Goal: Task Accomplishment & Management: Manage account settings

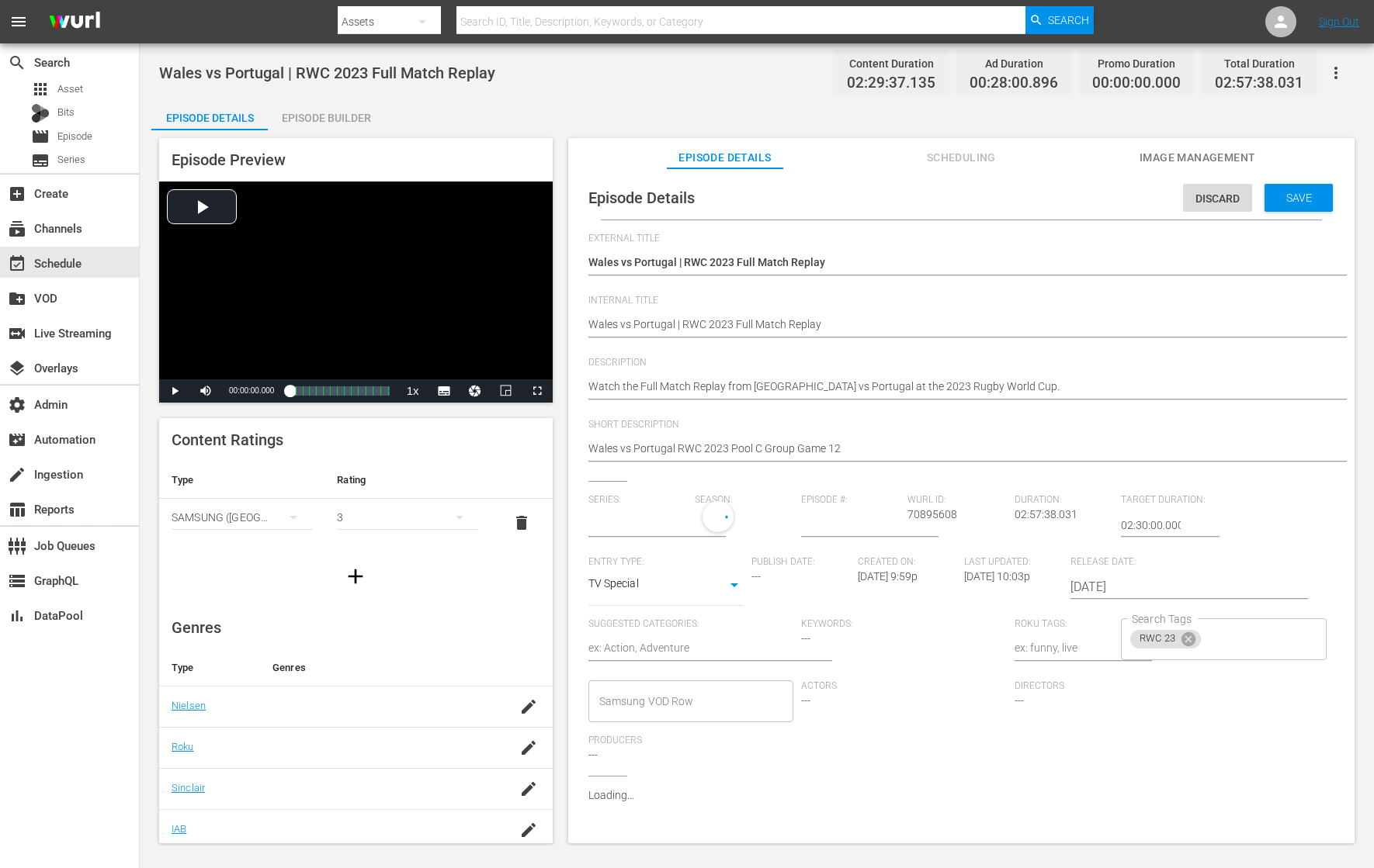
type input "No Series"
click at [1295, 200] on span "Save" at bounding box center [1299, 198] width 50 height 13
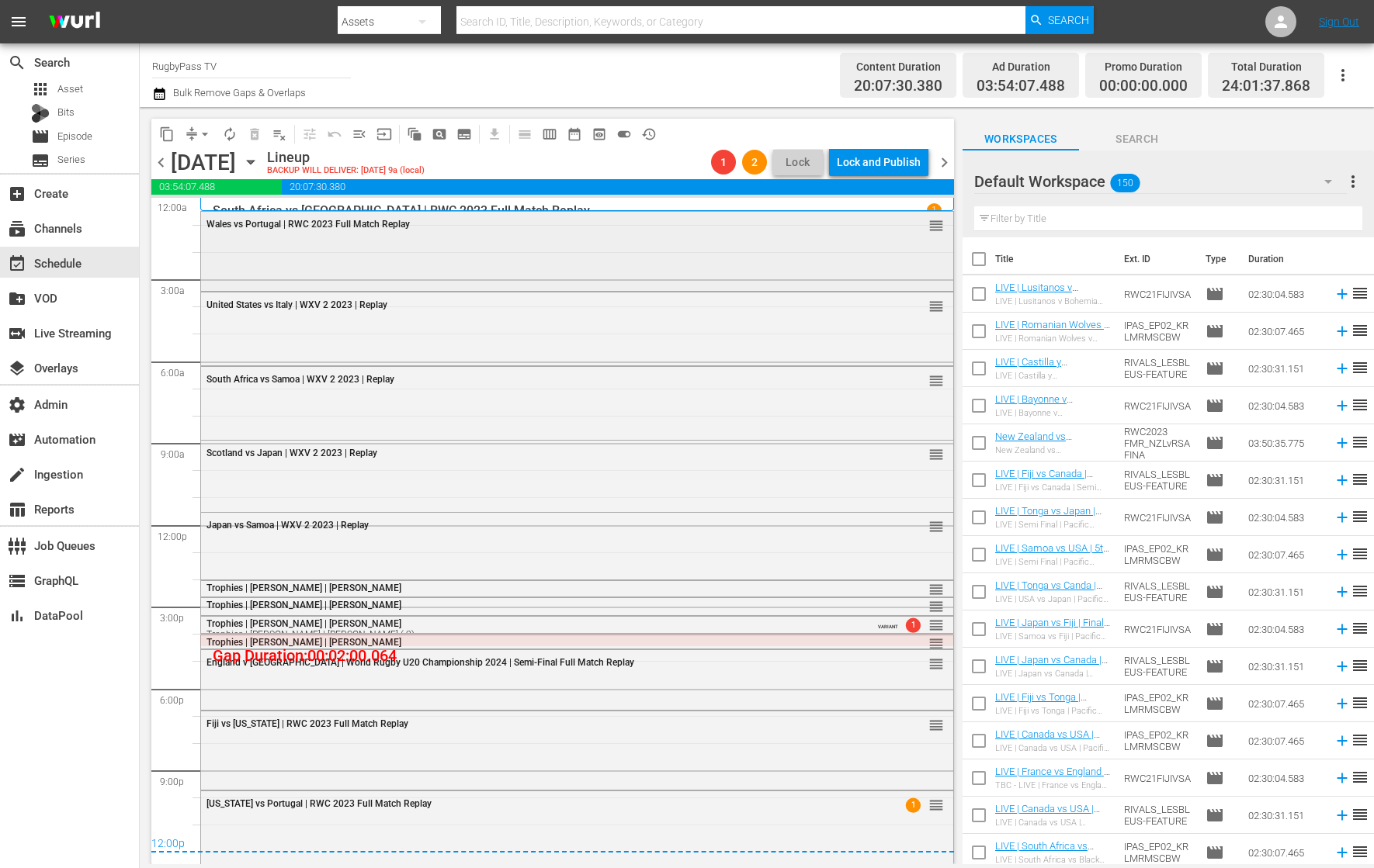
click at [481, 263] on div "Wales vs Portugal | RWC 2023 Full Match Replay reorder" at bounding box center [577, 250] width 752 height 76
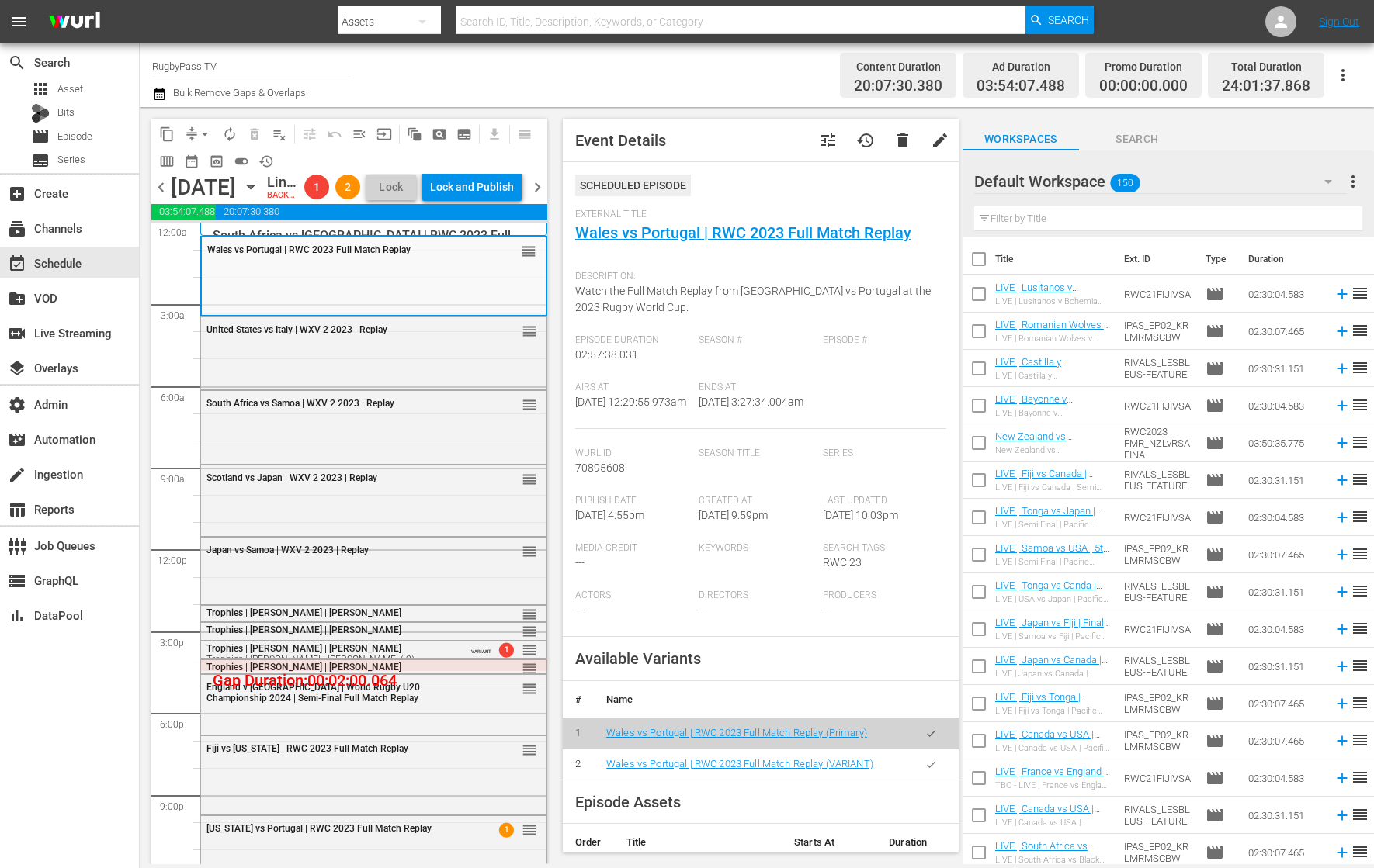
click at [926, 770] on icon "button" at bounding box center [931, 765] width 12 height 12
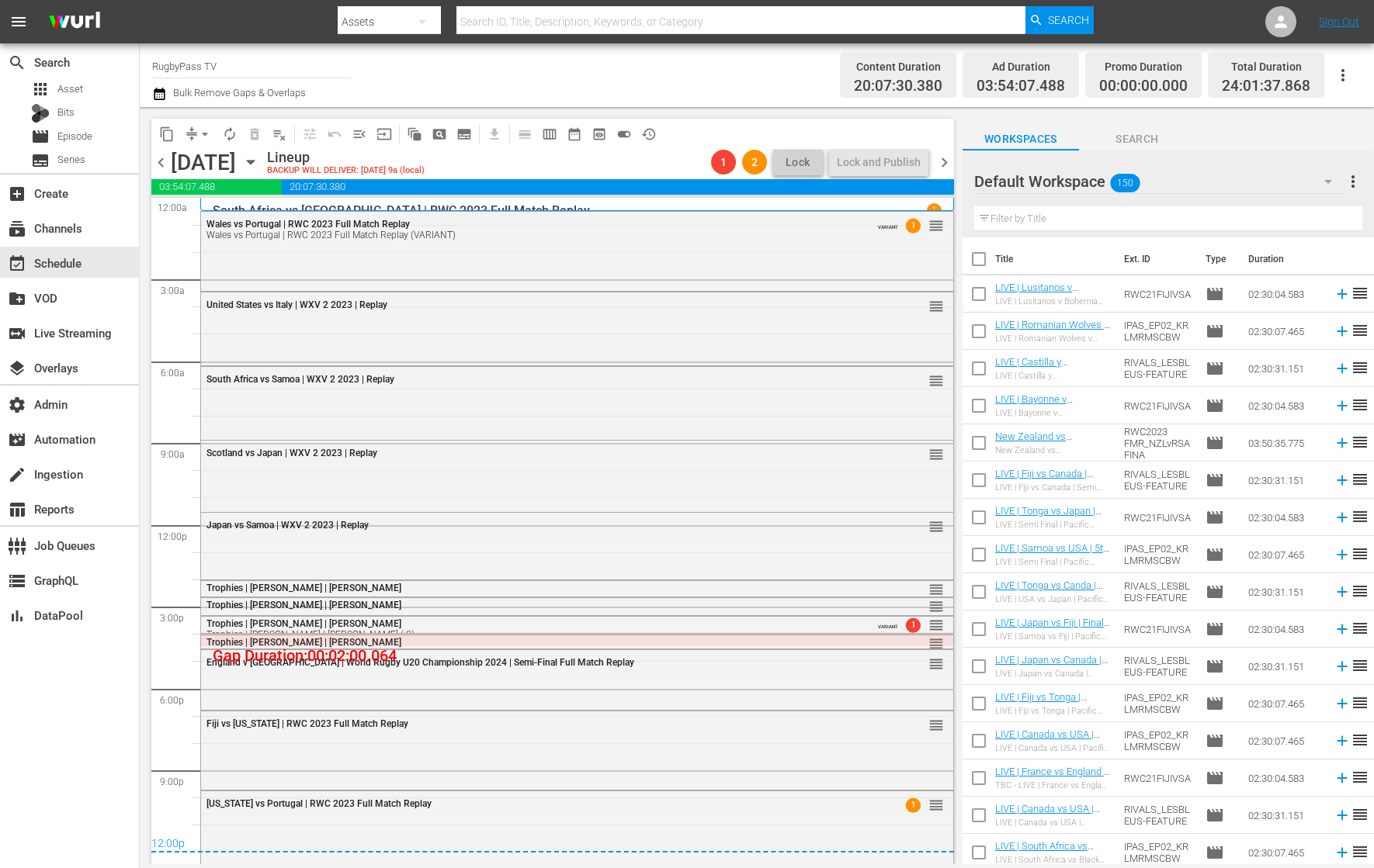
click at [803, 248] on div "Wales vs Portugal | RWC 2023 Full Match Replay Wales vs Portugal | RWC 2023 Ful…" at bounding box center [577, 250] width 752 height 76
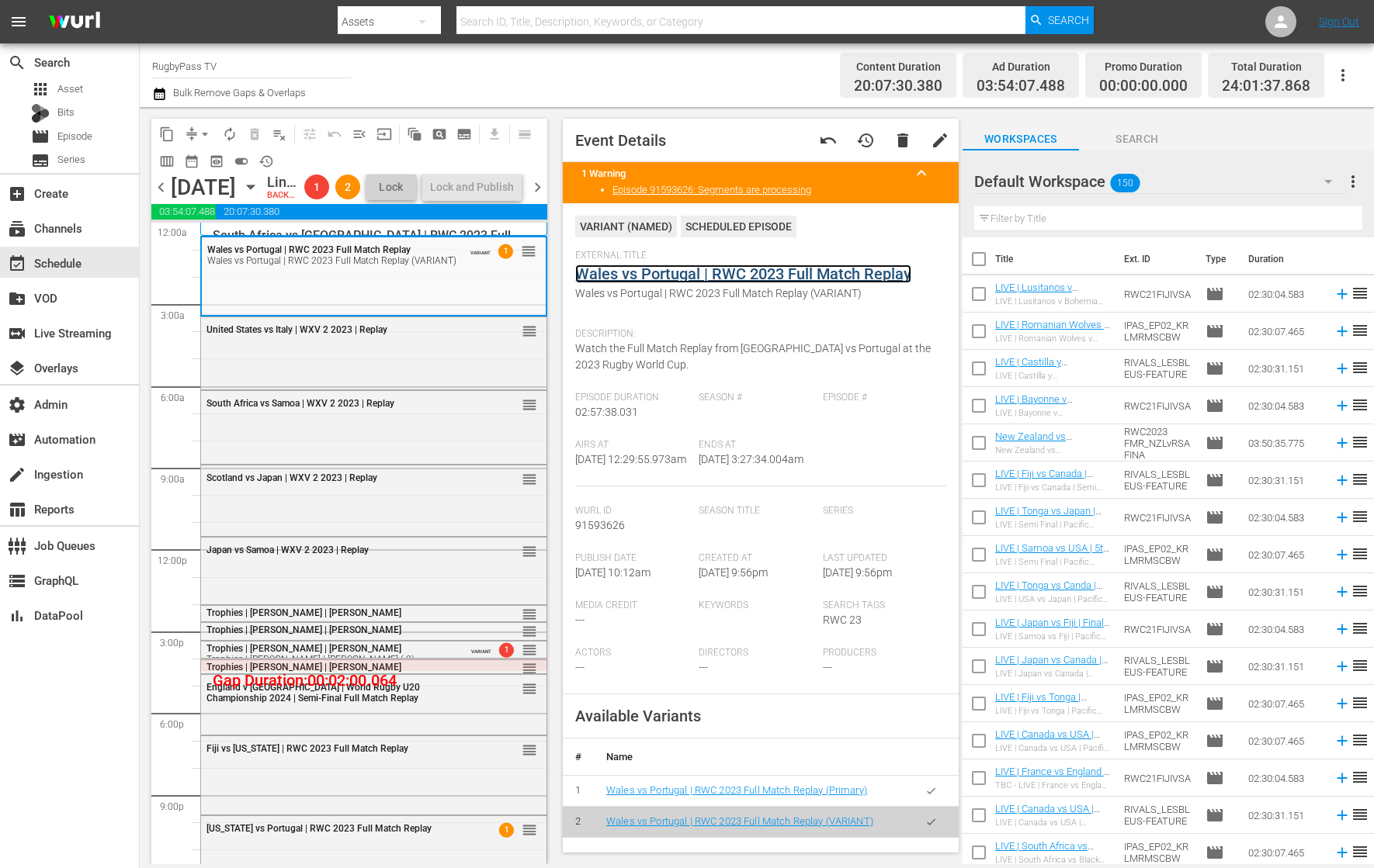
click at [737, 274] on link "Wales vs Portugal | RWC 2023 Full Match Replay" at bounding box center [743, 274] width 336 height 18
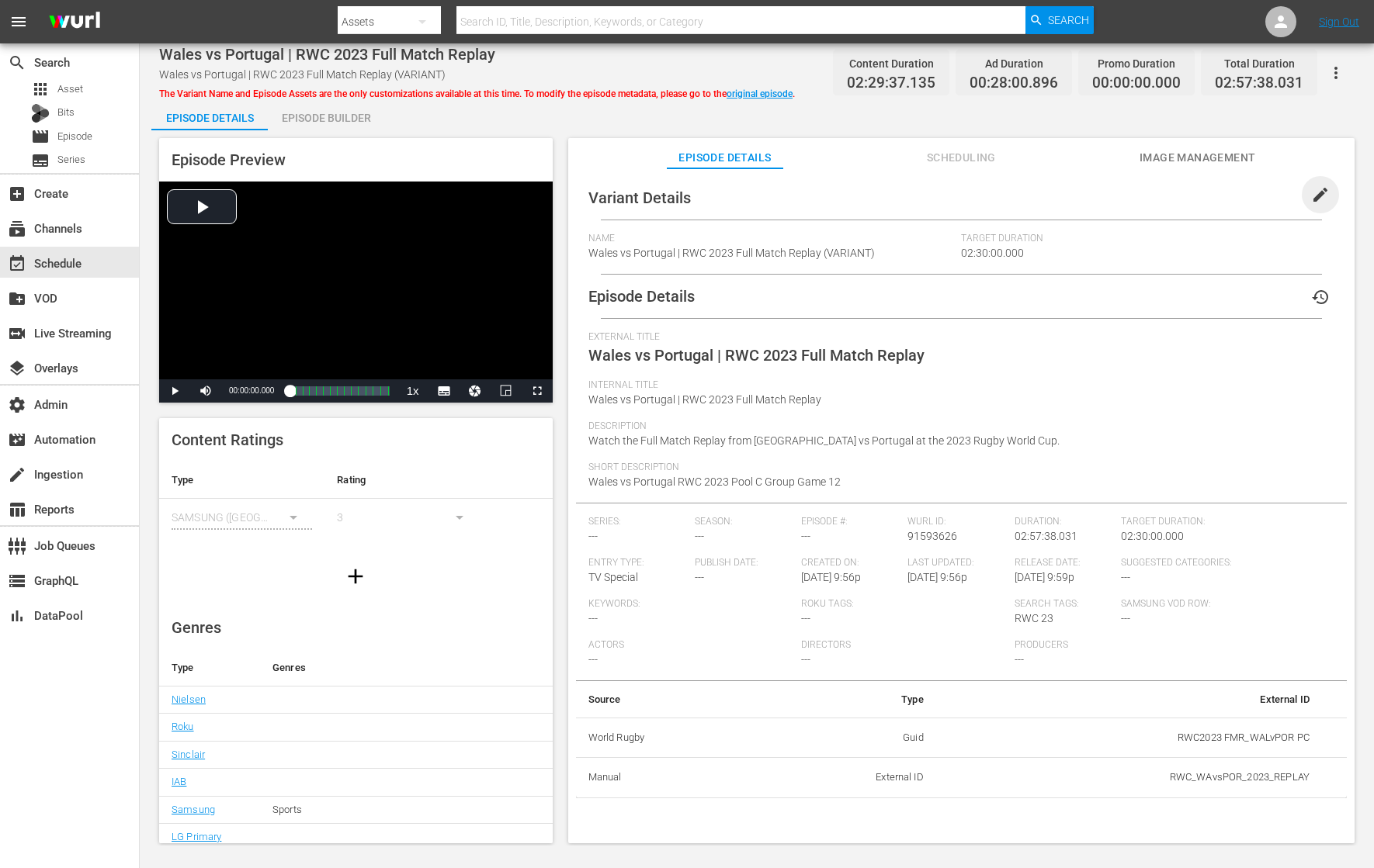
click at [1311, 201] on span "edit" at bounding box center [1320, 194] width 18 height 18
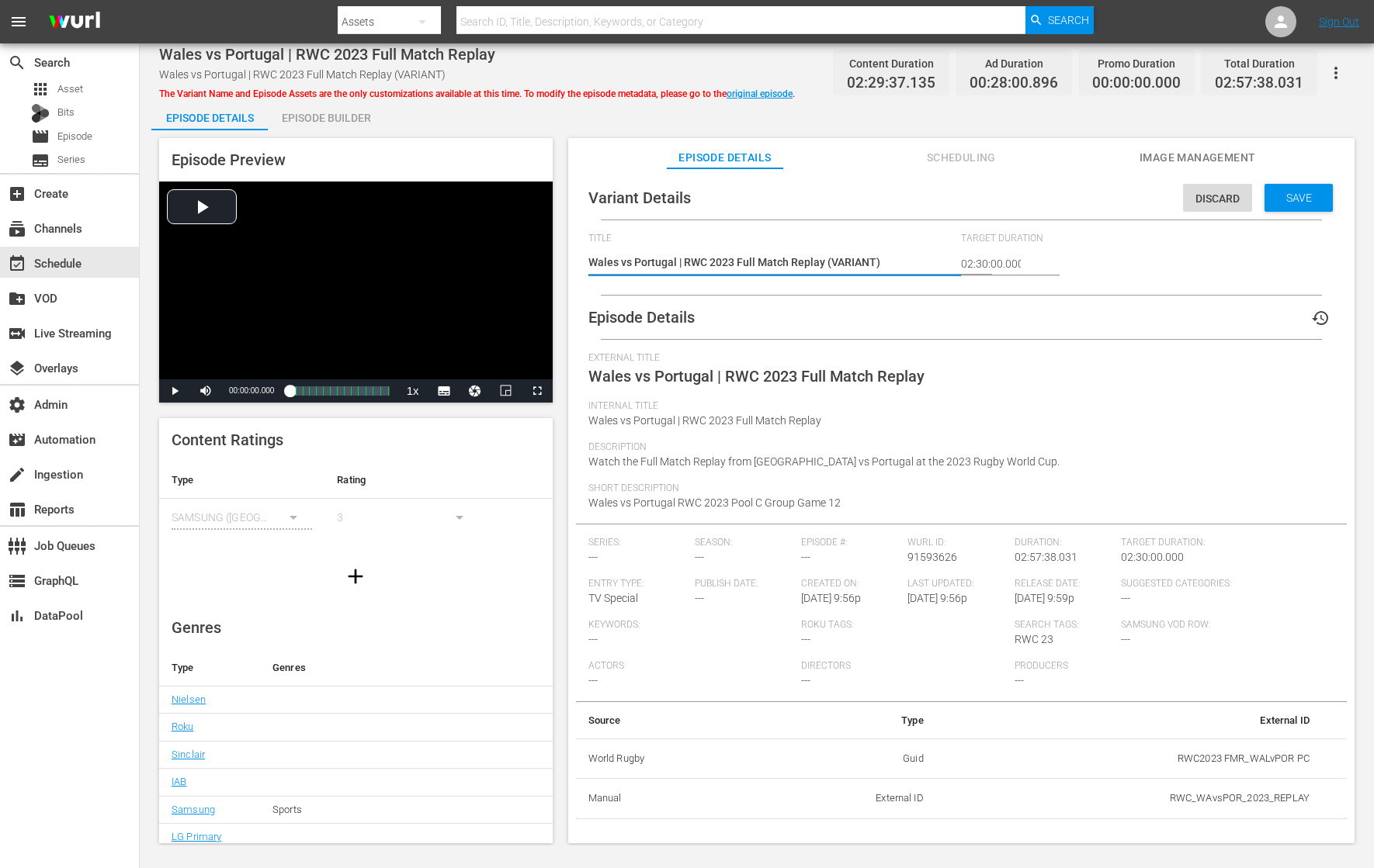
click at [853, 264] on textarea "Wales vs Portugal | RWC 2023 Full Match Replay (VARIANT)" at bounding box center [771, 264] width 366 height 18
type textarea "Wales vs Portugal | RWC 2023 Full Match Replay (-)"
type textarea "Wales vs Portugal | RWC 2023 Full Match Replay (-2)"
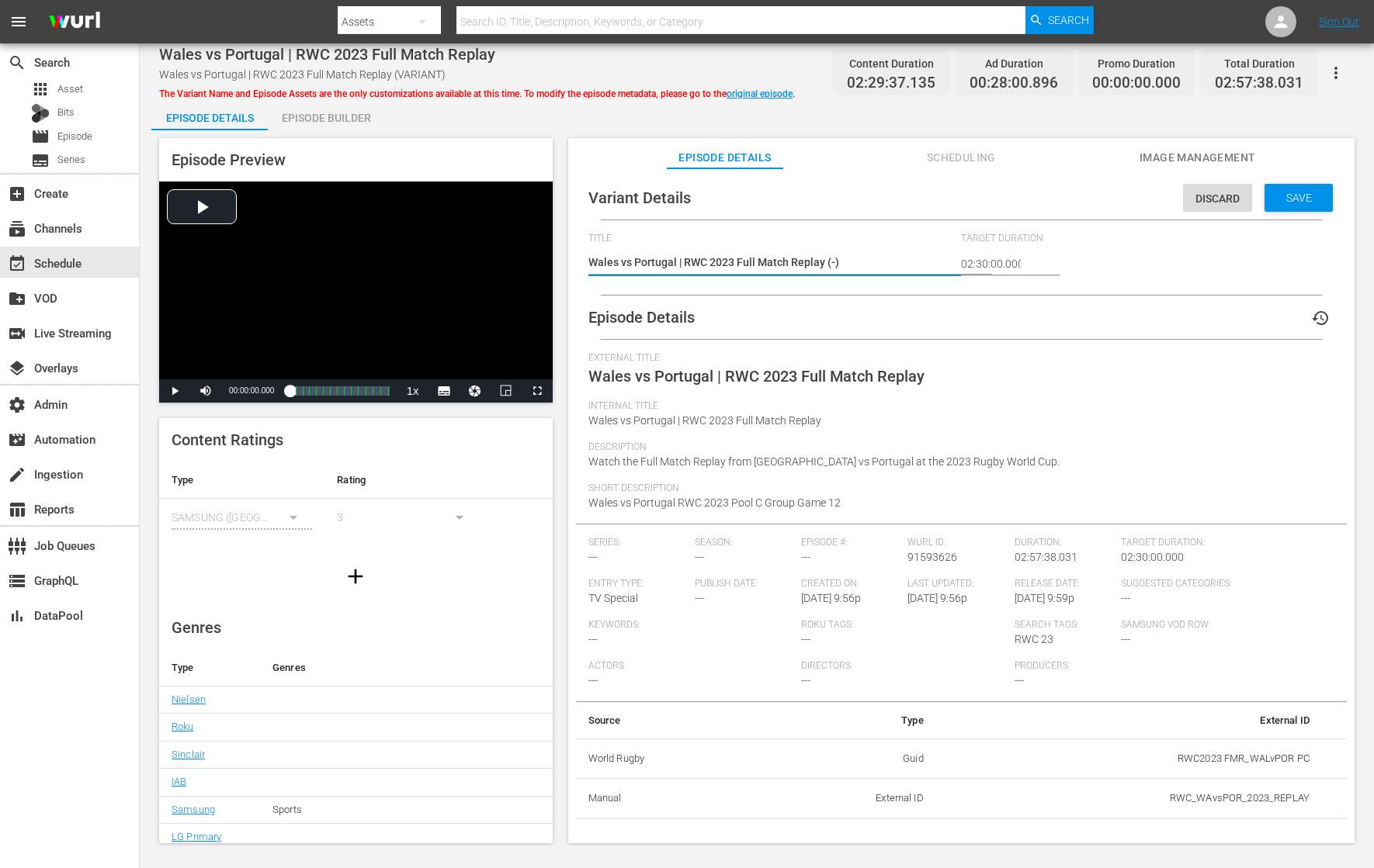
type textarea "Wales vs Portugal | RWC 2023 Full Match Replay (-2)"
type textarea "Wales vs Portugal | RWC 2023 Full Match Replay (-2m)"
type textarea "Wales vs Portugal | RWC 2023 Full Match Replay (-2mi)"
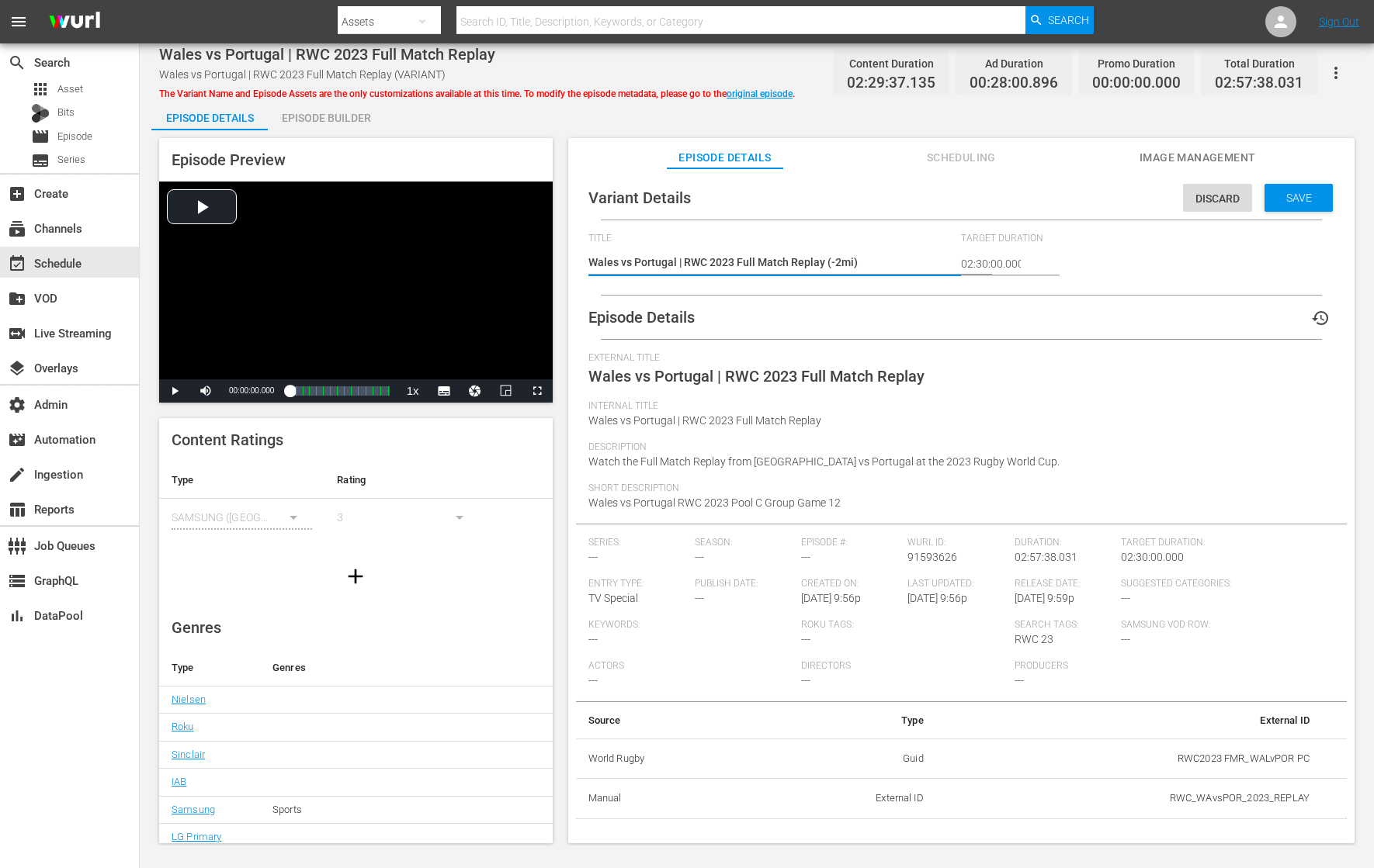
type textarea "Wales vs Portugal | RWC 2023 Full Match Replay (-2min)"
type textarea "Wales vs Portugal | RWC 2023 Full Match Replay (-2mins)"
click at [1286, 183] on div "Discard Save" at bounding box center [1261, 194] width 156 height 36
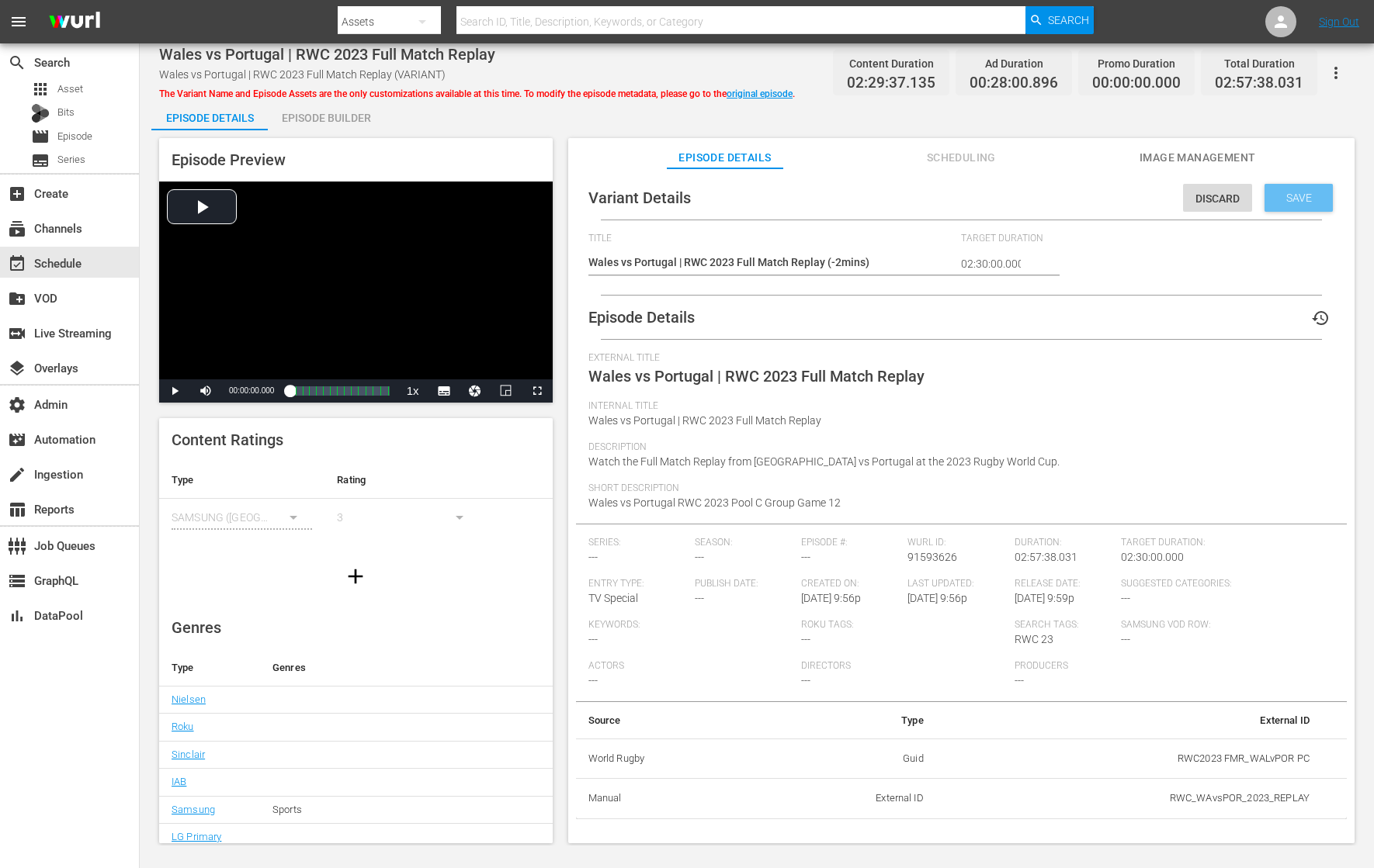
click at [1283, 194] on span "Save" at bounding box center [1299, 198] width 50 height 13
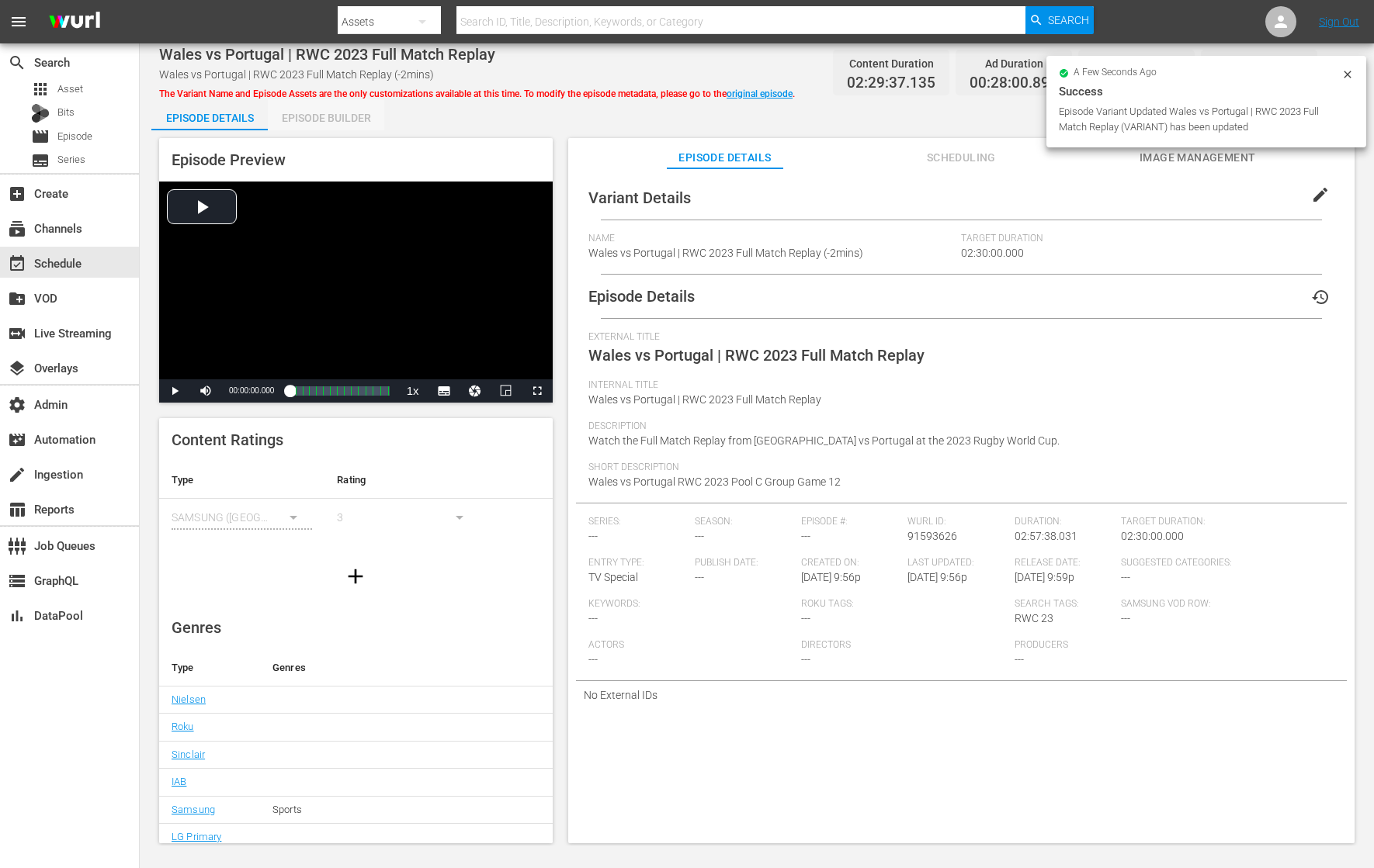
click at [368, 108] on div "Episode Builder" at bounding box center [325, 118] width 117 height 37
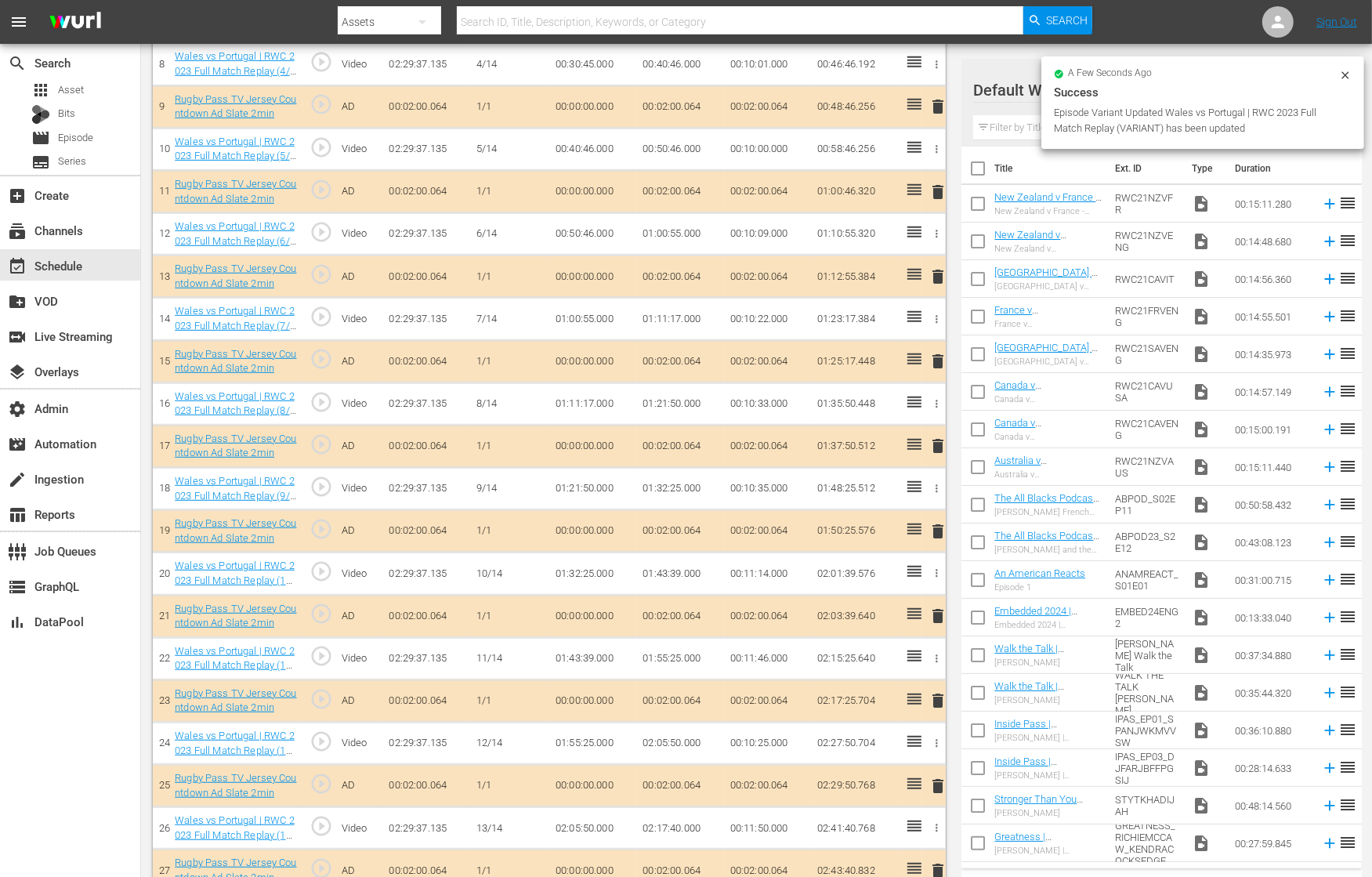
scroll to position [858, 0]
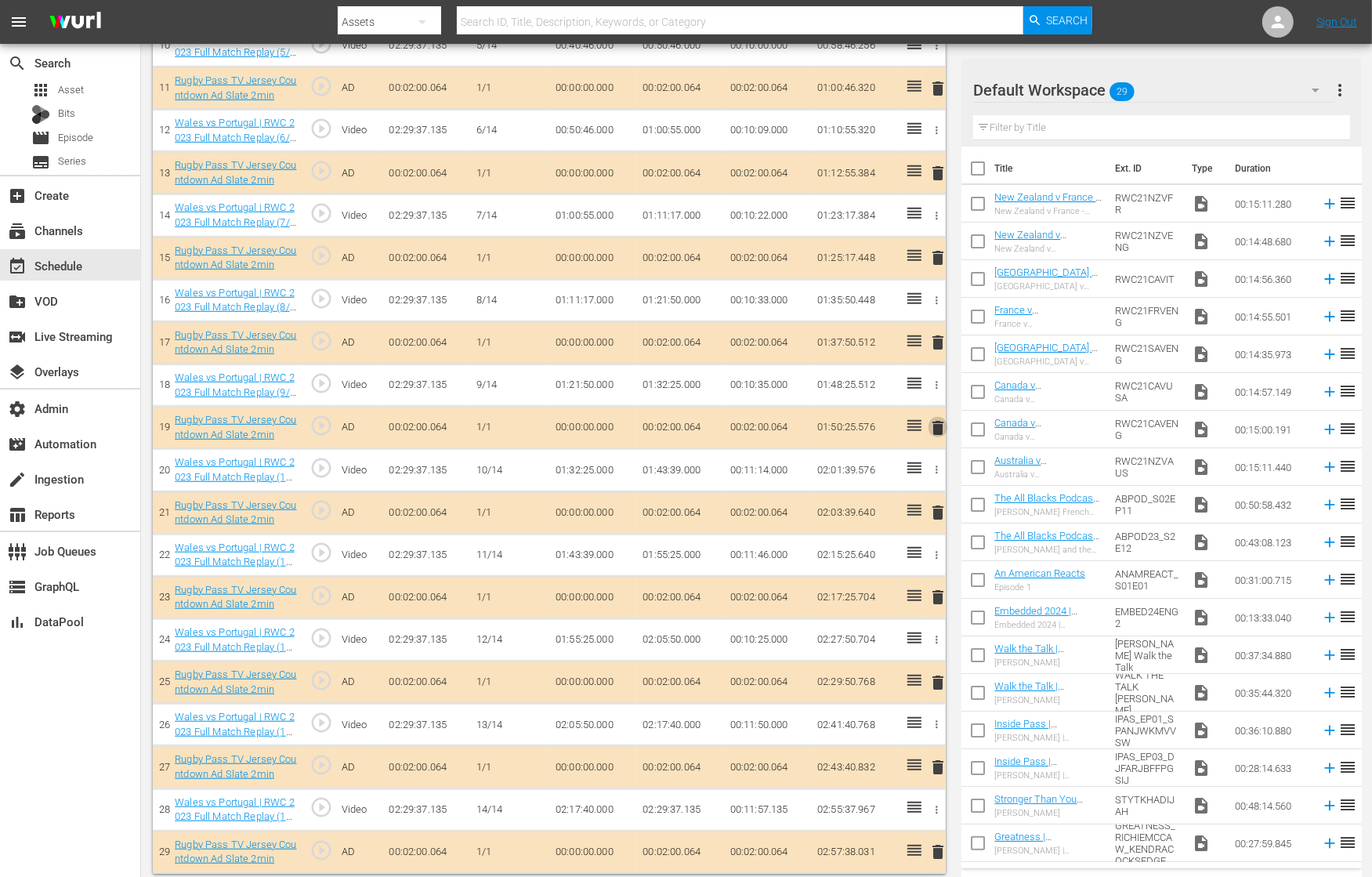
click at [939, 421] on span "delete" at bounding box center [938, 427] width 19 height 19
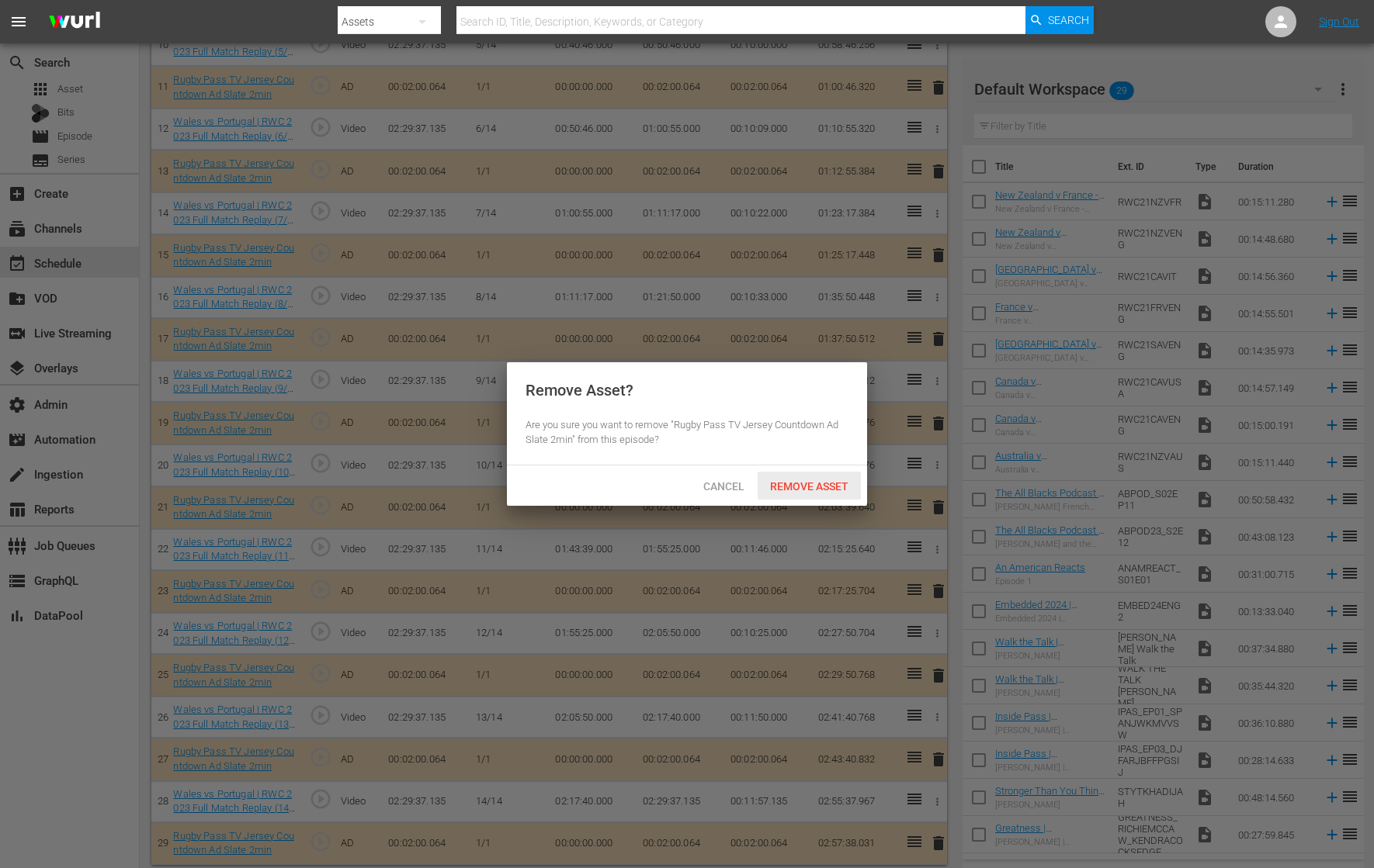
click at [801, 483] on span "Remove Asset" at bounding box center [809, 486] width 103 height 13
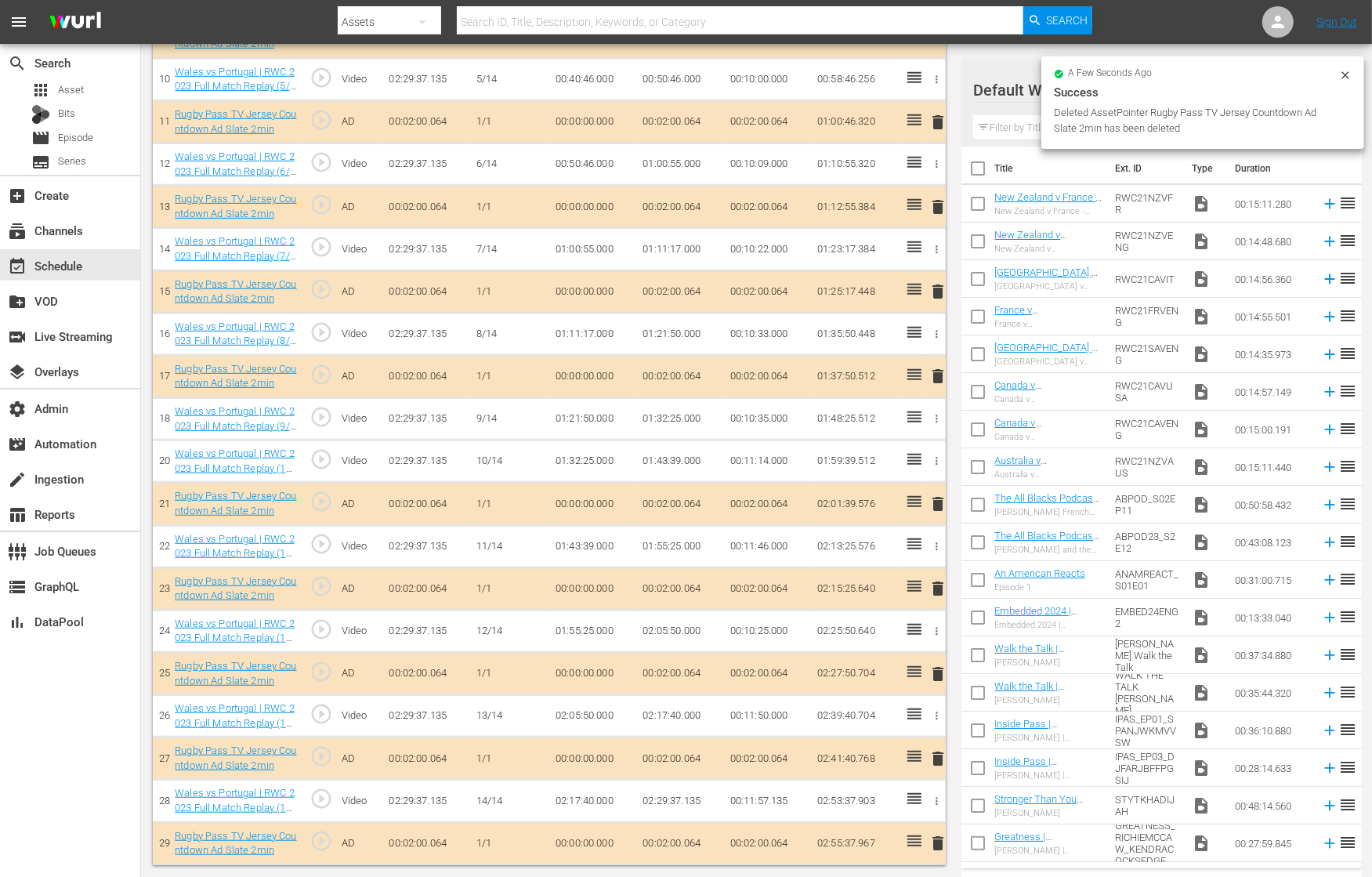
scroll to position [815, 0]
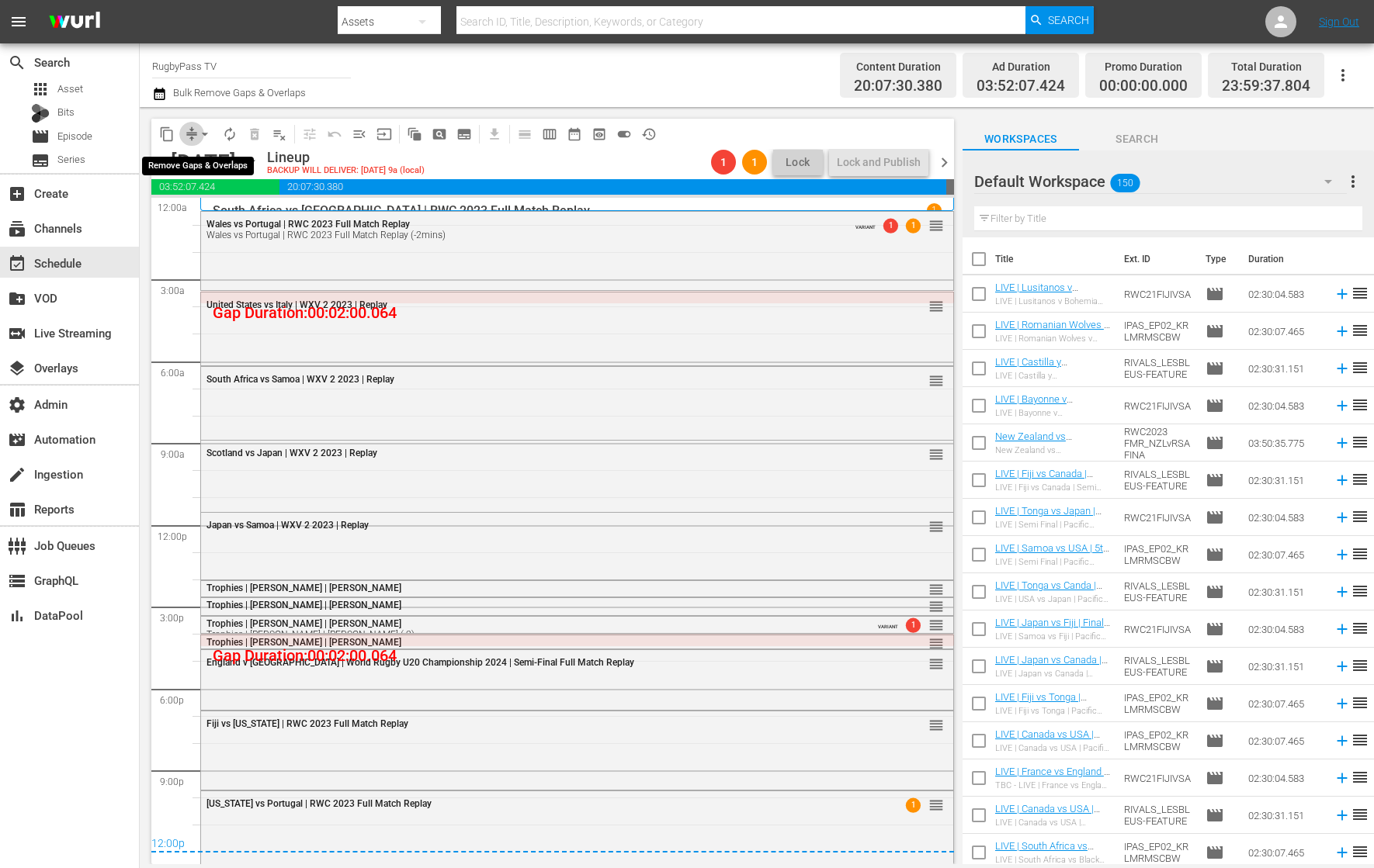
click at [189, 131] on span "compress" at bounding box center [191, 134] width 16 height 16
click at [199, 134] on span "arrow_drop_down" at bounding box center [205, 134] width 16 height 16
click at [246, 213] on li "Align to End of Previous Day" at bounding box center [205, 216] width 163 height 26
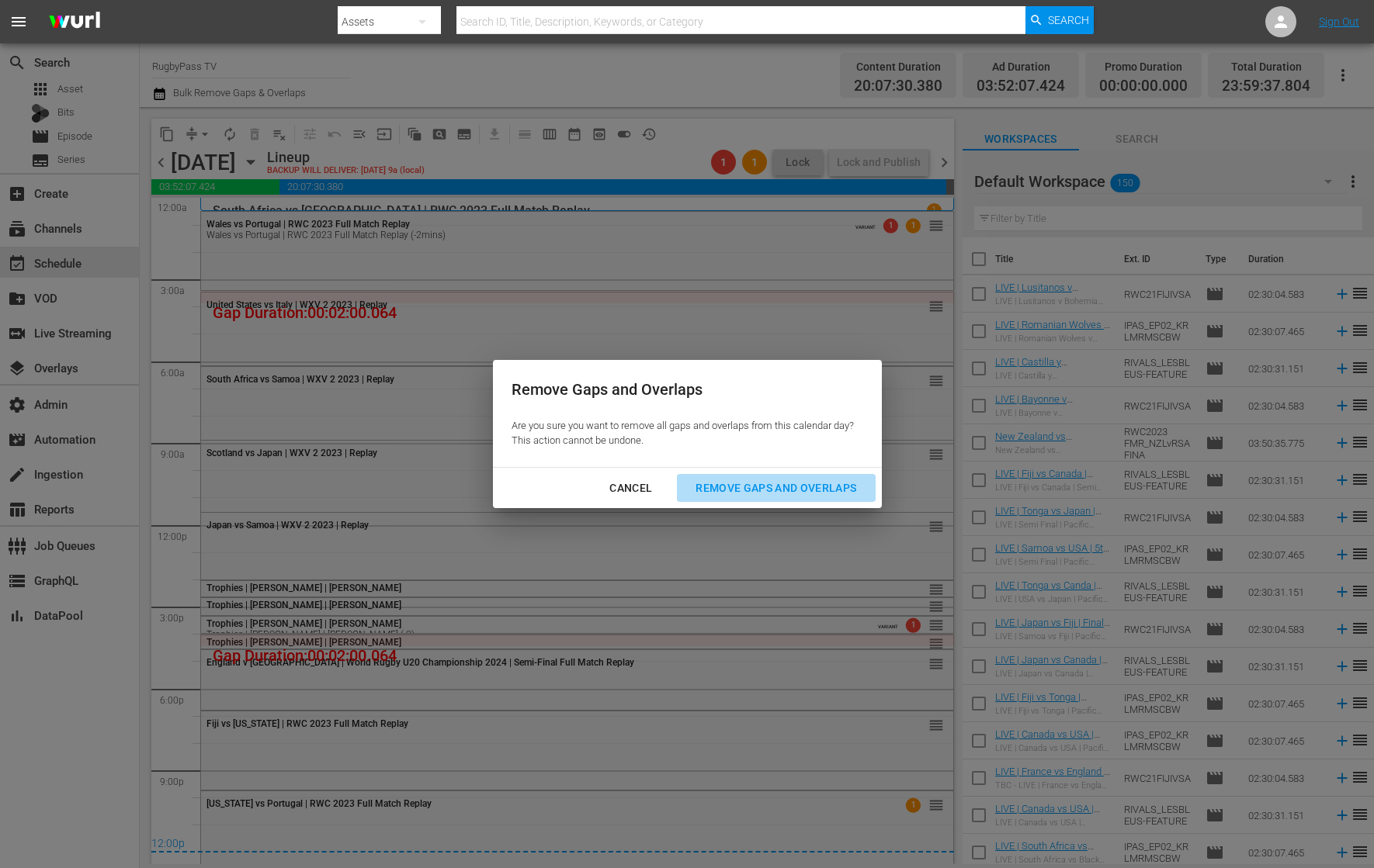
click at [756, 488] on div "Remove Gaps and Overlaps" at bounding box center [775, 488] width 185 height 19
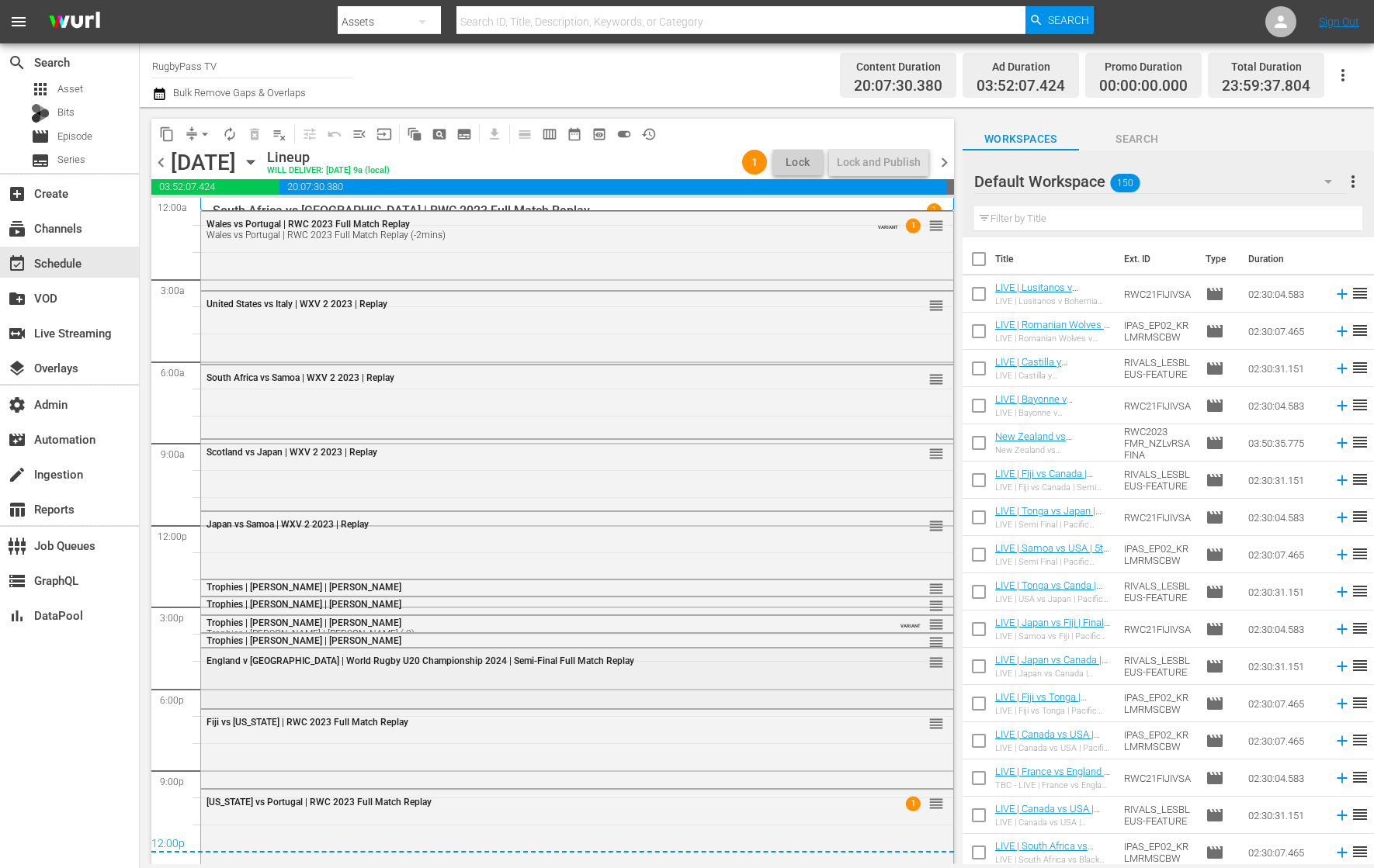
click at [339, 687] on div "England v [GEOGRAPHIC_DATA] | World Rugby U20 Championship 2024 | Semi-Final Fu…" at bounding box center [577, 677] width 752 height 57
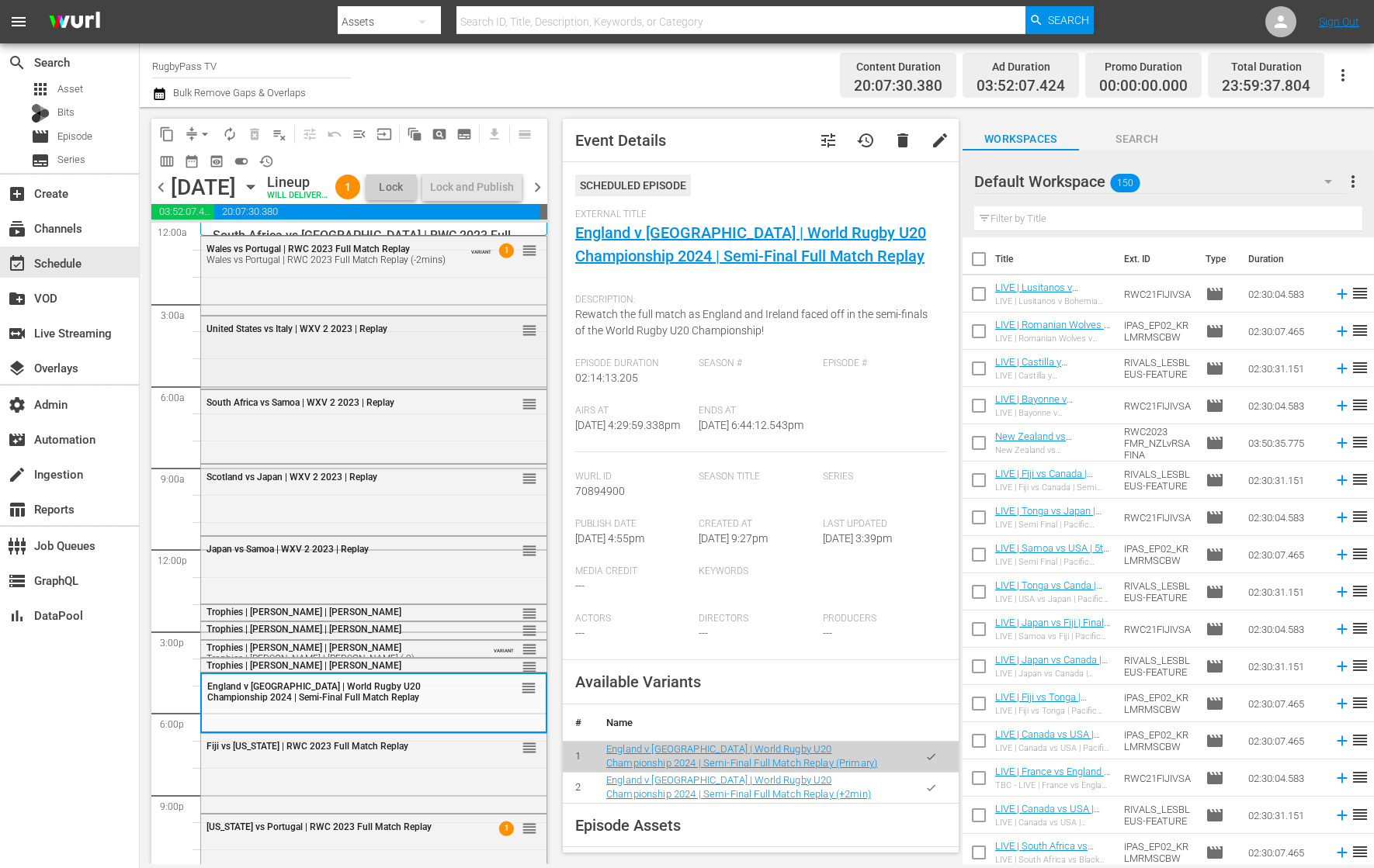
click at [486, 381] on div "United States vs Italy | WXV 2 2023 | Replay reorder" at bounding box center [374, 351] width 345 height 69
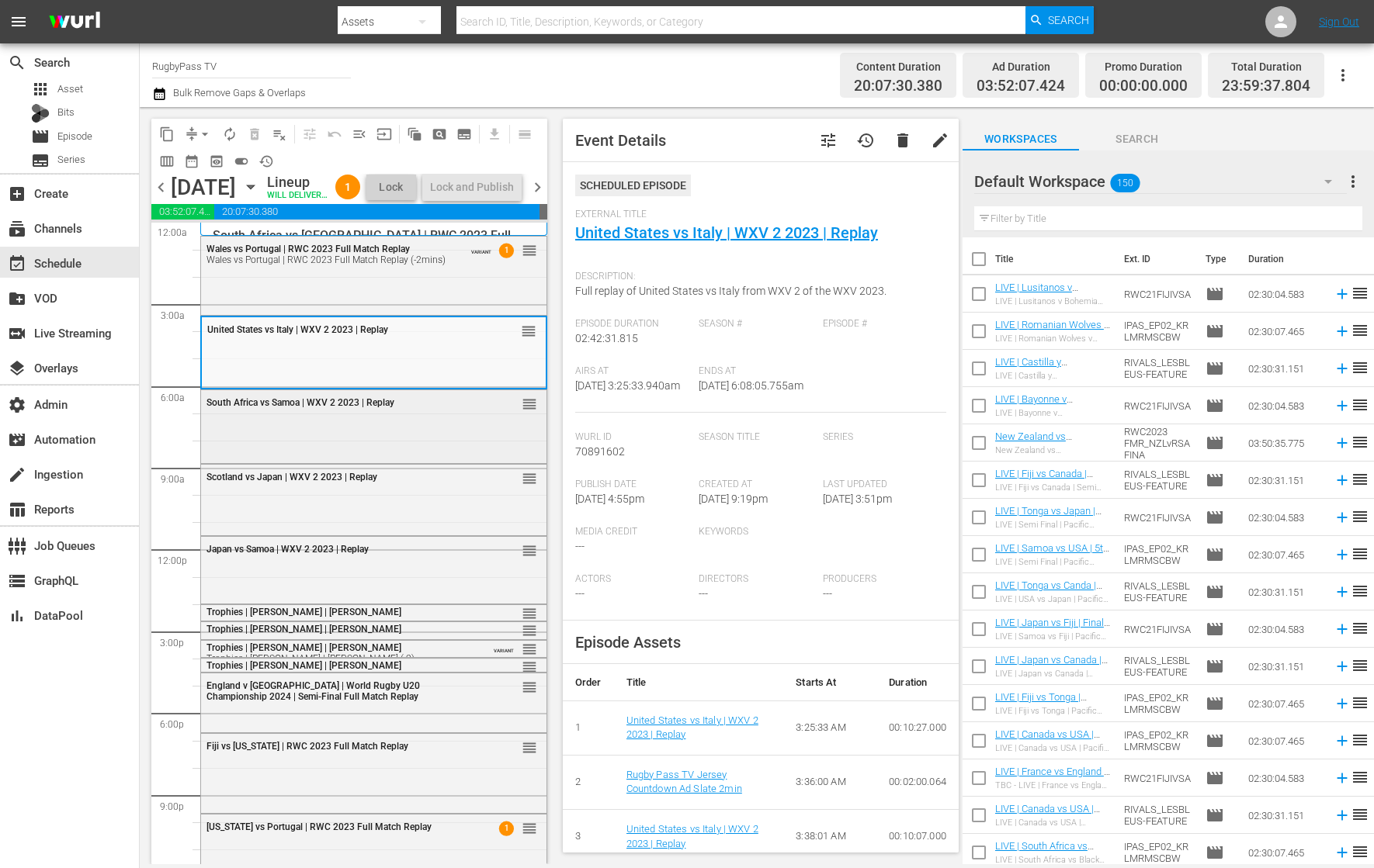
click at [464, 460] on div "South Africa vs Samoa | WXV 2 2023 | Replay reorder" at bounding box center [374, 425] width 345 height 70
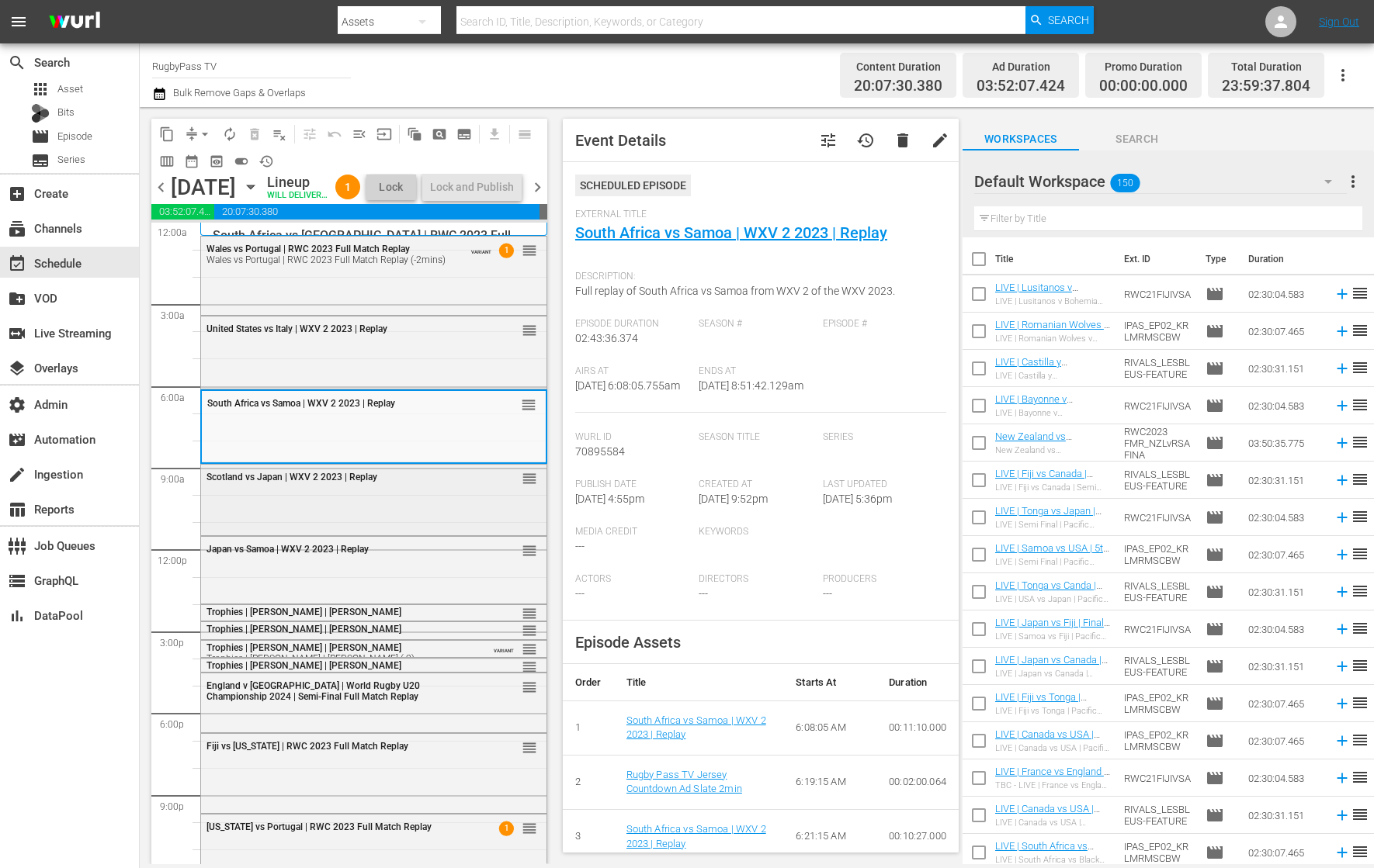
click at [469, 486] on div "reorder" at bounding box center [503, 478] width 68 height 16
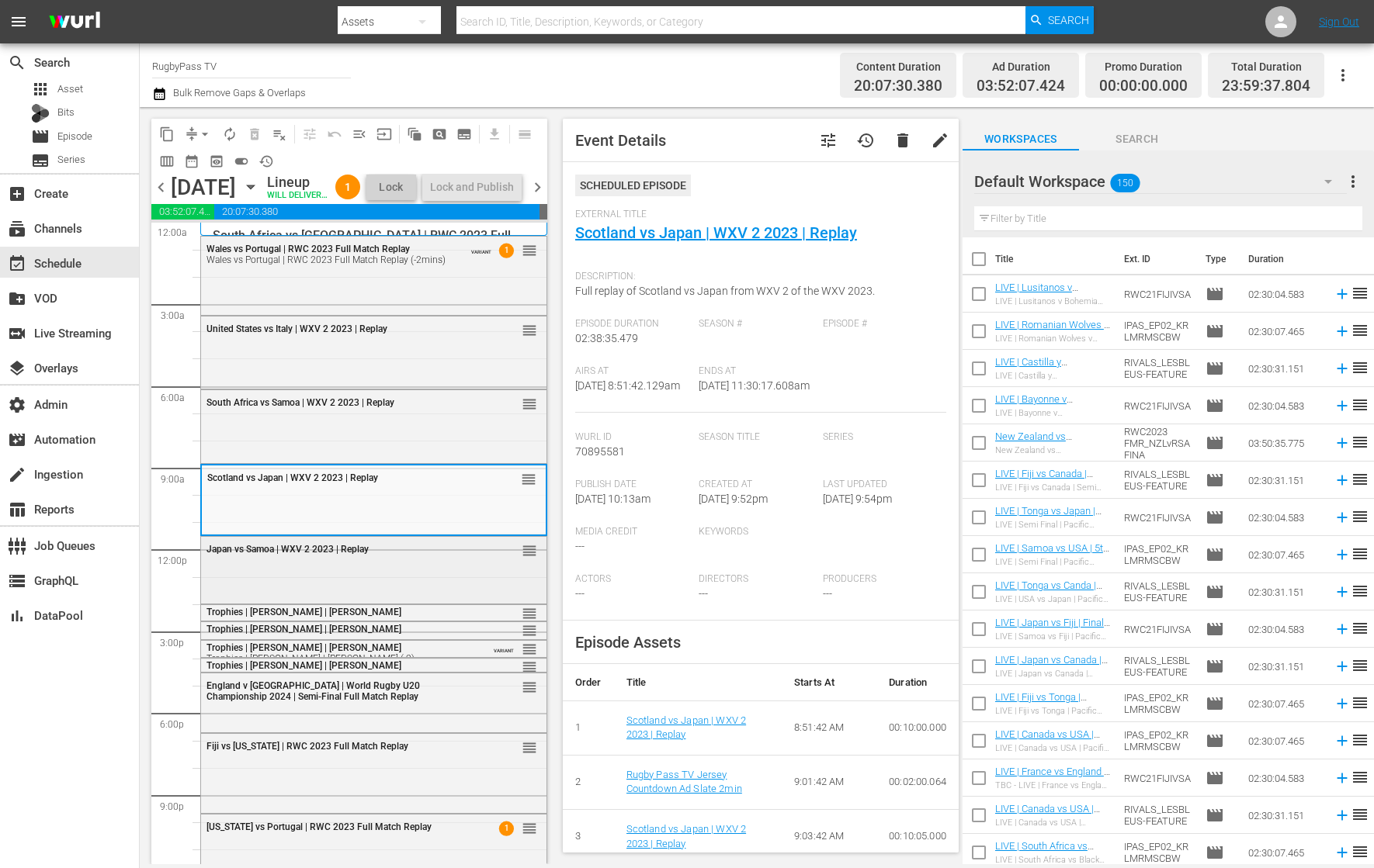
click at [448, 592] on div "Japan vs Samoa | WXV 2 2023 | Replay reorder" at bounding box center [374, 569] width 345 height 64
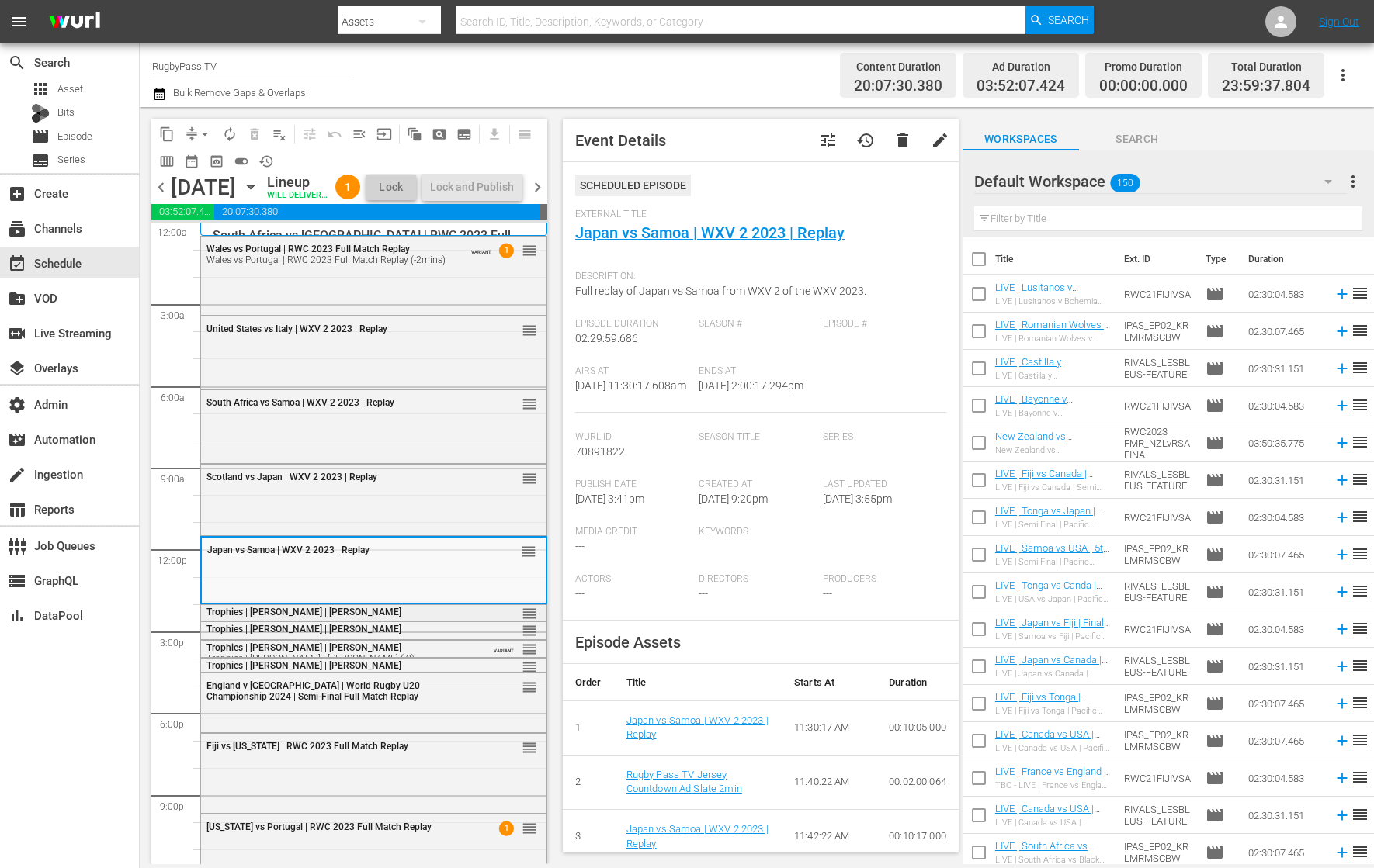
click at [419, 617] on div "Trophies | [PERSON_NAME] | [PERSON_NAME]" at bounding box center [335, 612] width 259 height 11
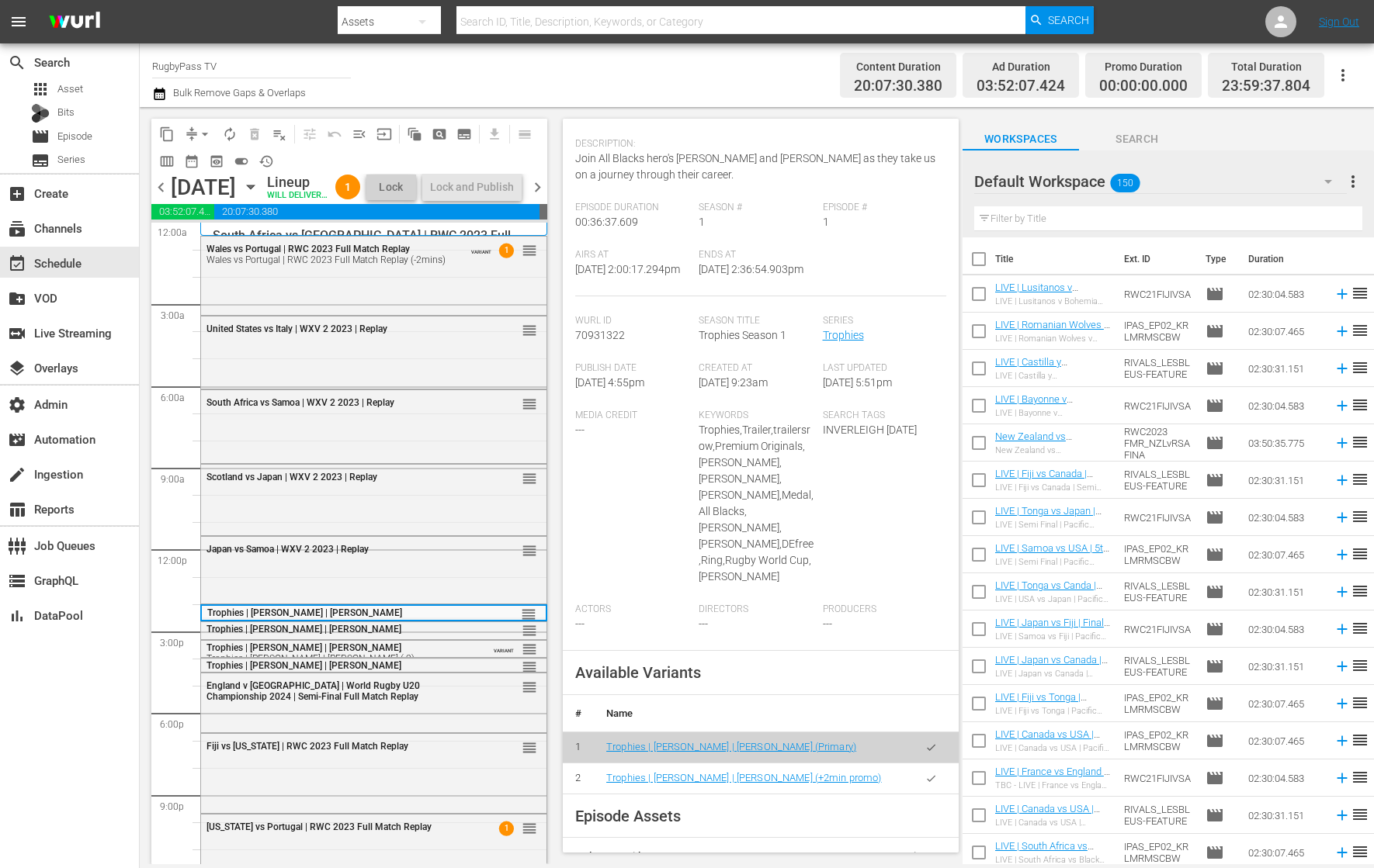
scroll to position [153, 0]
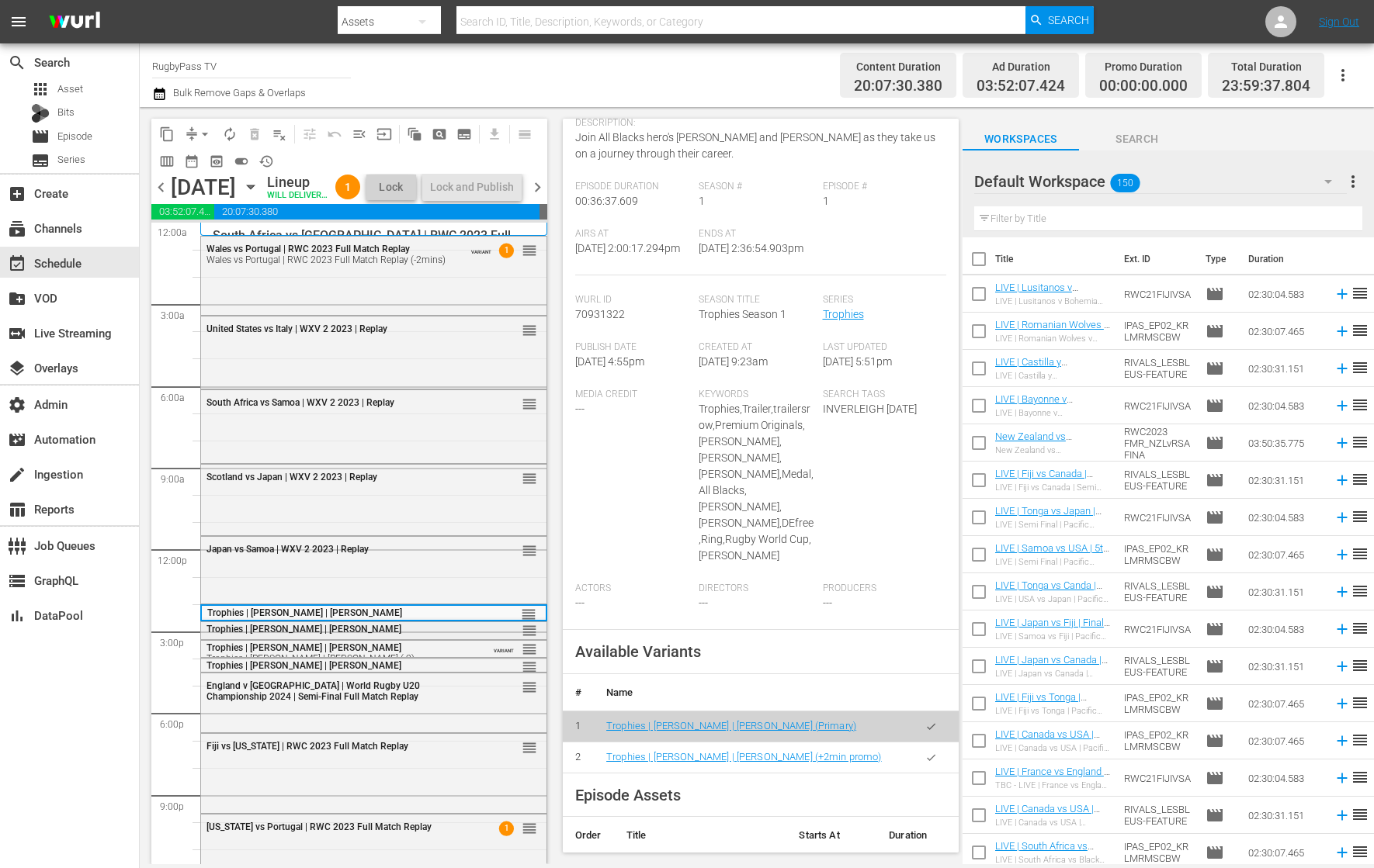
click at [469, 638] on div "reorder" at bounding box center [503, 630] width 68 height 16
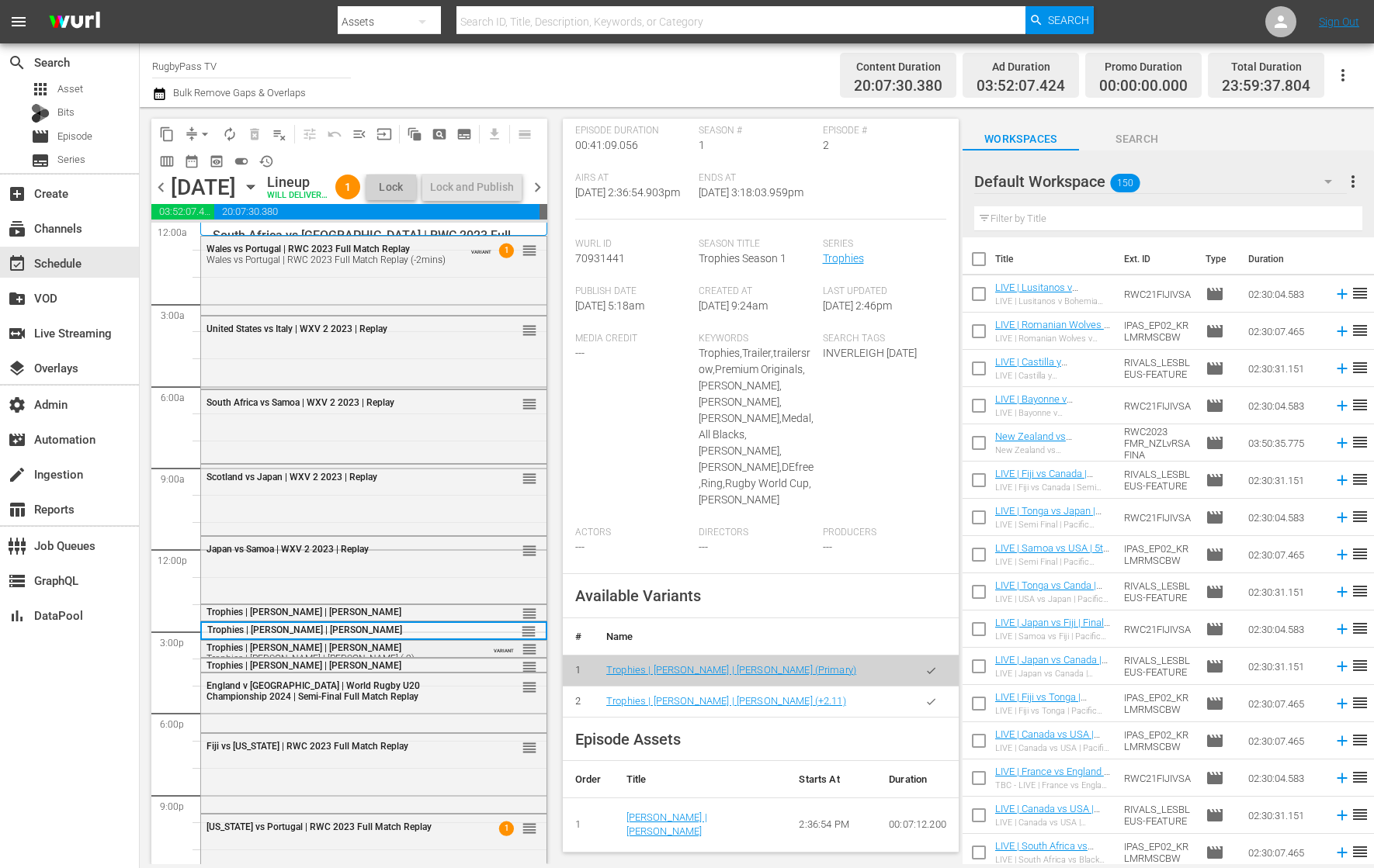
click at [422, 664] on div "Trophies | [PERSON_NAME] | [PERSON_NAME] Trophies | [PERSON_NAME] | [PERSON_NAM…" at bounding box center [335, 654] width 259 height 22
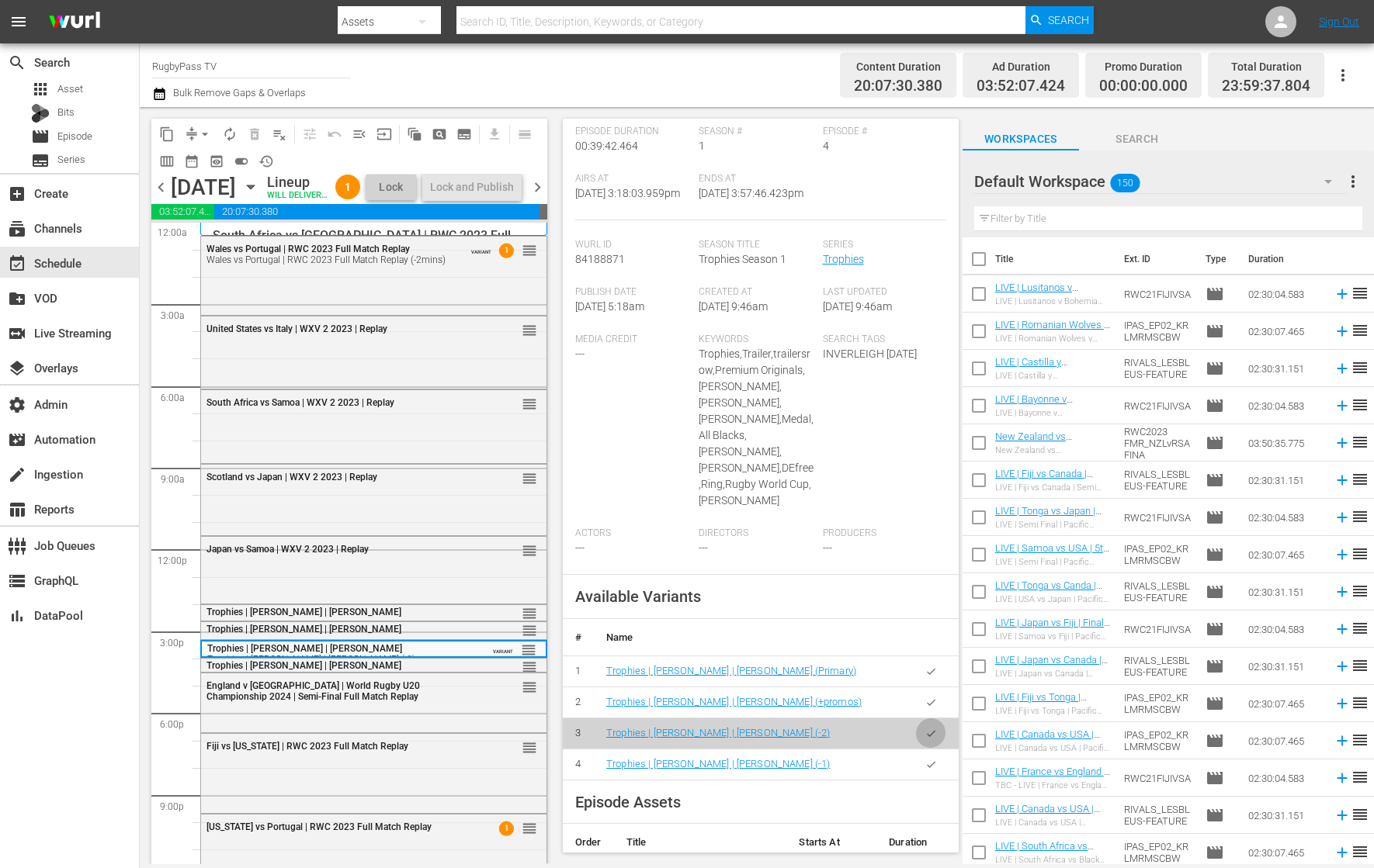
click at [926, 739] on icon "button" at bounding box center [931, 734] width 12 height 12
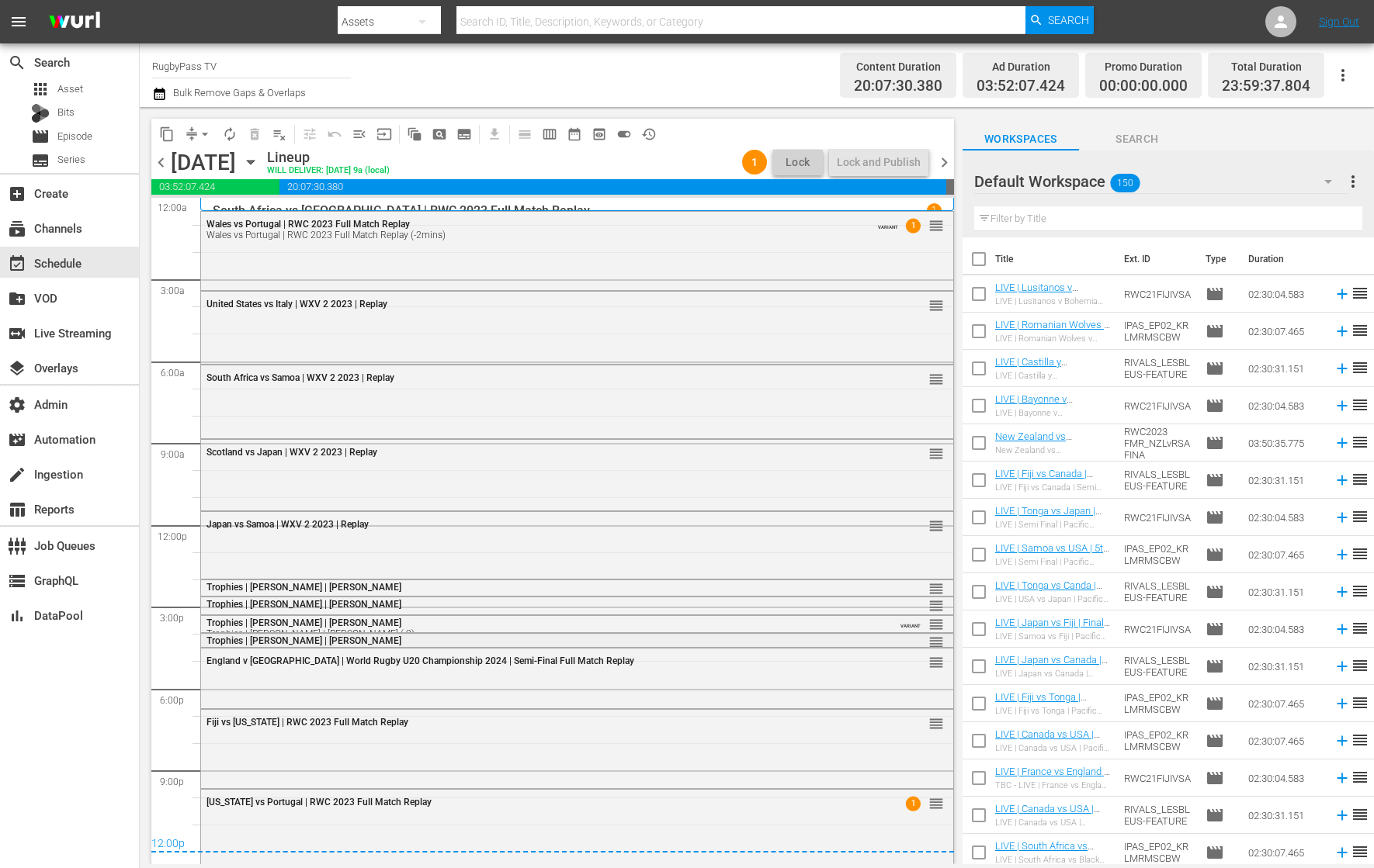
click at [820, 635] on div "Trophies | [PERSON_NAME] | [PERSON_NAME]" at bounding box center [535, 640] width 657 height 11
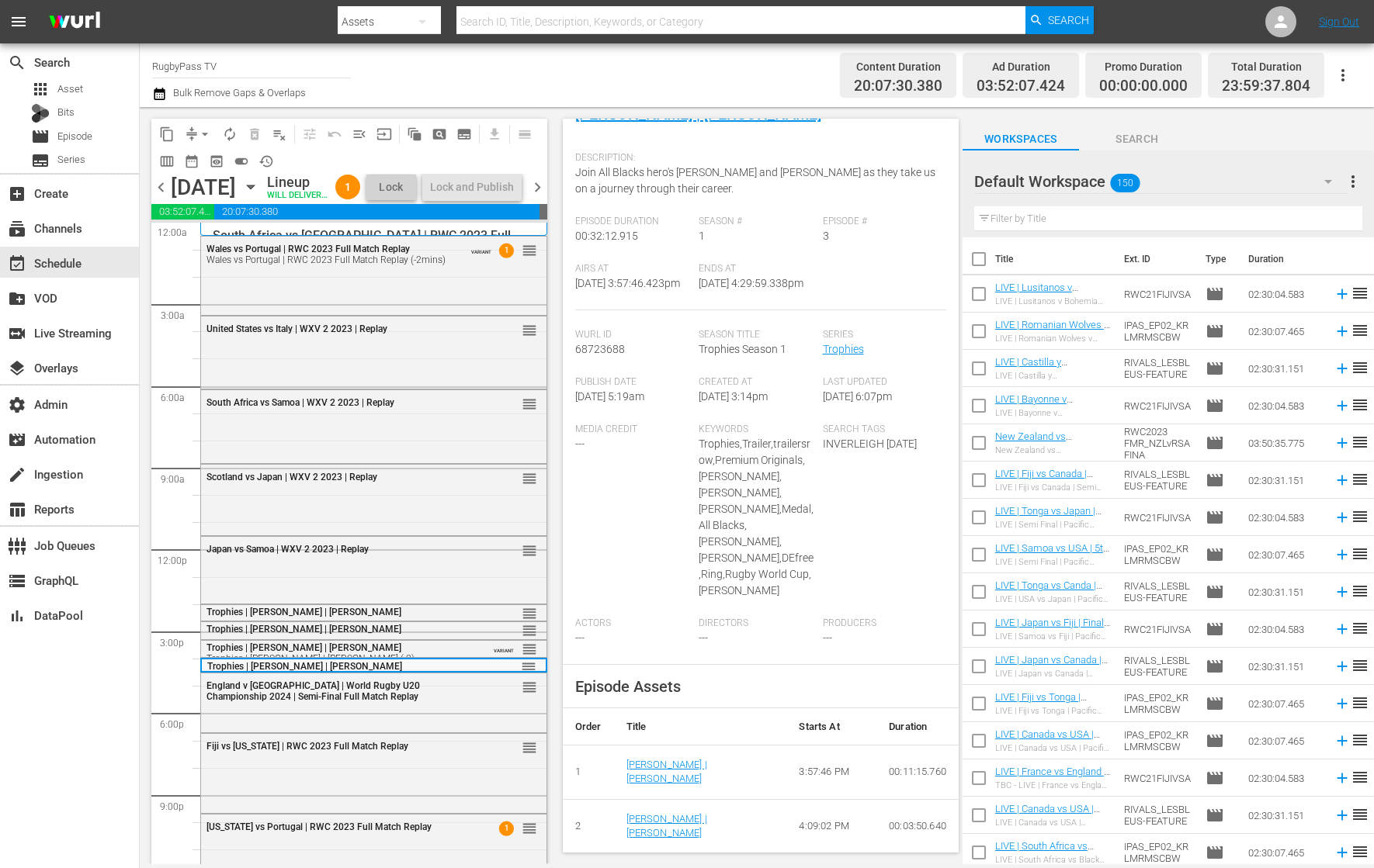
scroll to position [141, 0]
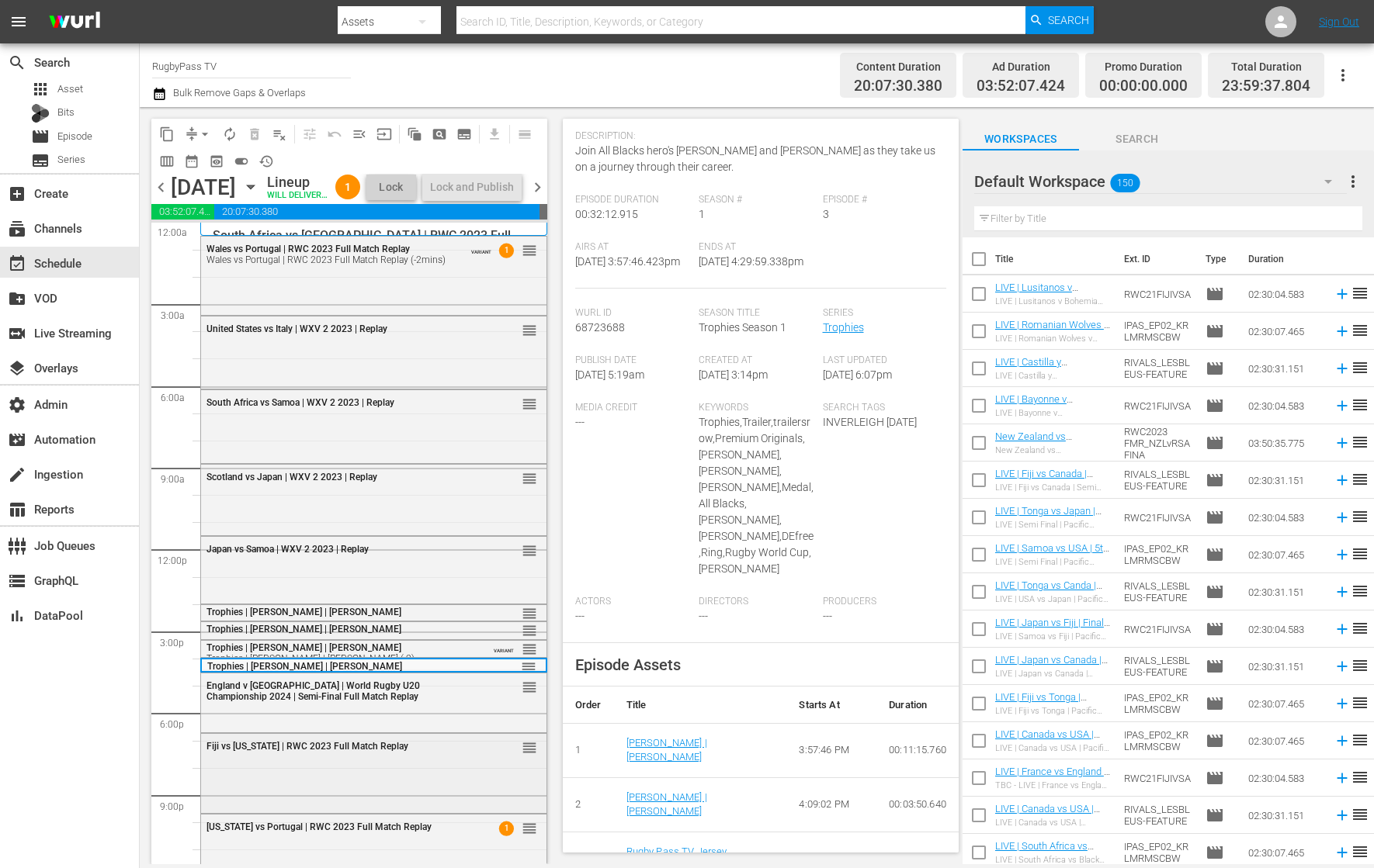
click at [355, 799] on div "Fiji vs [US_STATE] | RWC 2023 Full Match Replay reorder" at bounding box center [374, 772] width 345 height 75
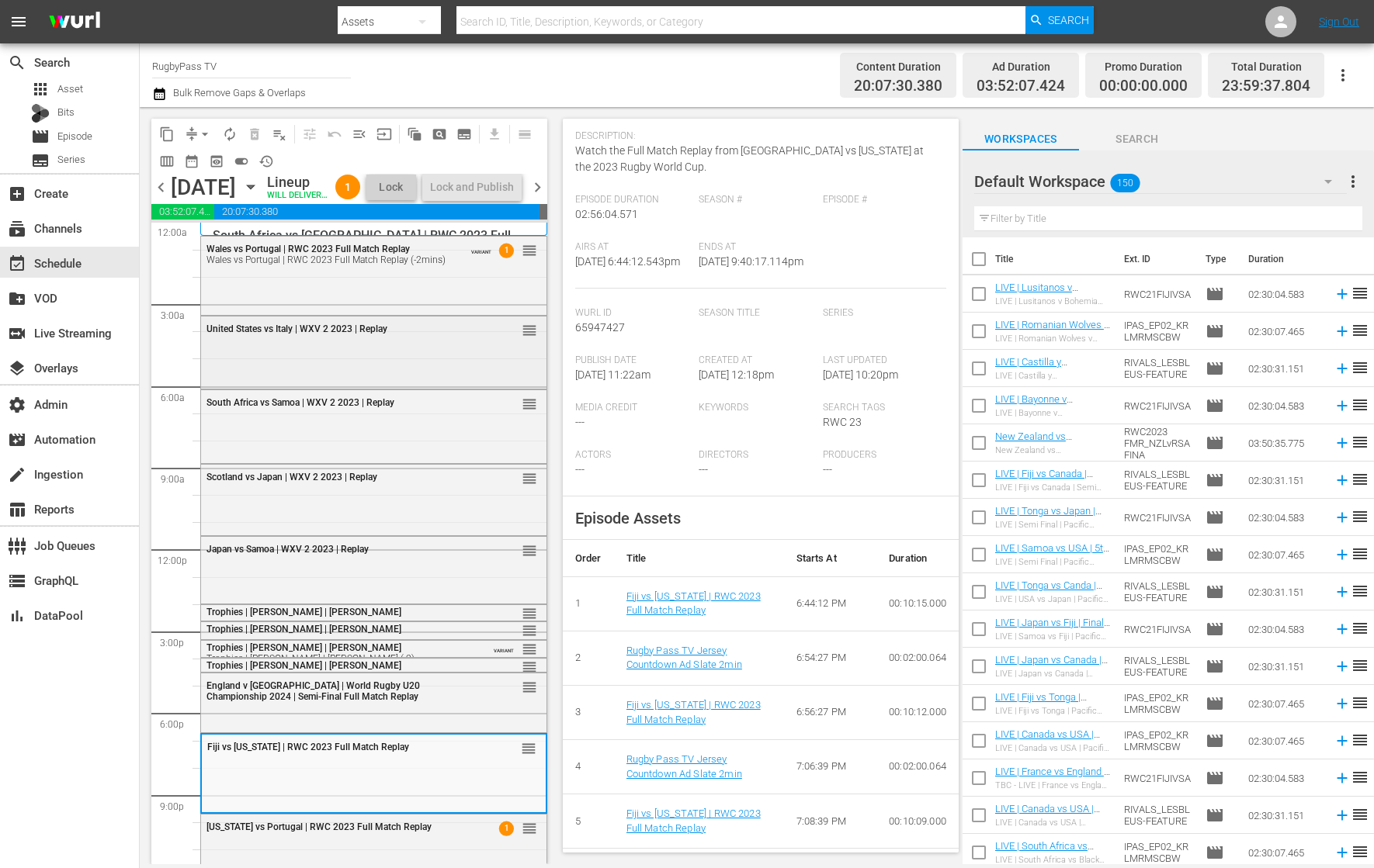
click at [426, 385] on div "United States vs Italy | WXV 2 2023 | Replay reorder" at bounding box center [374, 351] width 345 height 69
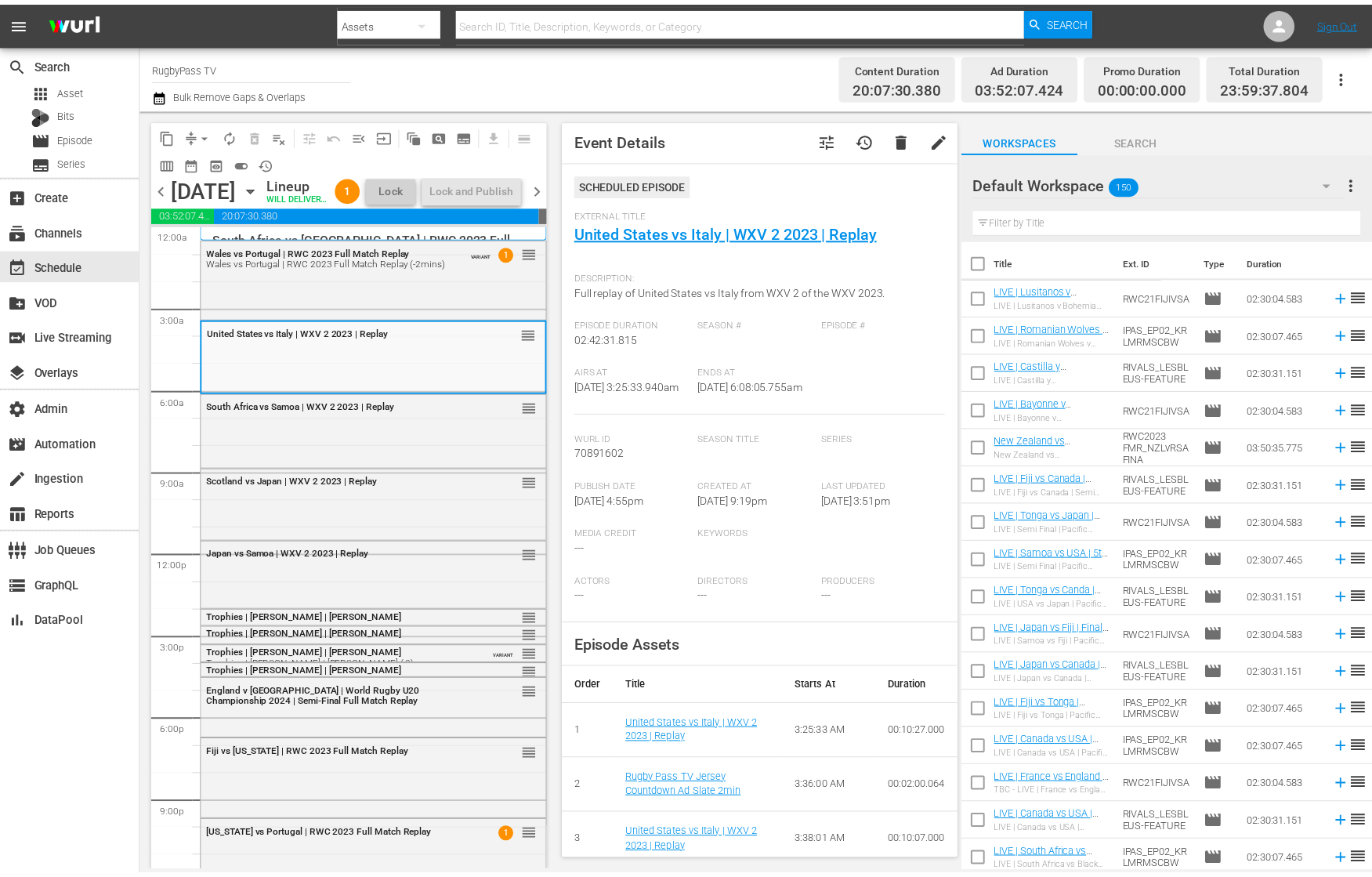
scroll to position [0, 0]
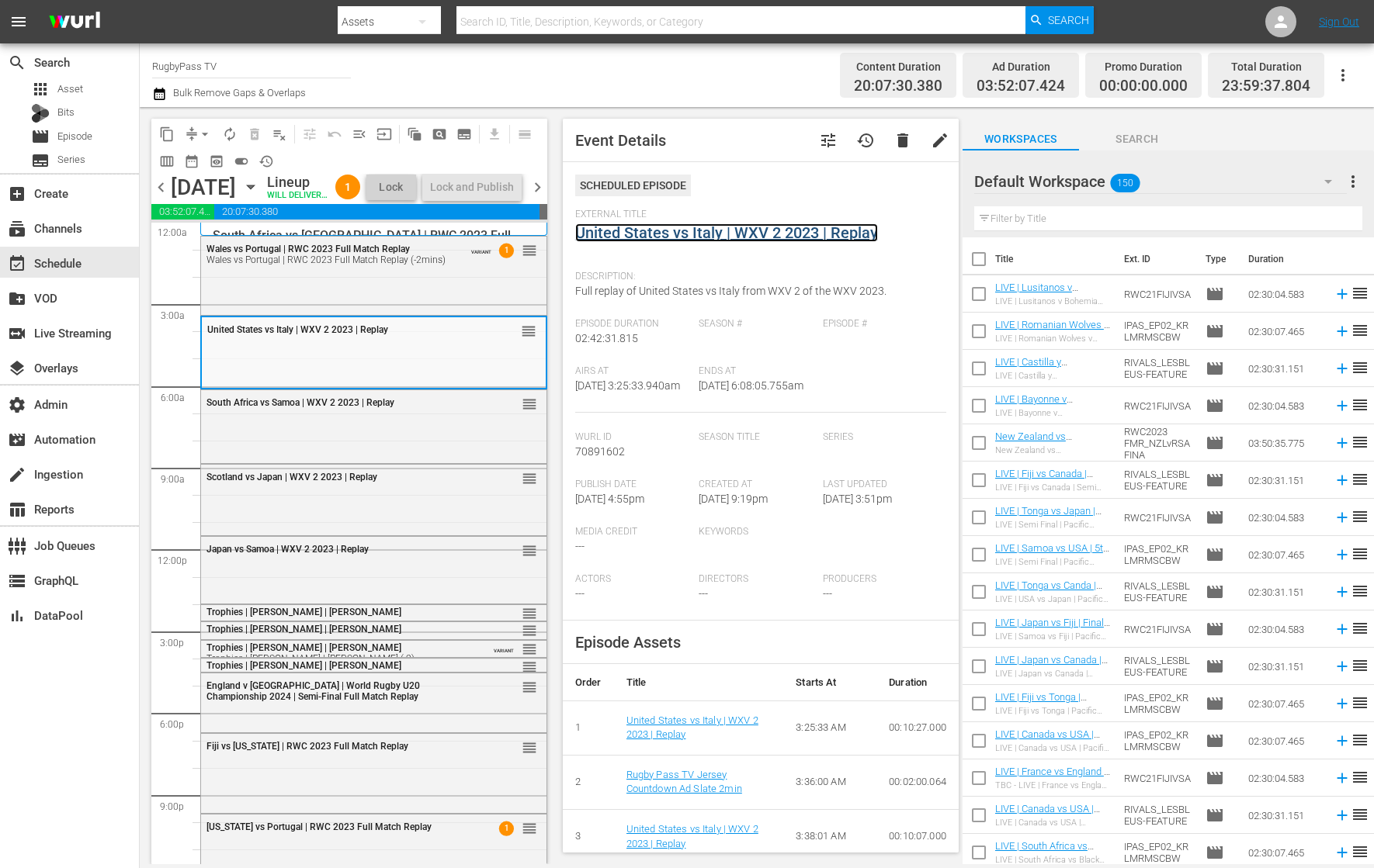
click at [697, 235] on link "United States vs Italy | WXV 2 2023 | Replay" at bounding box center [726, 233] width 303 height 18
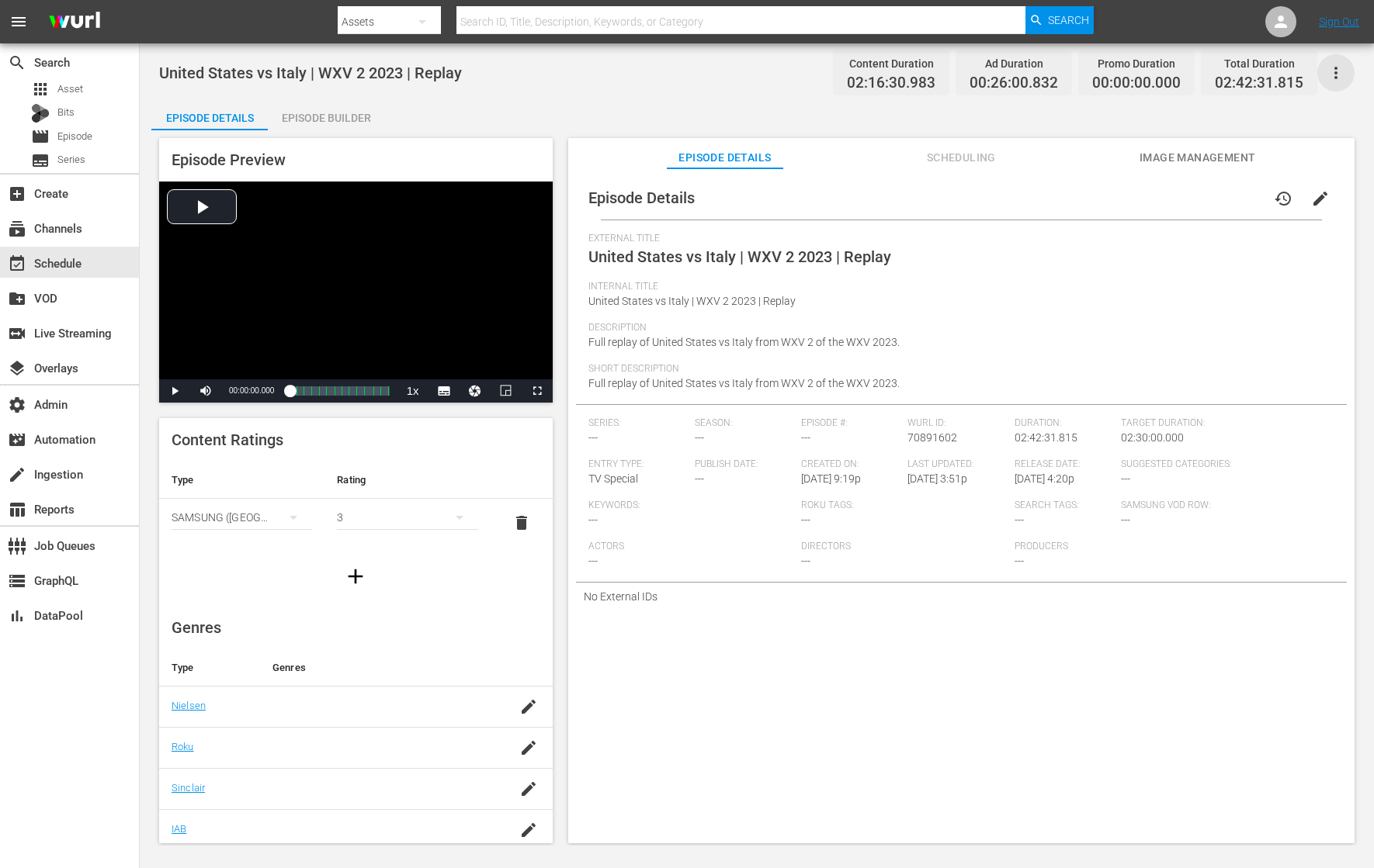
click at [1335, 68] on icon "button" at bounding box center [1336, 73] width 3 height 13
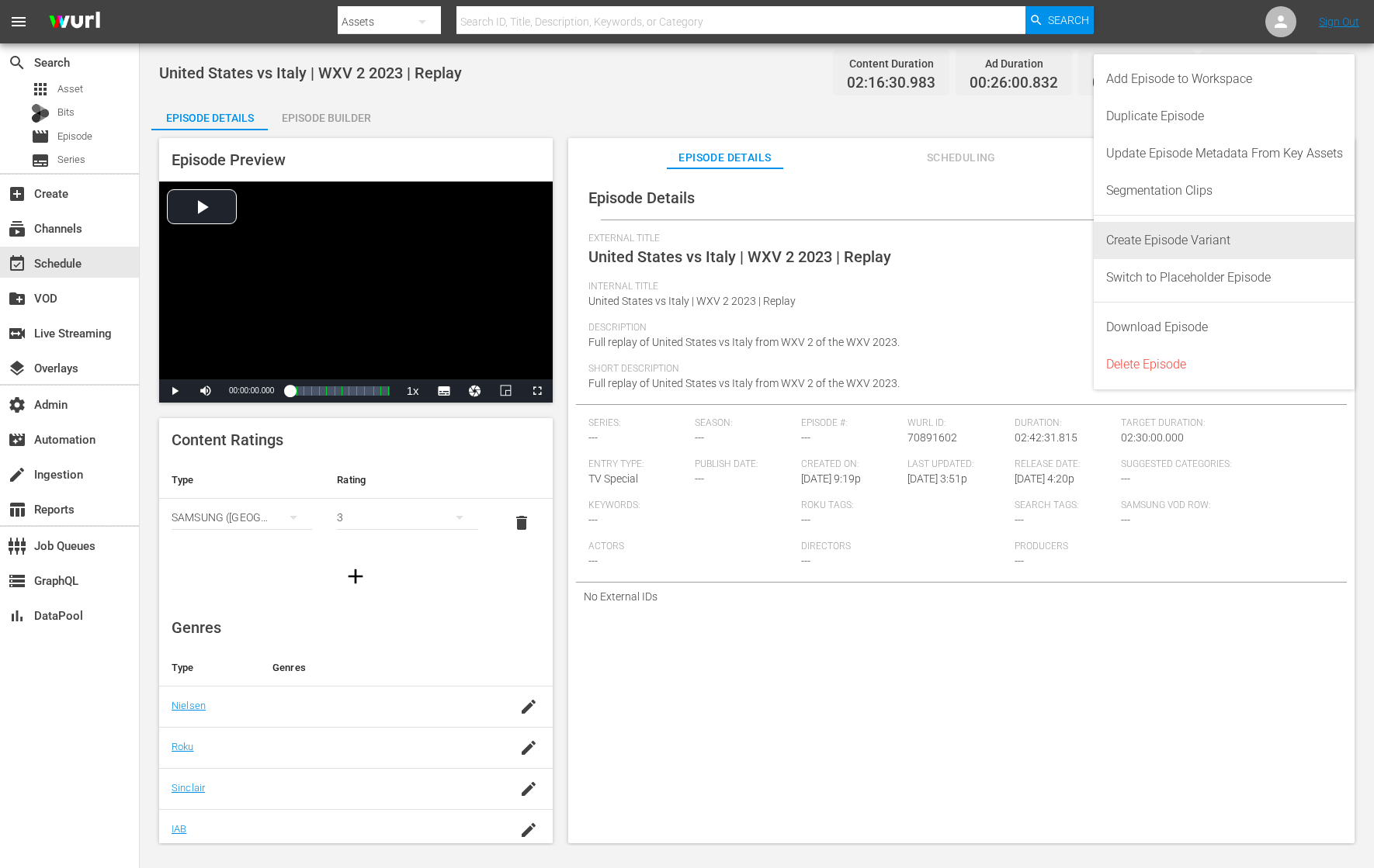
click at [1225, 234] on div "Create Episode Variant" at bounding box center [1224, 240] width 236 height 37
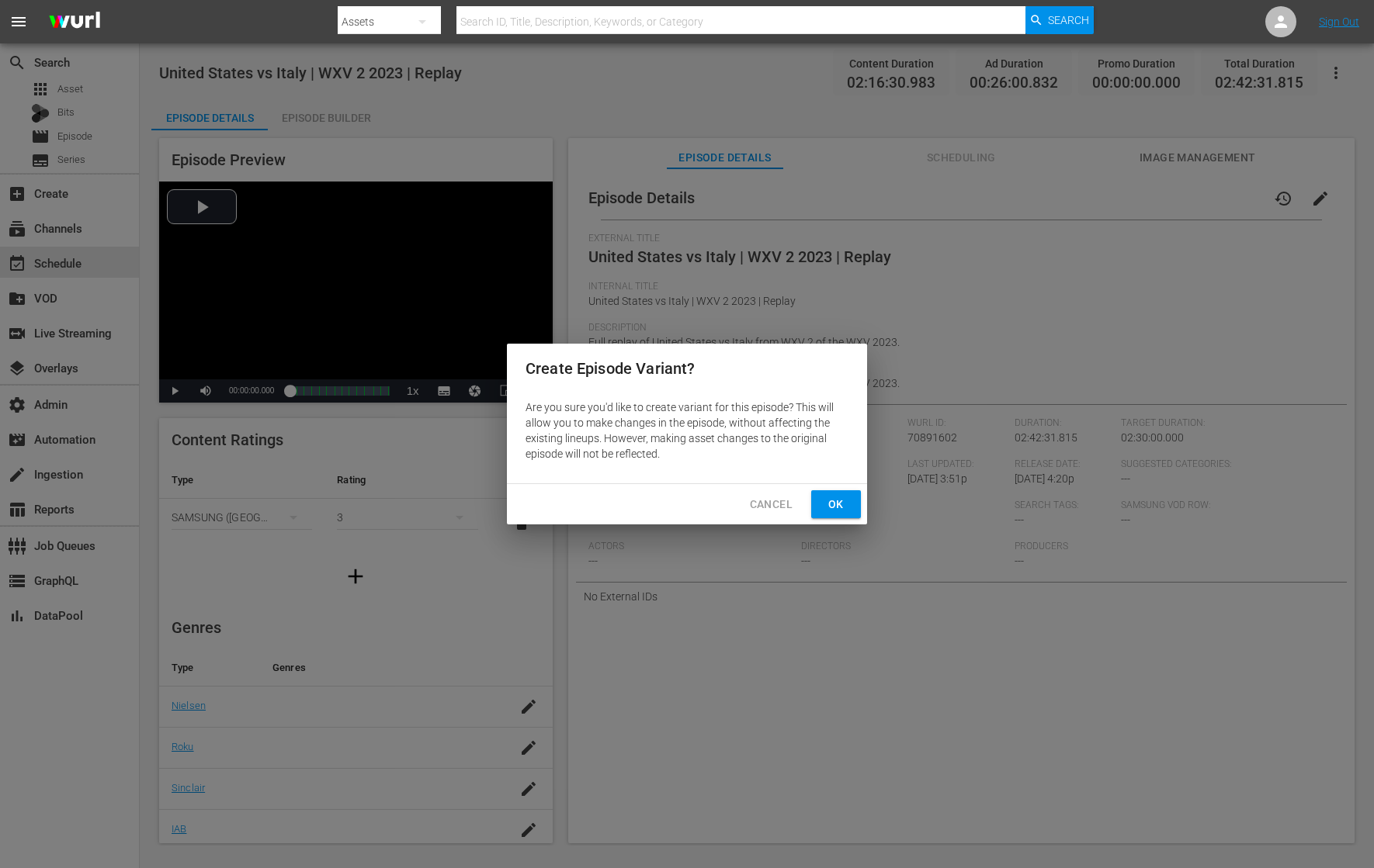
click at [823, 519] on div "Cancel Ok" at bounding box center [687, 504] width 360 height 41
click at [839, 502] on span "Ok" at bounding box center [836, 504] width 25 height 19
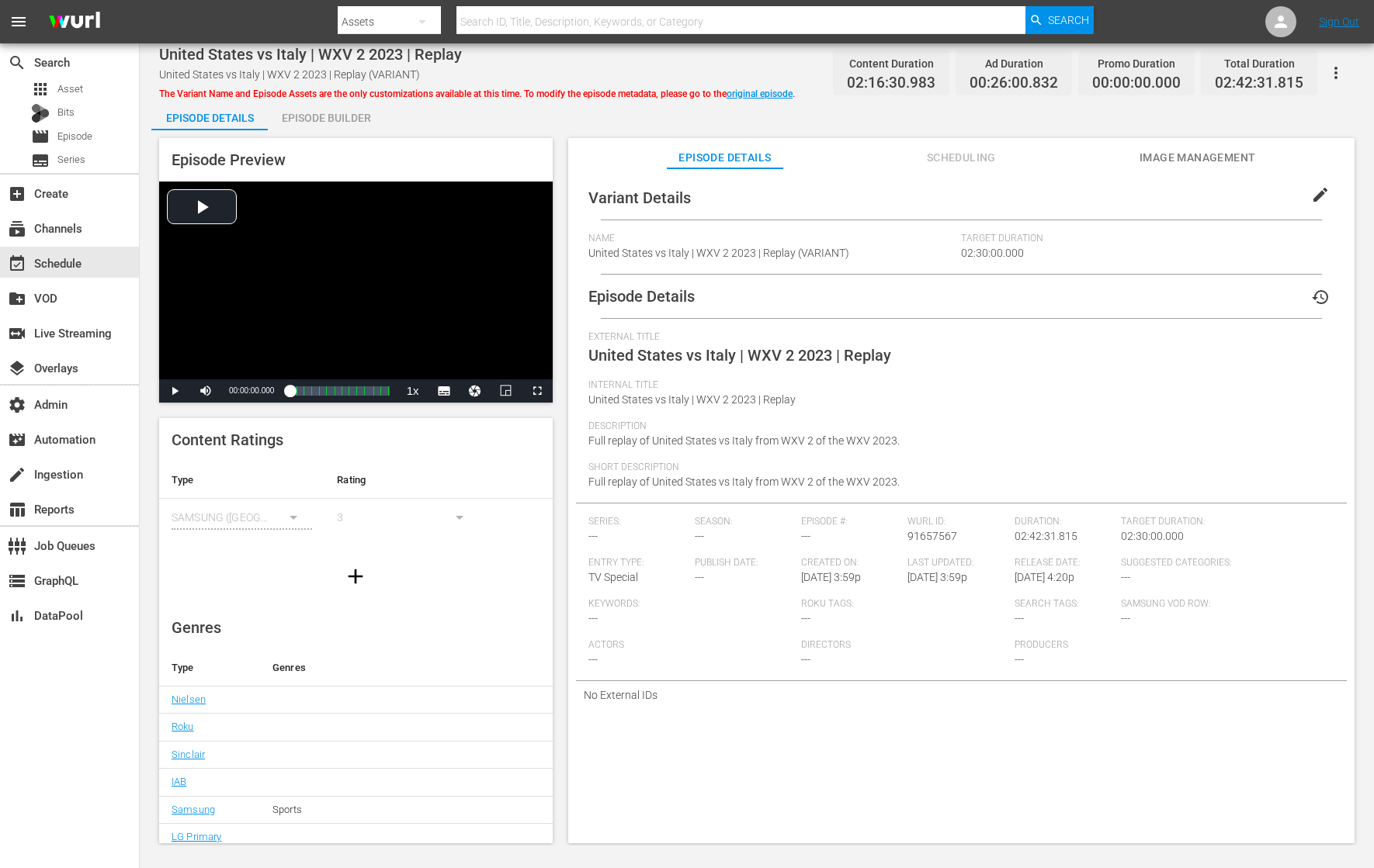
click at [1318, 195] on span "edit" at bounding box center [1320, 194] width 18 height 18
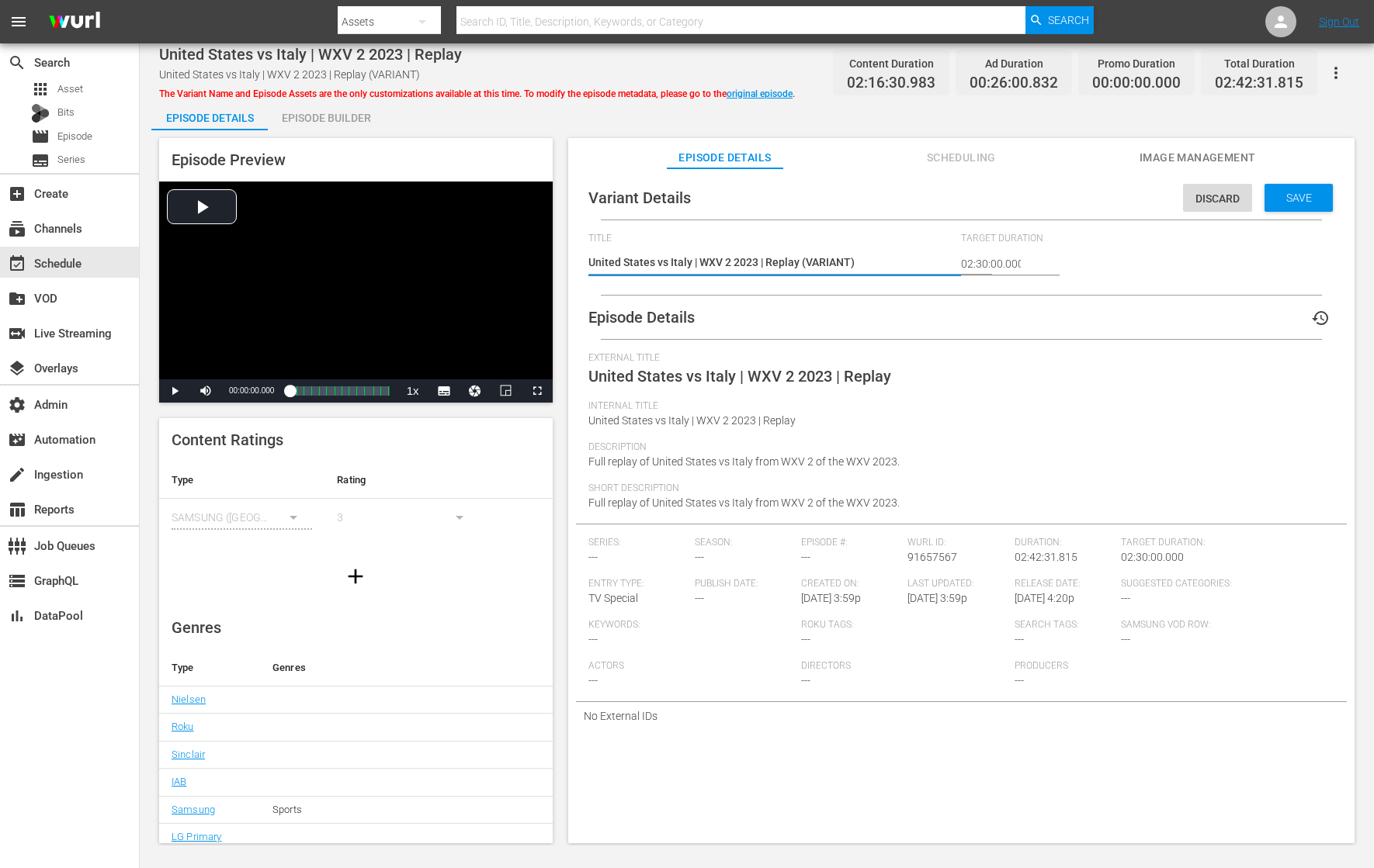
click at [827, 264] on textarea "United States vs Italy | WXV 2 2023 | Replay (VARIANT)" at bounding box center [771, 264] width 366 height 18
type textarea "United States vs Italy | WXV 2 2023 | Replay (-)"
type textarea "United States vs Italy | WXV 2 2023 | Replay (-2)"
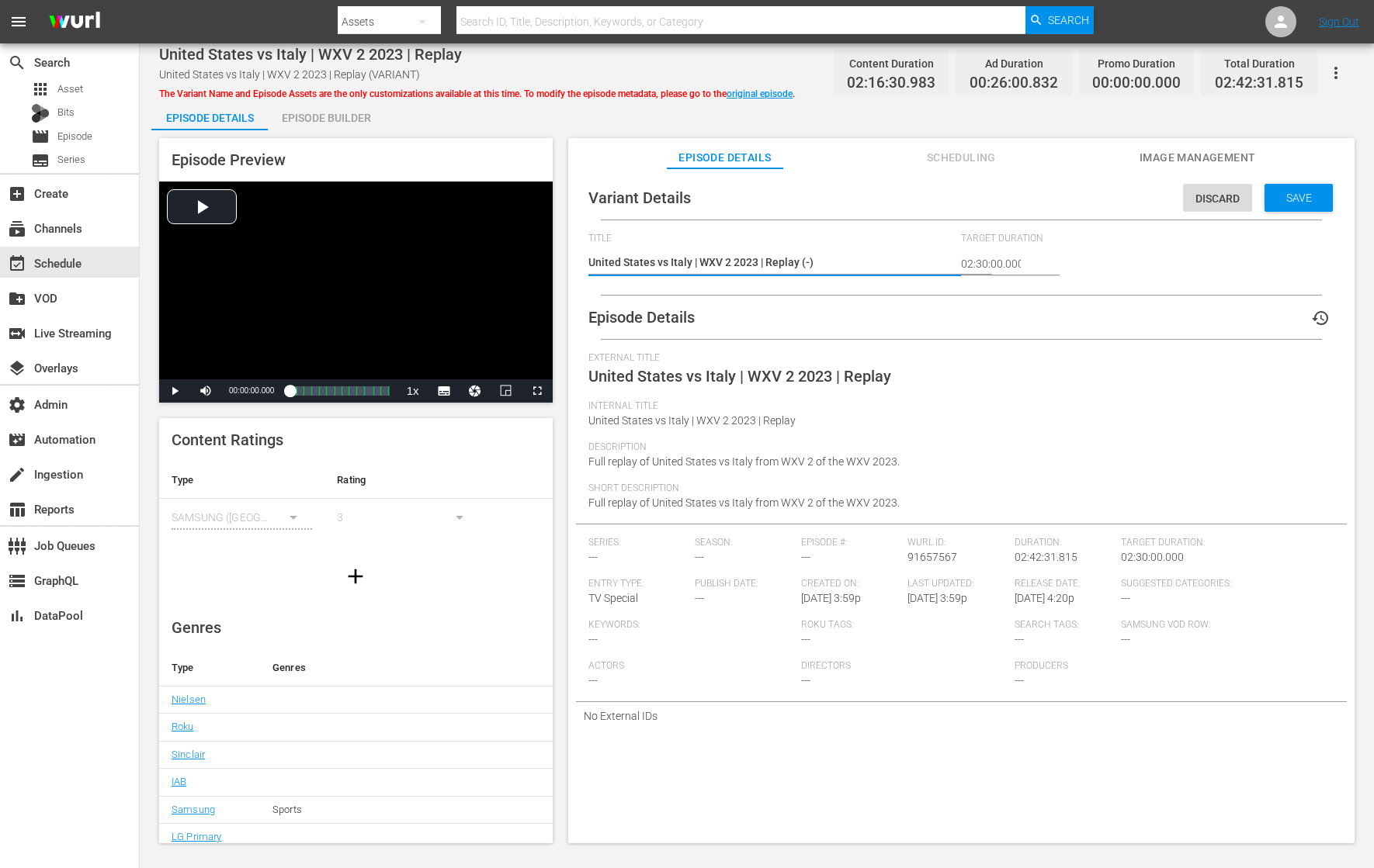
type textarea "United States vs Italy | WXV 2 2023 | Replay (-2)"
type textarea "United States vs Italy | WXV 2 2023 | Replay (-2m)"
type textarea "United States vs Italy | WXV 2 2023 | Replay (-2mi)"
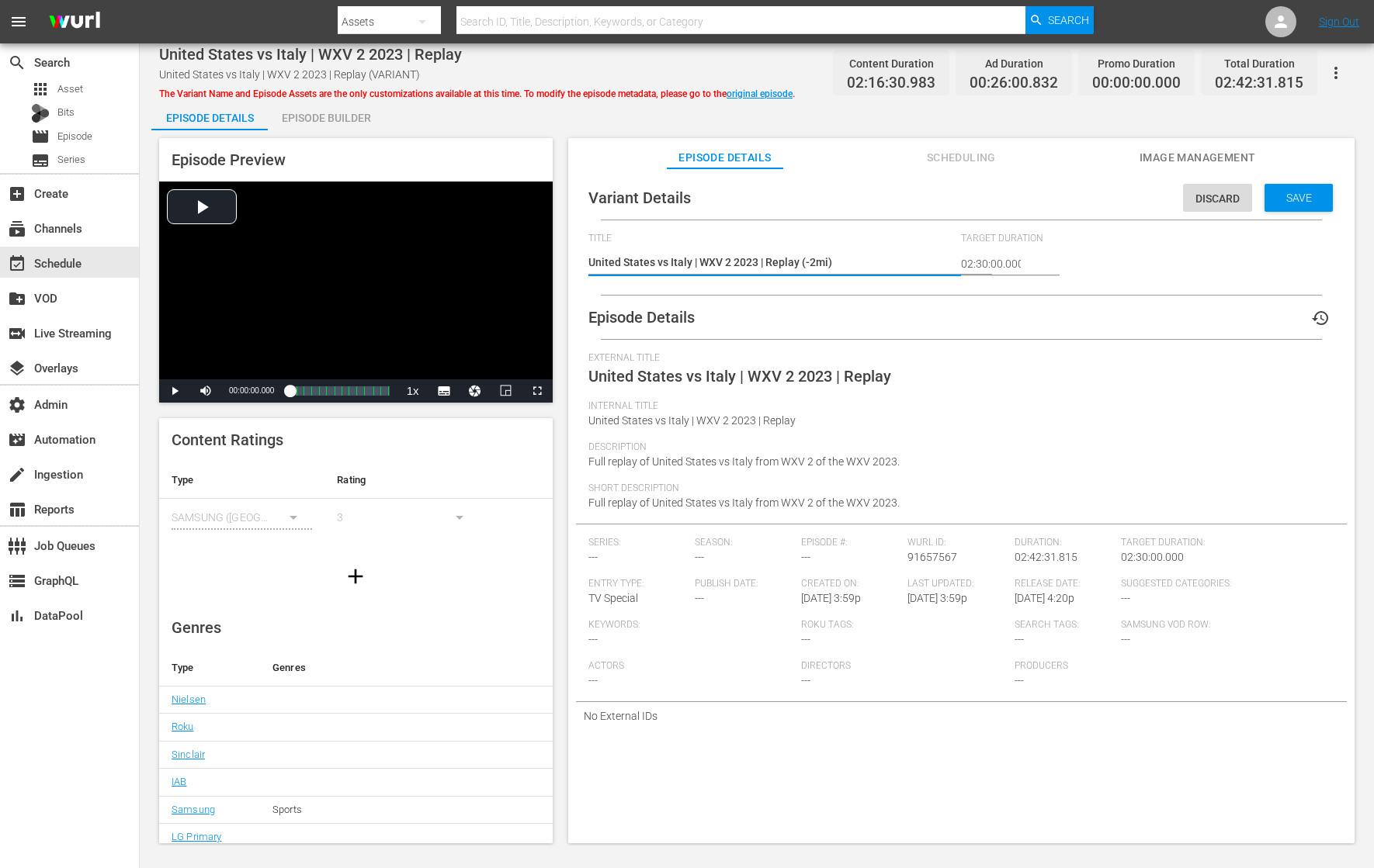
type textarea "United States vs [GEOGRAPHIC_DATA] | WXV 2 2023 | Replay (-2min)"
type textarea "United States vs Italy | WXV 2 2023 | Replay (-2mins)"
click at [1287, 194] on span "Save" at bounding box center [1299, 198] width 50 height 13
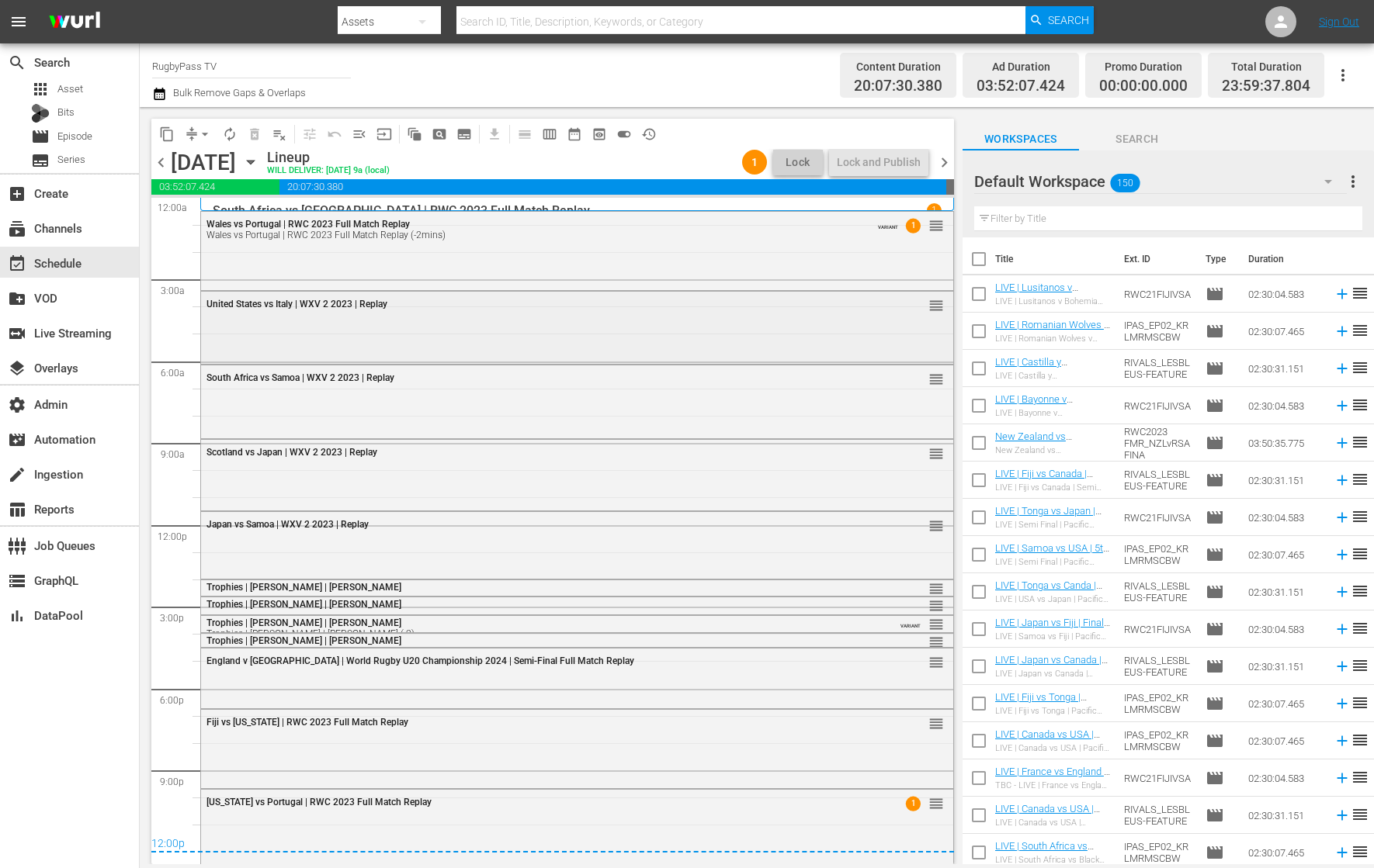
click at [747, 323] on div "United States vs Italy | WXV 2 2023 | Replay reorder" at bounding box center [577, 326] width 752 height 69
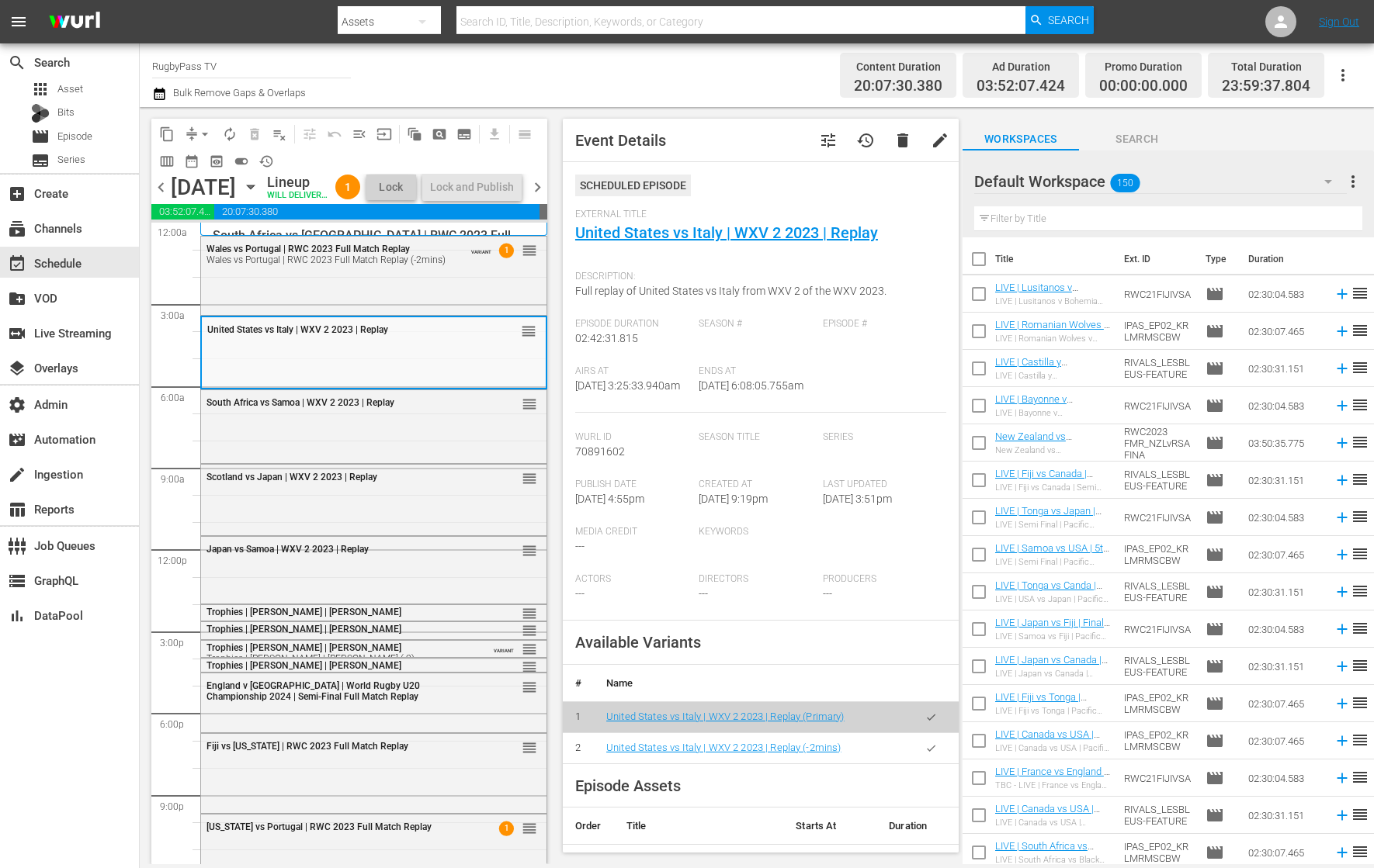
click at [926, 754] on icon "button" at bounding box center [931, 748] width 12 height 12
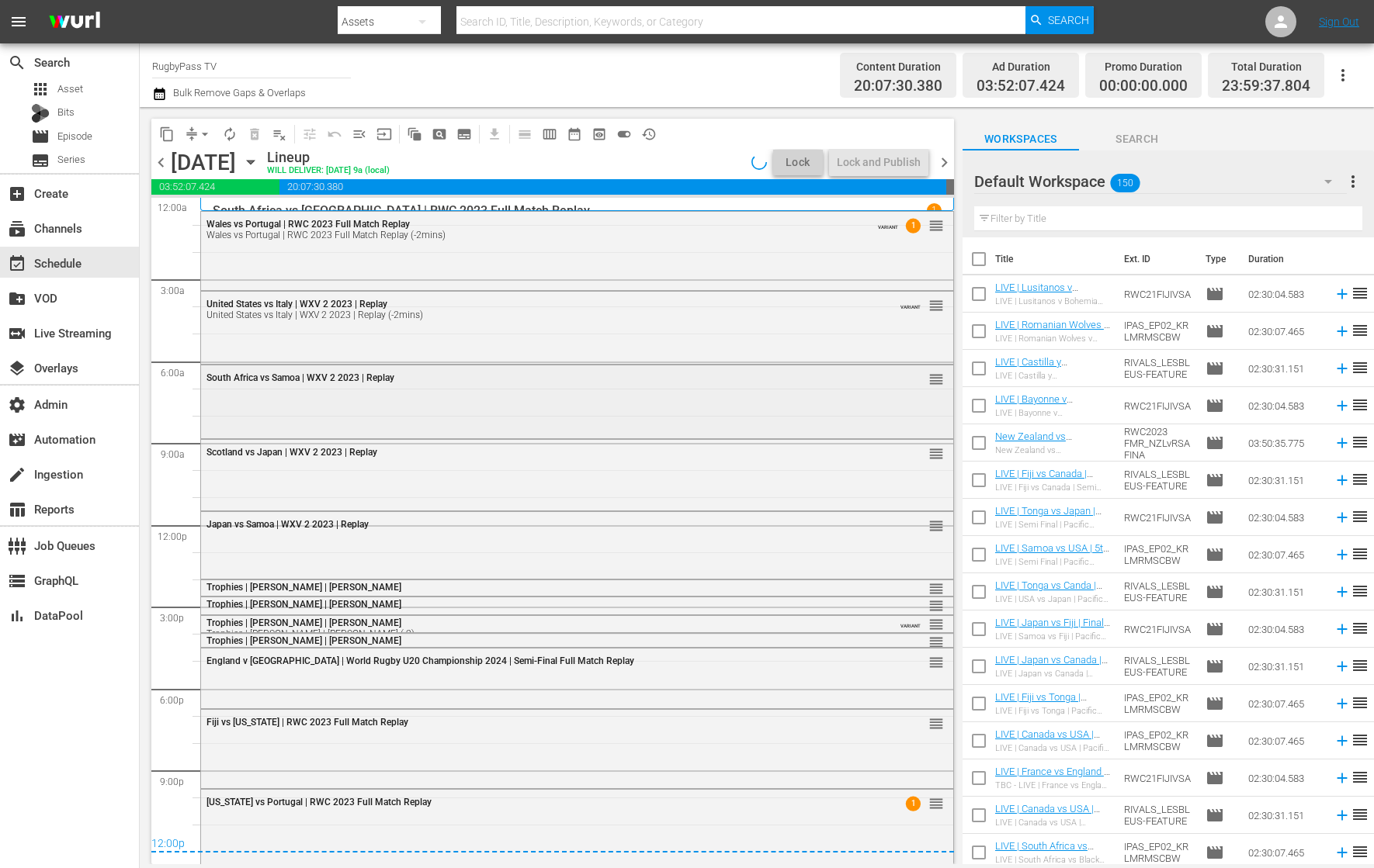
click at [468, 406] on div "South Africa vs Samoa | WXV 2 2023 | Replay reorder" at bounding box center [577, 400] width 752 height 70
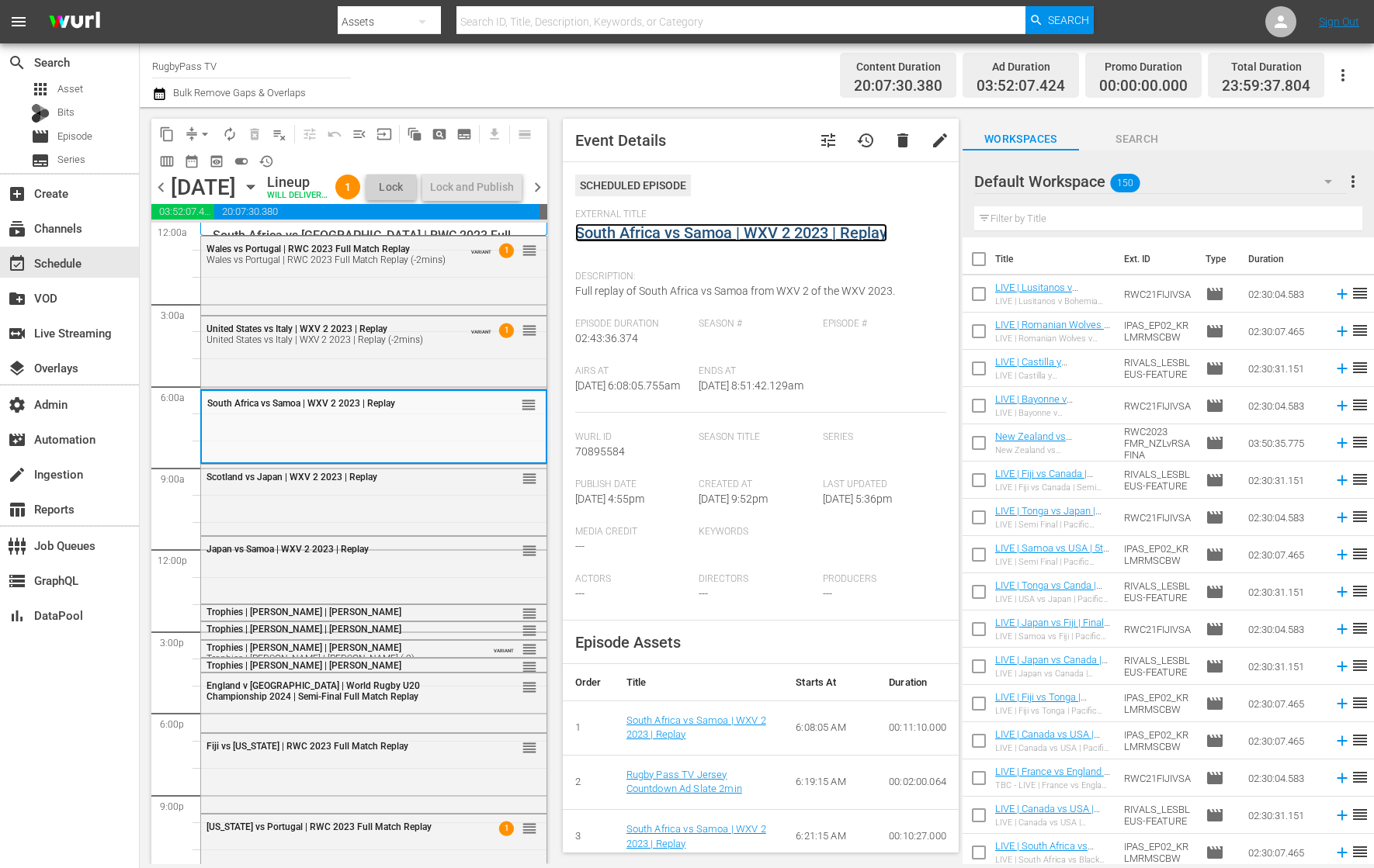
click at [643, 235] on link "South Africa vs Samoa | WXV 2 2023 | Replay" at bounding box center [731, 233] width 312 height 18
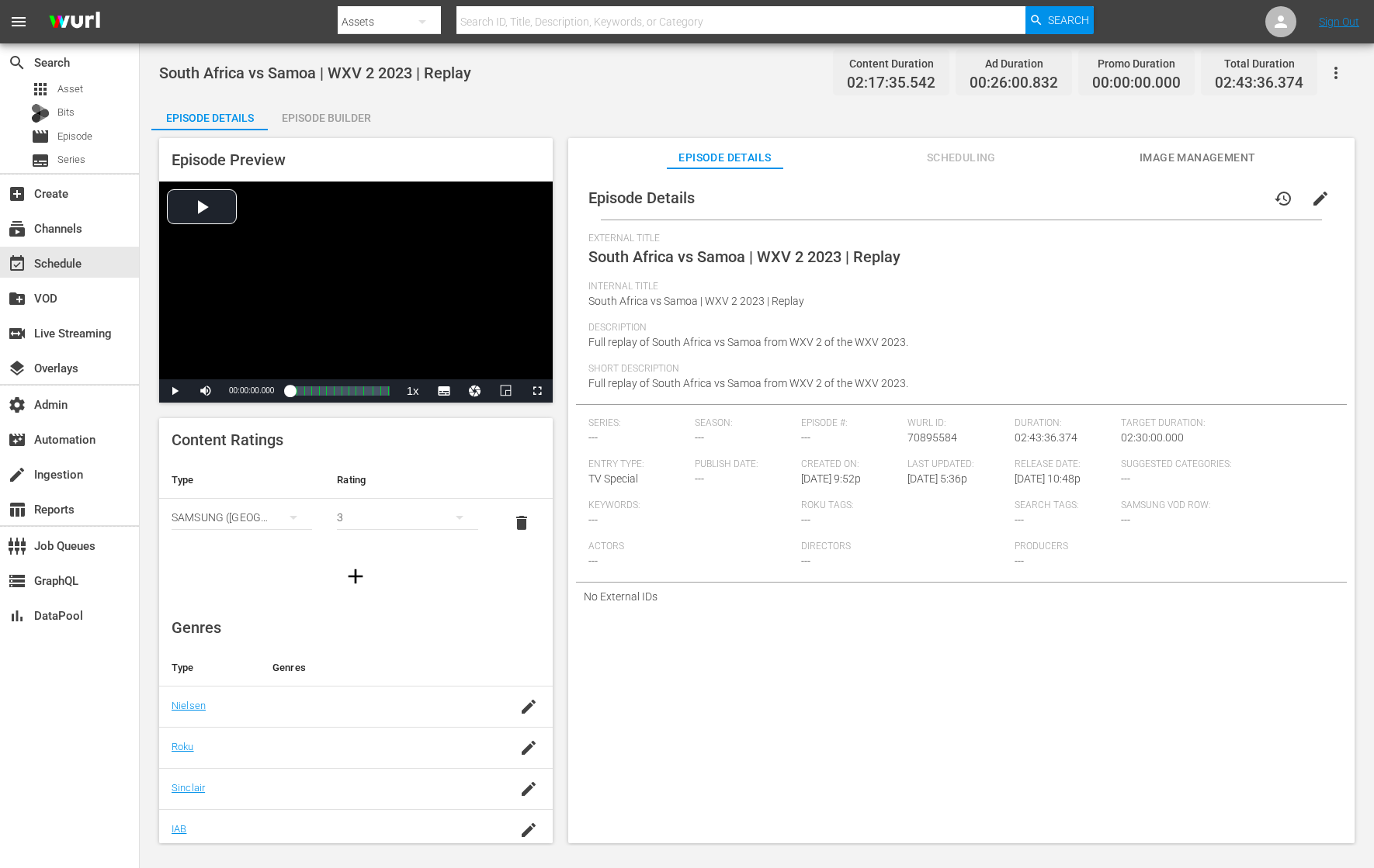
click at [1325, 70] on button "button" at bounding box center [1335, 73] width 37 height 37
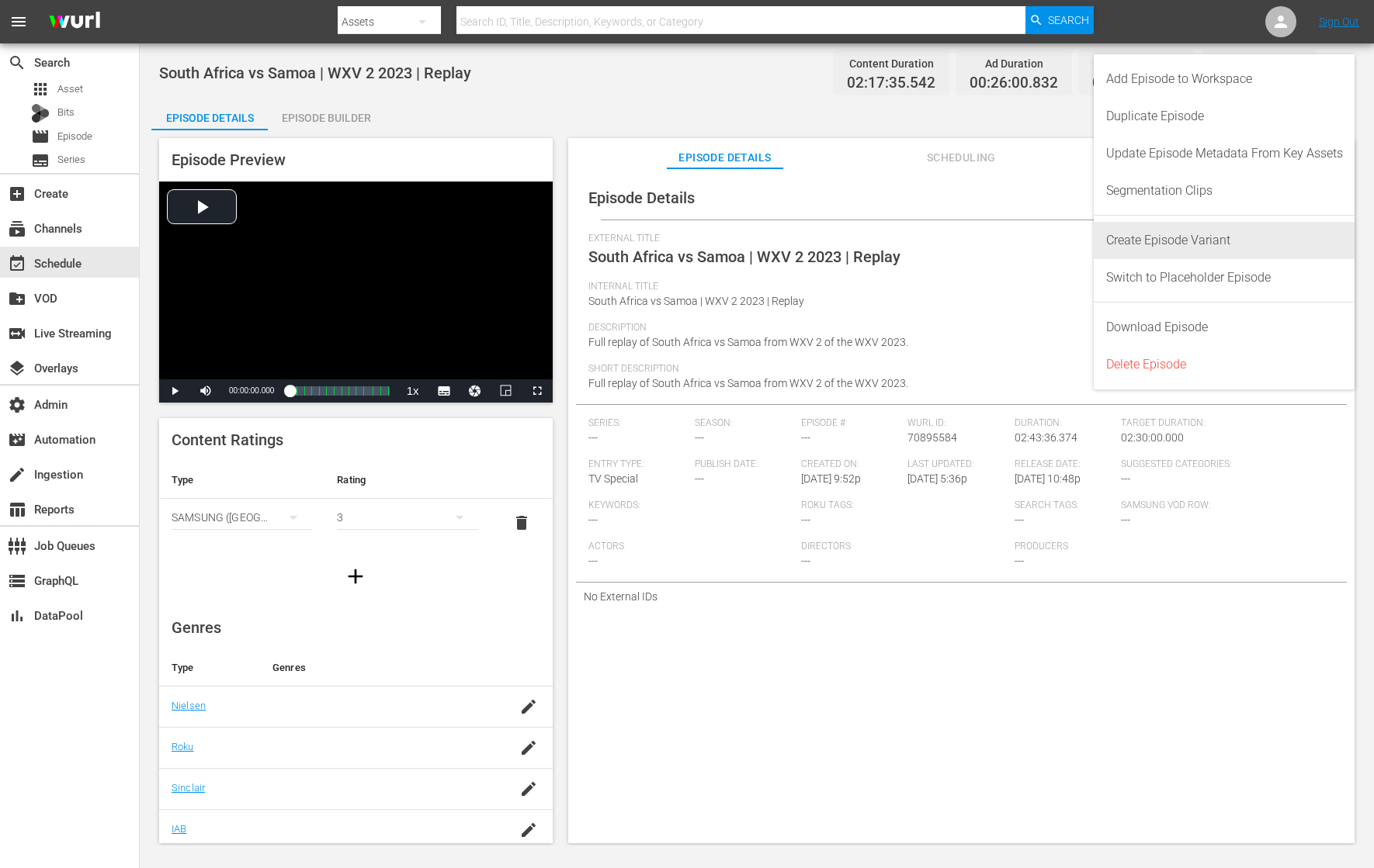
click at [1235, 232] on div "Create Episode Variant" at bounding box center [1224, 240] width 236 height 37
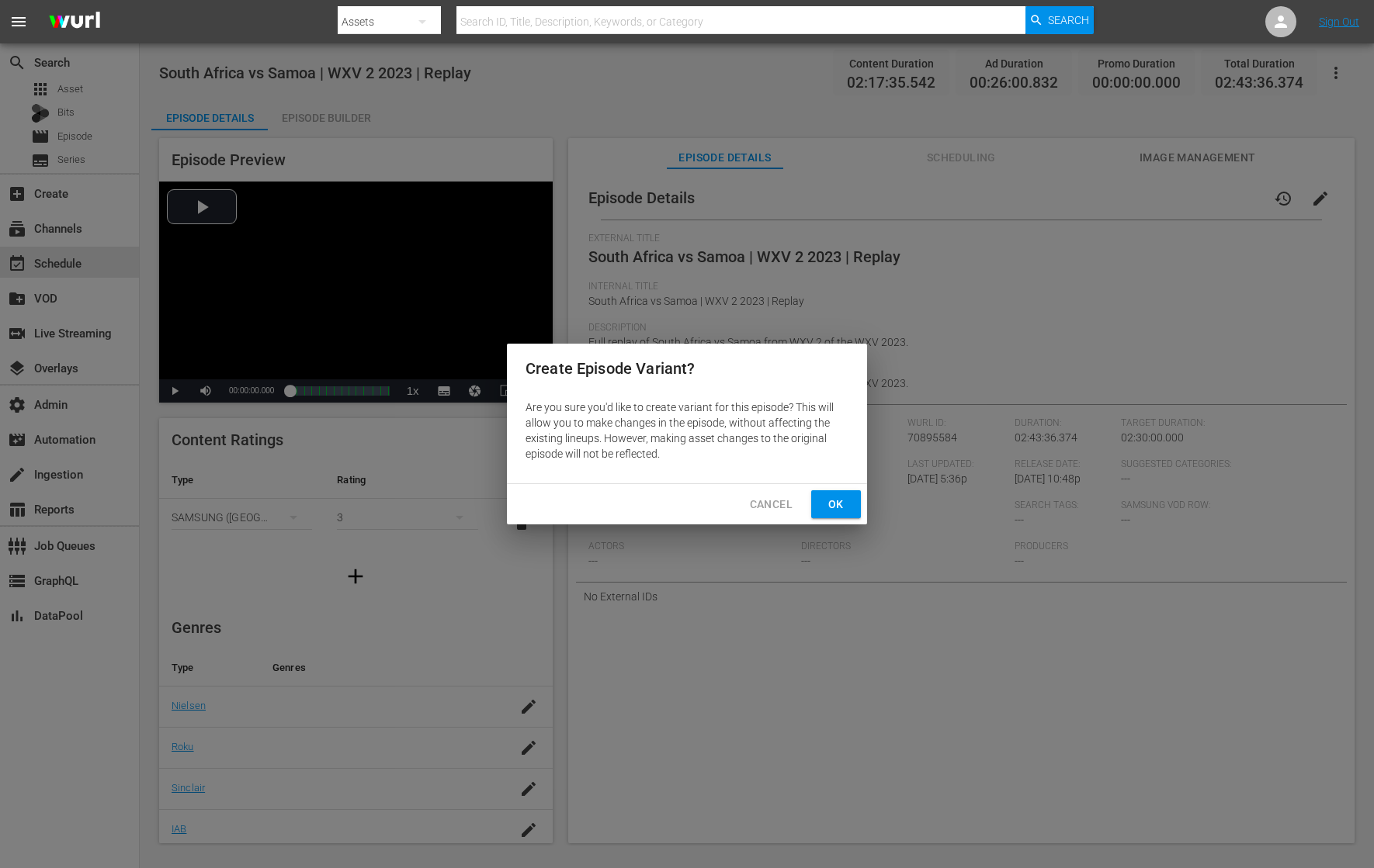
click at [836, 508] on span "Ok" at bounding box center [836, 504] width 25 height 19
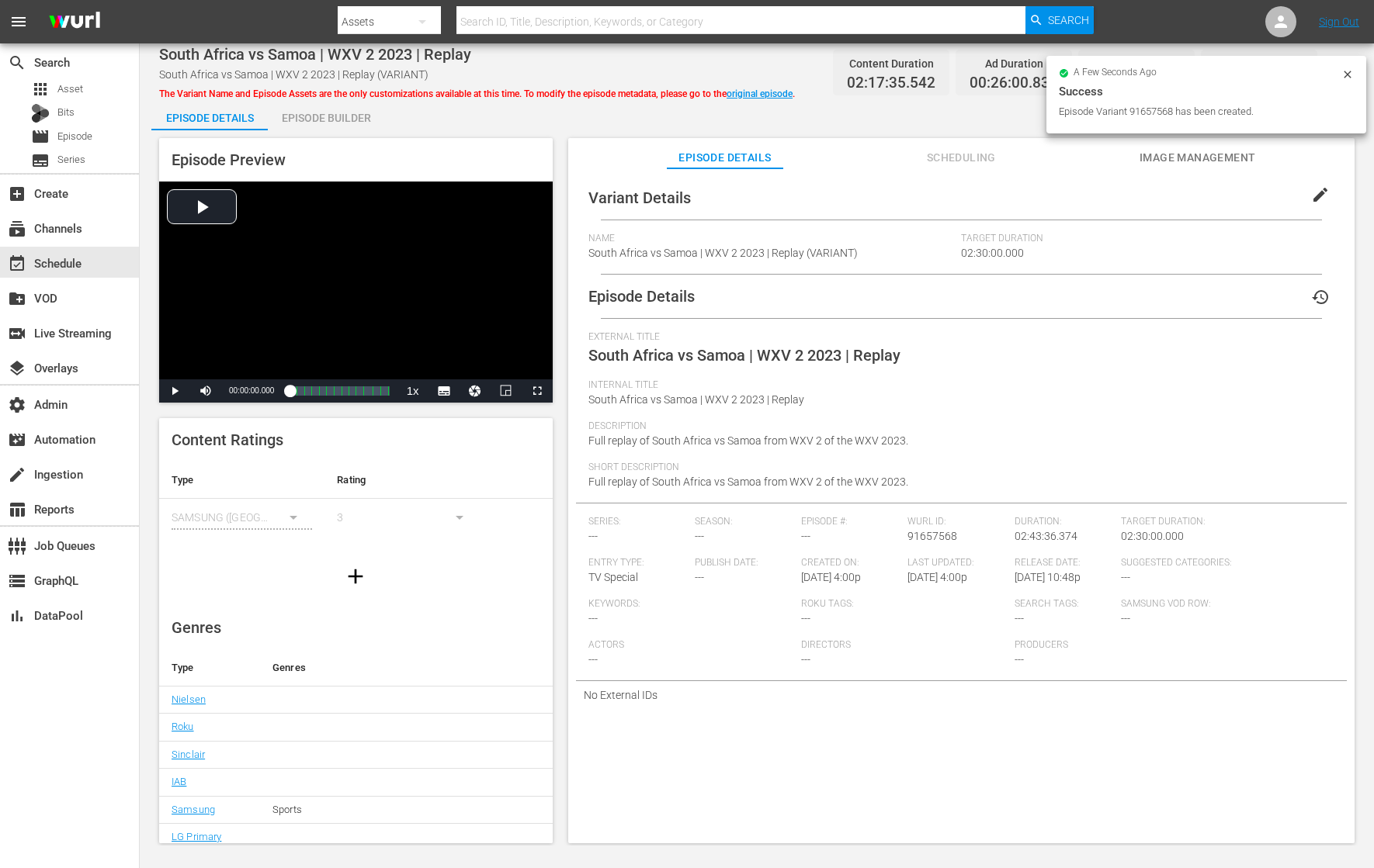
click at [1333, 195] on div "edit" at bounding box center [1325, 194] width 45 height 37
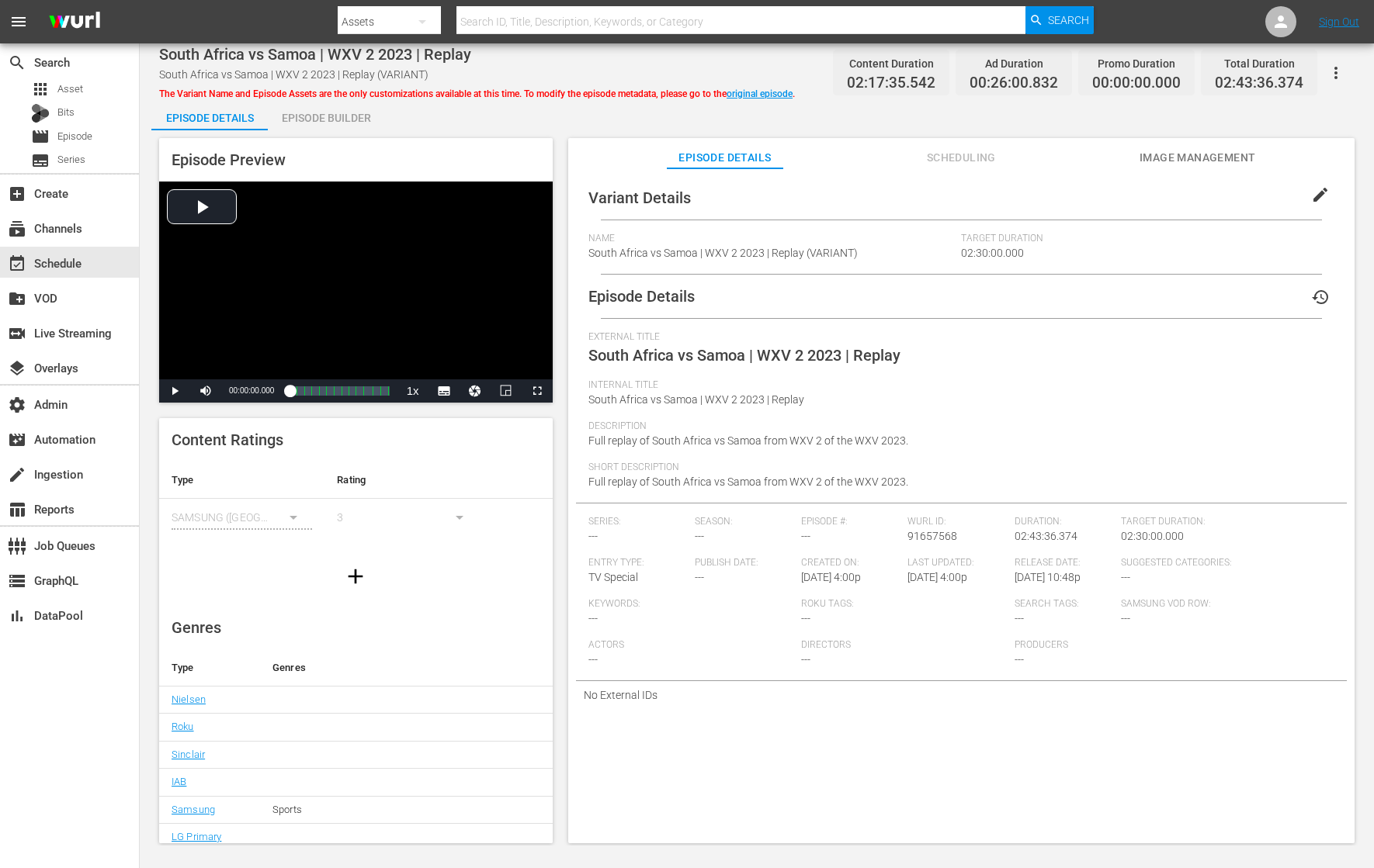
click at [1314, 194] on span "edit" at bounding box center [1320, 194] width 18 height 18
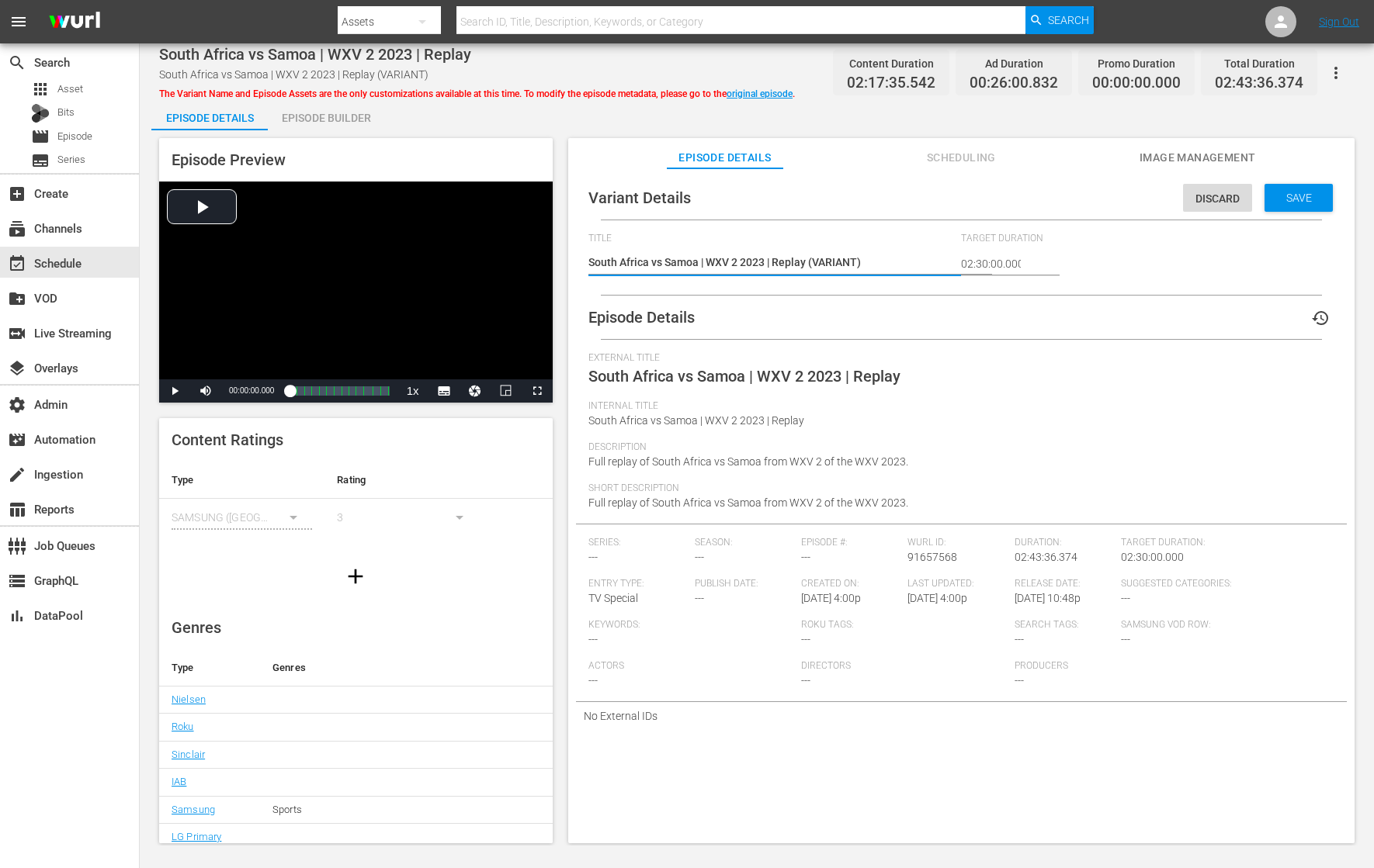
click at [832, 266] on textarea "South Africa vs Samoa | WXV 2 2023 | Replay (VARIANT)" at bounding box center [771, 264] width 366 height 18
type textarea "South Africa vs Samoa | WXV 2 2023 | Replay (-)"
type textarea "South Africa vs Samoa | WXV 2 2023 | Replay (-2)"
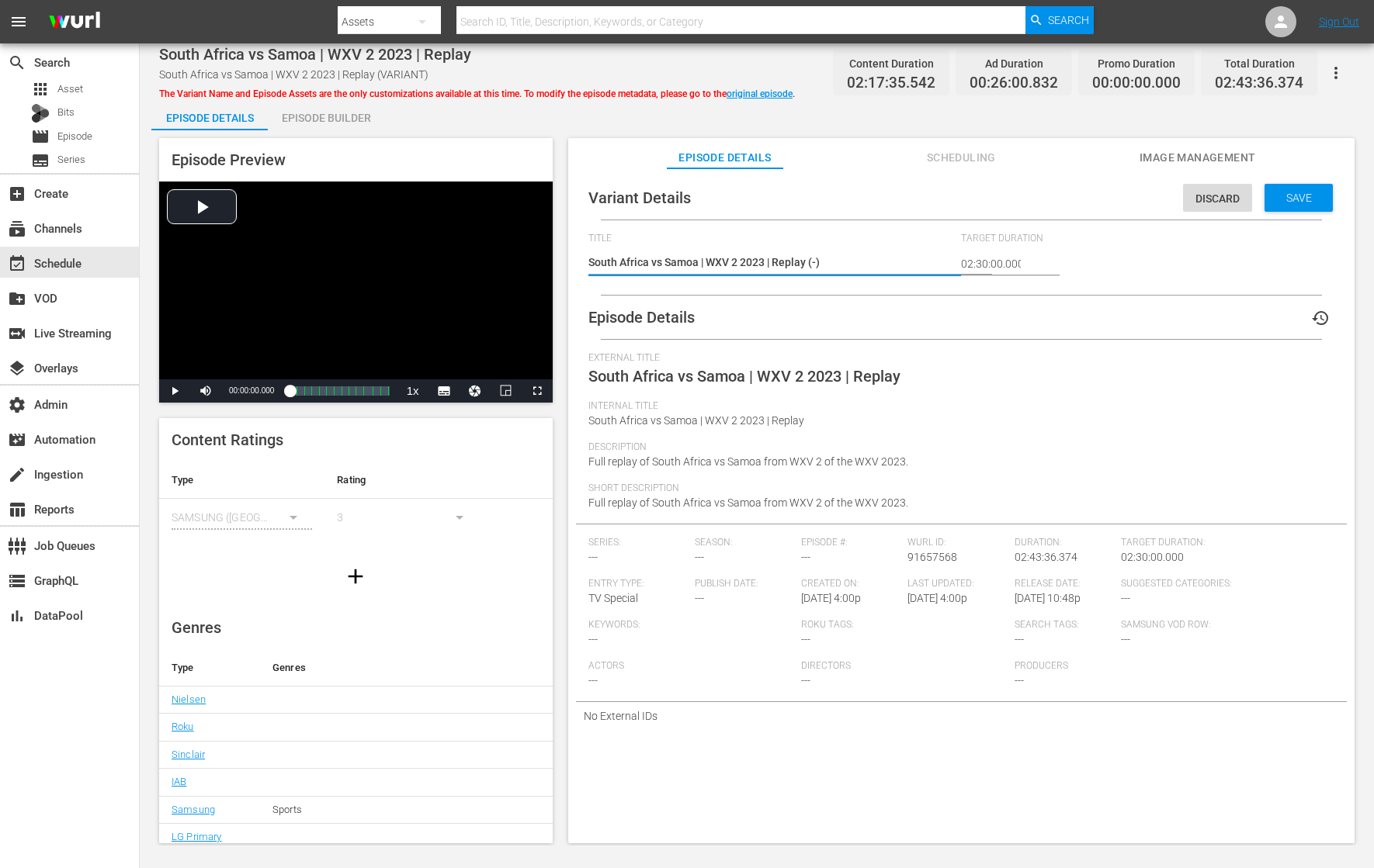
type textarea "South Africa vs Samoa | WXV 2 2023 | Replay (-2)"
type textarea "South Africa vs Samoa | WXV 2 2023 | Replay (-2m)"
type textarea "South Africa vs Samoa | WXV 2 2023 | Replay (-2mi)"
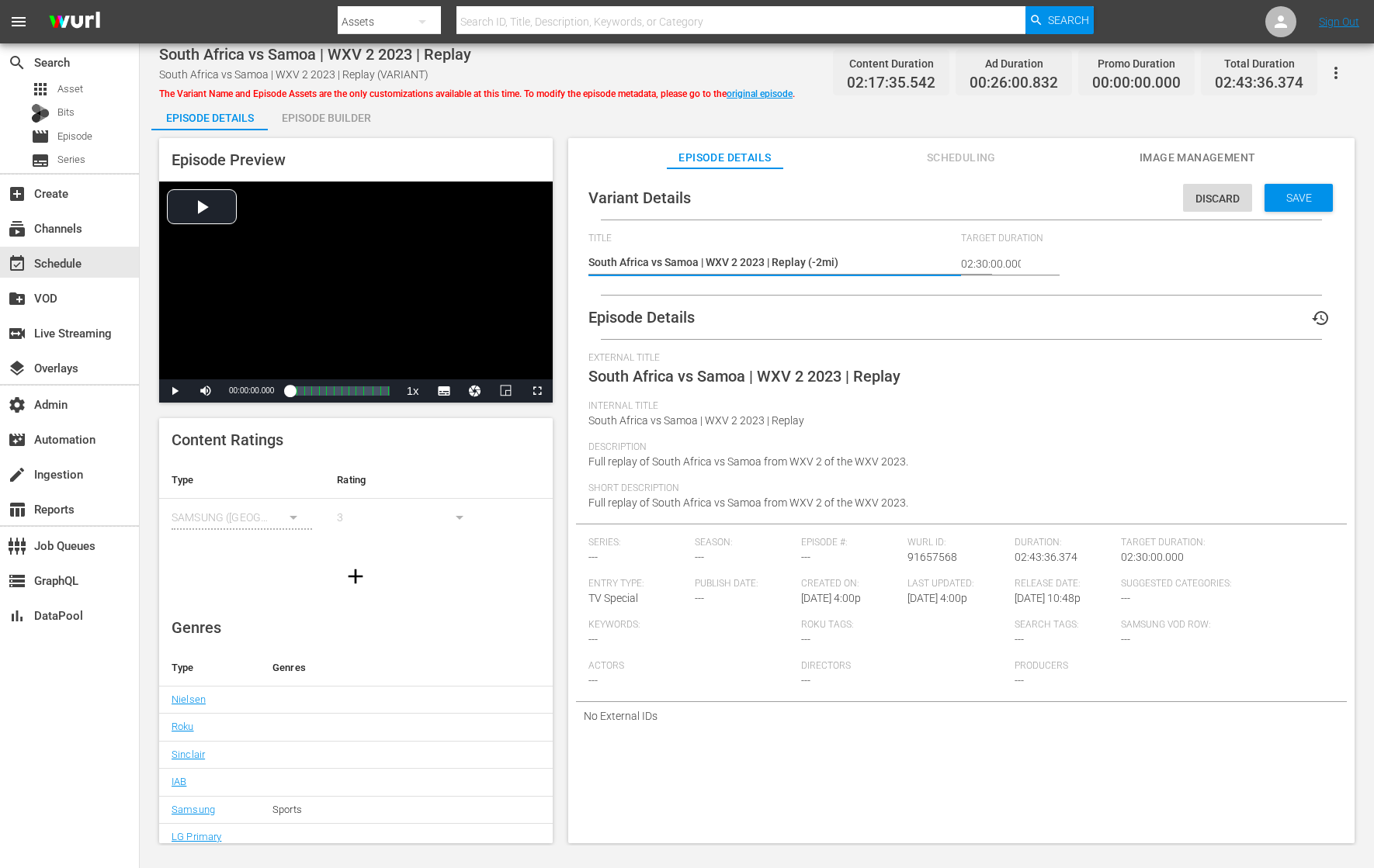
type textarea "South Africa vs Samoa | WXV 2 2023 | Replay (-2min)"
type textarea "South Africa vs Samoa | WXV 2 2023 | Replay (-2mins)"
click at [1289, 202] on span "Save" at bounding box center [1299, 198] width 50 height 13
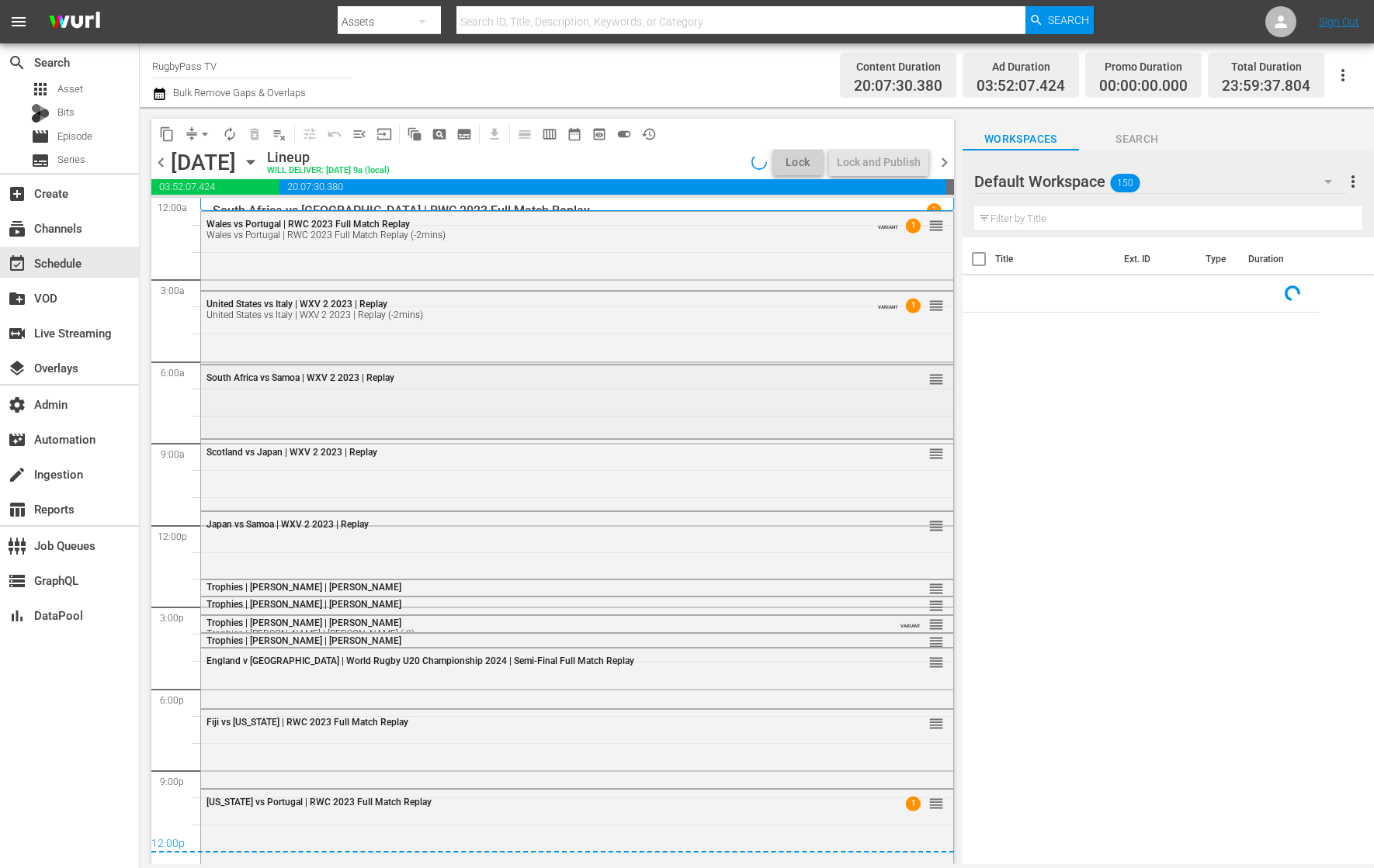
click at [575, 401] on div "South Africa vs Samoa | WXV 2 2023 | Replay reorder" at bounding box center [577, 400] width 752 height 70
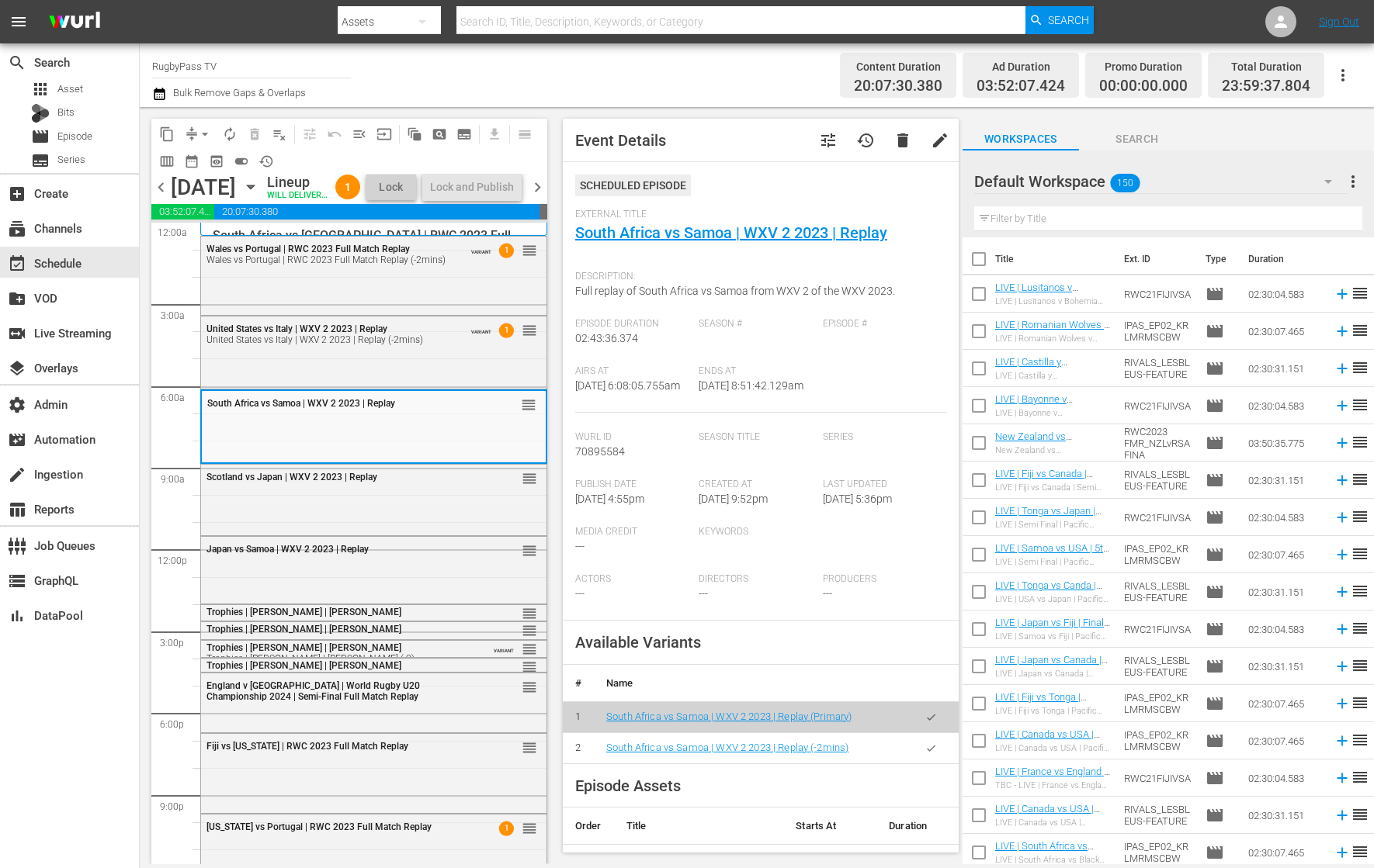
click at [926, 761] on button "button" at bounding box center [931, 748] width 30 height 30
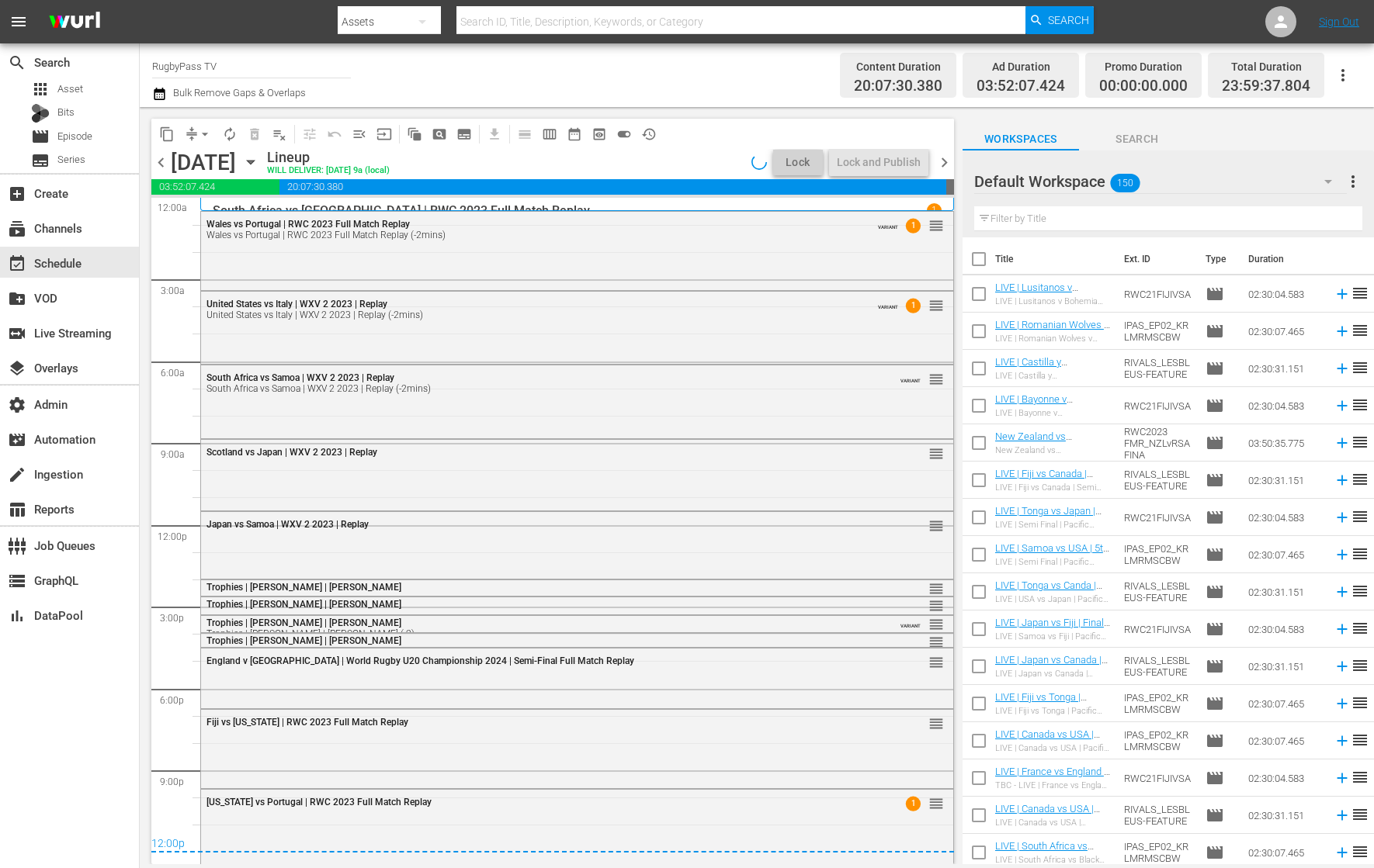
click at [497, 492] on div "Scotland vs Japan | WXV 2 2023 | Replay reorder" at bounding box center [577, 473] width 752 height 68
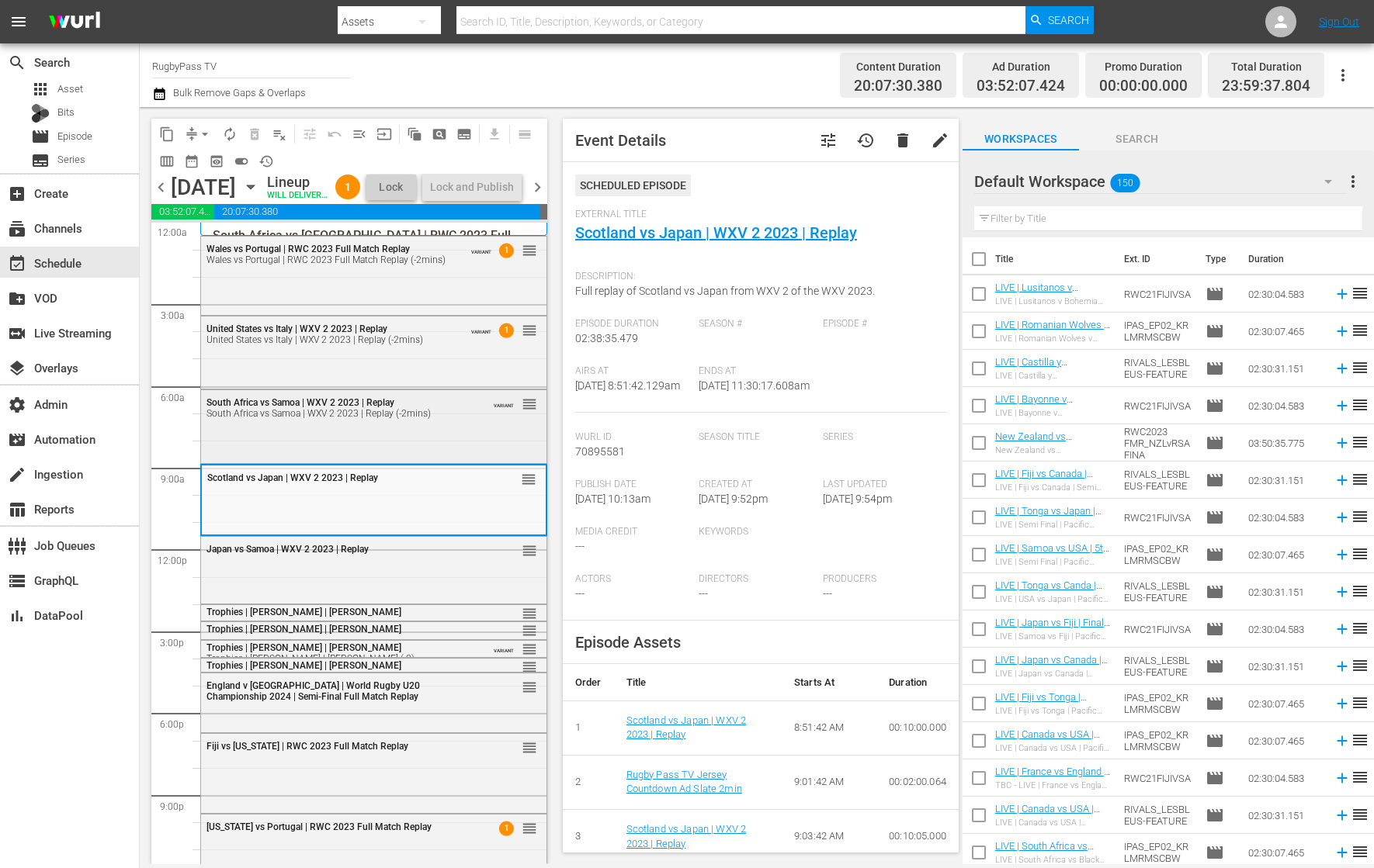
click at [478, 460] on div "South Africa vs Samoa | WXV 2 2023 | Replay [GEOGRAPHIC_DATA] vs Samoa | WXV 2 …" at bounding box center [374, 425] width 345 height 70
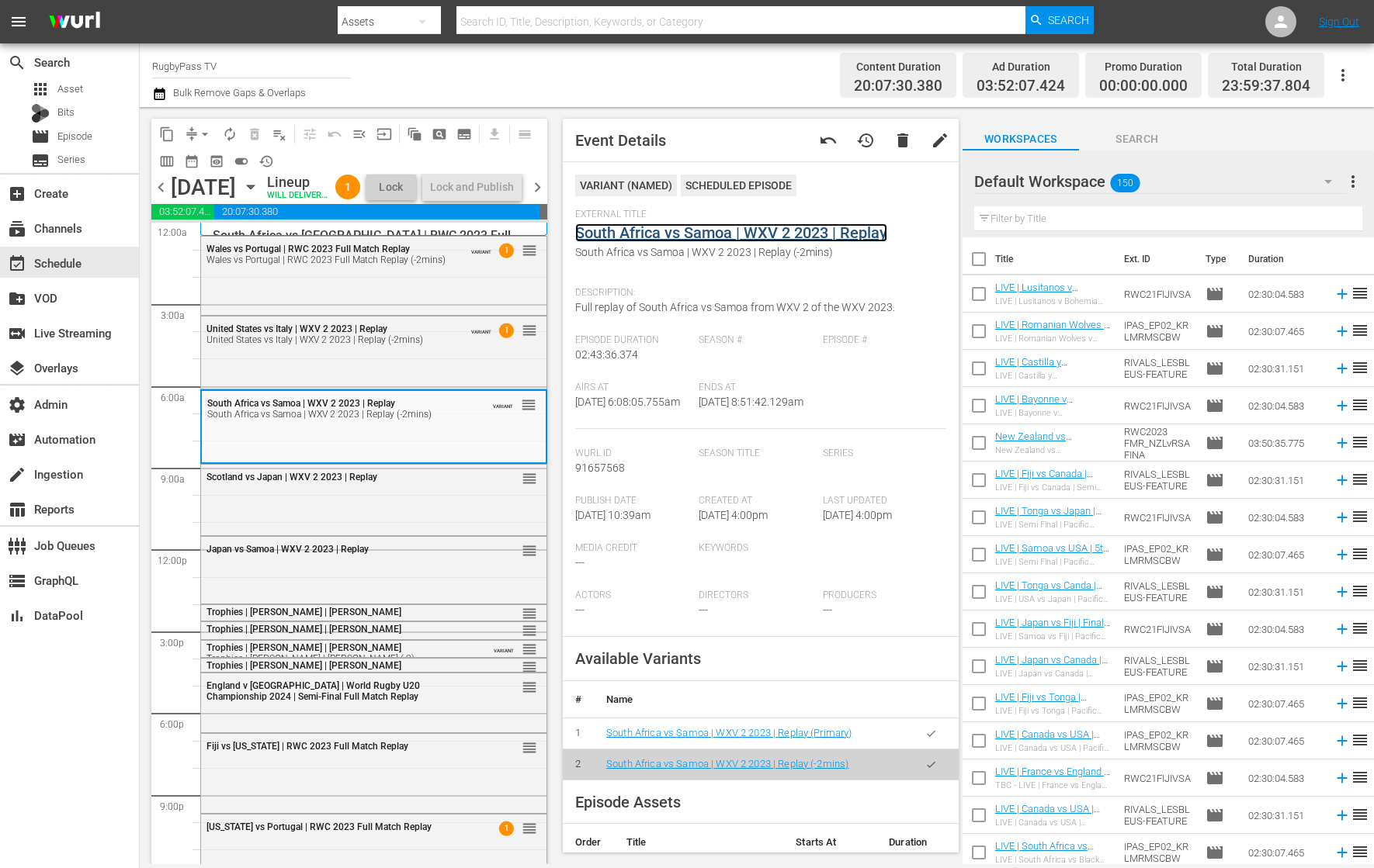
click at [703, 236] on link "South Africa vs Samoa | WXV 2 2023 | Replay" at bounding box center [731, 233] width 312 height 18
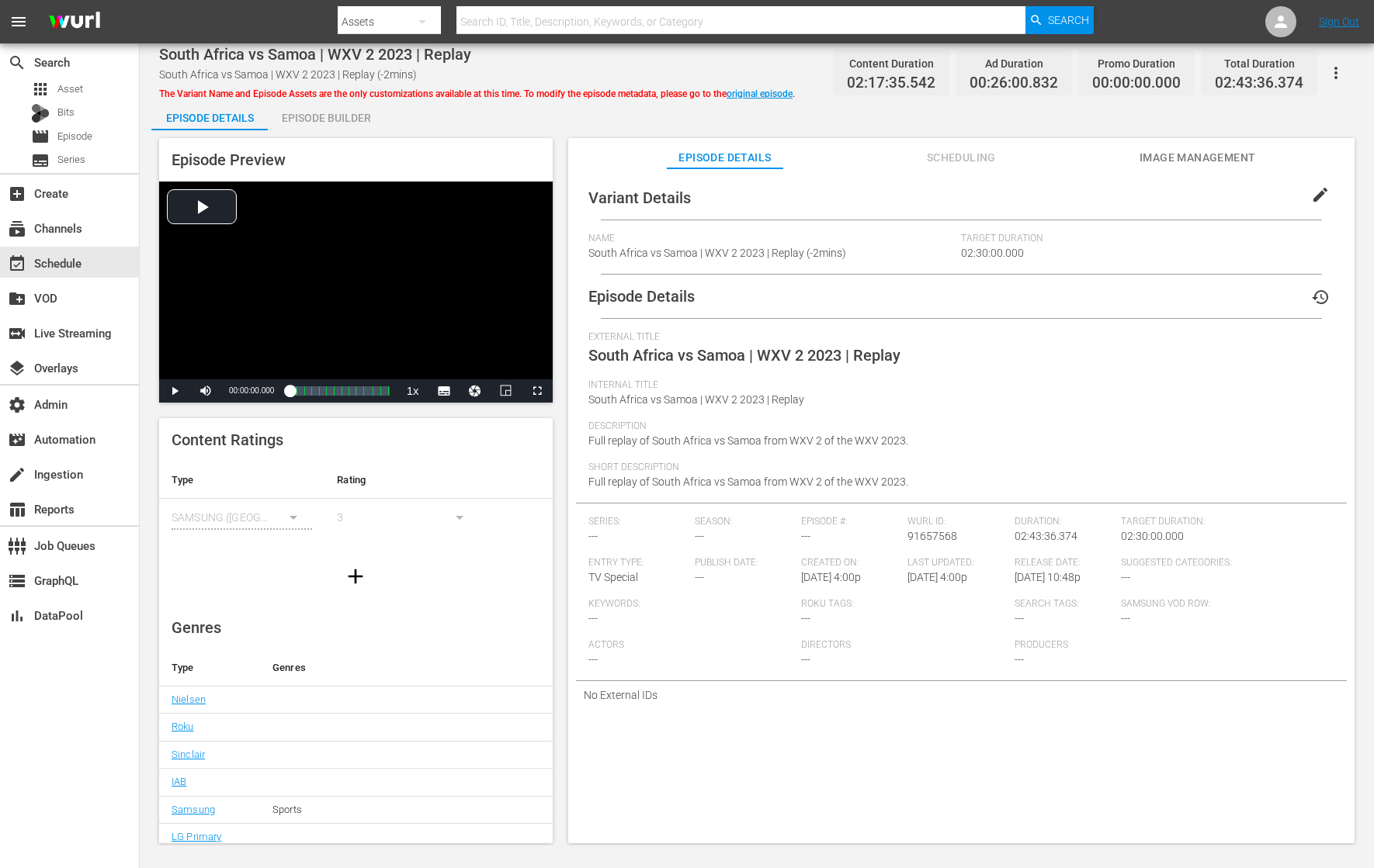
click at [330, 105] on div "Episode Builder" at bounding box center [325, 118] width 117 height 37
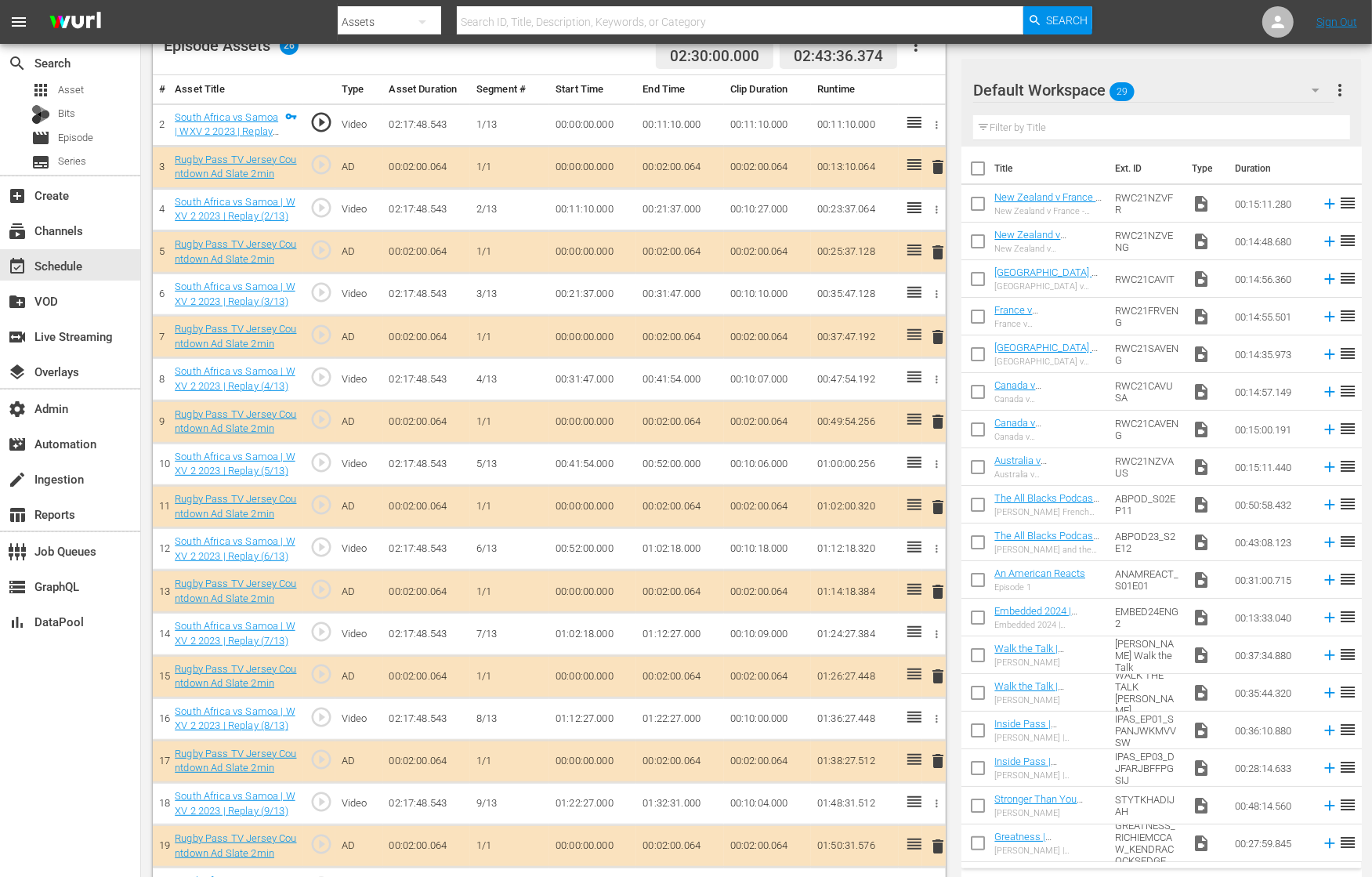
scroll to position [523, 0]
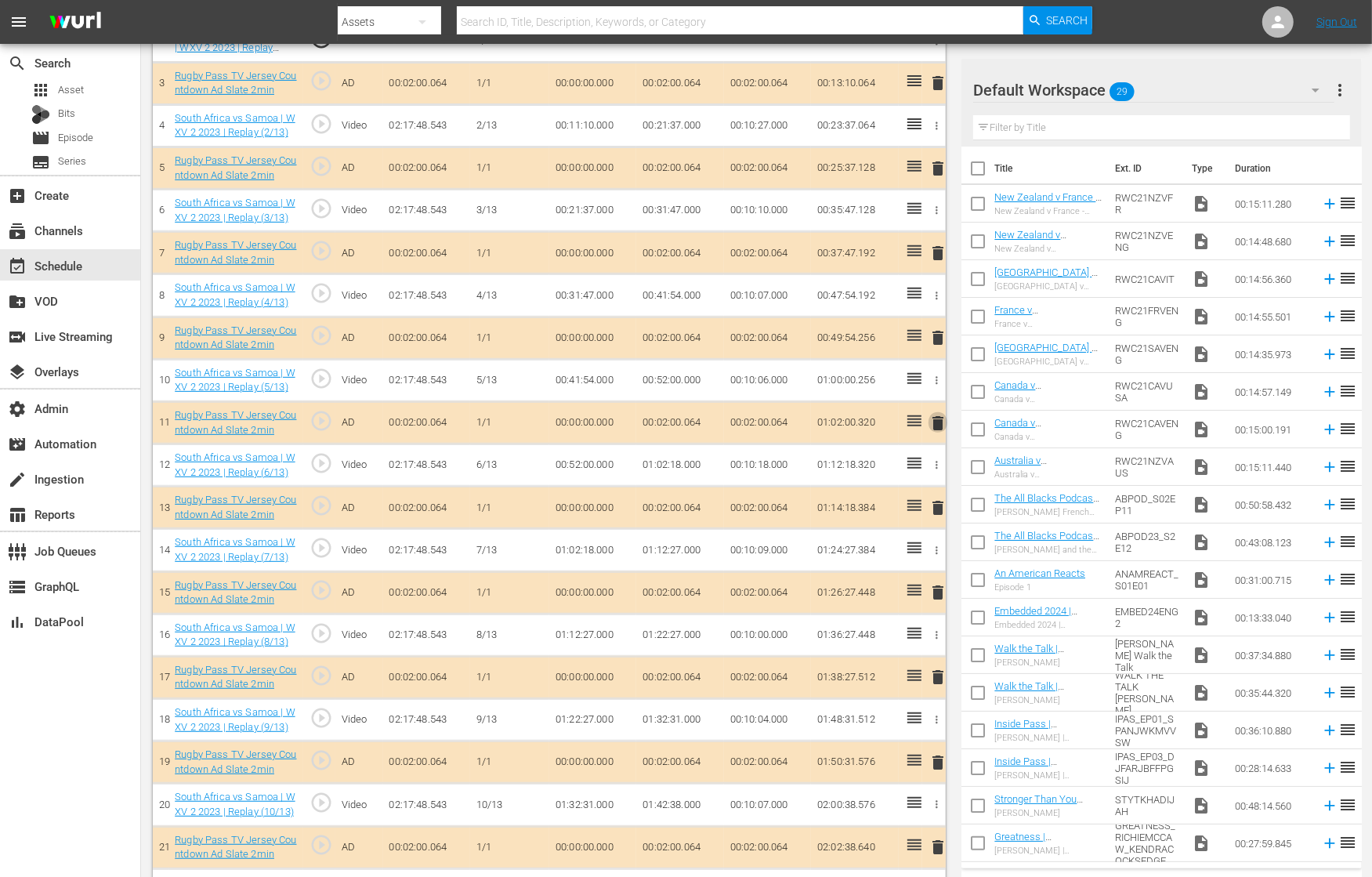
click at [941, 418] on span "delete" at bounding box center [938, 423] width 19 height 19
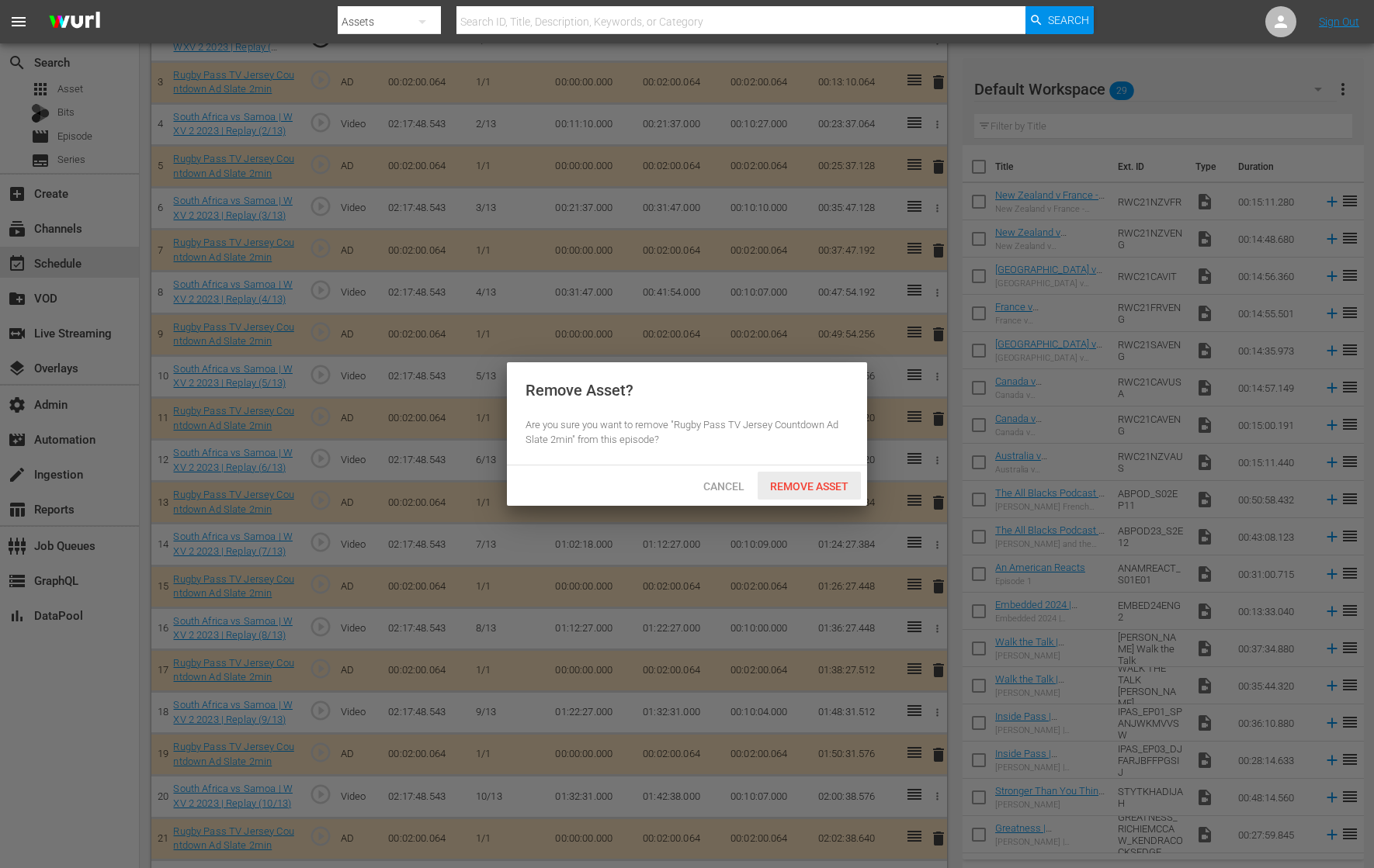
click at [791, 483] on span "Remove Asset" at bounding box center [809, 486] width 103 height 13
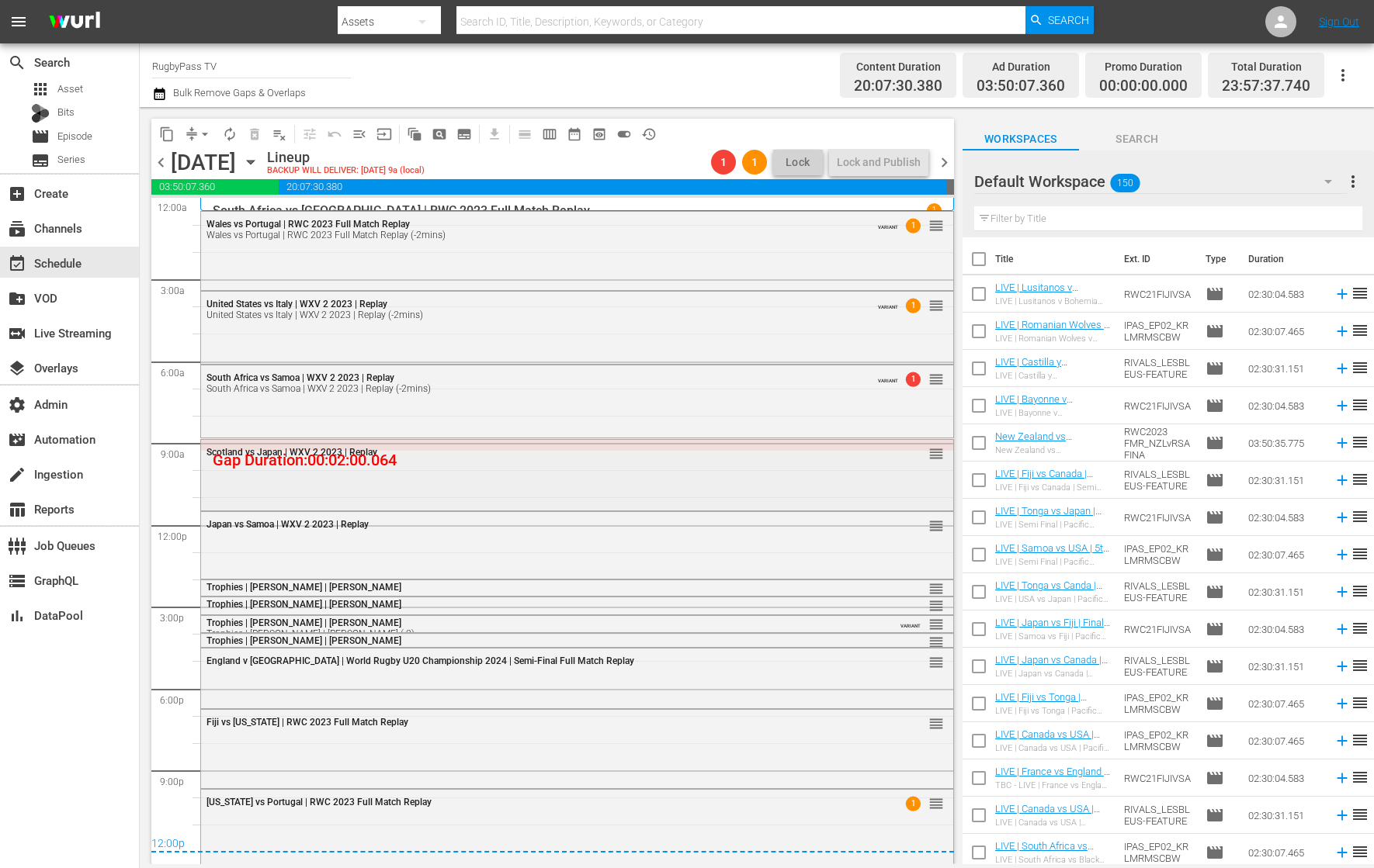
click at [837, 487] on div "Scotland vs Japan | WXV 2 2023 | Replay reorder" at bounding box center [577, 473] width 752 height 68
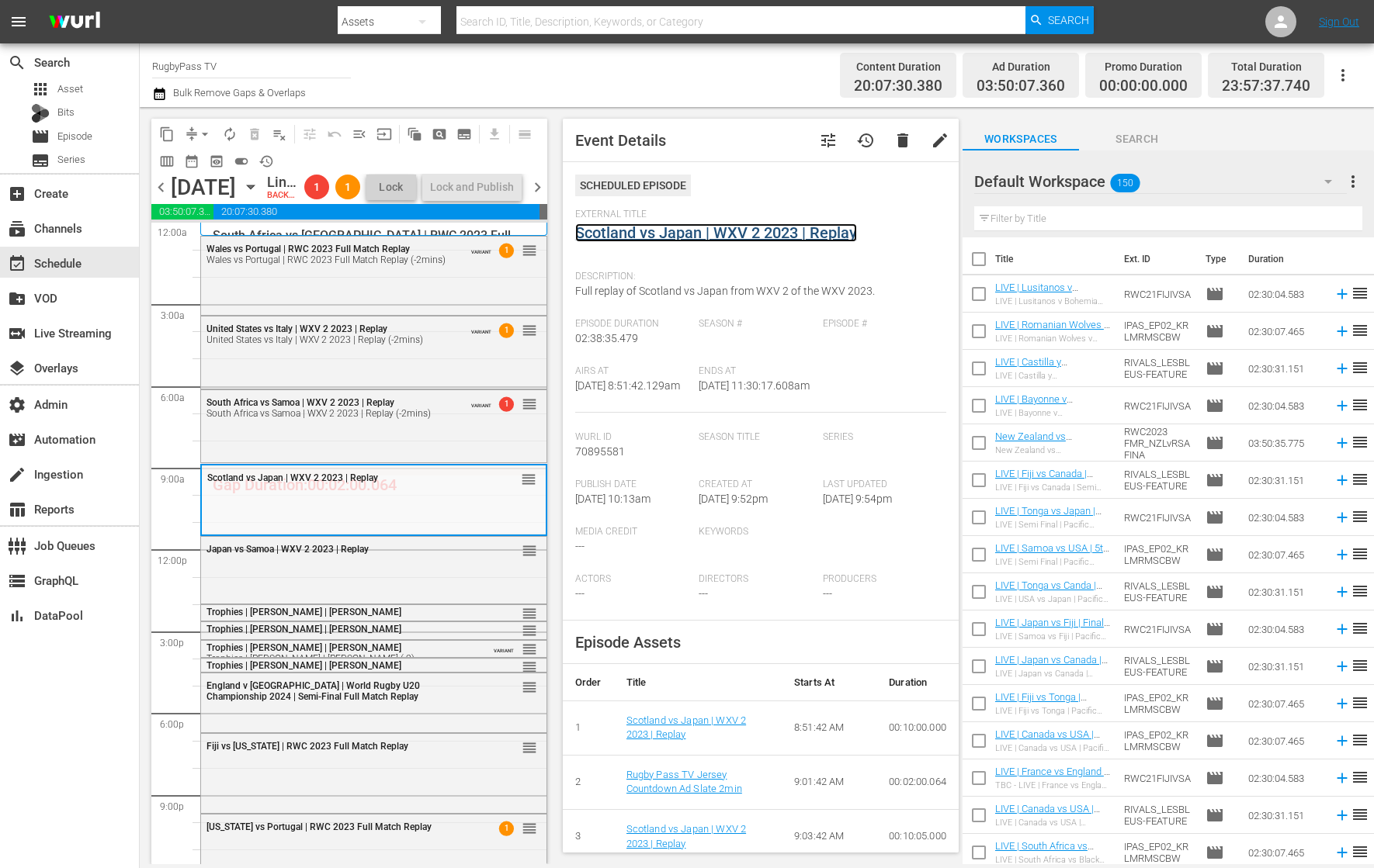
click at [739, 230] on link "Scotland vs Japan | WXV 2 2023 | Replay" at bounding box center [716, 233] width 282 height 18
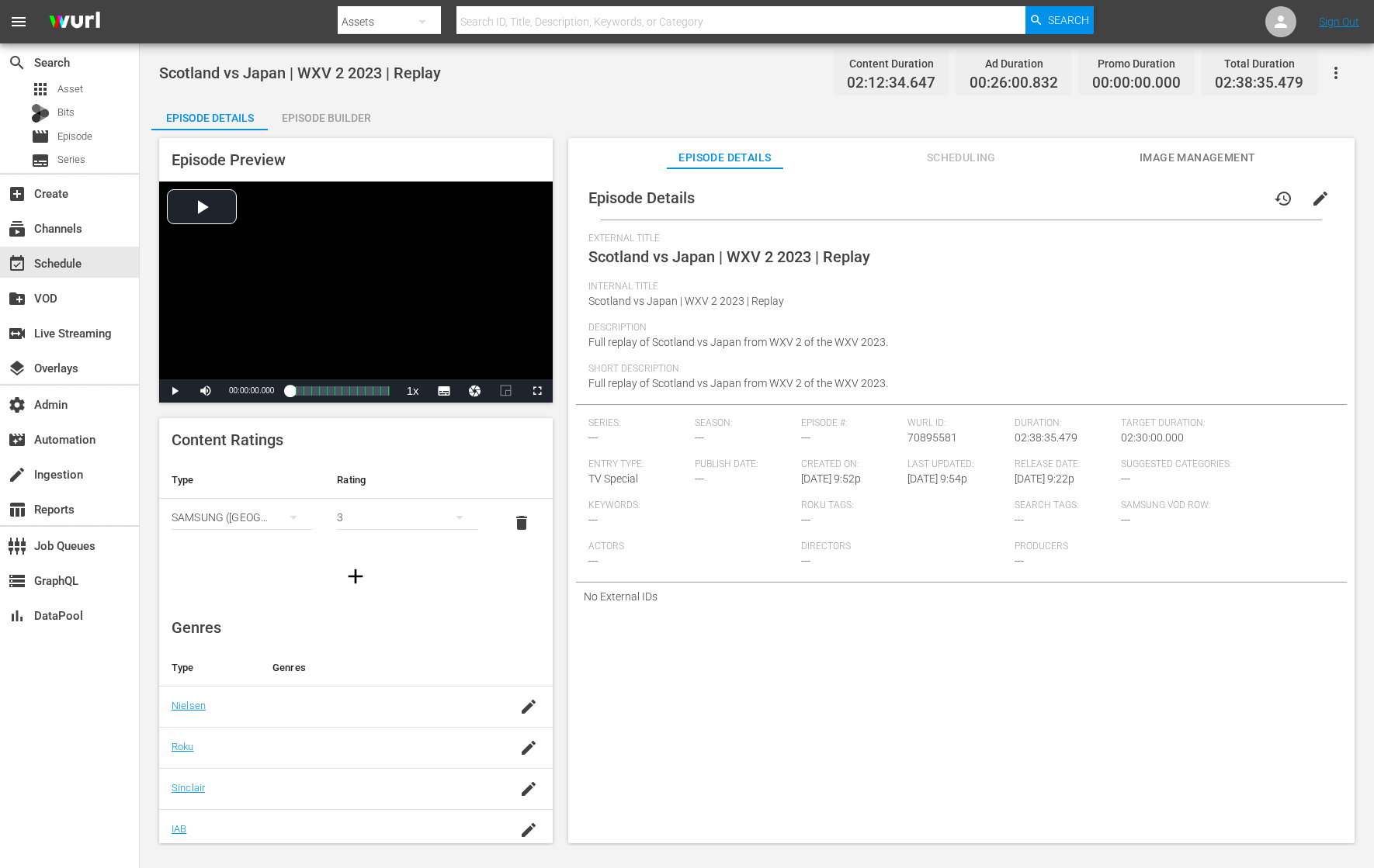
click at [1336, 69] on icon "button" at bounding box center [1335, 73] width 18 height 18
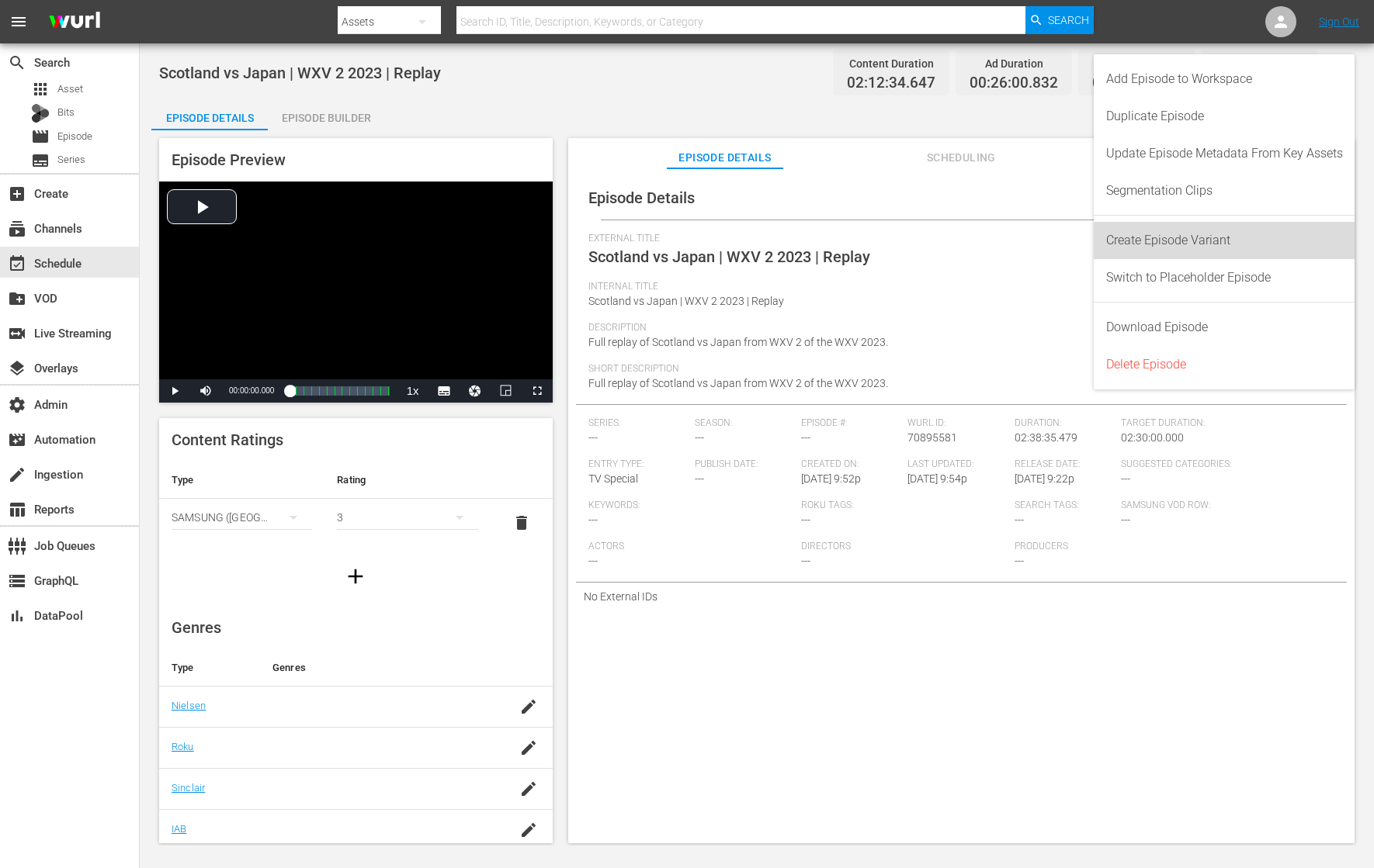
click at [1283, 239] on div "Create Episode Variant" at bounding box center [1224, 240] width 236 height 37
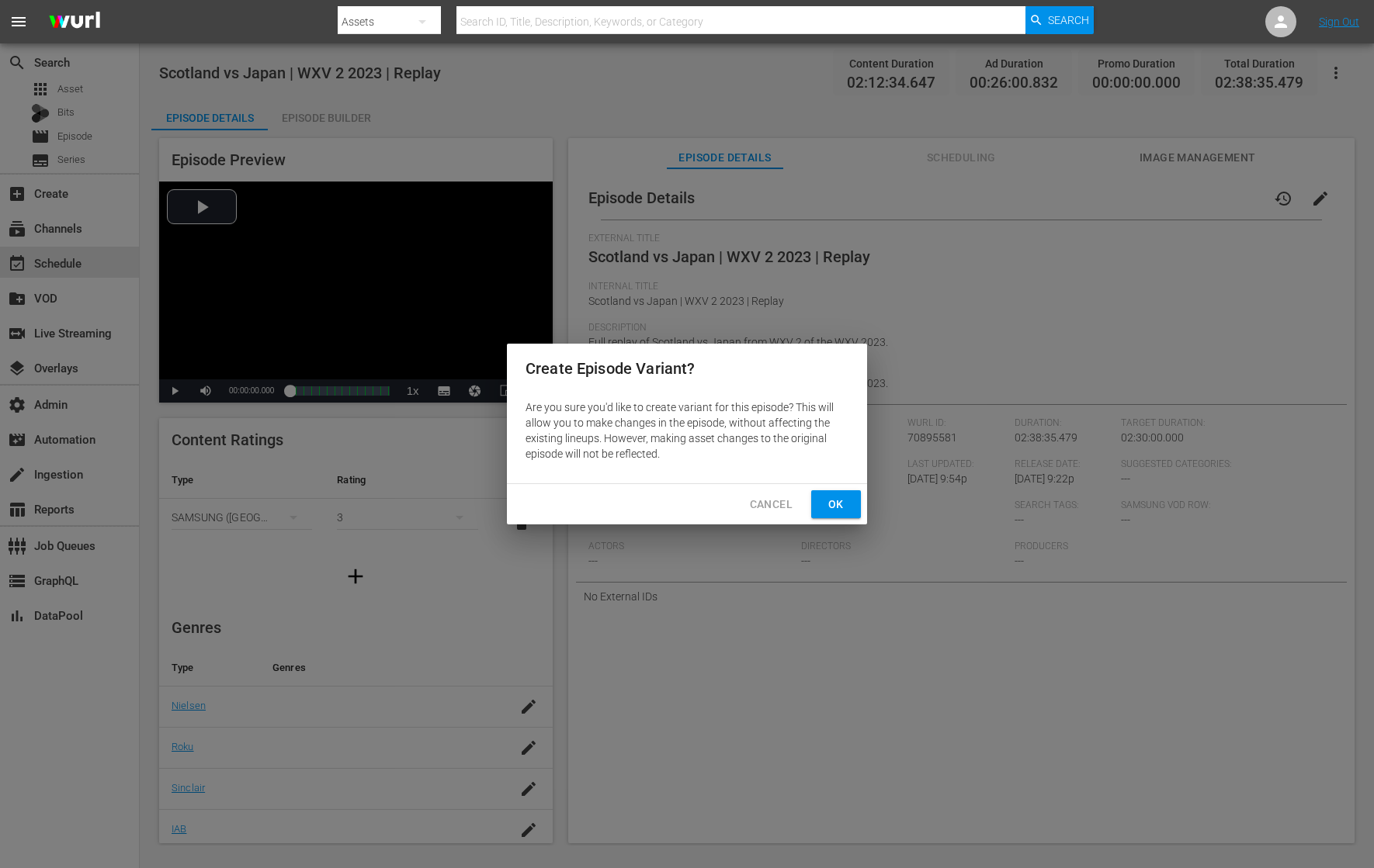
click at [829, 499] on span "Ok" at bounding box center [836, 504] width 25 height 19
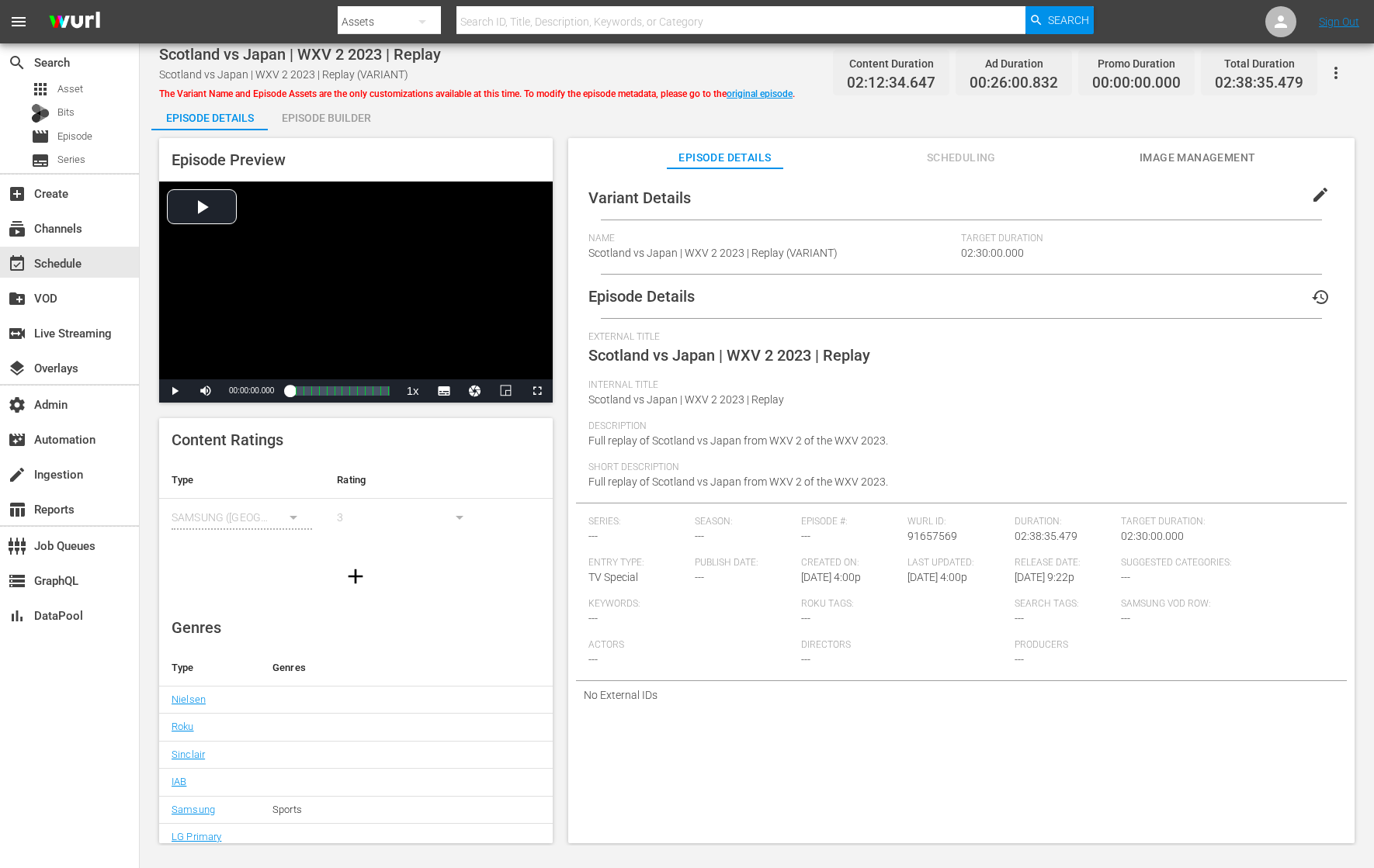
click at [1317, 197] on span "edit" at bounding box center [1320, 194] width 18 height 18
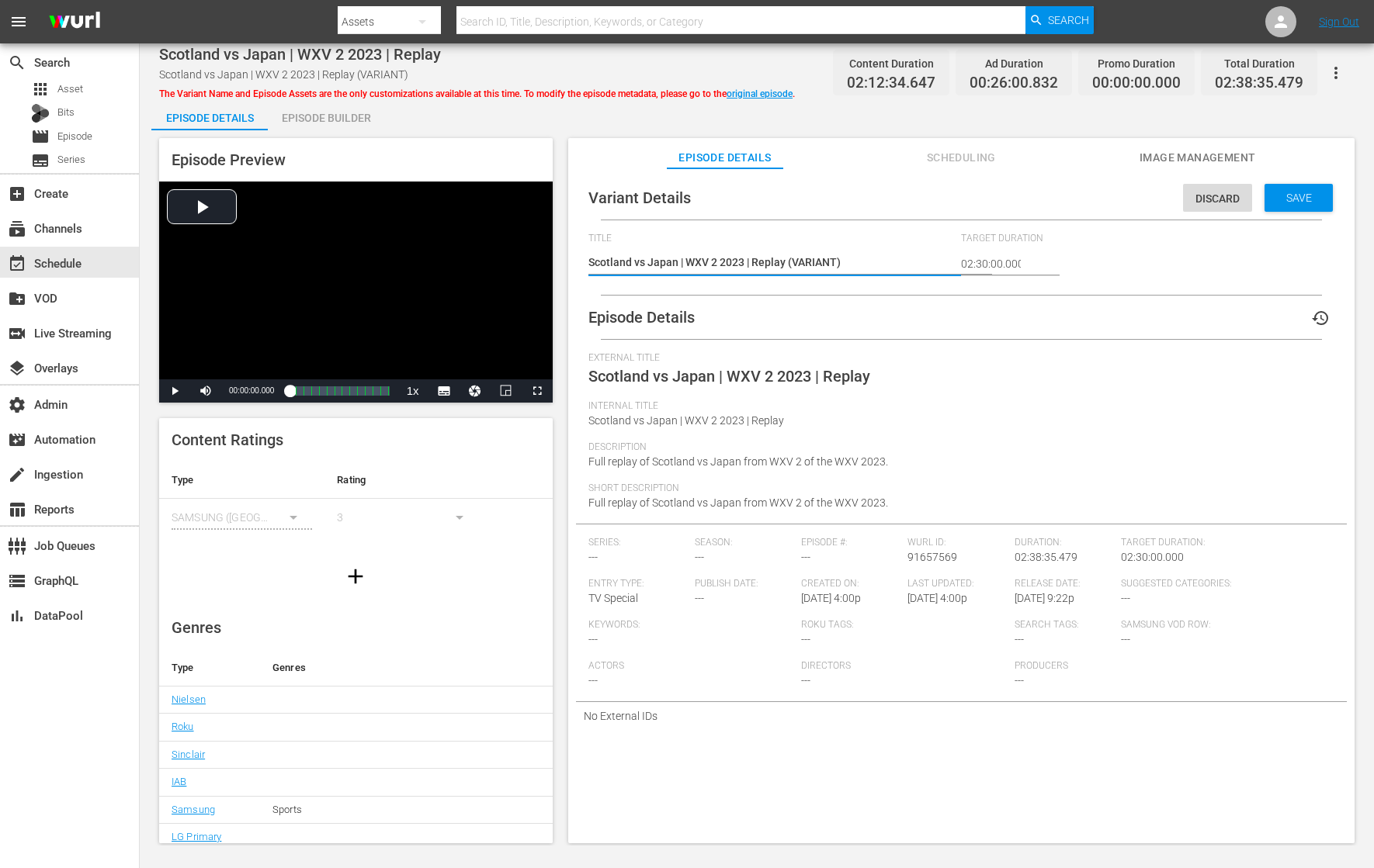
click at [820, 266] on textarea "Scotland vs Japan | WXV 2 2023 | Replay (VARIANT)" at bounding box center [771, 264] width 366 height 18
type textarea "Scotland vs Japan | WXV 2 2023 | Replay (-)"
type textarea "Scotland vs Japan | WXV 2 2023 | Replay (-2)"
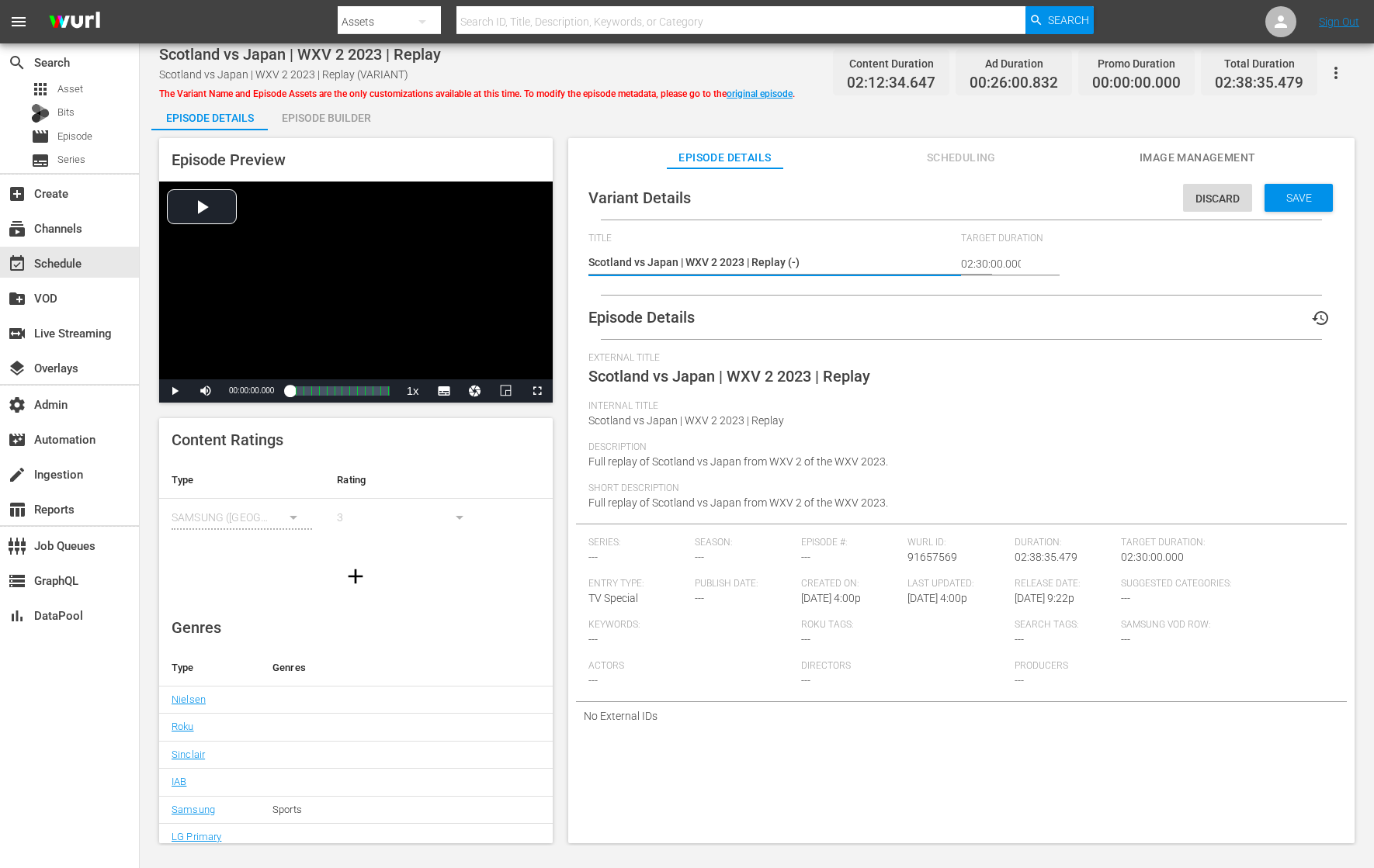
type textarea "Scotland vs Japan | WXV 2 2023 | Replay (-2)"
type textarea "Scotland vs Japan | WXV 2 2023 | Replay (-2m)"
type textarea "Scotland vs Japan | WXV 2 2023 | Replay (-2mi)"
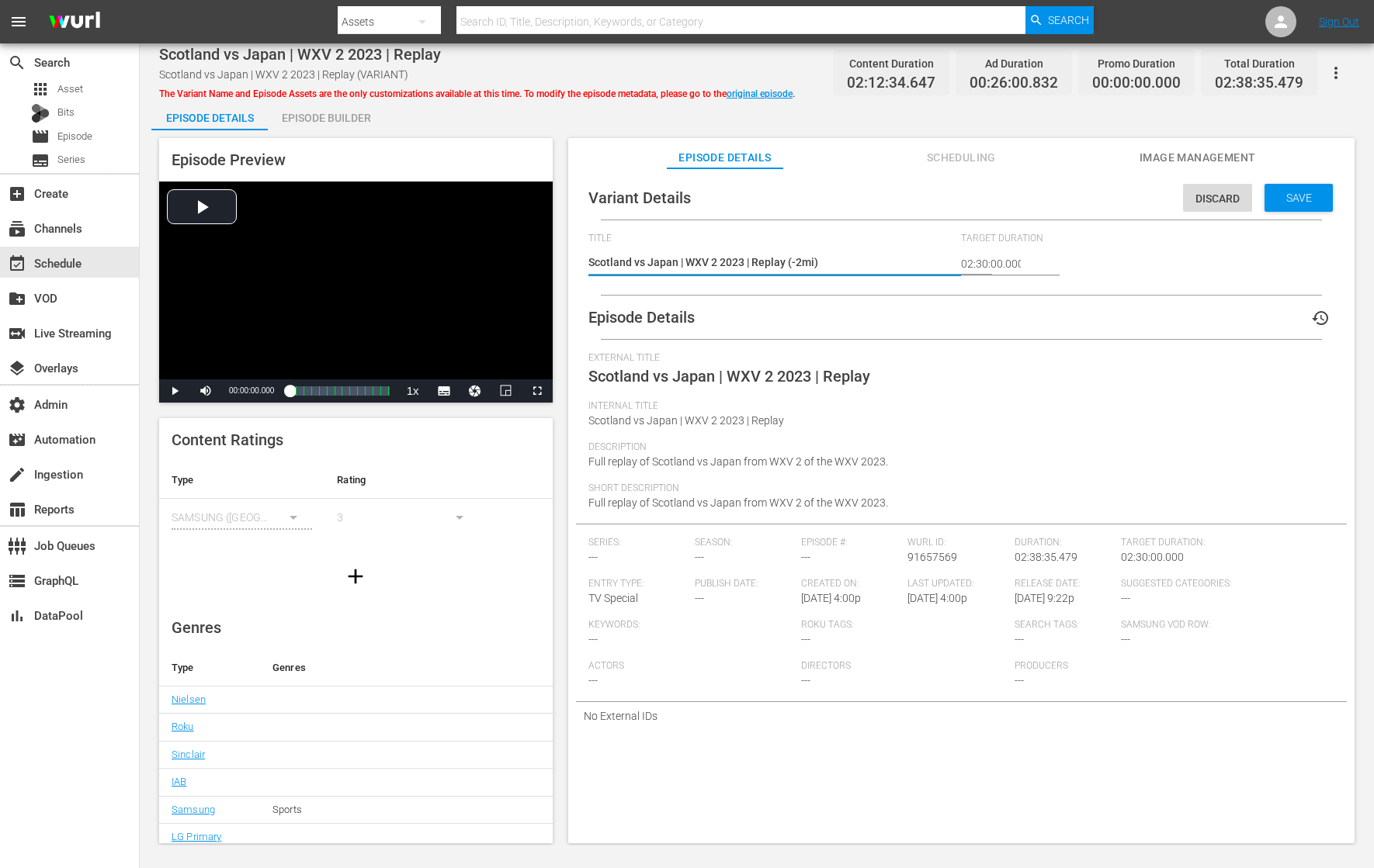
type textarea "Scotland vs Japan | WXV 2 2023 | Replay (-2min)"
type textarea "Scotland vs Japan | WXV 2 2023 | Replay (-2mins)"
click at [1311, 196] on span "Save" at bounding box center [1299, 198] width 50 height 13
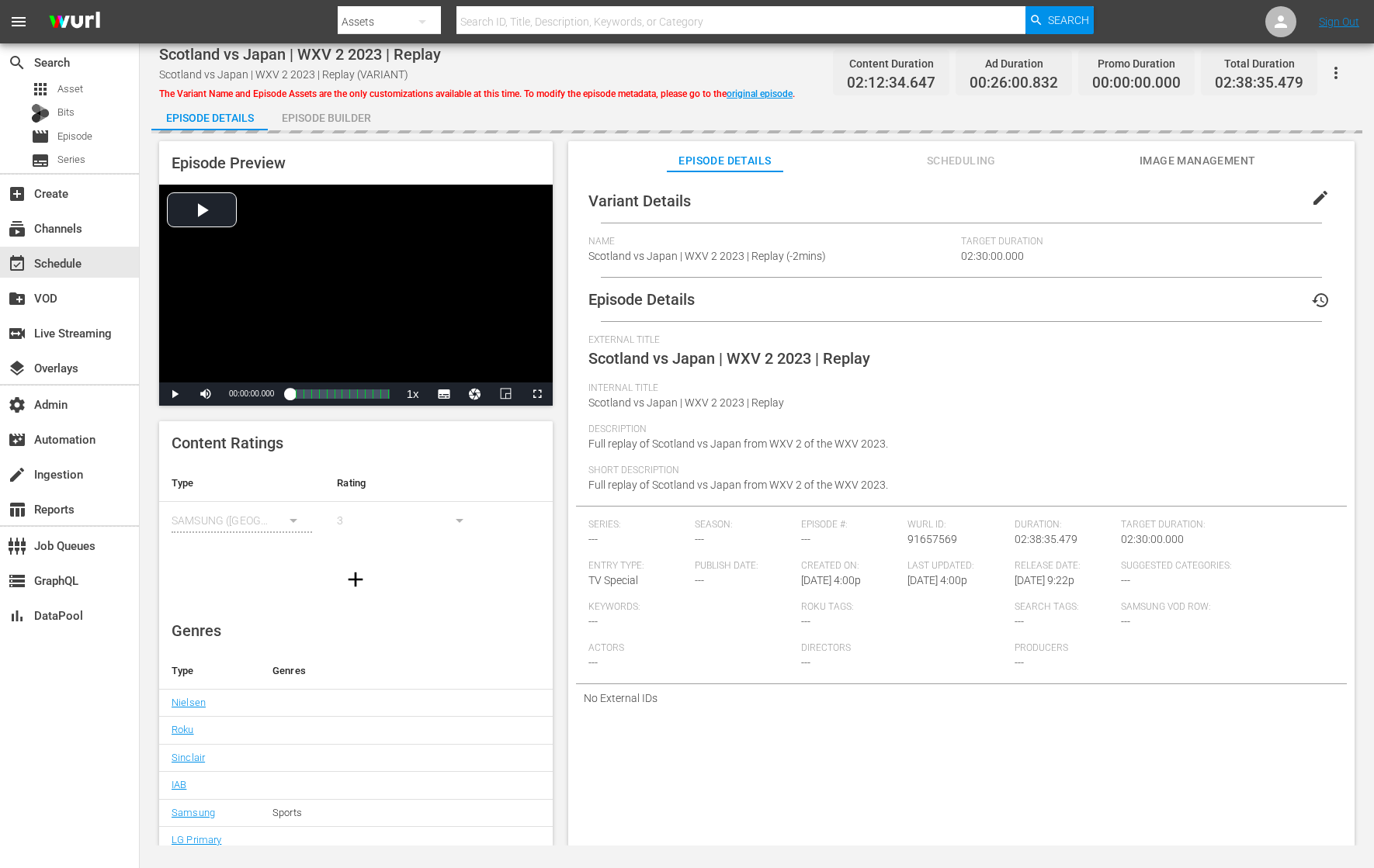
click at [324, 122] on div "Episode Builder" at bounding box center [325, 118] width 117 height 37
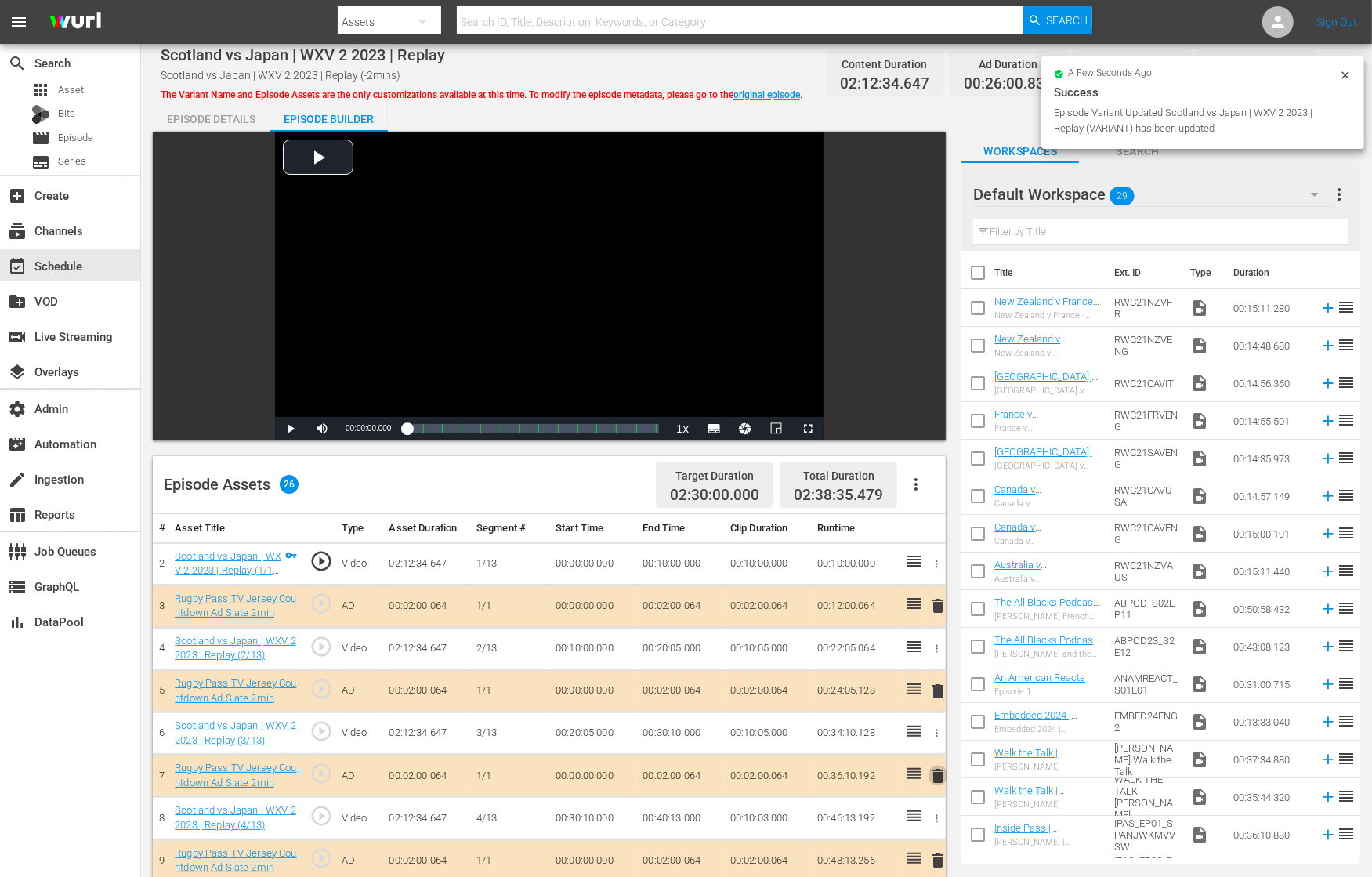
click at [937, 773] on span "delete" at bounding box center [938, 776] width 19 height 19
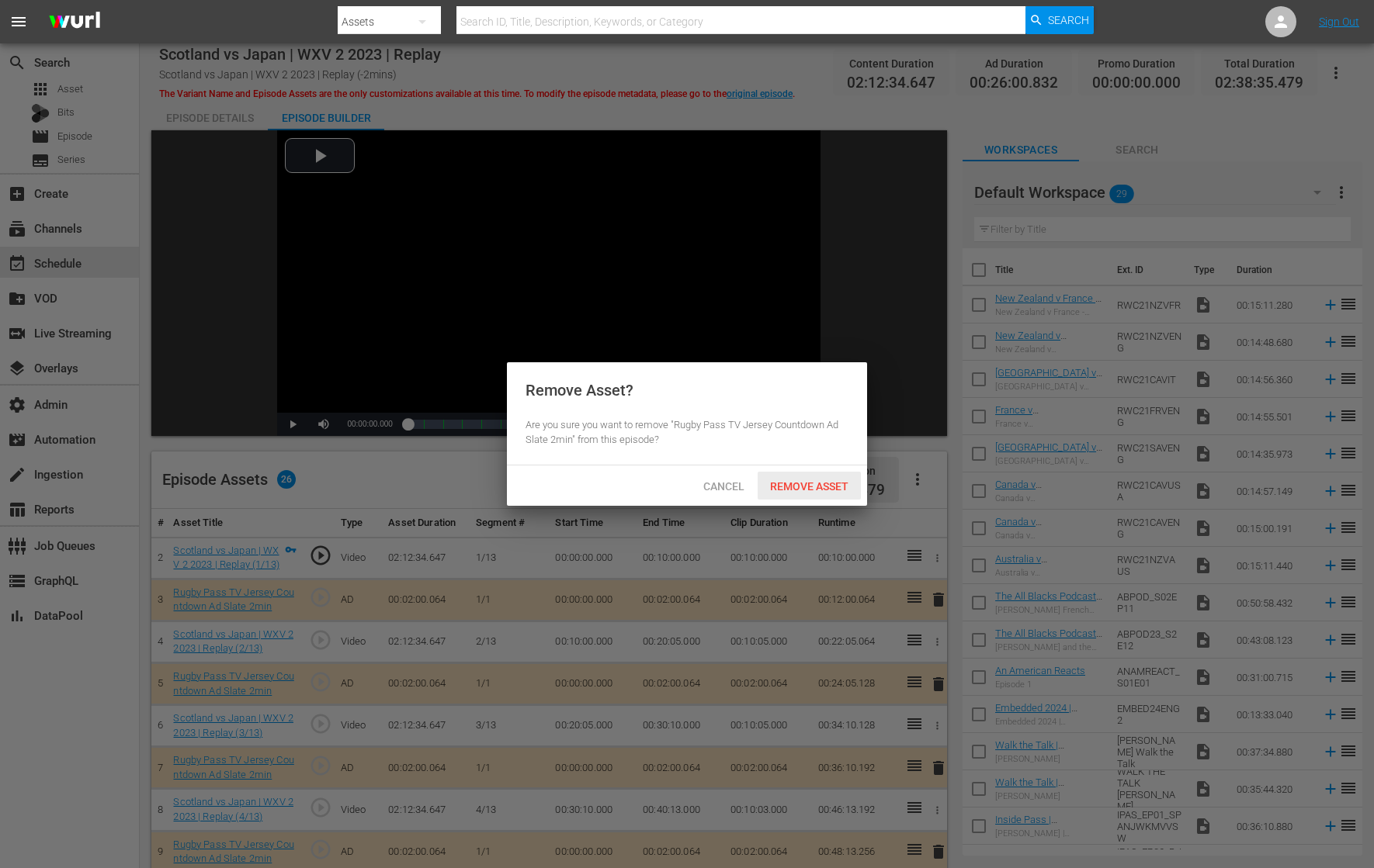
click at [805, 486] on span "Remove Asset" at bounding box center [809, 486] width 103 height 13
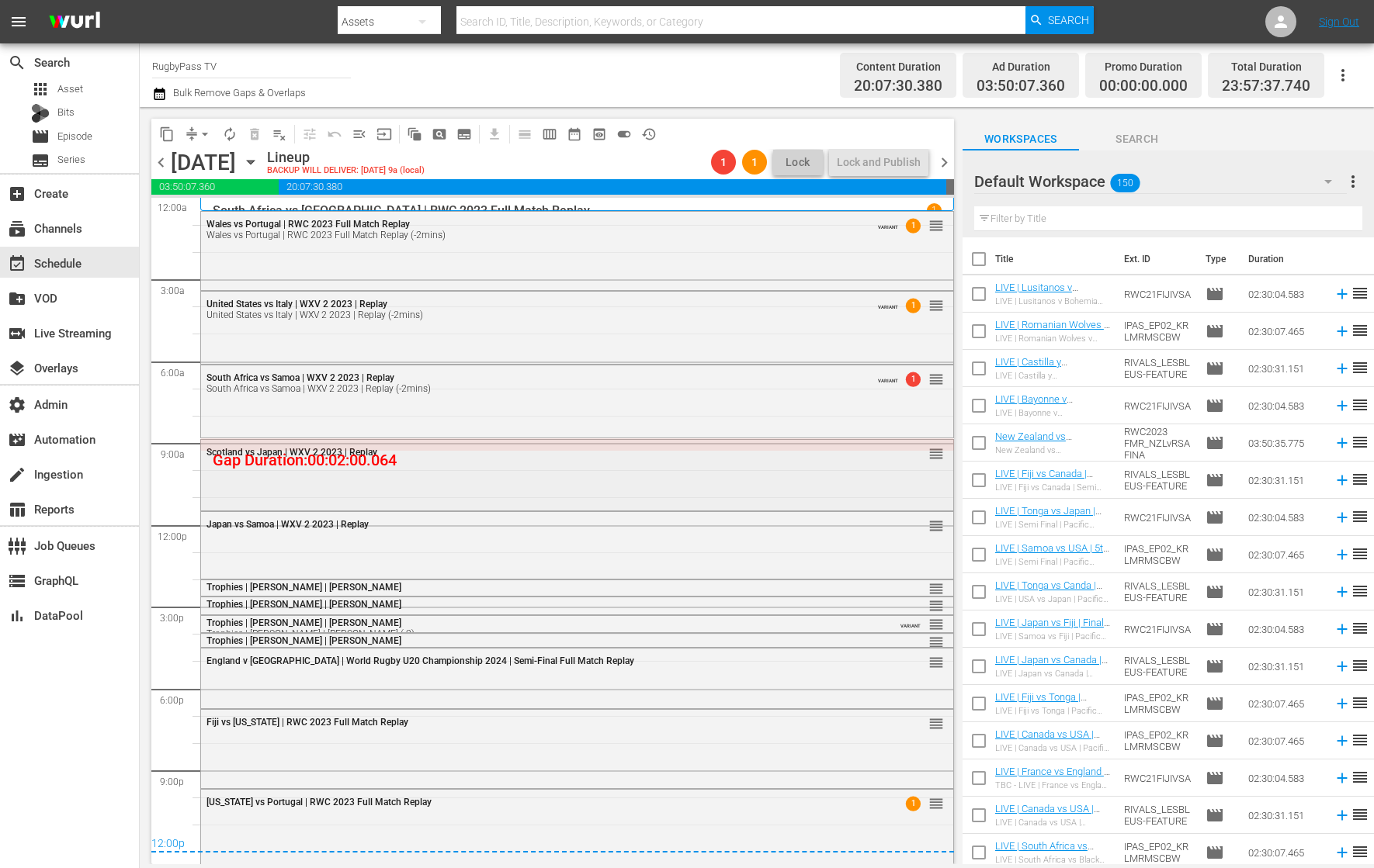
click at [533, 488] on div "Scotland vs Japan | WXV 2 2023 | Replay reorder" at bounding box center [577, 473] width 752 height 68
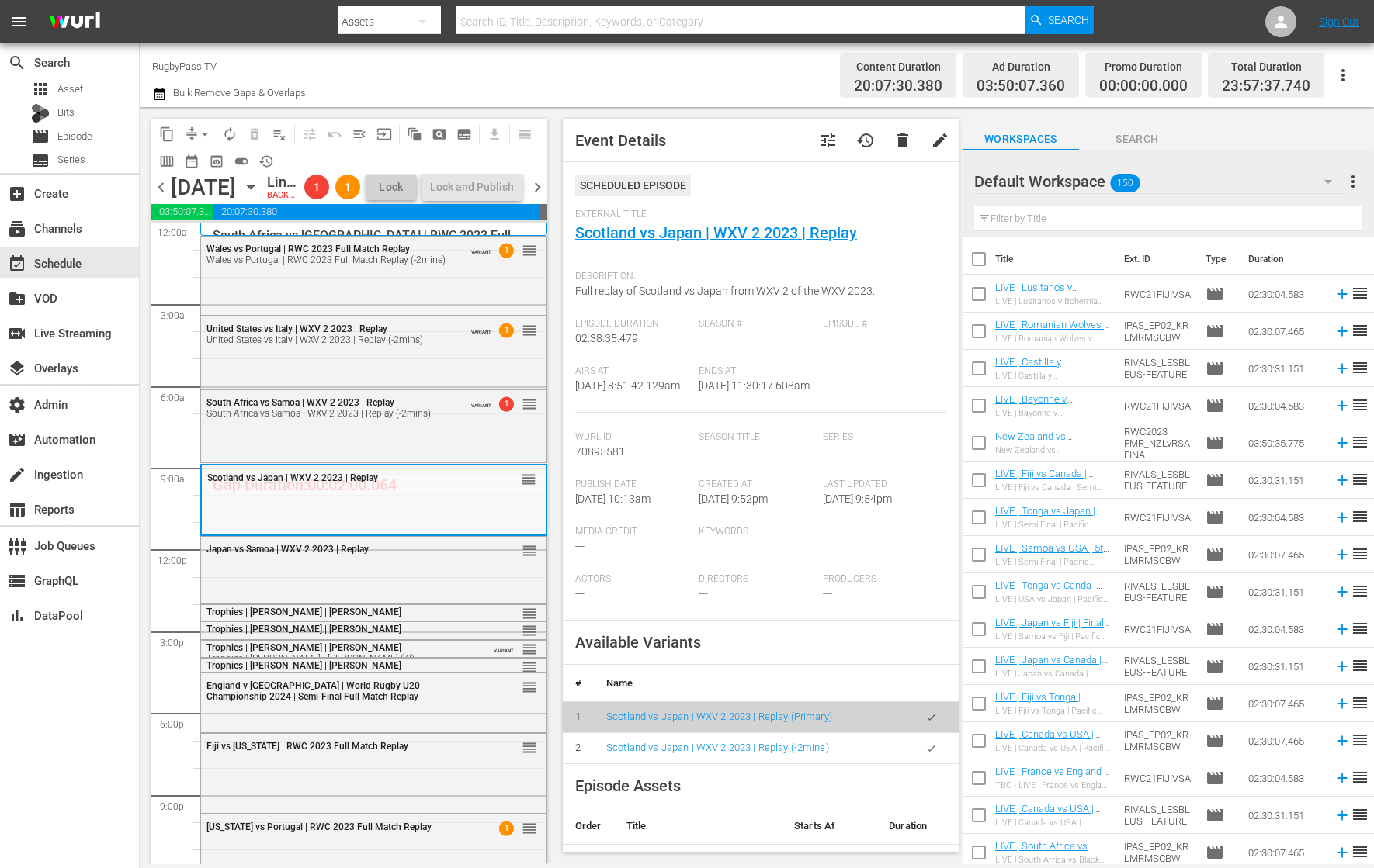
click at [926, 760] on button "button" at bounding box center [931, 748] width 30 height 30
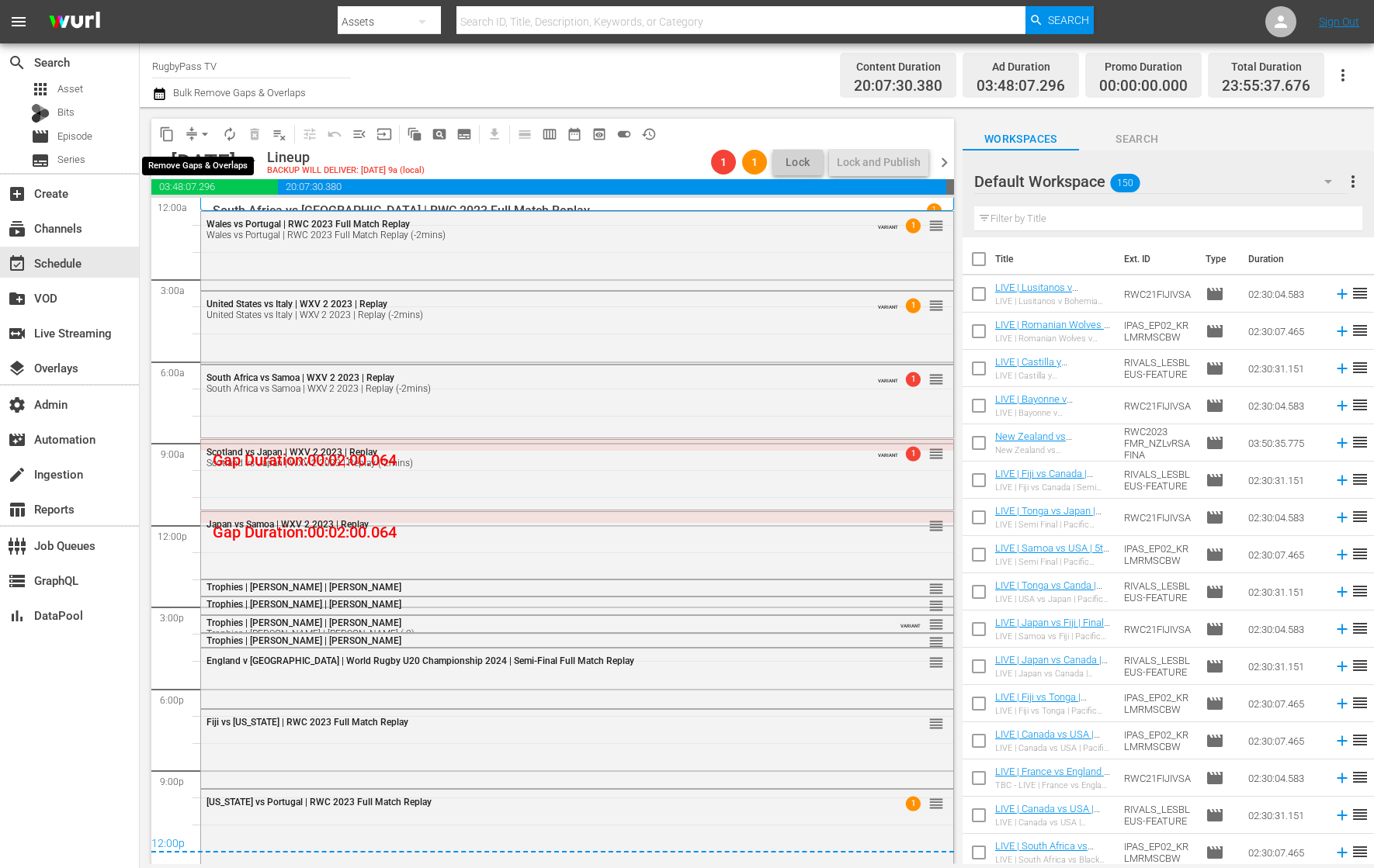
click at [197, 131] on span "arrow_drop_down" at bounding box center [205, 134] width 16 height 16
click at [259, 217] on li "Align to End of Previous Day" at bounding box center [205, 216] width 163 height 26
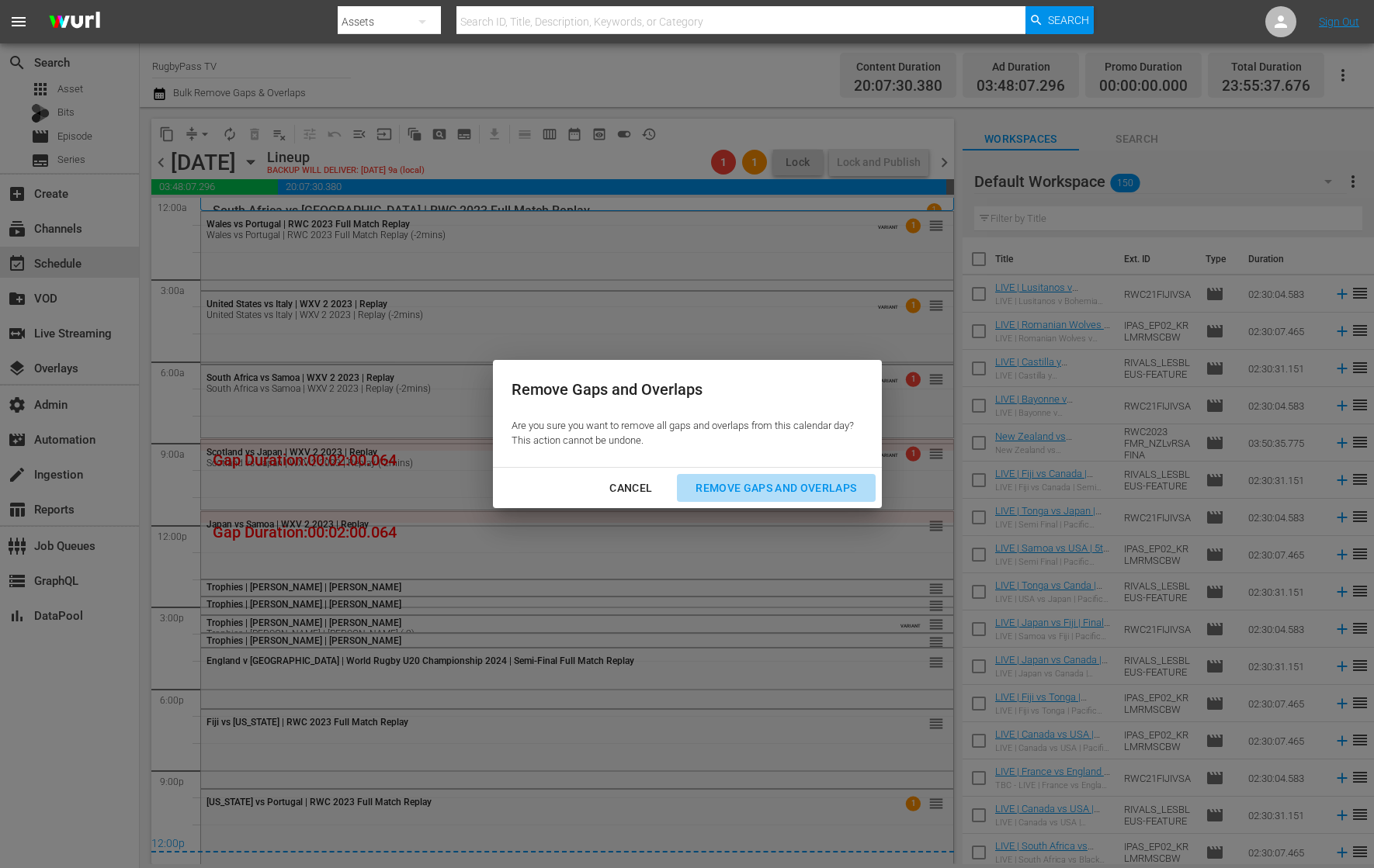
click at [823, 495] on div "Remove Gaps and Overlaps" at bounding box center [775, 488] width 185 height 19
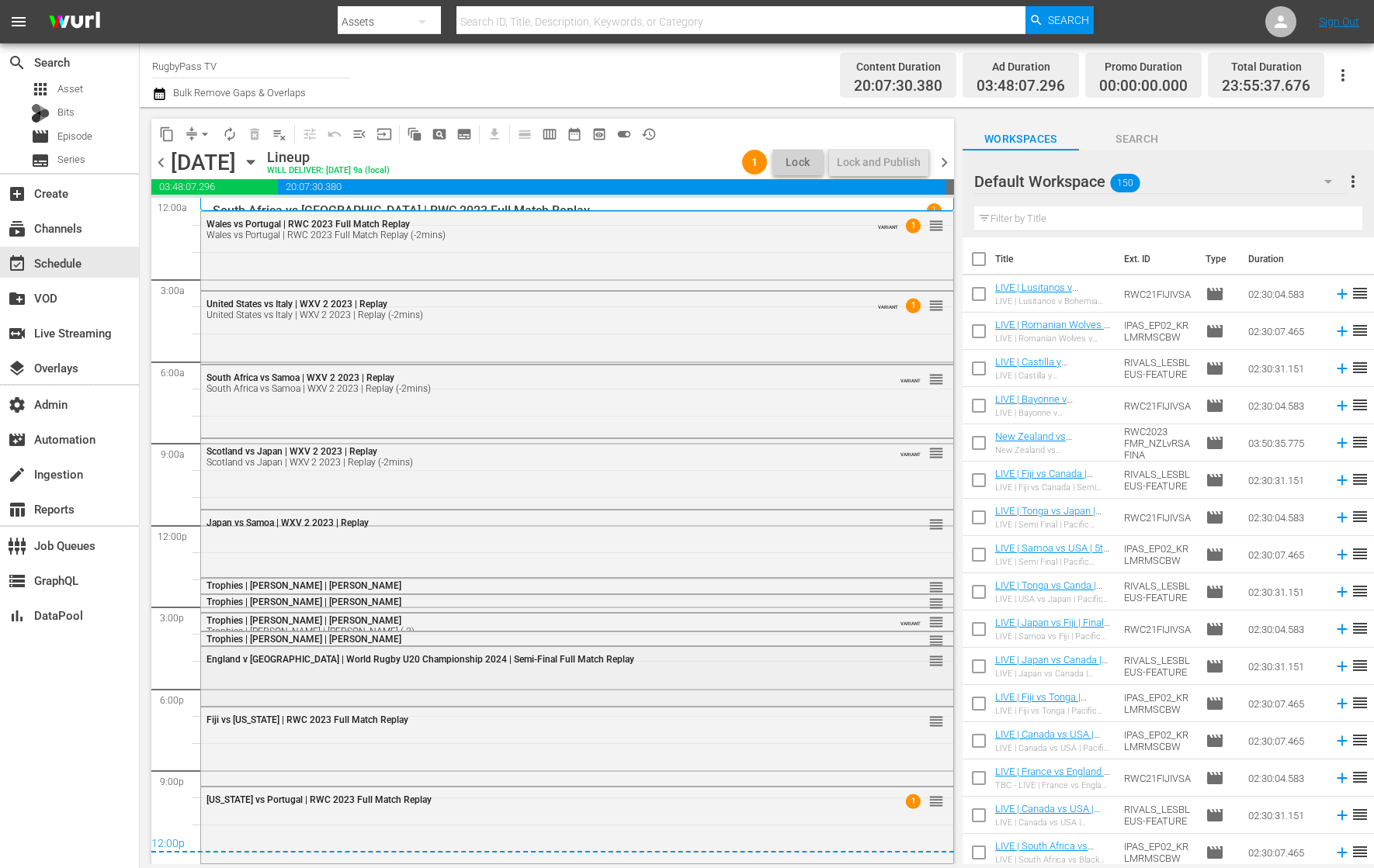
click at [543, 679] on div "England v [GEOGRAPHIC_DATA] | World Rugby U20 Championship 2024 | Semi-Final Fu…" at bounding box center [577, 675] width 752 height 57
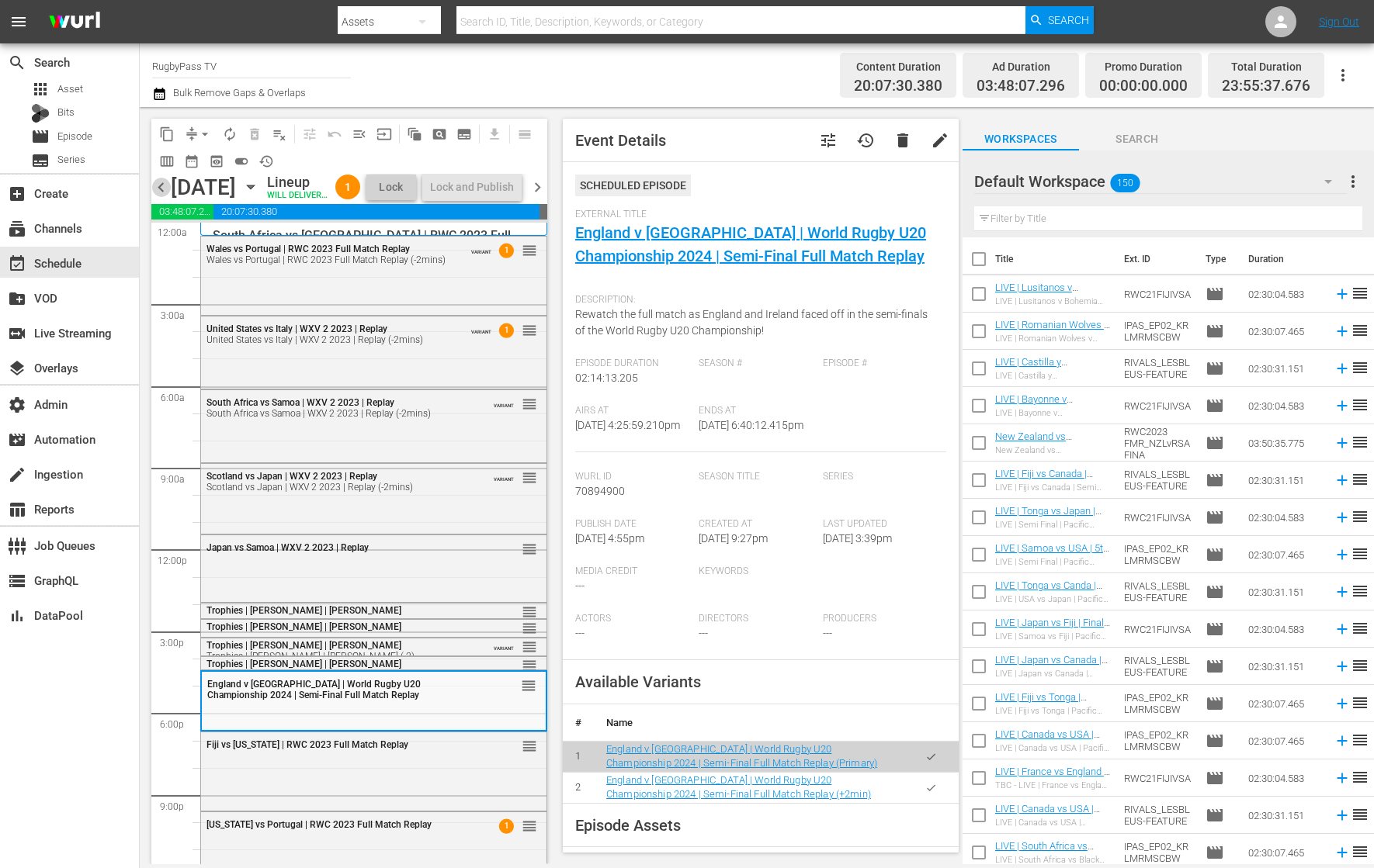
click at [158, 194] on span "chevron_left" at bounding box center [161, 187] width 19 height 19
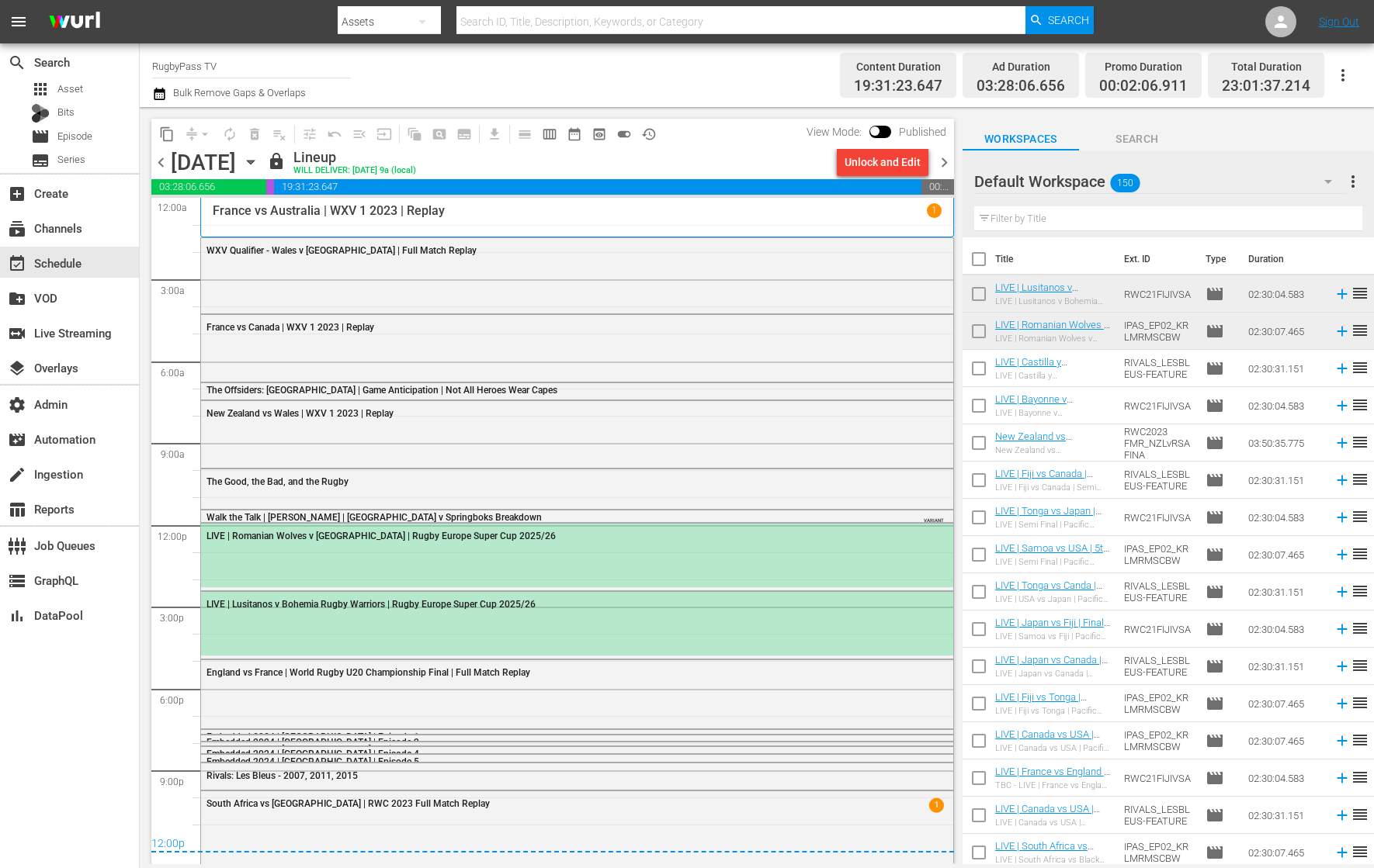
click at [163, 163] on span "chevron_left" at bounding box center [161, 162] width 19 height 19
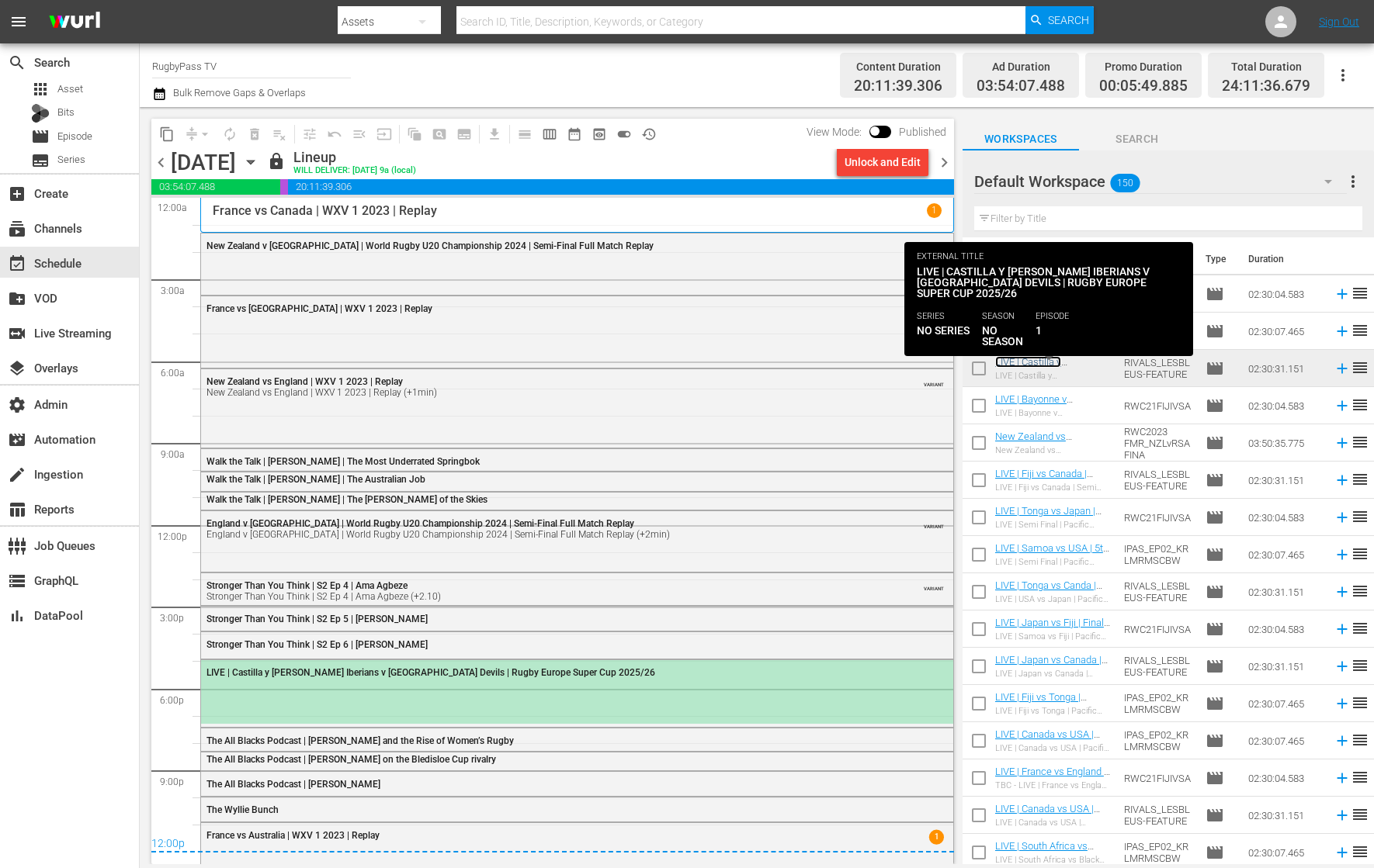
click at [1049, 364] on link "LIVE | Castilla y [PERSON_NAME] Iberians v [GEOGRAPHIC_DATA] Devils | Rugby Eur…" at bounding box center [1050, 385] width 111 height 58
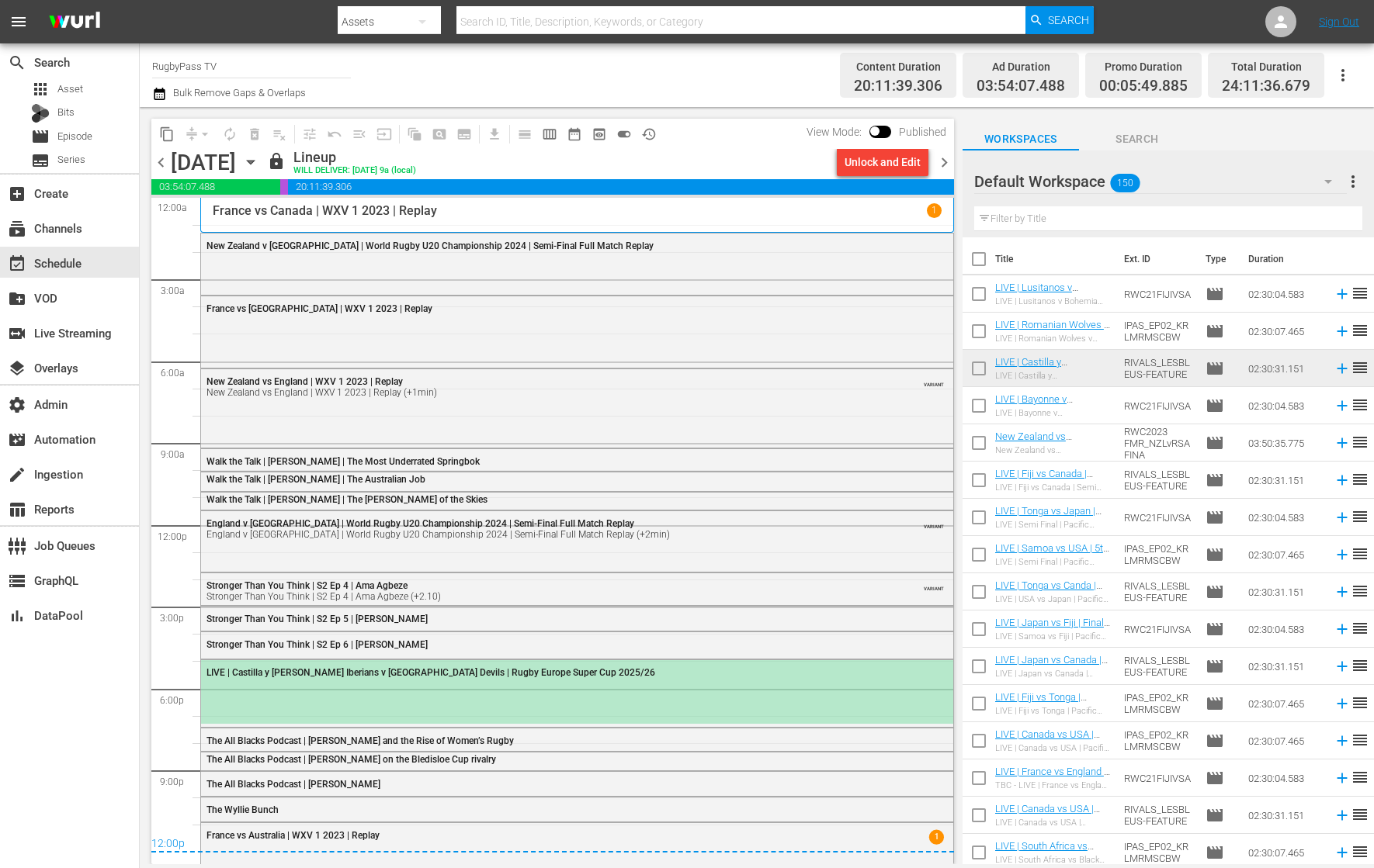
click at [946, 156] on span "chevron_right" at bounding box center [944, 162] width 19 height 19
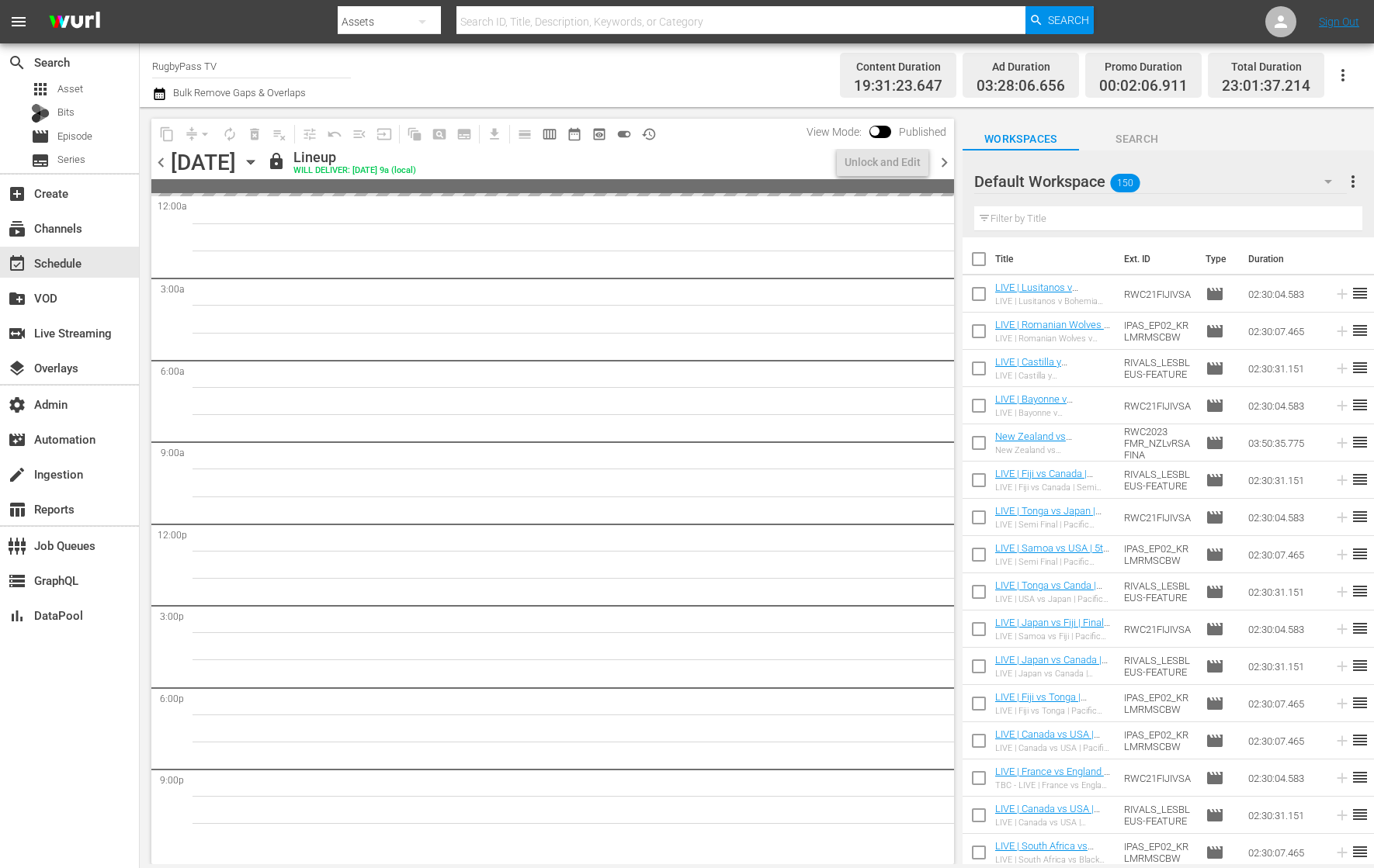
click at [946, 156] on span "chevron_right" at bounding box center [944, 162] width 19 height 19
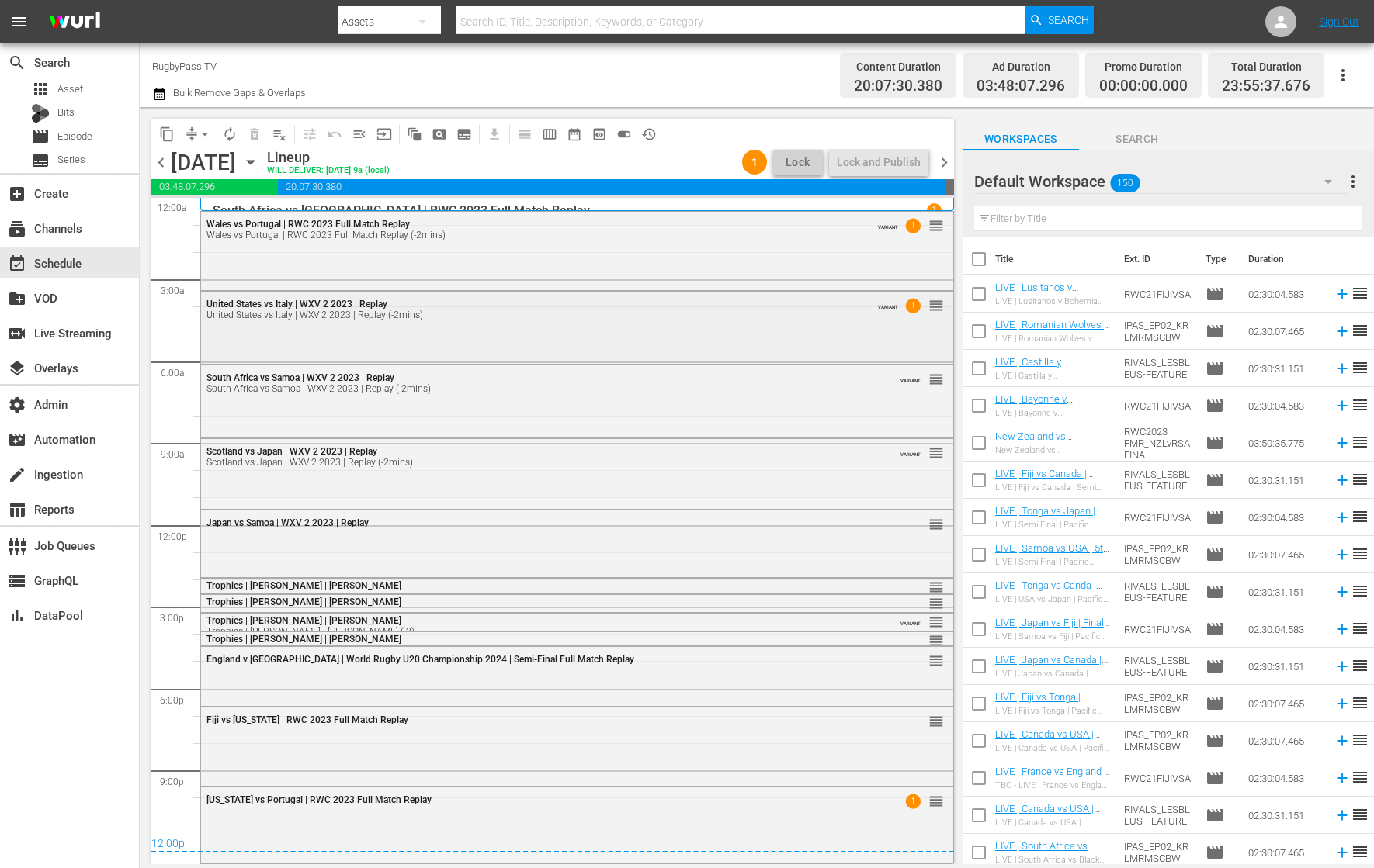
click at [636, 319] on div "United States vs Italy | WXV 2 2023 | Replay (-2mins)" at bounding box center [535, 314] width 657 height 11
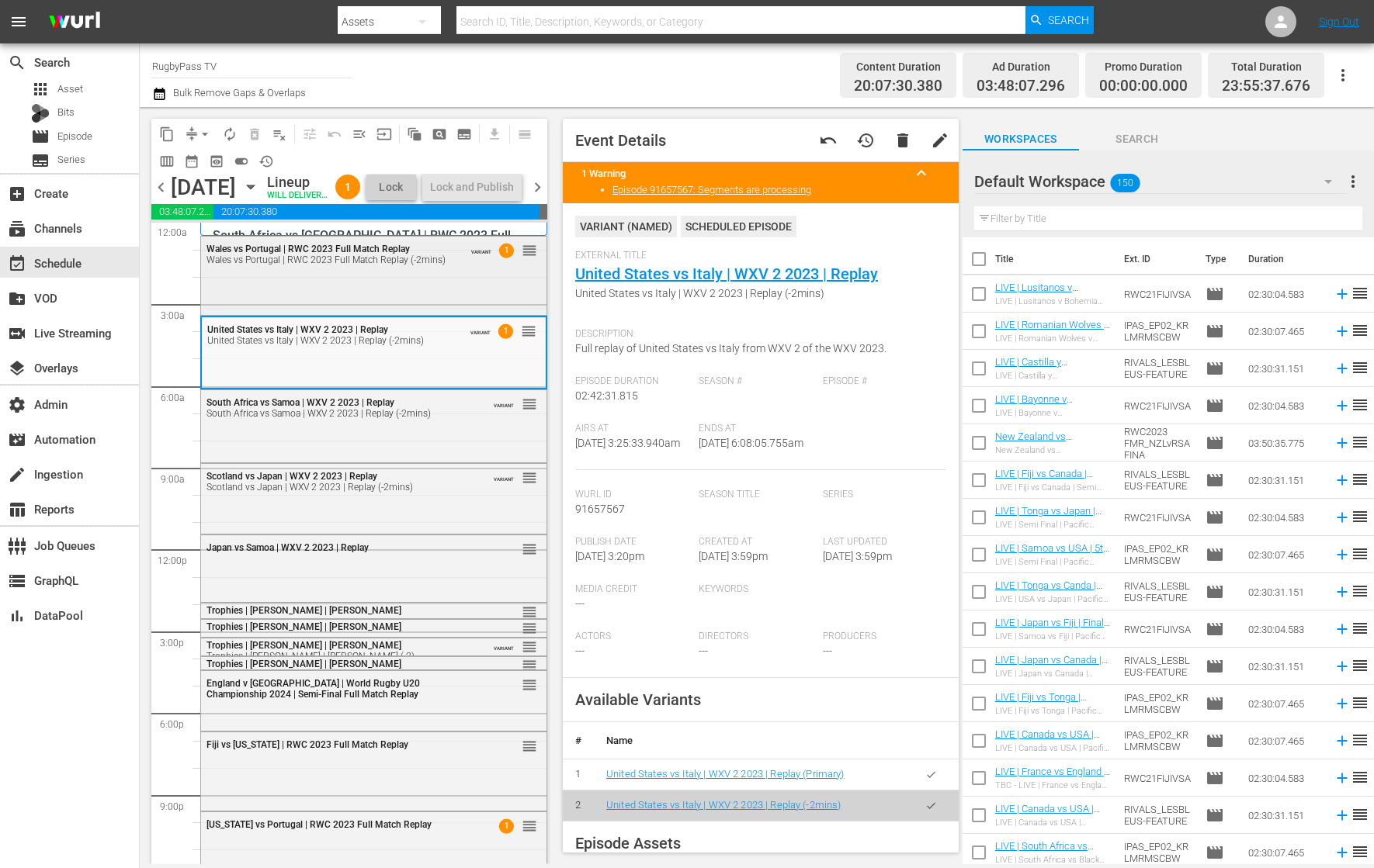
click at [474, 312] on div "Wales vs Portugal | RWC 2023 Full Match Replay Wales vs Portugal | RWC 2023 Ful…" at bounding box center [374, 274] width 345 height 75
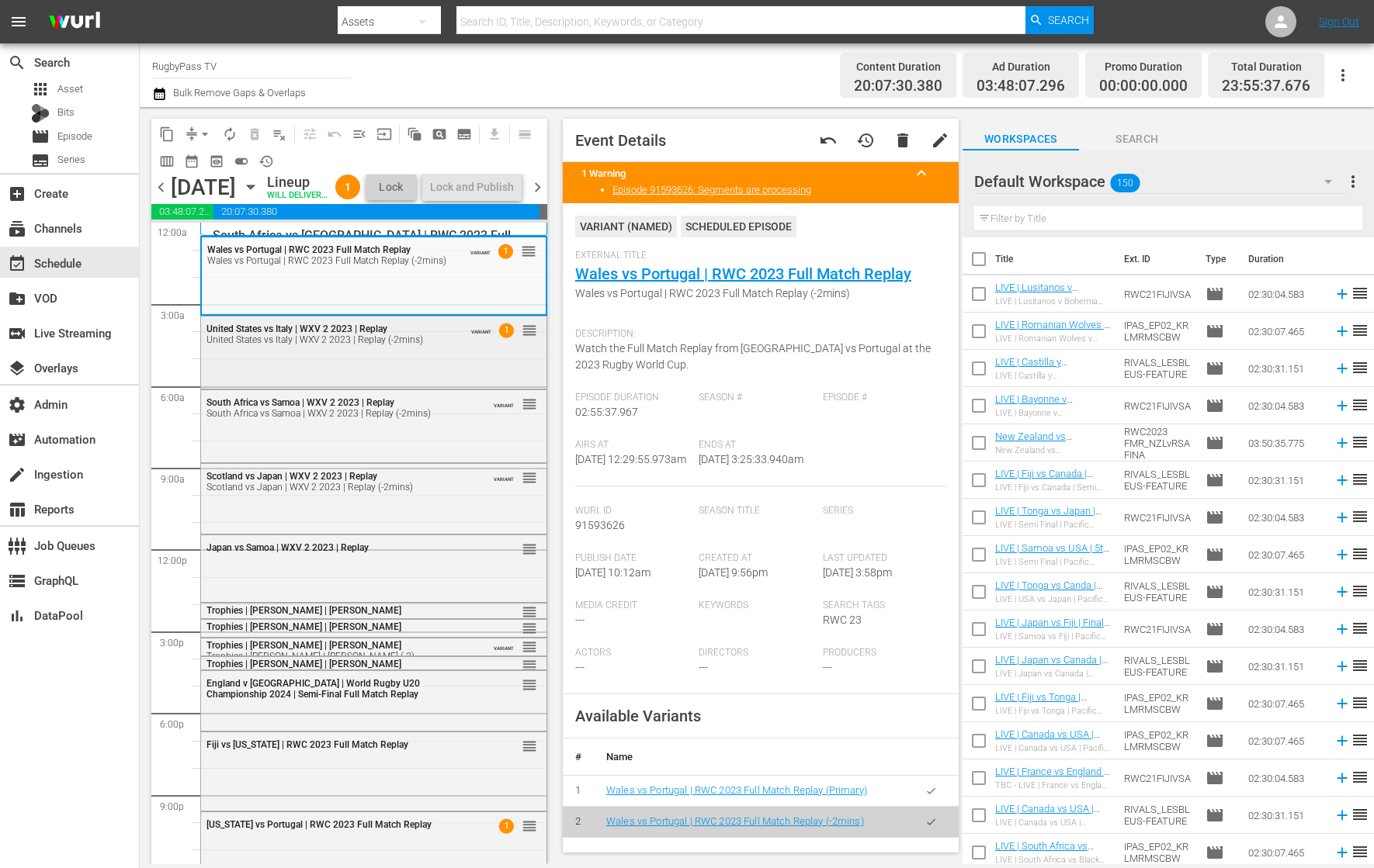
click at [473, 351] on div "United States vs Italy | WXV 2 2023 | Replay United States vs Italy | WXV 2 202…" at bounding box center [374, 333] width 345 height 34
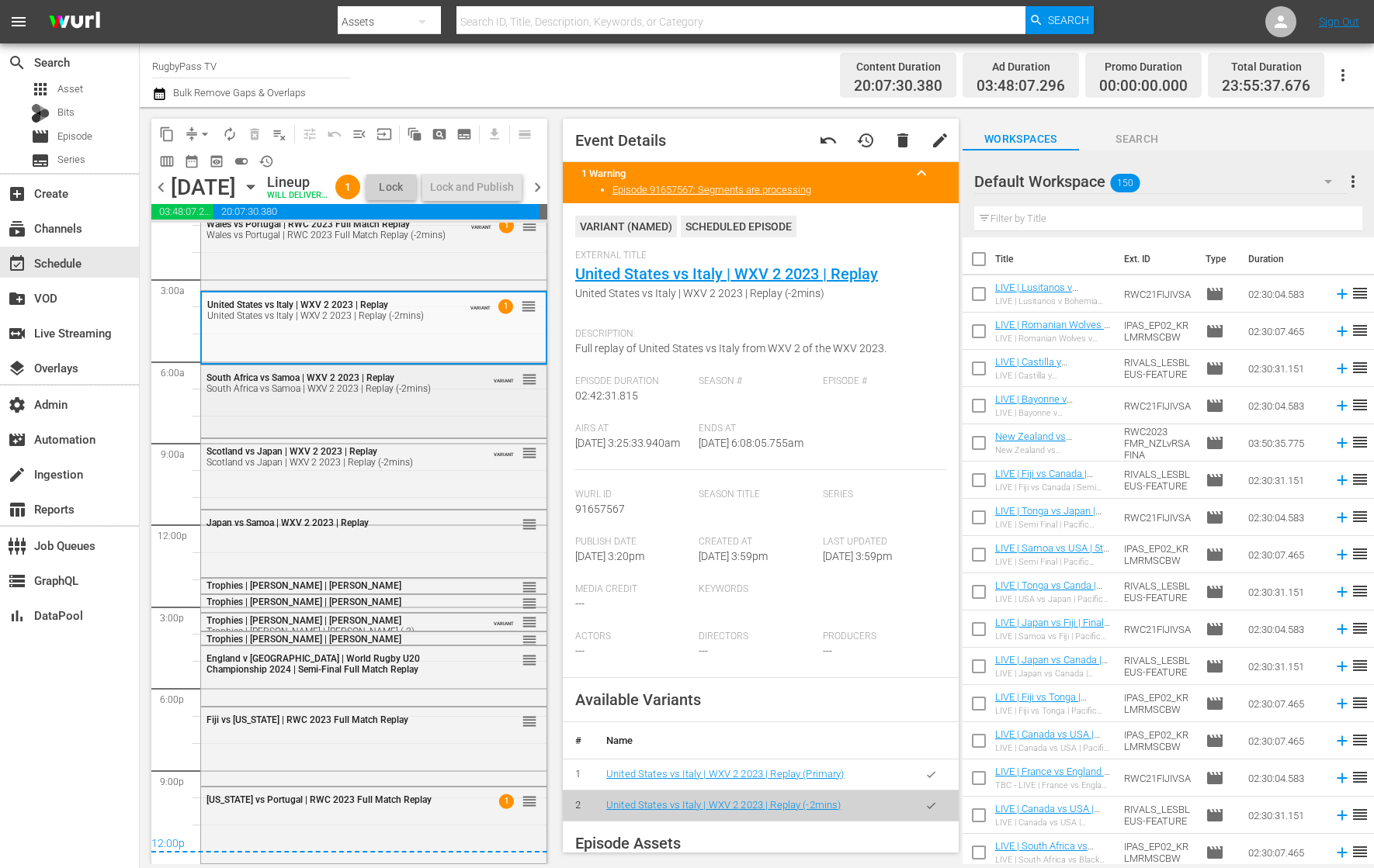
scroll to position [49, 0]
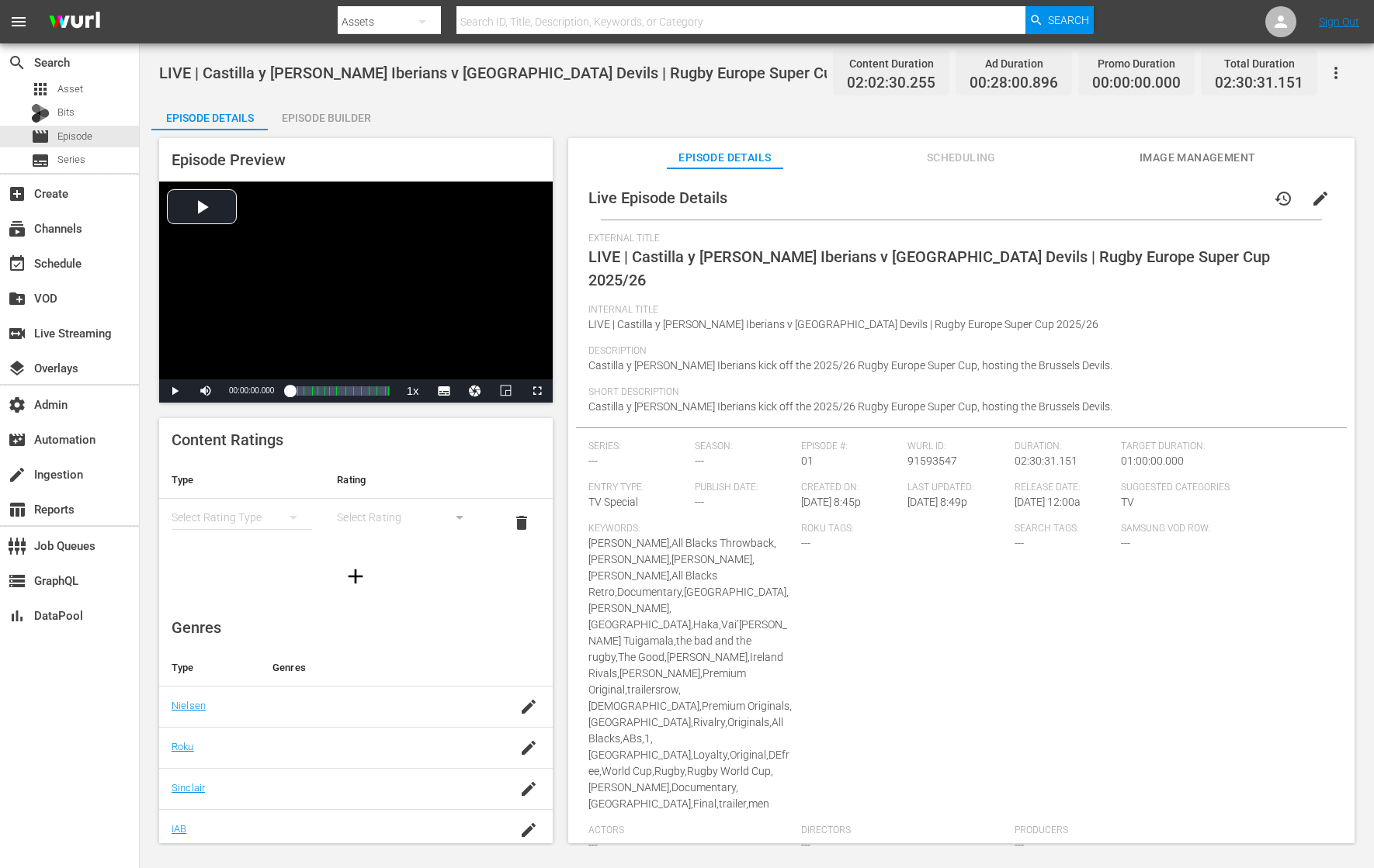
click at [1098, 65] on icon "button" at bounding box center [1335, 73] width 18 height 18
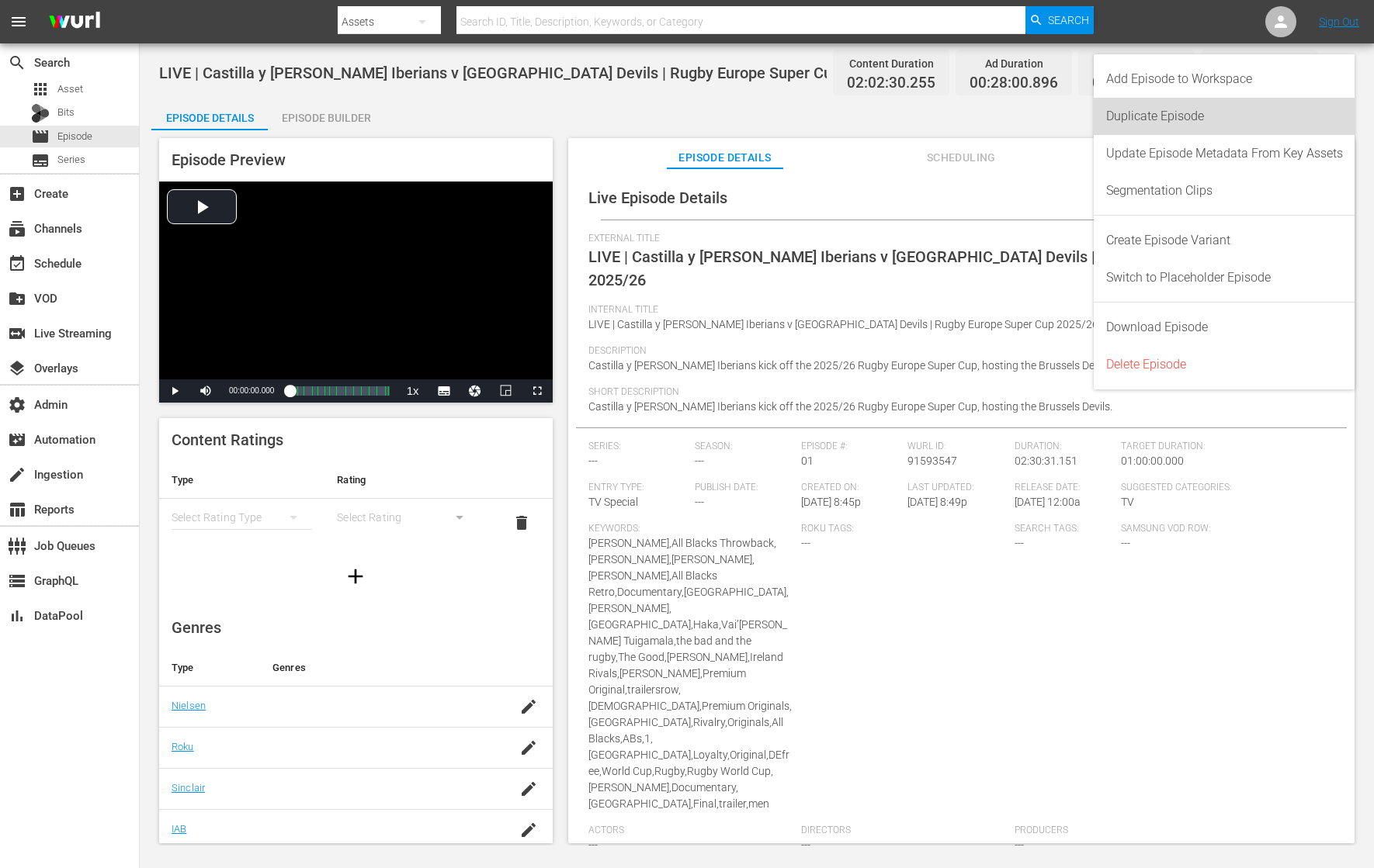
click at [1098, 121] on div "Duplicate Episode" at bounding box center [1224, 116] width 236 height 37
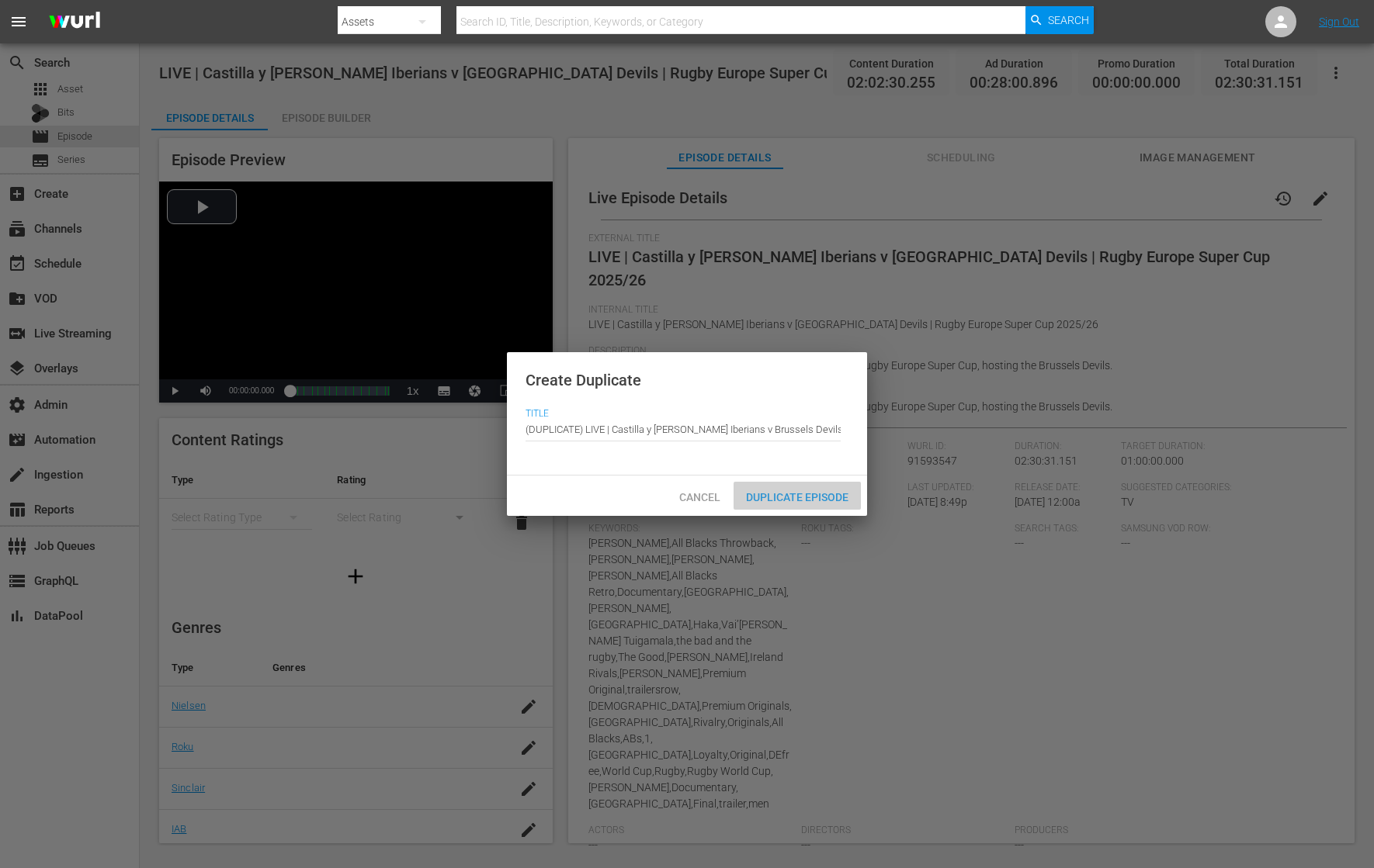
click at [825, 497] on span "Duplicate Episode" at bounding box center [797, 497] width 127 height 13
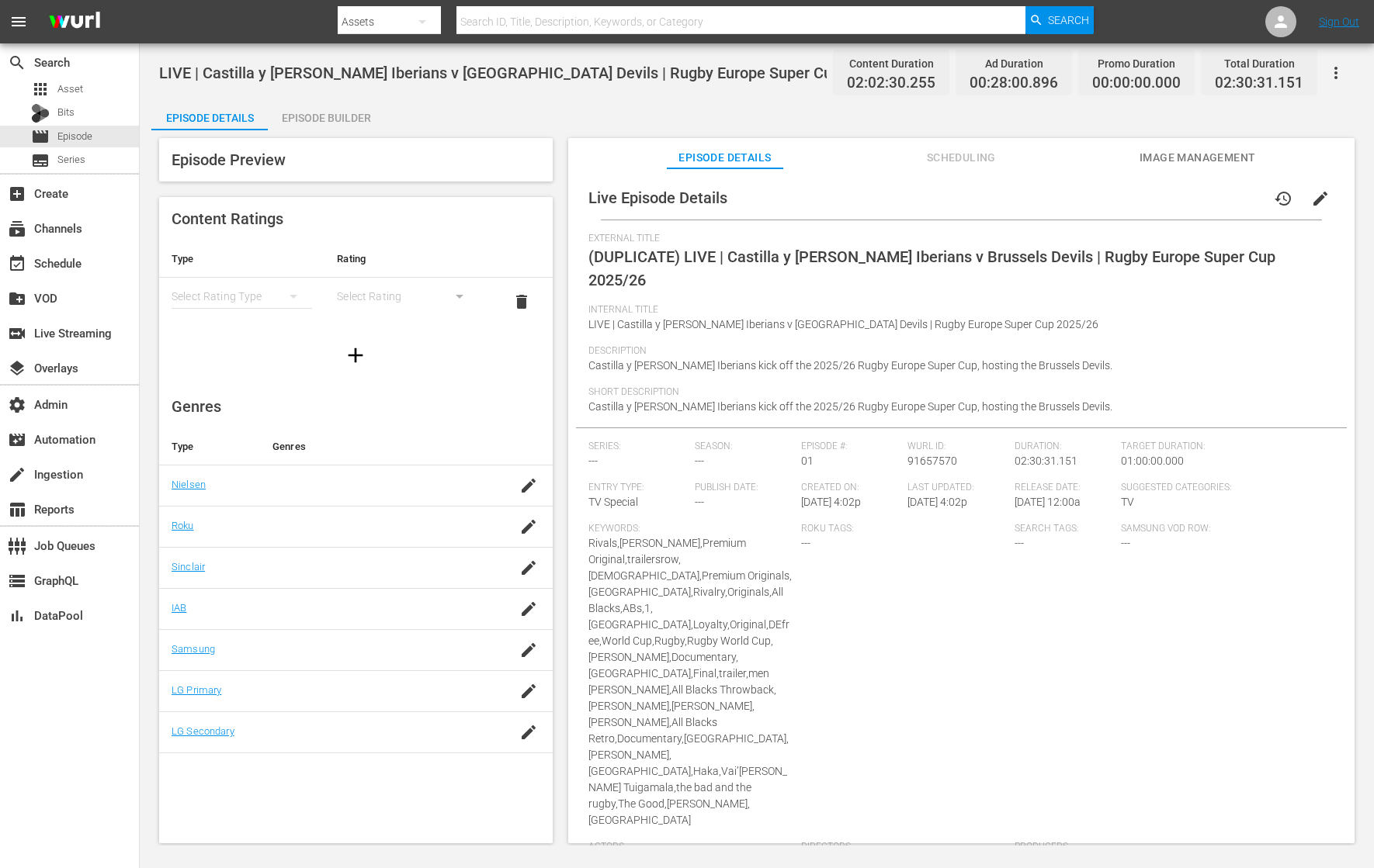
click at [1098, 204] on span "edit" at bounding box center [1320, 199] width 18 height 18
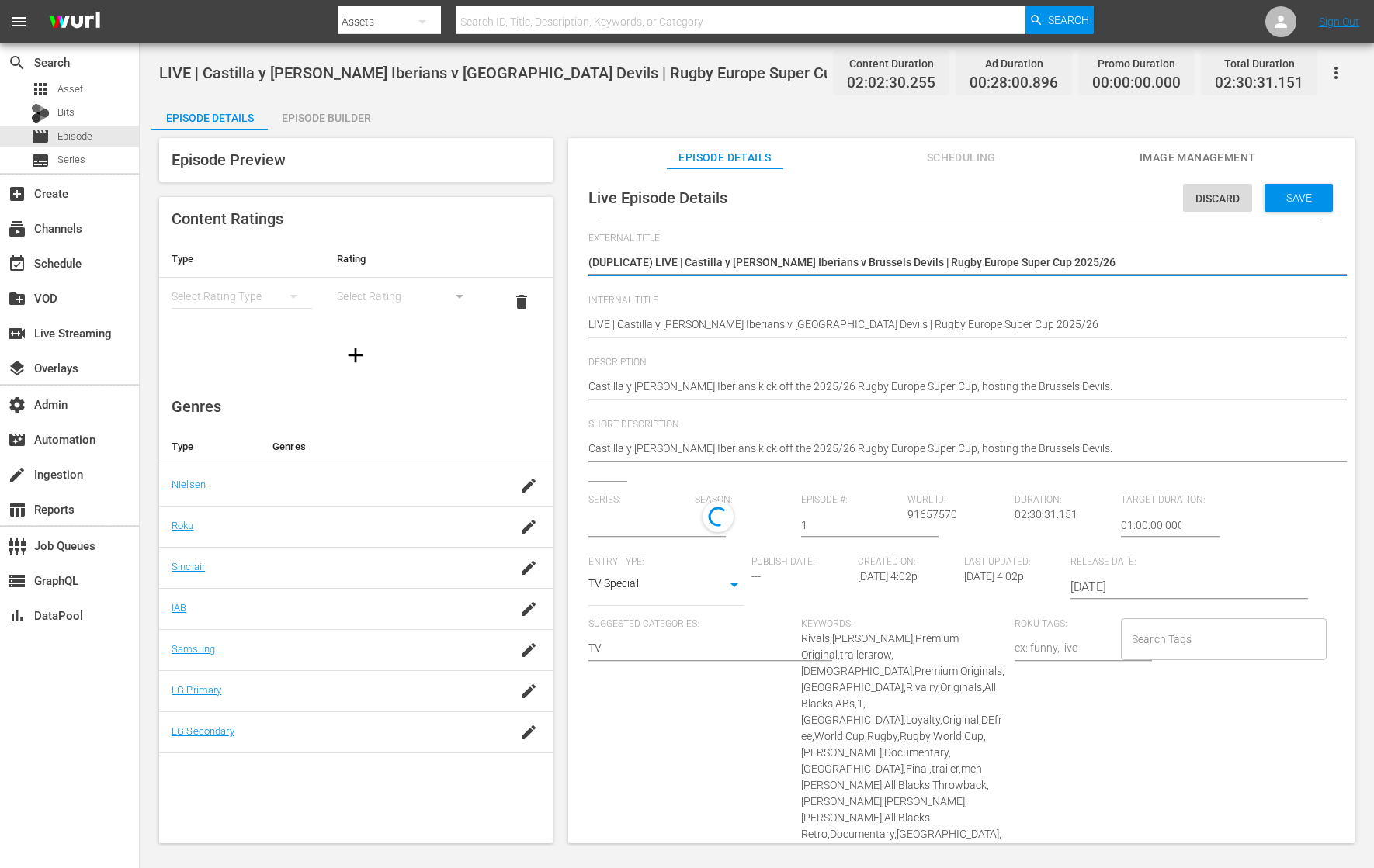
type input "No Series"
click at [1039, 261] on textarea "(DUPLICATE) LIVE | Castilla y Leon Iberians v Brussels Devils | Rugby Europe Su…" at bounding box center [957, 264] width 739 height 18
type textarea "LIVE | Toulouse v Bordeaux | Top 14"
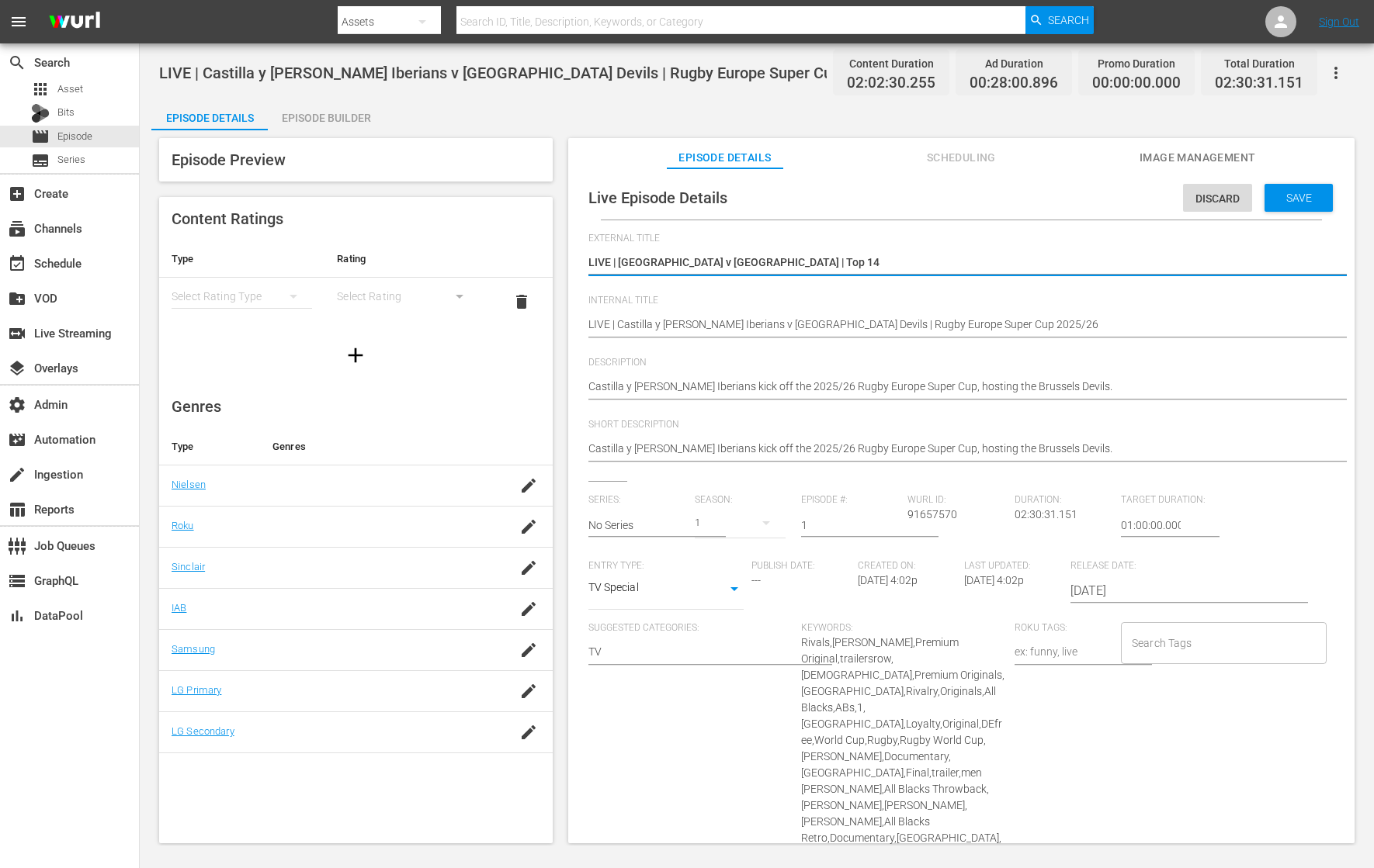
type textarea "LIVE | Toulouse v Bordeaux | Top 14"
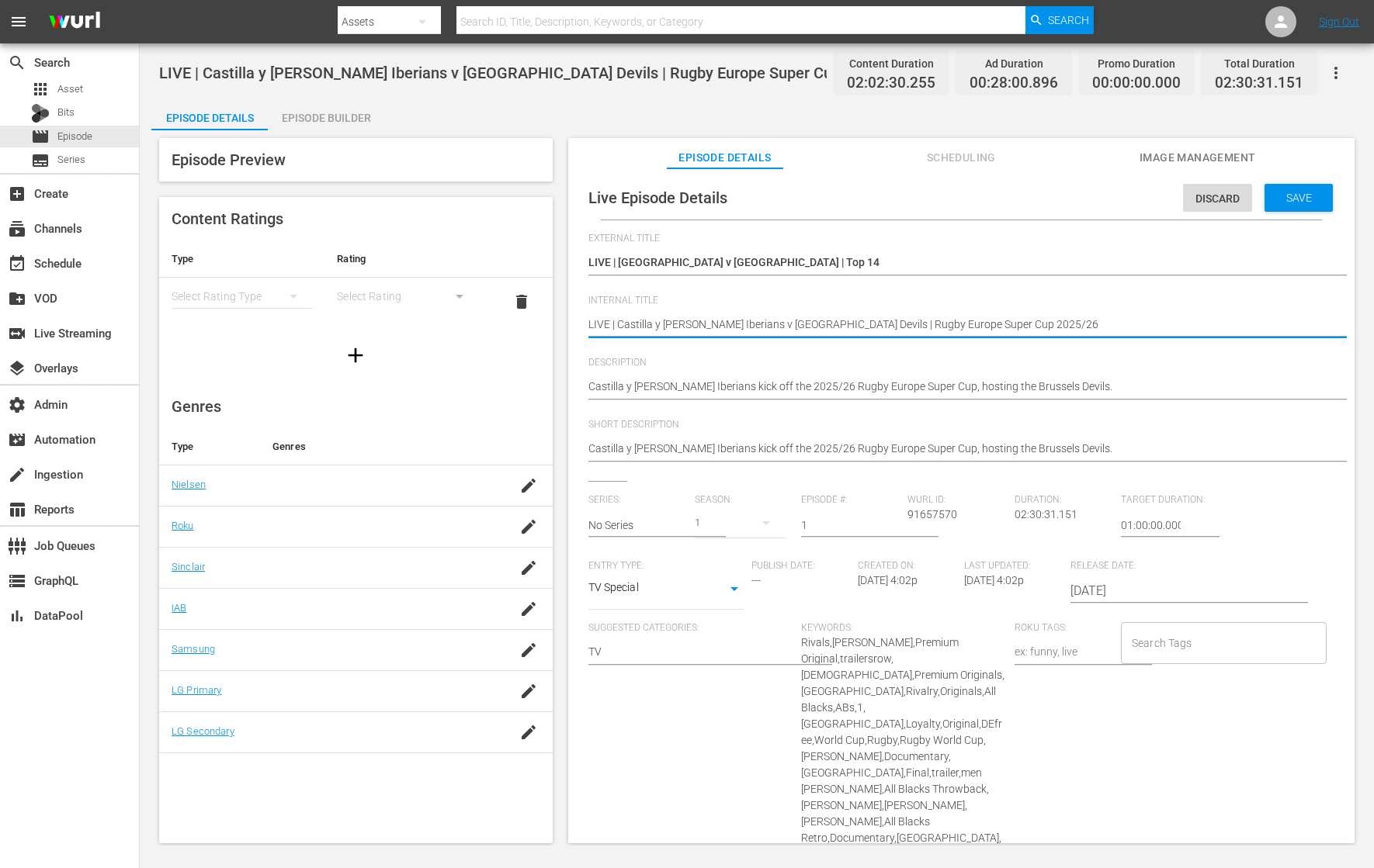
click at [874, 325] on textarea "LIVE | Castilla y [PERSON_NAME] Iberians v [GEOGRAPHIC_DATA] Devils | Rugby Eur…" at bounding box center [957, 326] width 739 height 18
paste textarea "Toulouse v Bordeaux | Top 14"
type textarea "LIVE | Toulouse v Bordeaux | Top 14"
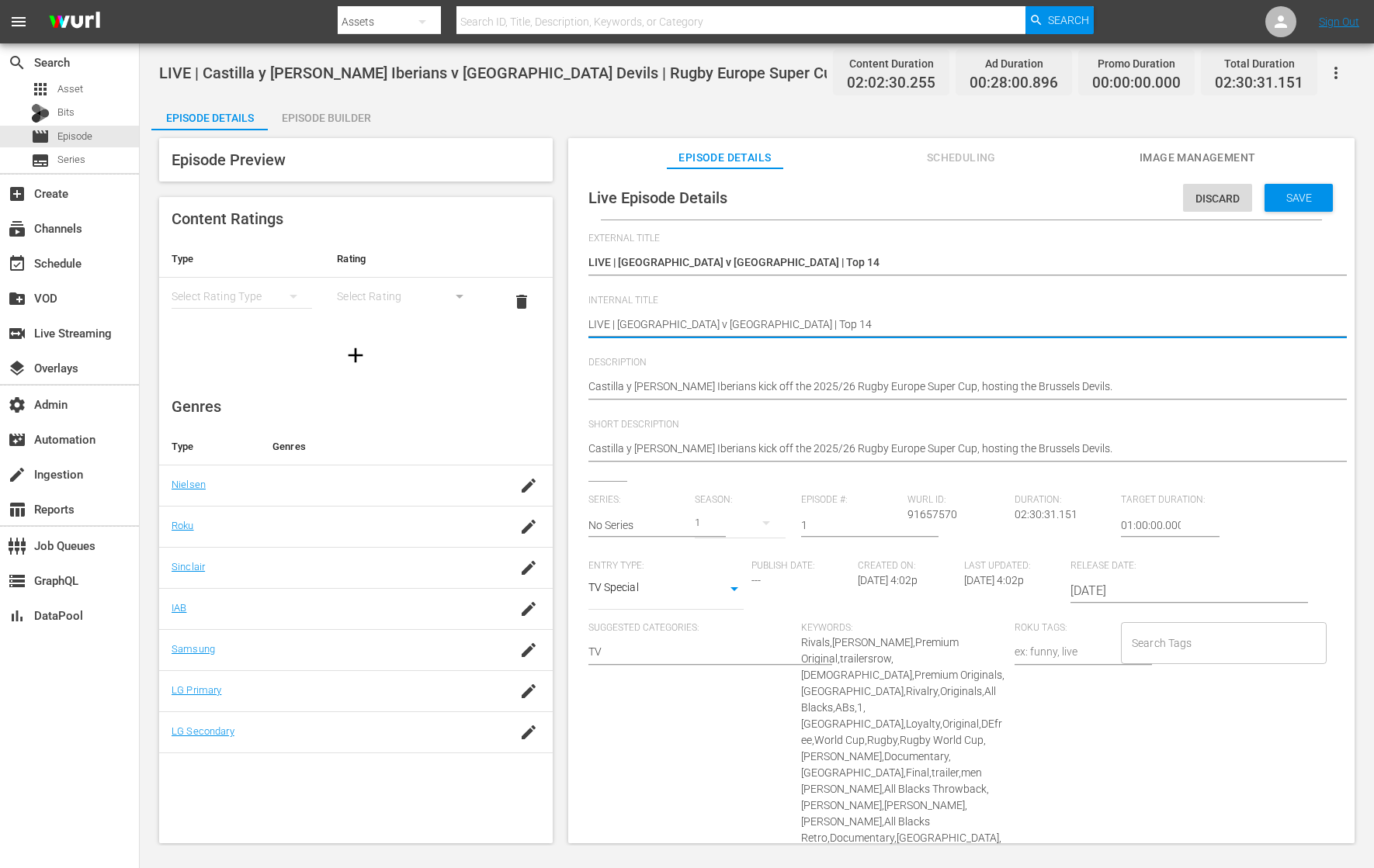
click at [885, 333] on textarea "LIVE | Castilla y [PERSON_NAME] Iberians v [GEOGRAPHIC_DATA] Devils | Rugby Eur…" at bounding box center [957, 326] width 739 height 18
type textarea "LIVE | Toulouse v Bordeaux | Top 14"
type textarea "LIVE | Toulouse v Bordeaux | Top 14 ("
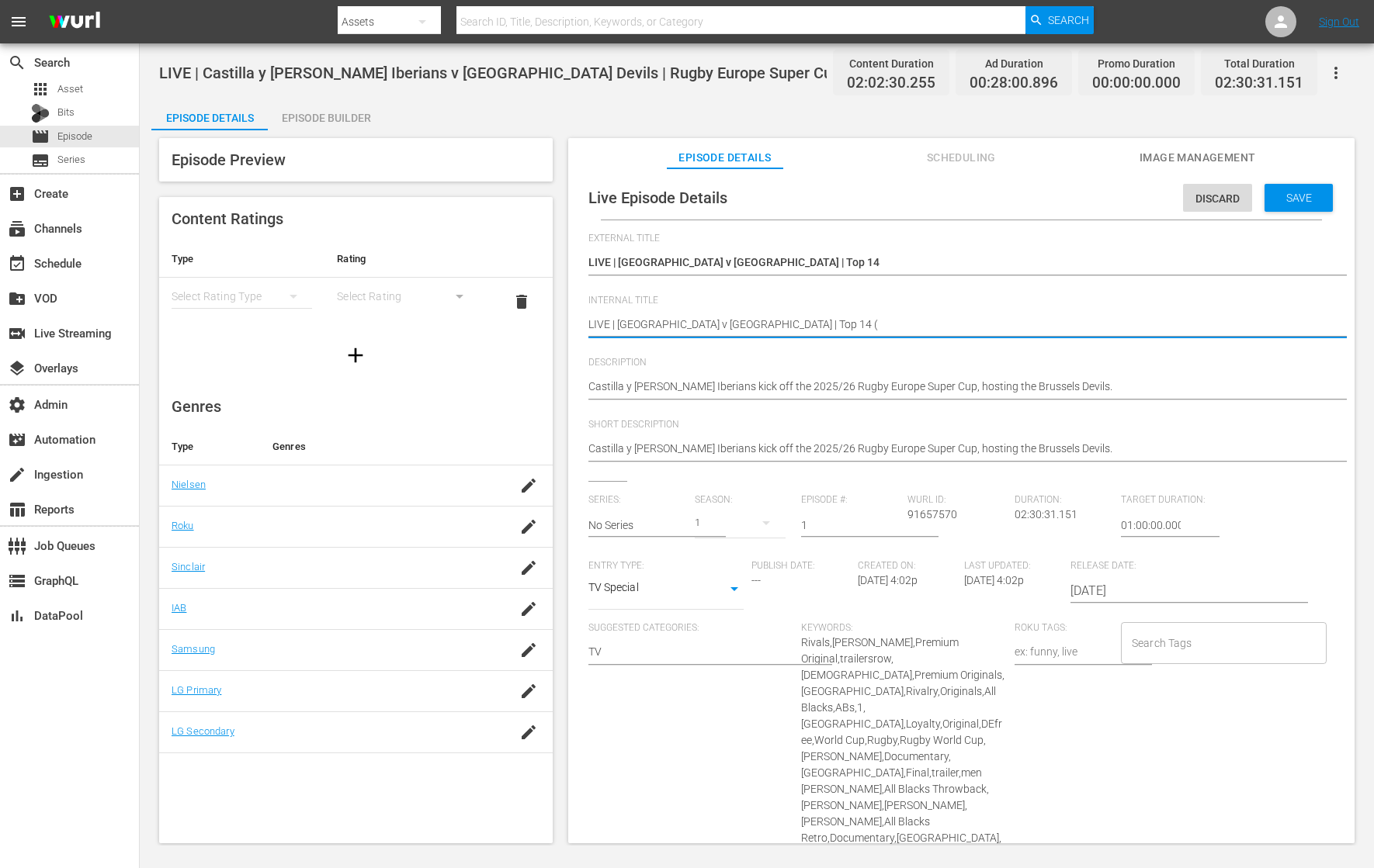
type textarea "LIVE | Toulouse v Bordeaux | Top 14 (U"
type textarea "LIVE | Toulouse v Bordeaux | Top 14 (US"
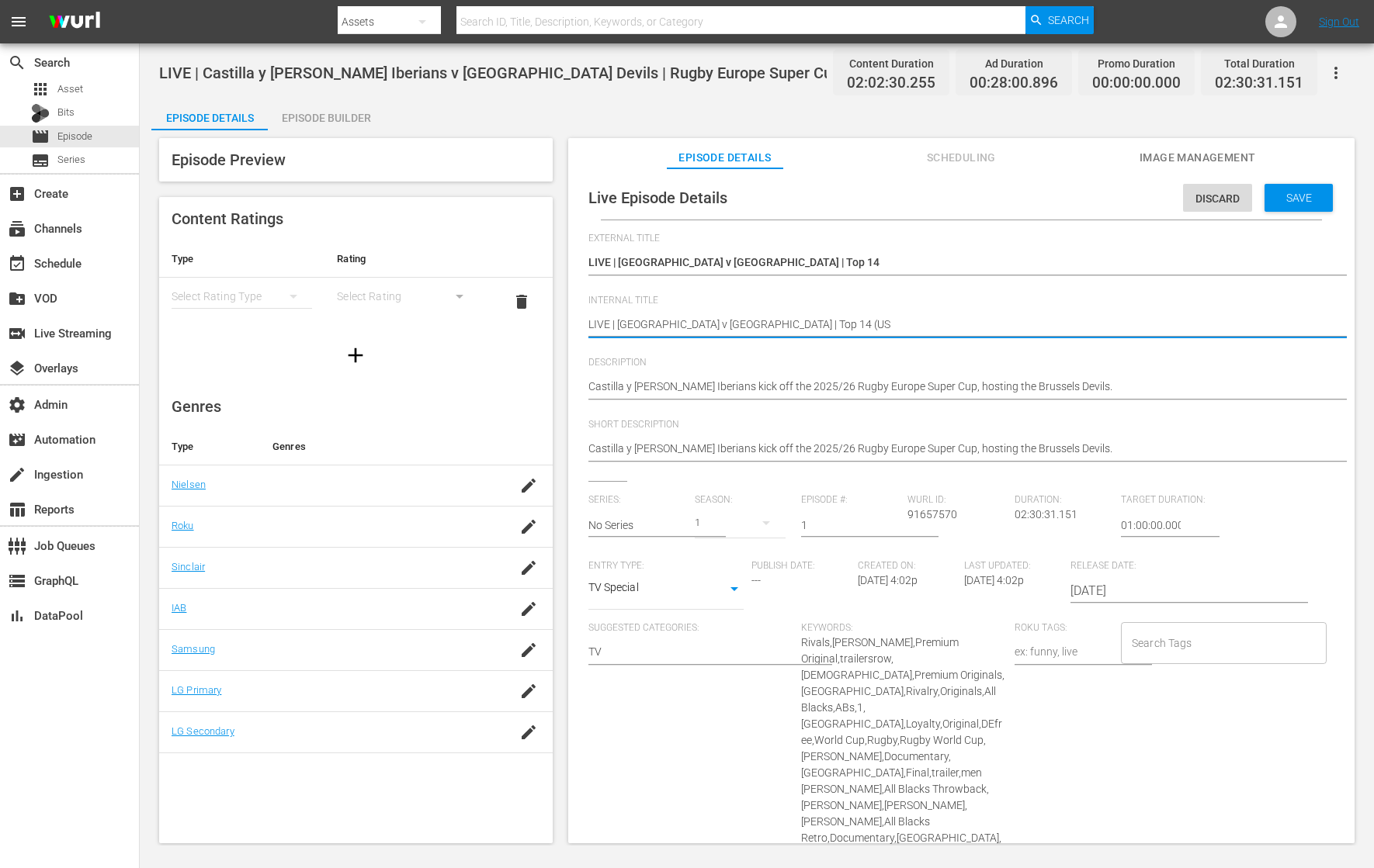
type textarea "LIVE | Toulouse v Bordeaux | Top 14 (US"
type textarea "LIVE | Toulouse v Bordeaux | Top 14 (US O"
type textarea "LIVE | Toulouse v Bordeaux | Top 14 (US ON"
type textarea "LIVE | Toulouse v Bordeaux | Top 14 (US ONL"
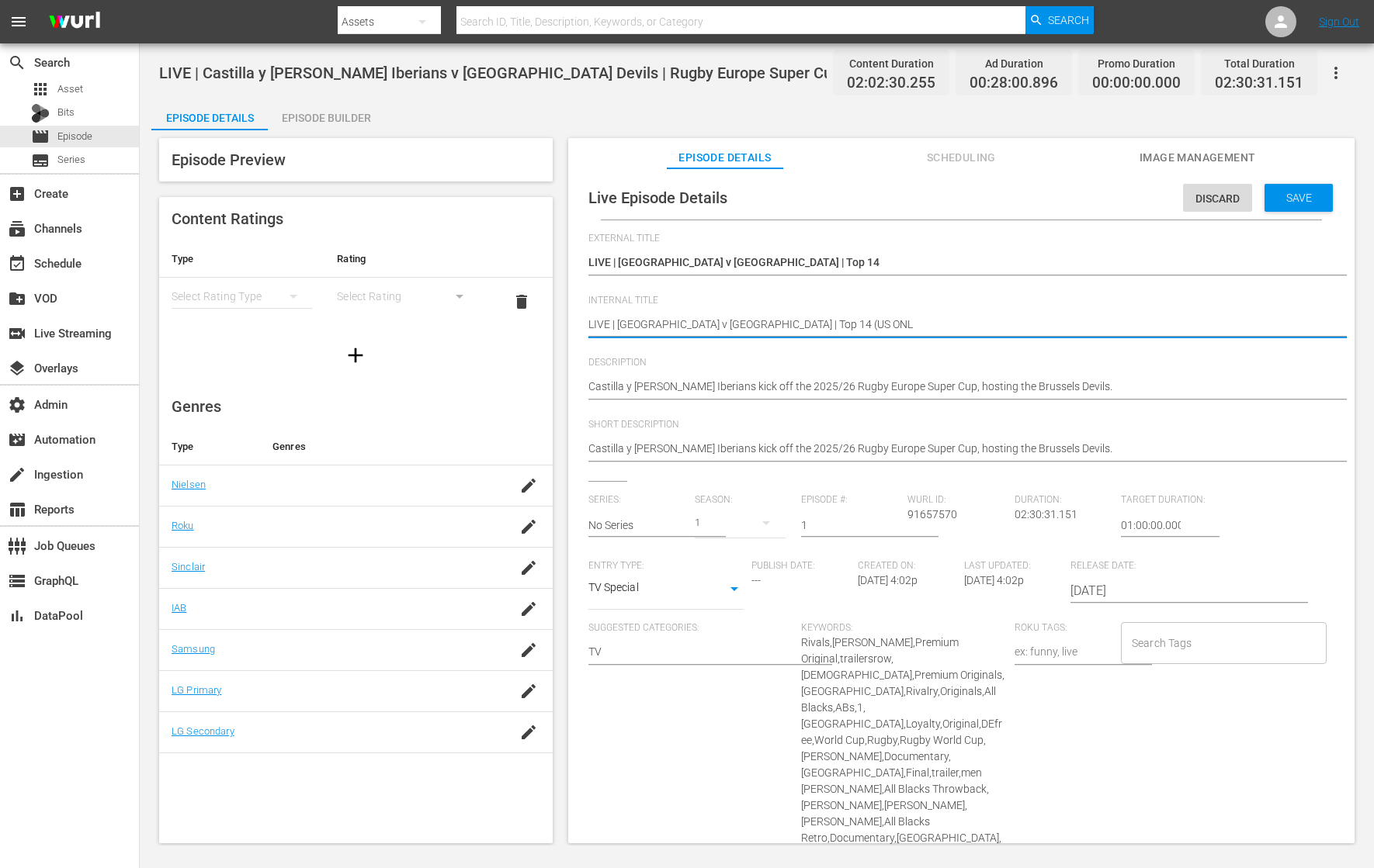
type textarea "LIVE | Toulouse v Bordeaux | Top 14 (US ONLY"
type textarea "LIVE | Toulouse v Bordeaux | Top 14 (US ONLY)"
click at [1098, 197] on span "Save" at bounding box center [1299, 198] width 50 height 13
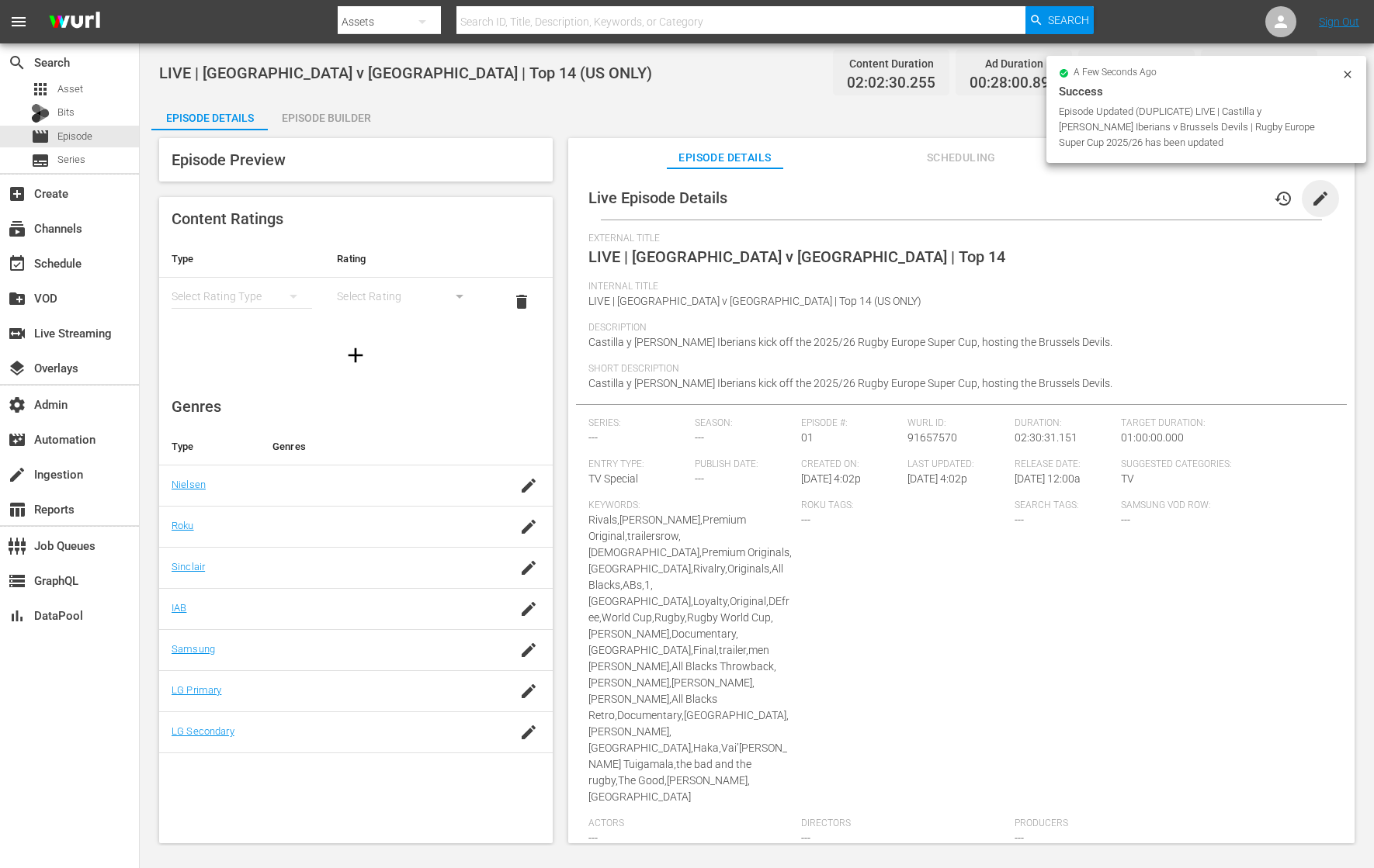
click at [1098, 200] on span "edit" at bounding box center [1320, 199] width 18 height 18
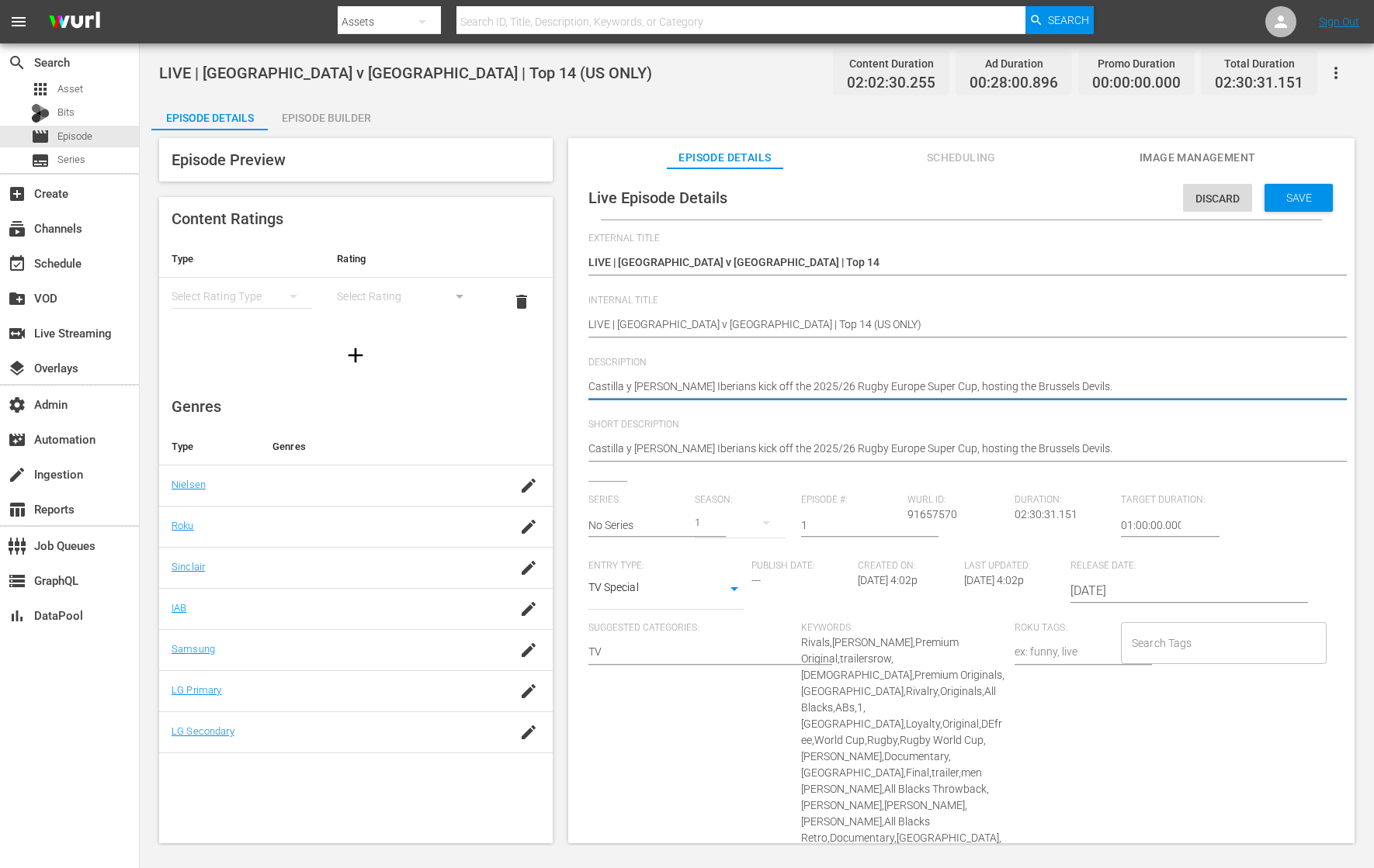
click at [784, 383] on textarea "Castilla y Leon Iberians kick off the 2025/26 Rugby Europe Super Cup, hosting t…" at bounding box center [957, 388] width 739 height 18
paste textarea "tch the blockbuster clash between Toulouse and Bordeaux on RPTV!"
type textarea "Catch the blockbuster clash between Toulouse and Bordeaux on RPTV!"
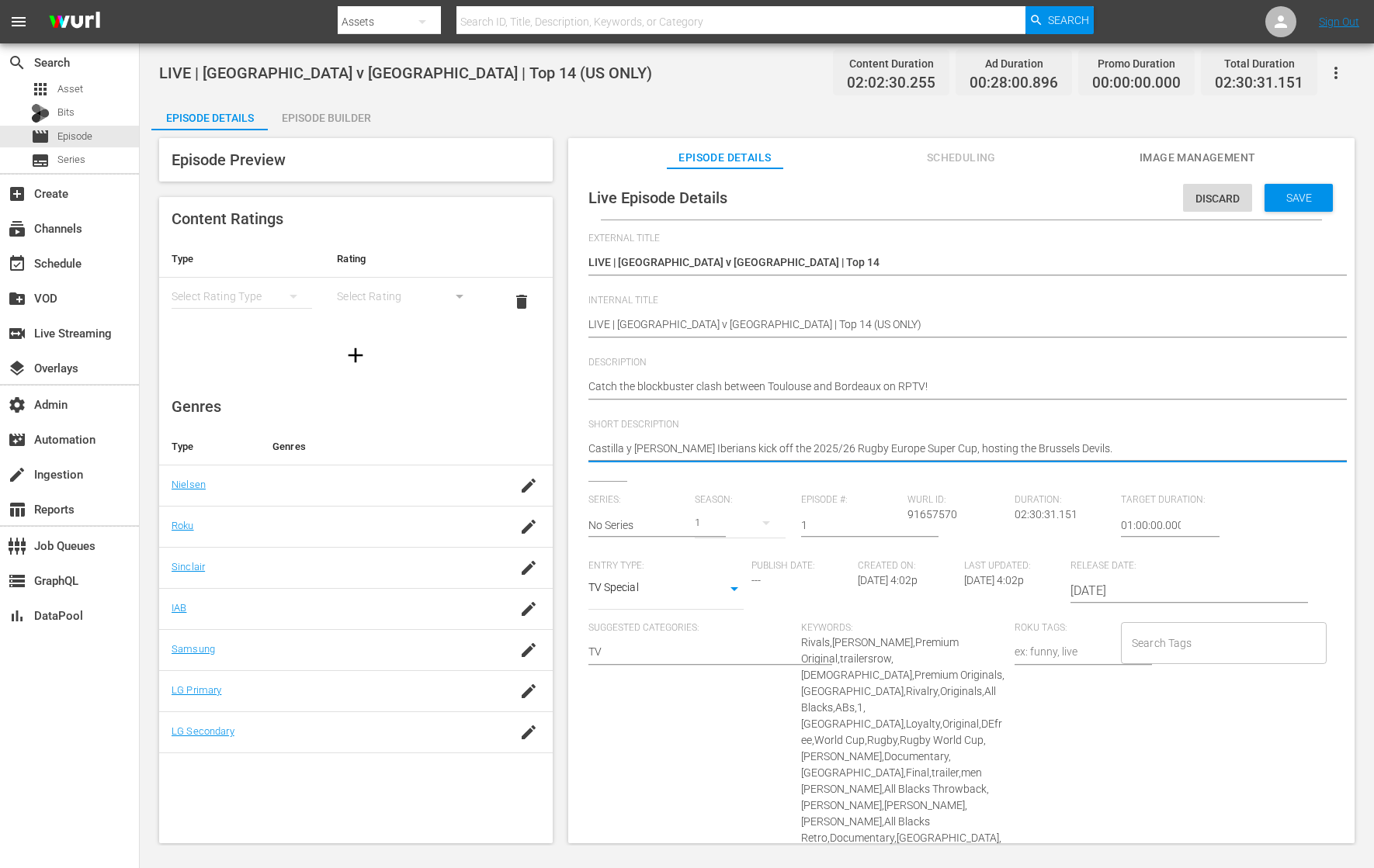
click at [757, 445] on textarea "Castilla y Leon Iberians kick off the 2025/26 Rugby Europe Super Cup, hosting t…" at bounding box center [957, 450] width 739 height 18
paste textarea "tch the blockbuster clash between Toulouse and Bordeaux on RPTV!"
type textarea "Catch the blockbuster clash between Toulouse and Bordeaux on RPTV!"
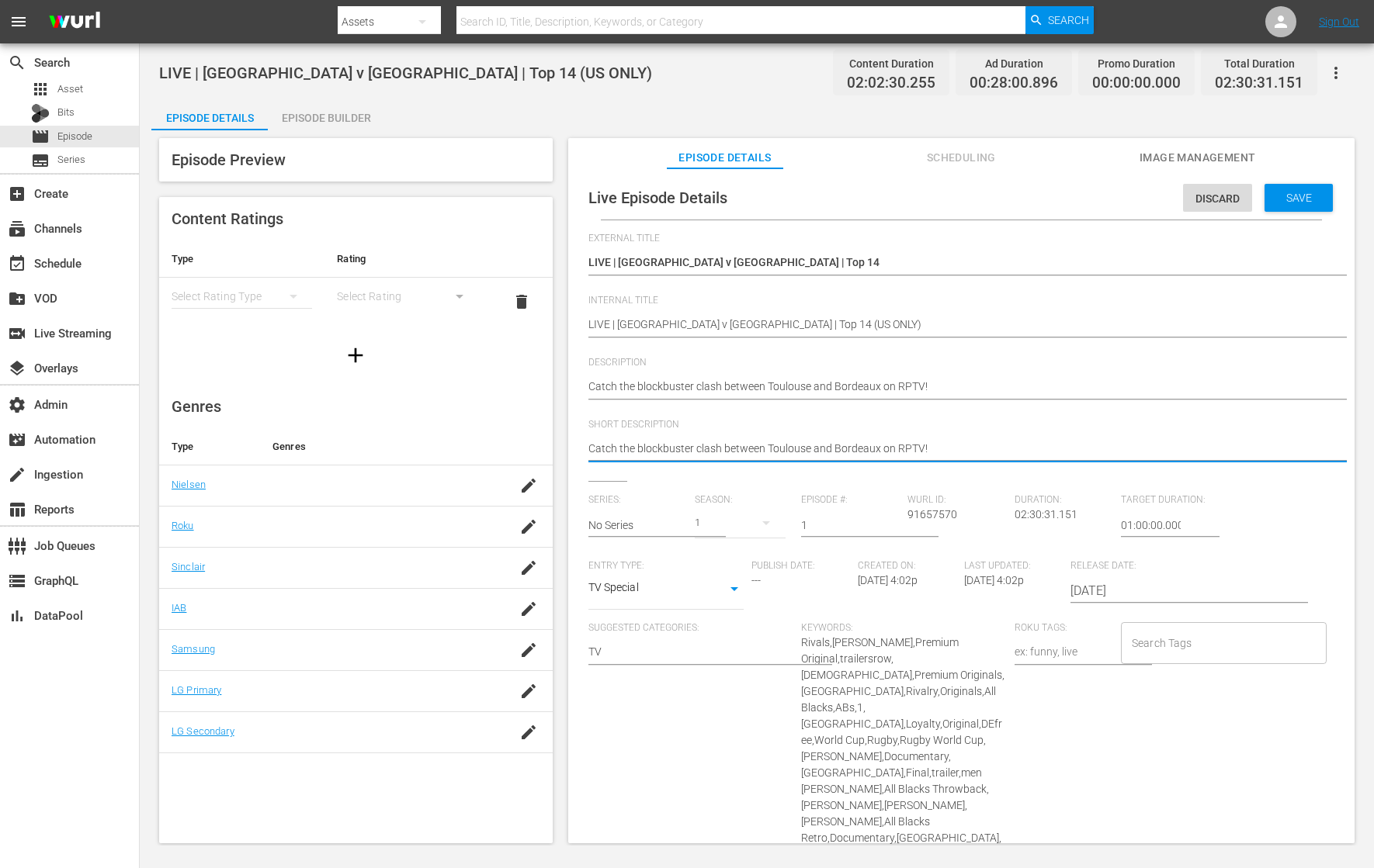
click at [1098, 594] on input "2025-10-10" at bounding box center [1169, 591] width 199 height 37
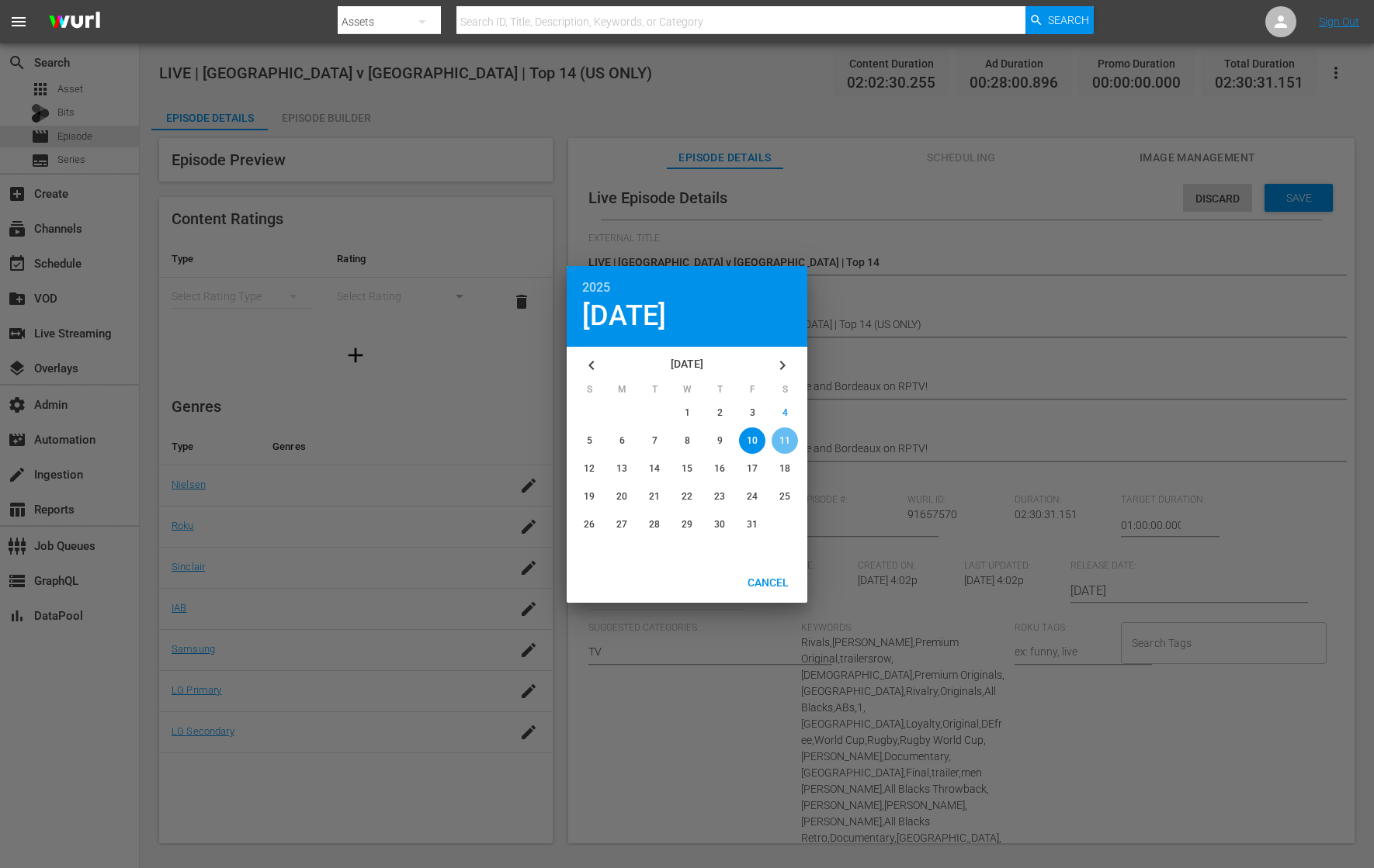
click at [786, 450] on div "button" at bounding box center [784, 440] width 26 height 26
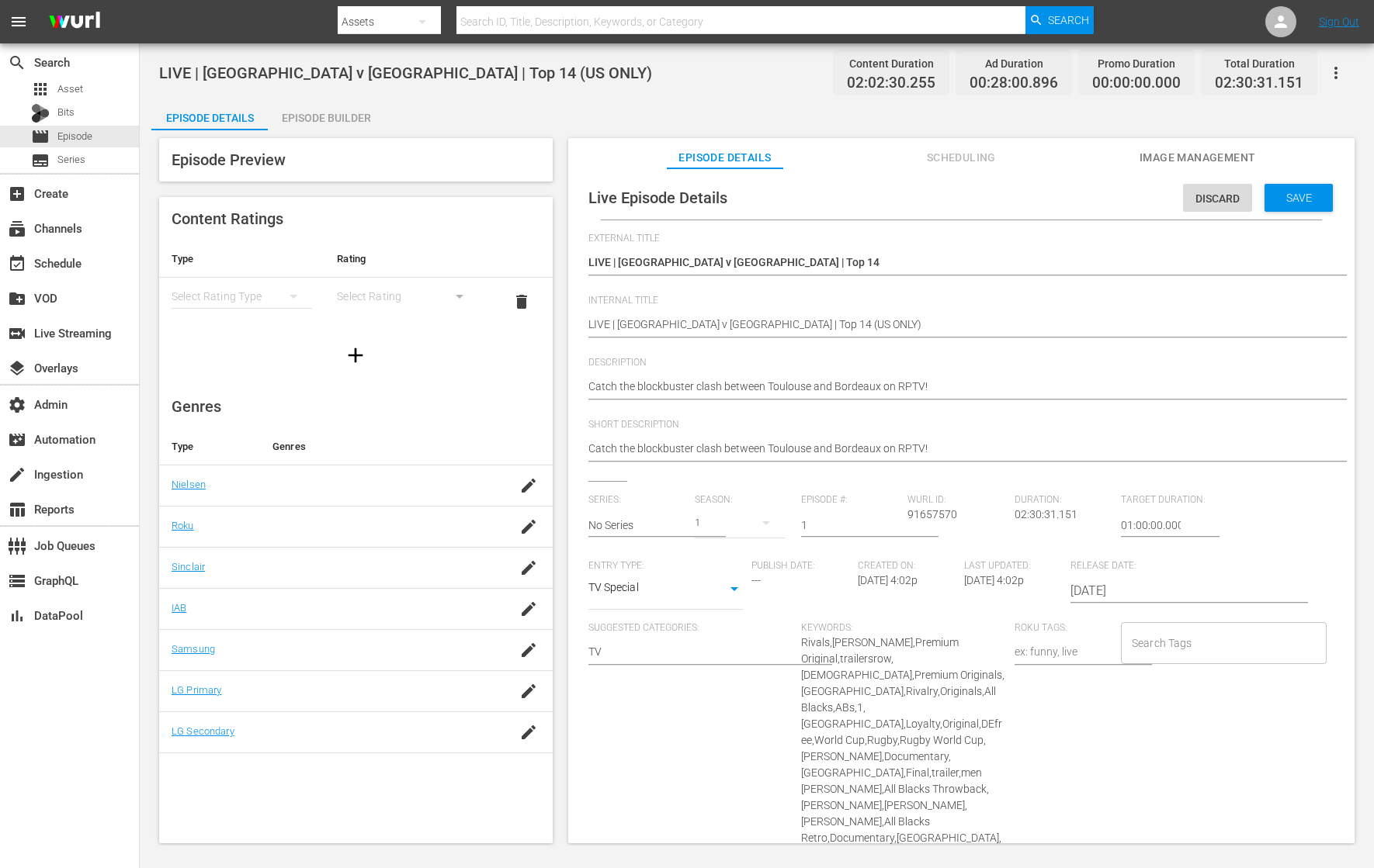
click at [1093, 588] on input "2025-10-11" at bounding box center [1169, 591] width 199 height 37
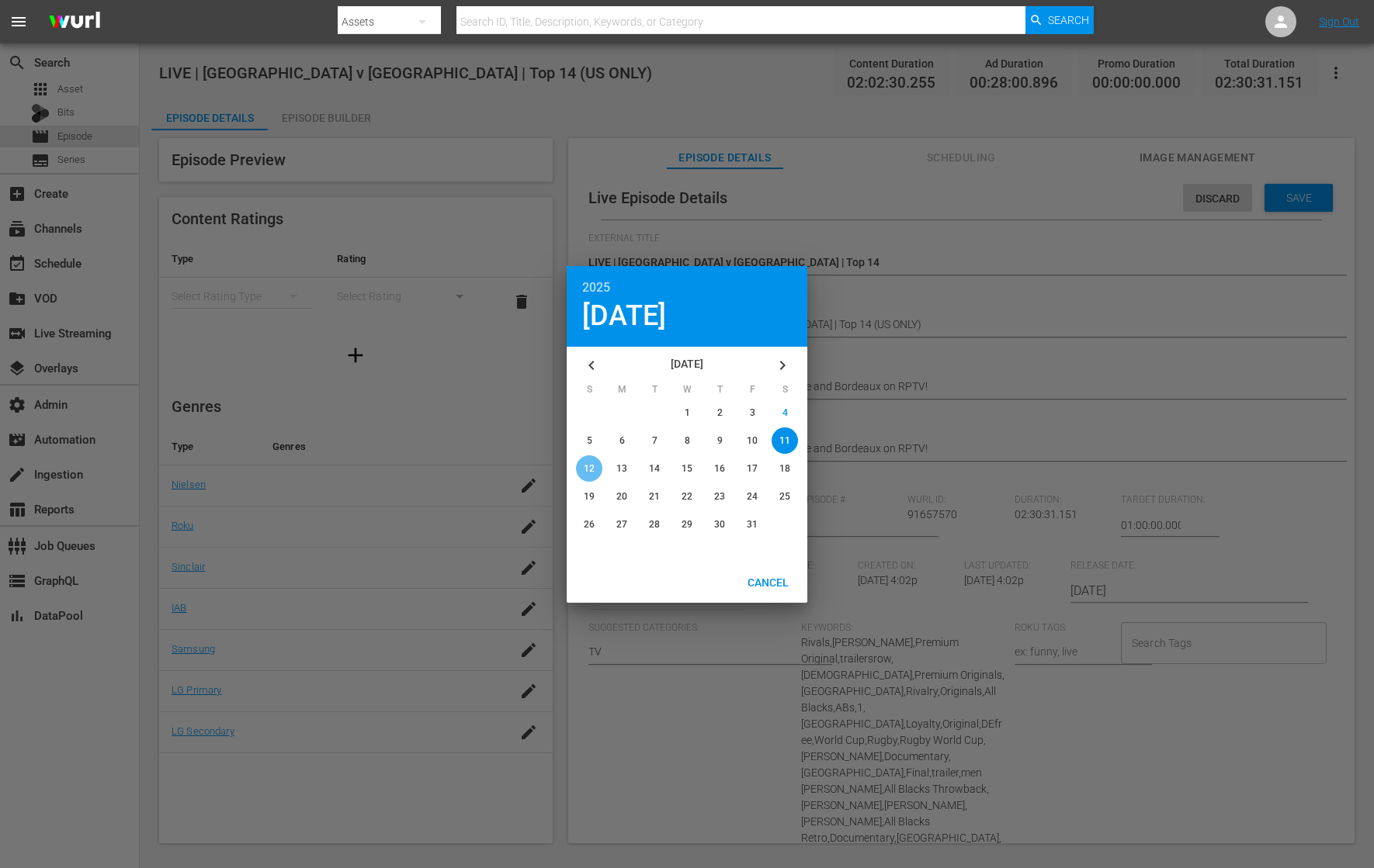
click at [595, 458] on div "button" at bounding box center [588, 468] width 26 height 26
type input "2025-10-12"
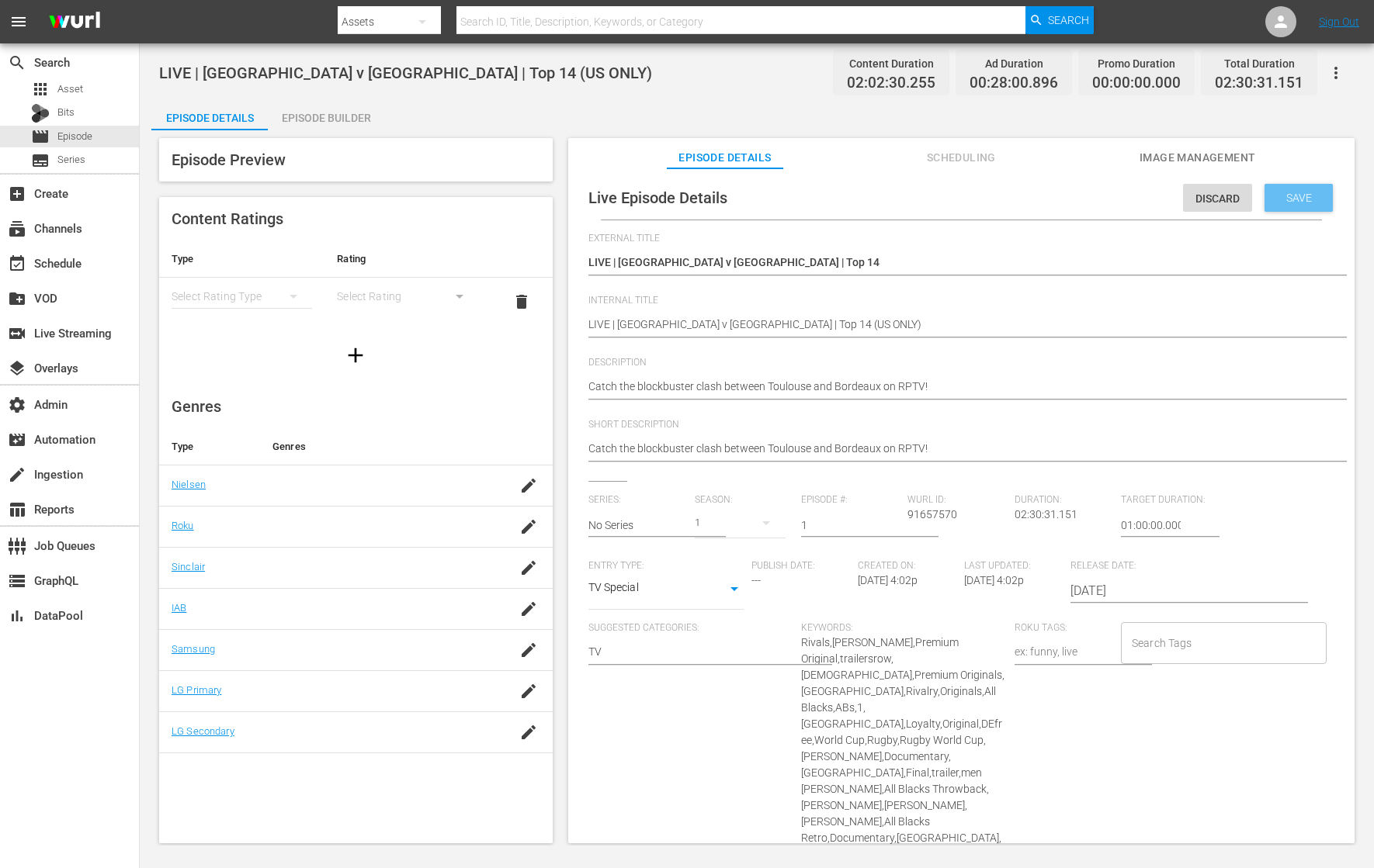
click at [1098, 194] on span "Save" at bounding box center [1299, 198] width 50 height 13
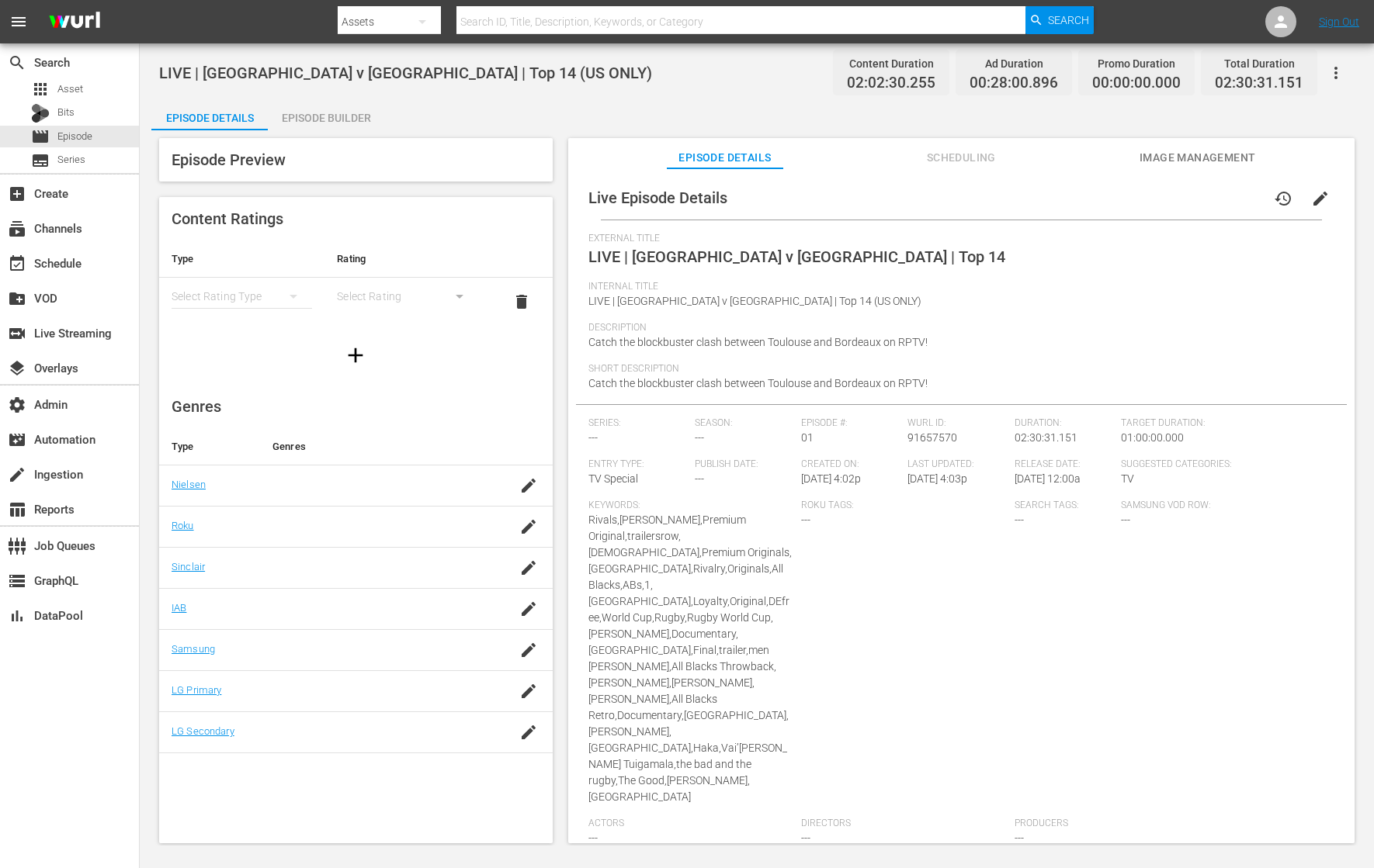
click at [1098, 156] on span "Image Management" at bounding box center [1197, 158] width 117 height 19
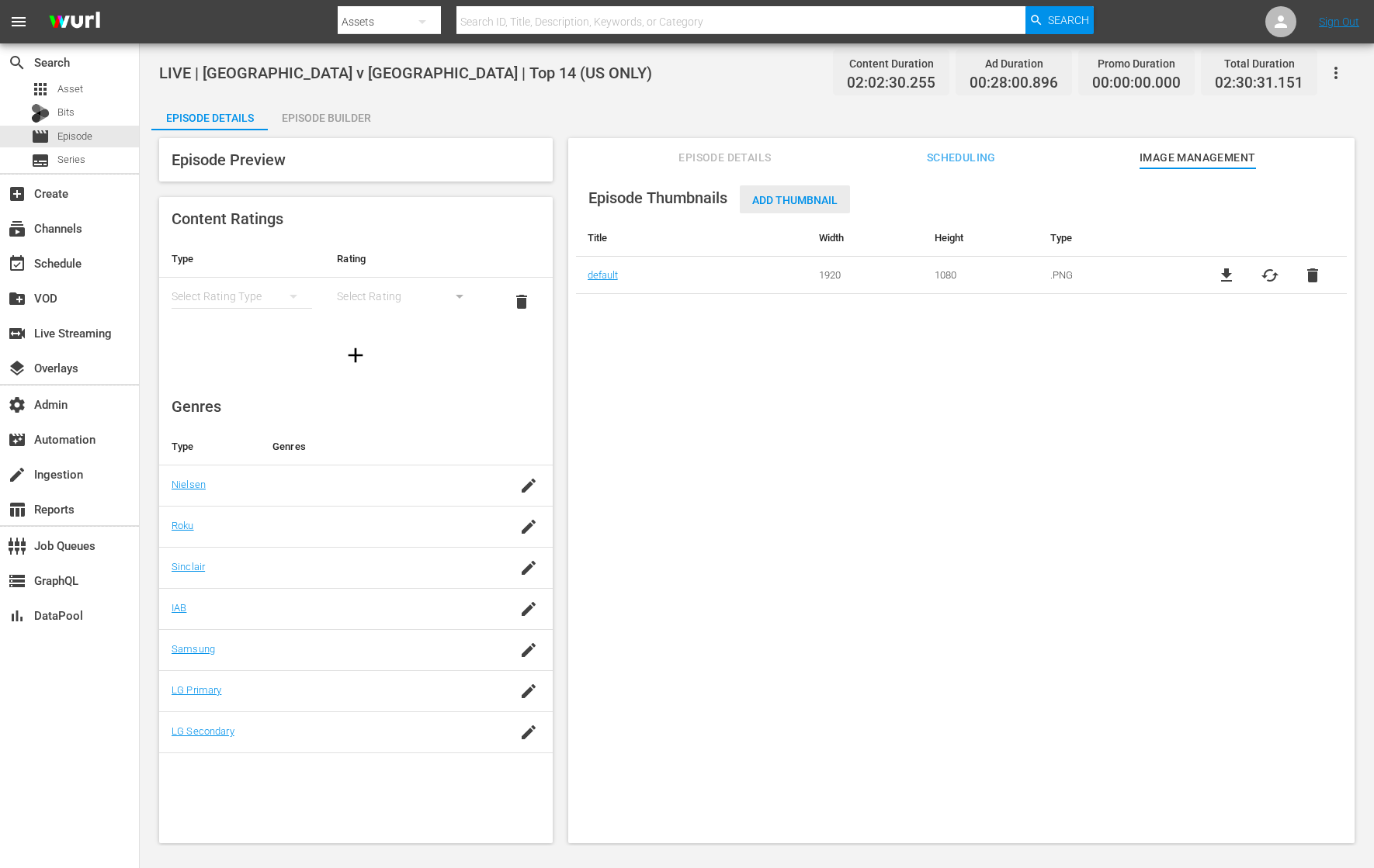
click at [788, 199] on span "Add Thumbnail" at bounding box center [794, 199] width 110 height 13
click at [1098, 272] on span "delete" at bounding box center [1313, 276] width 18 height 18
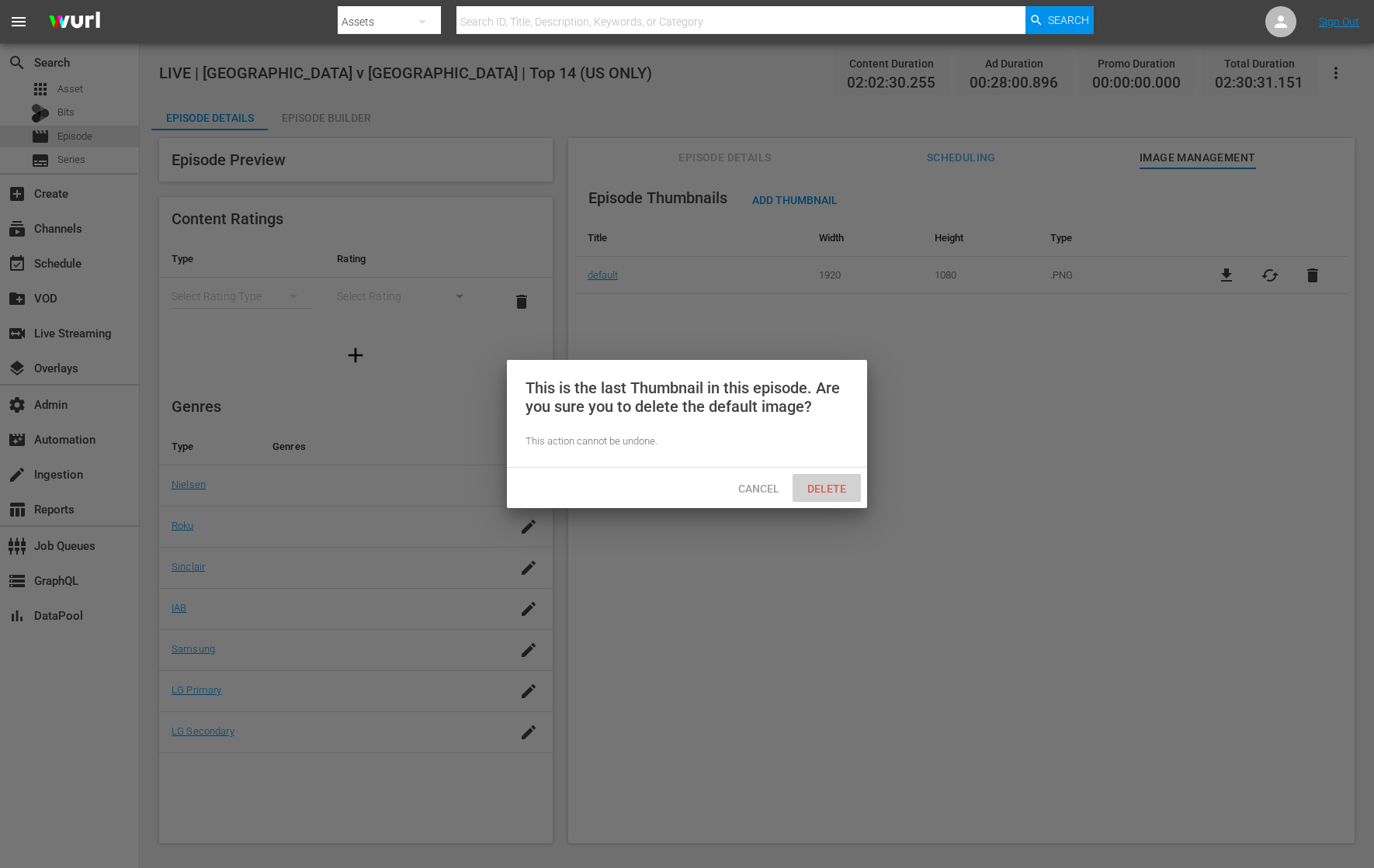
click at [843, 486] on span "Delete" at bounding box center [827, 488] width 64 height 13
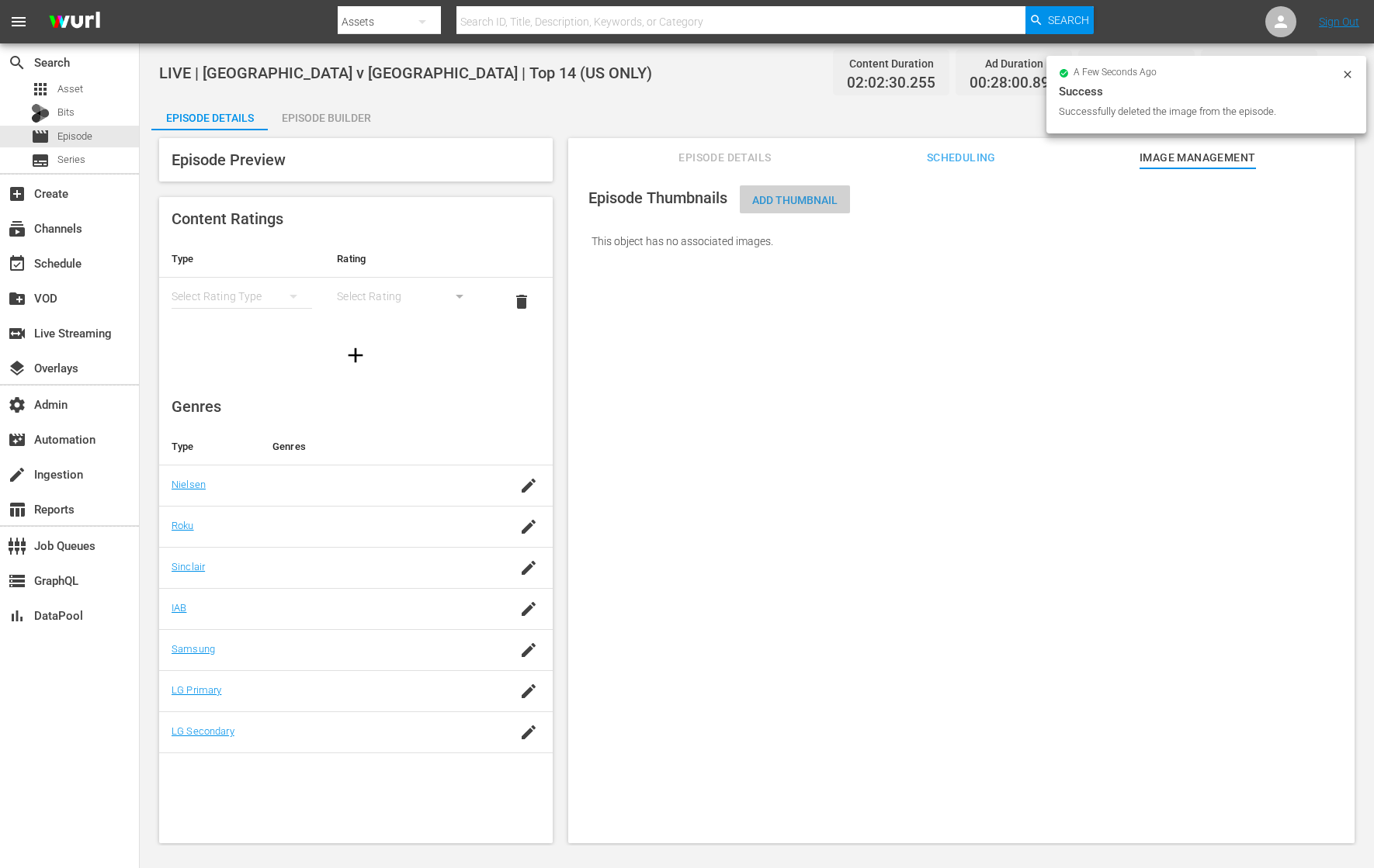
click at [784, 209] on div "Add Thumbnail" at bounding box center [794, 199] width 110 height 28
click at [801, 204] on span "Add Thumbnail" at bounding box center [794, 199] width 110 height 13
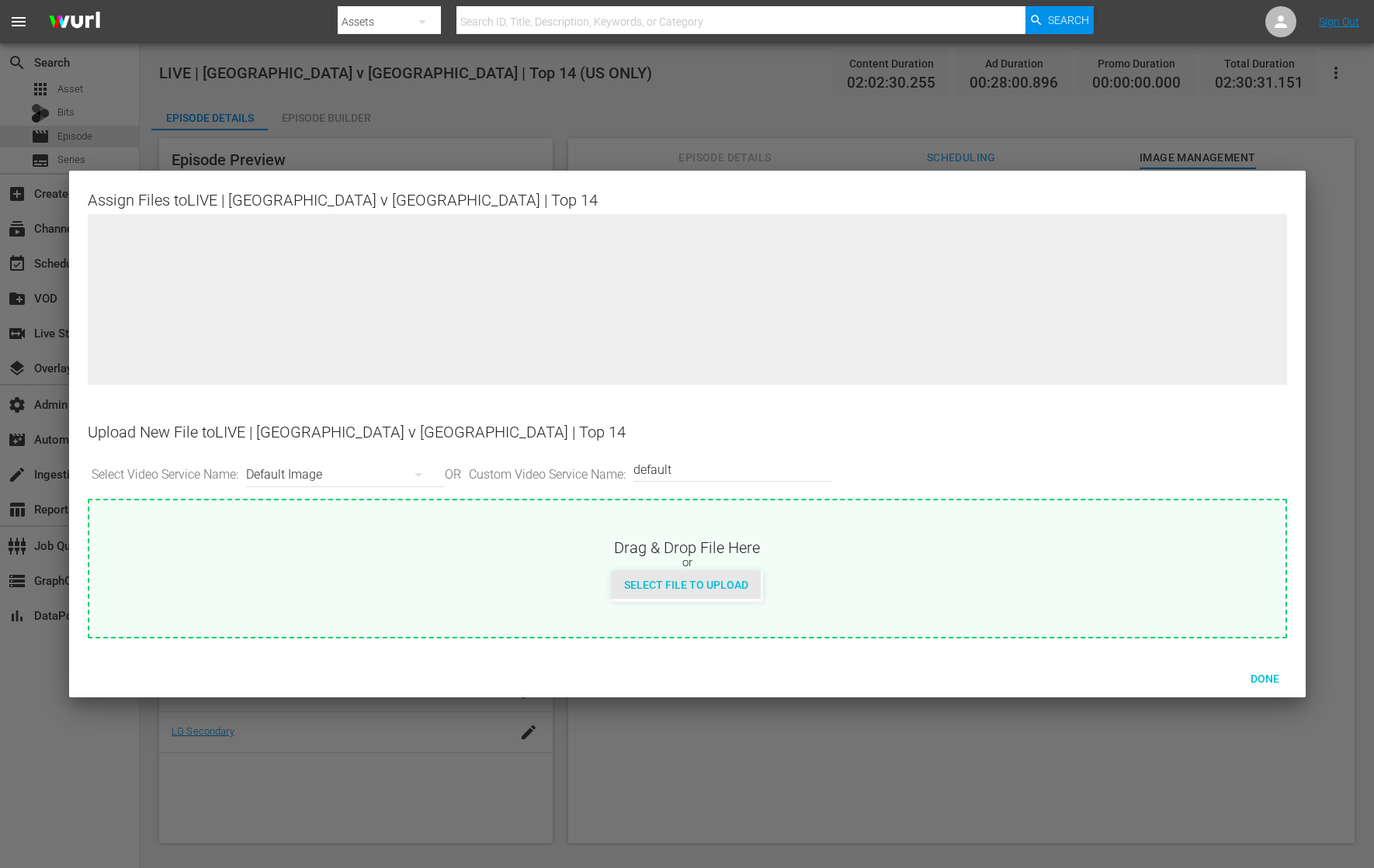
click at [725, 585] on span "Select File to Upload" at bounding box center [687, 585] width 149 height 13
type input "C:\fakepath\12 Oct - Toulouse vs Bordeaux.png"
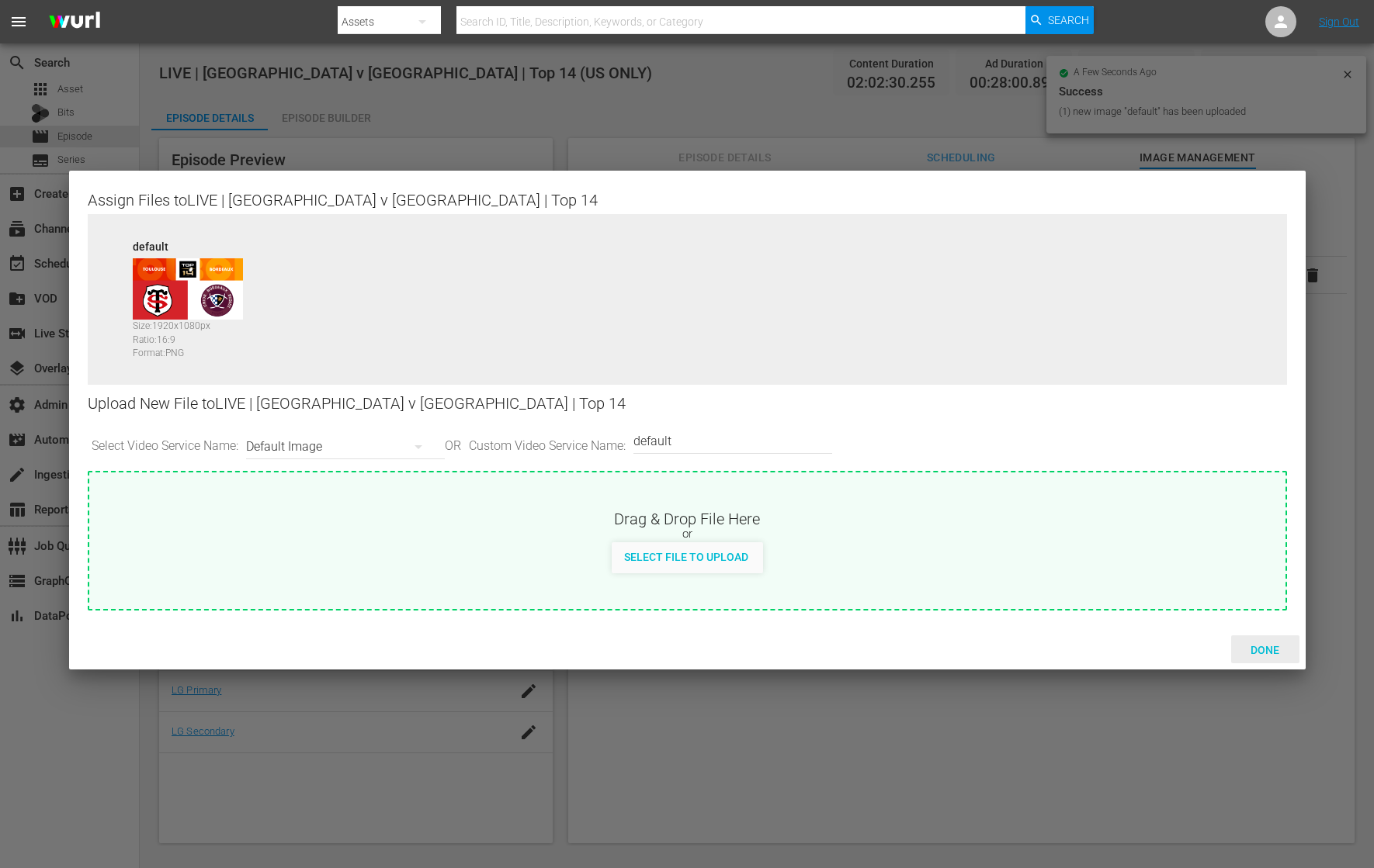
click at [1098, 654] on span "Done" at bounding box center [1265, 650] width 54 height 13
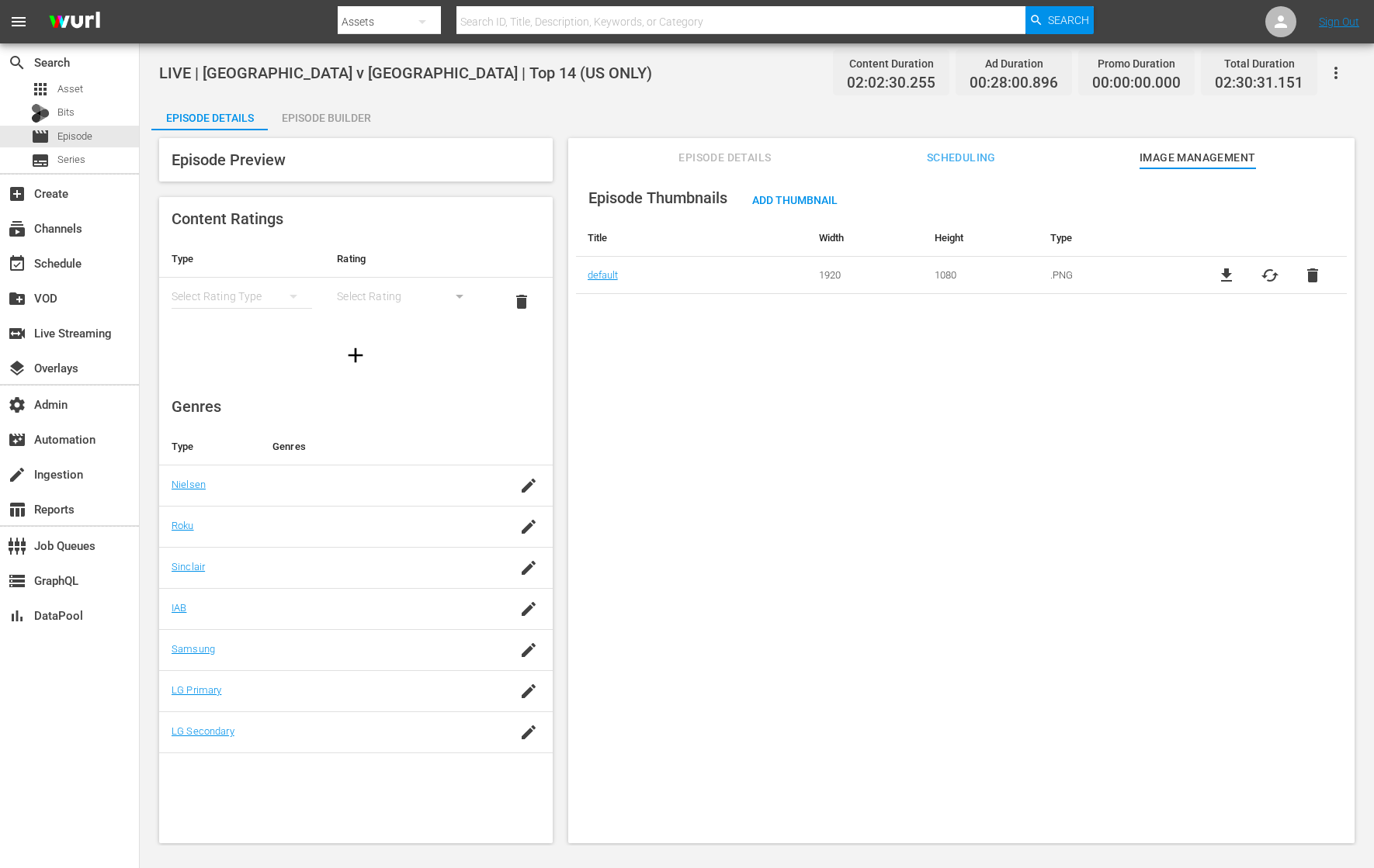
click at [314, 113] on div "Episode Builder" at bounding box center [325, 118] width 117 height 37
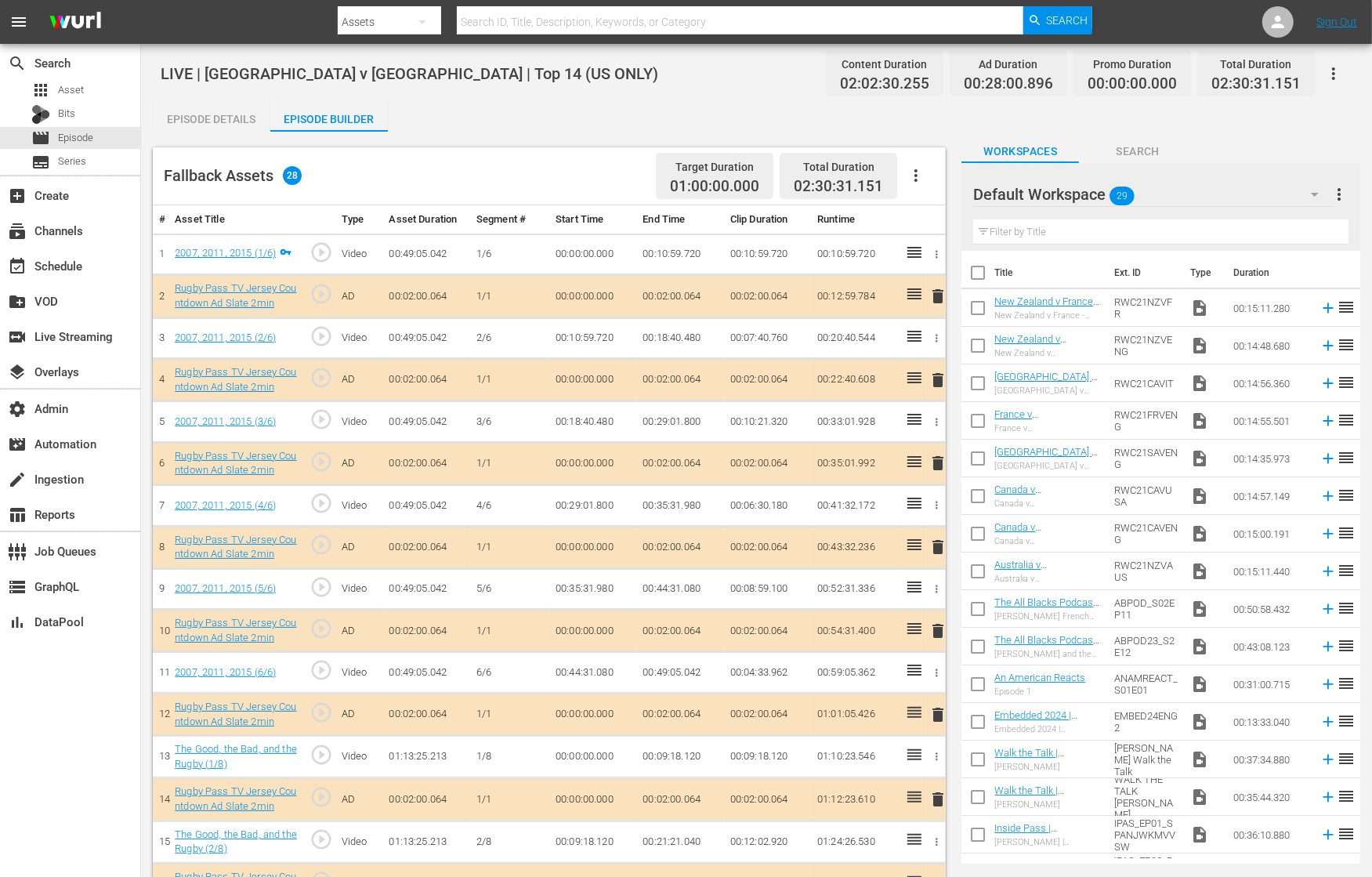
click at [250, 120] on div "Episode Details" at bounding box center [212, 119] width 118 height 37
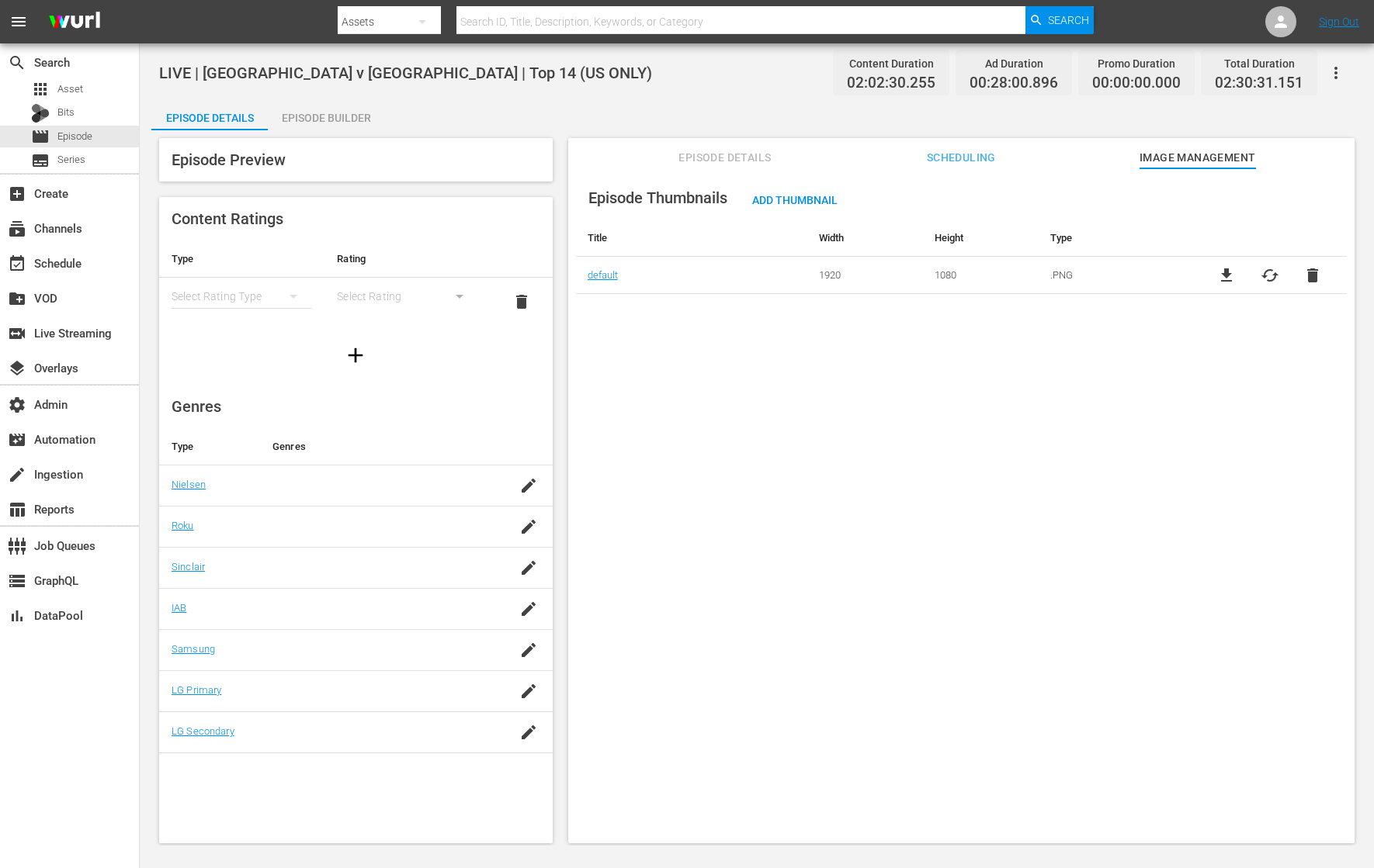
click at [963, 153] on span "Scheduling" at bounding box center [961, 158] width 117 height 19
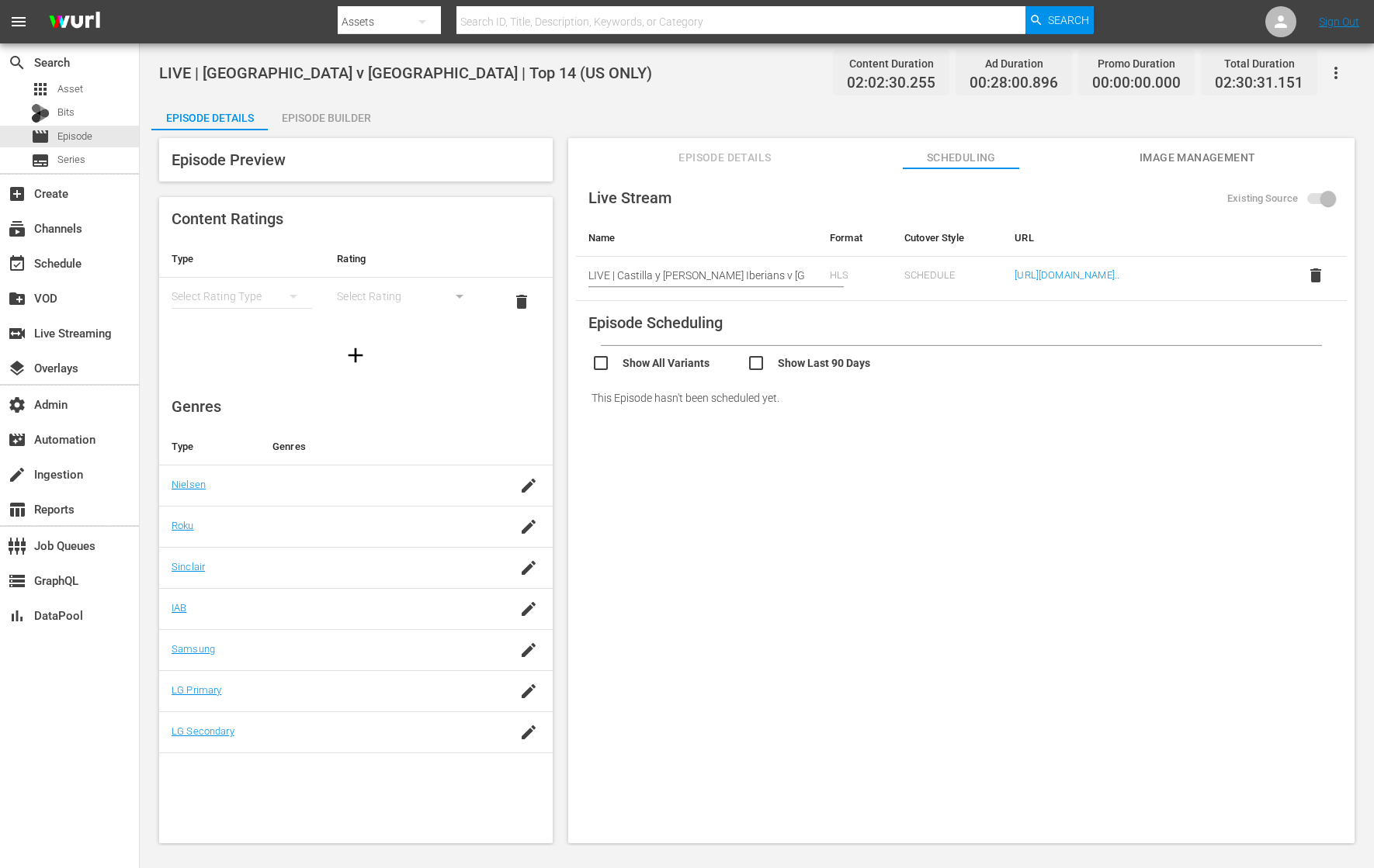
click at [1098, 274] on span "delete" at bounding box center [1315, 276] width 18 height 18
click at [755, 159] on span "Episode Details" at bounding box center [724, 158] width 117 height 19
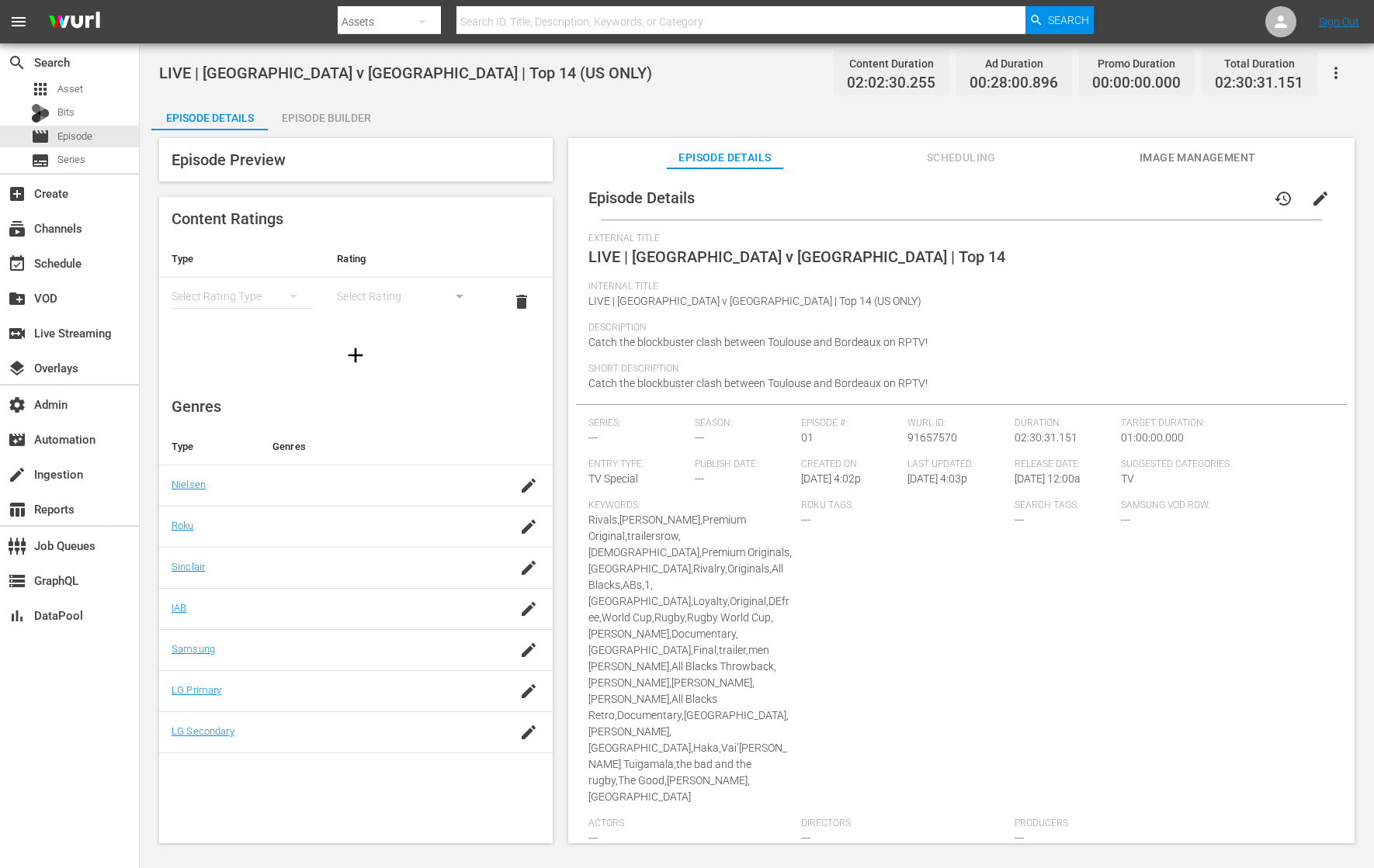
click at [1098, 188] on button "edit" at bounding box center [1320, 199] width 37 height 37
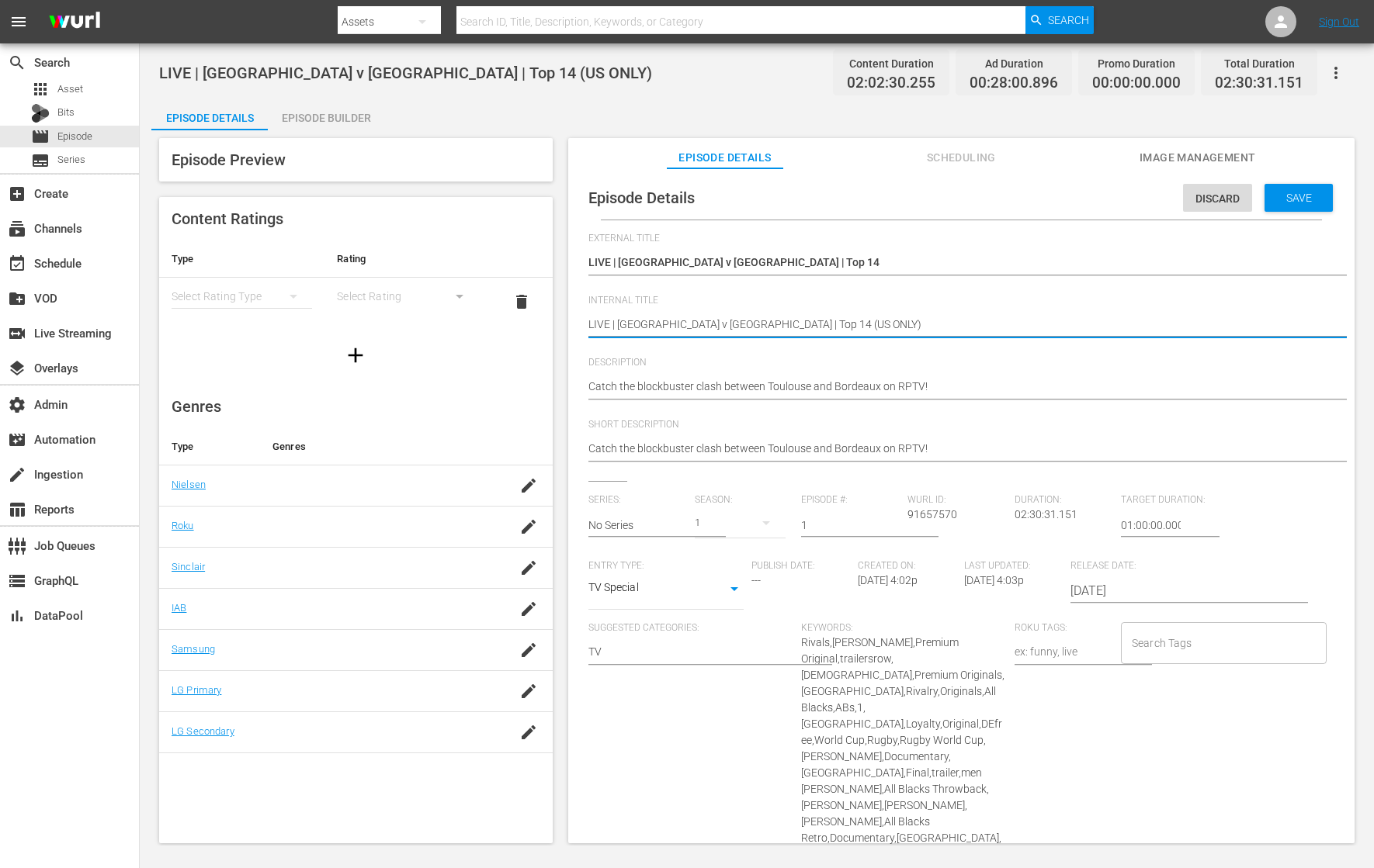
type textarea "LIVE | Toulouse v Bordeaux | Top 14 (US ONLY )"
type textarea "LIVE | Toulouse v Bordeaux | Top 14 (US ONLY -)"
type textarea "LIVE | Toulouse v Bordeaux | Top 14 (US ONLY - )"
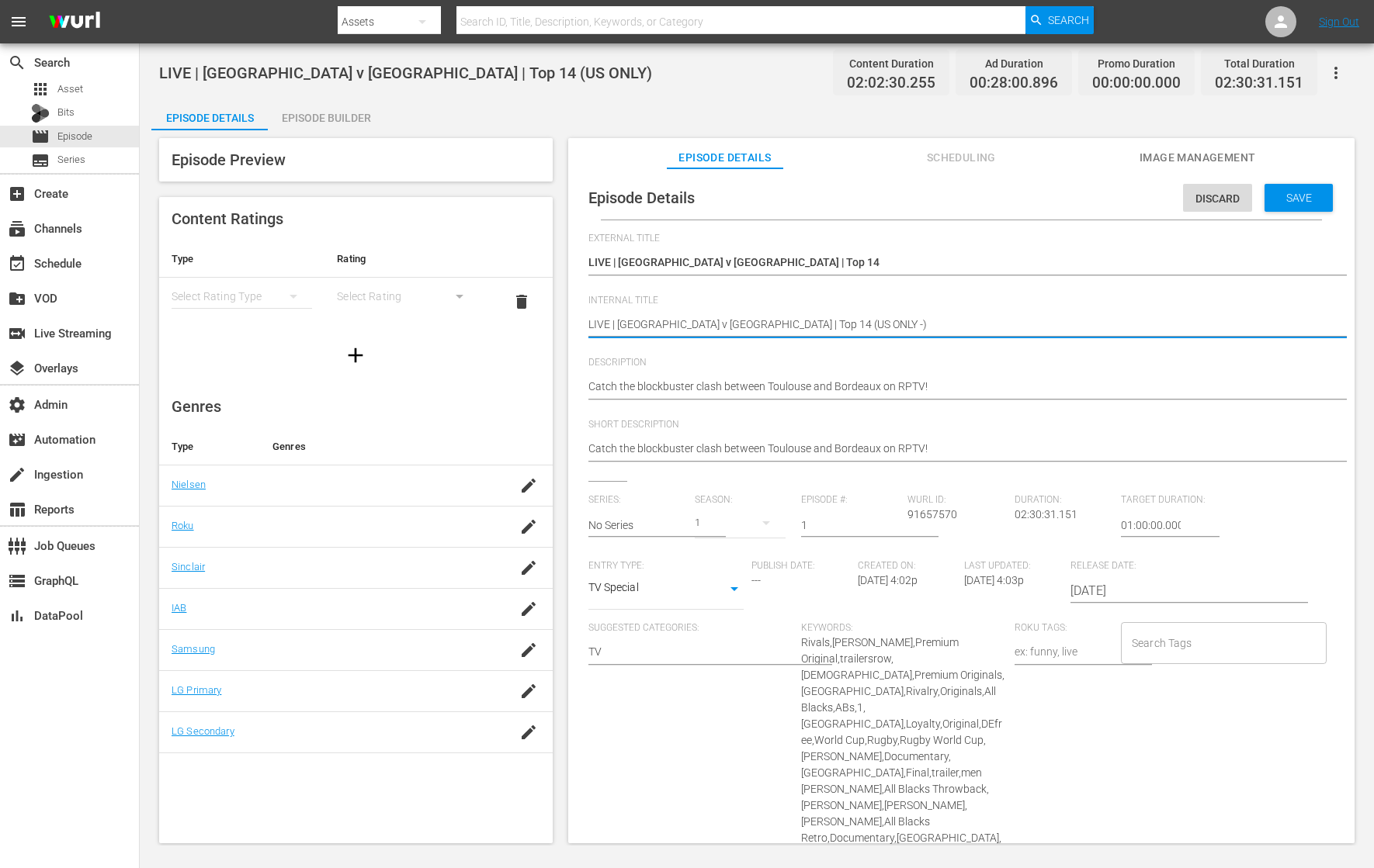
type textarea "LIVE | Toulouse v Bordeaux | Top 14 (US ONLY - )"
type textarea "LIVE | Toulouse v Bordeaux | Top 14 (US ONLY - S)"
type textarea "LIVE | Toulouse v Bordeaux | Top 14 (US ONLY - SR)"
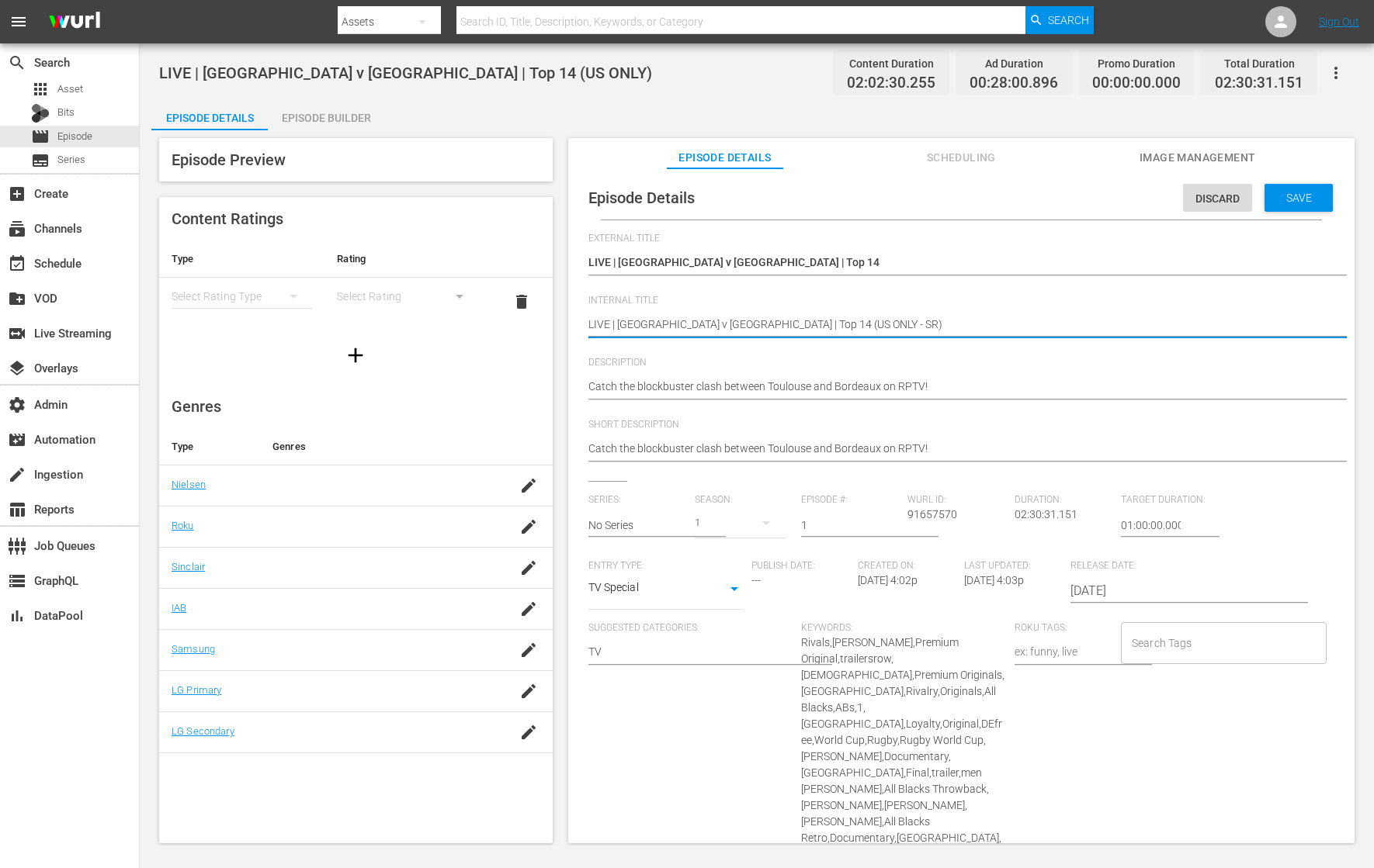
type textarea "LIVE | Toulouse v Bordeaux | Top 14 (US ONLY - SRT)"
click at [1098, 202] on span "Save" at bounding box center [1299, 198] width 50 height 13
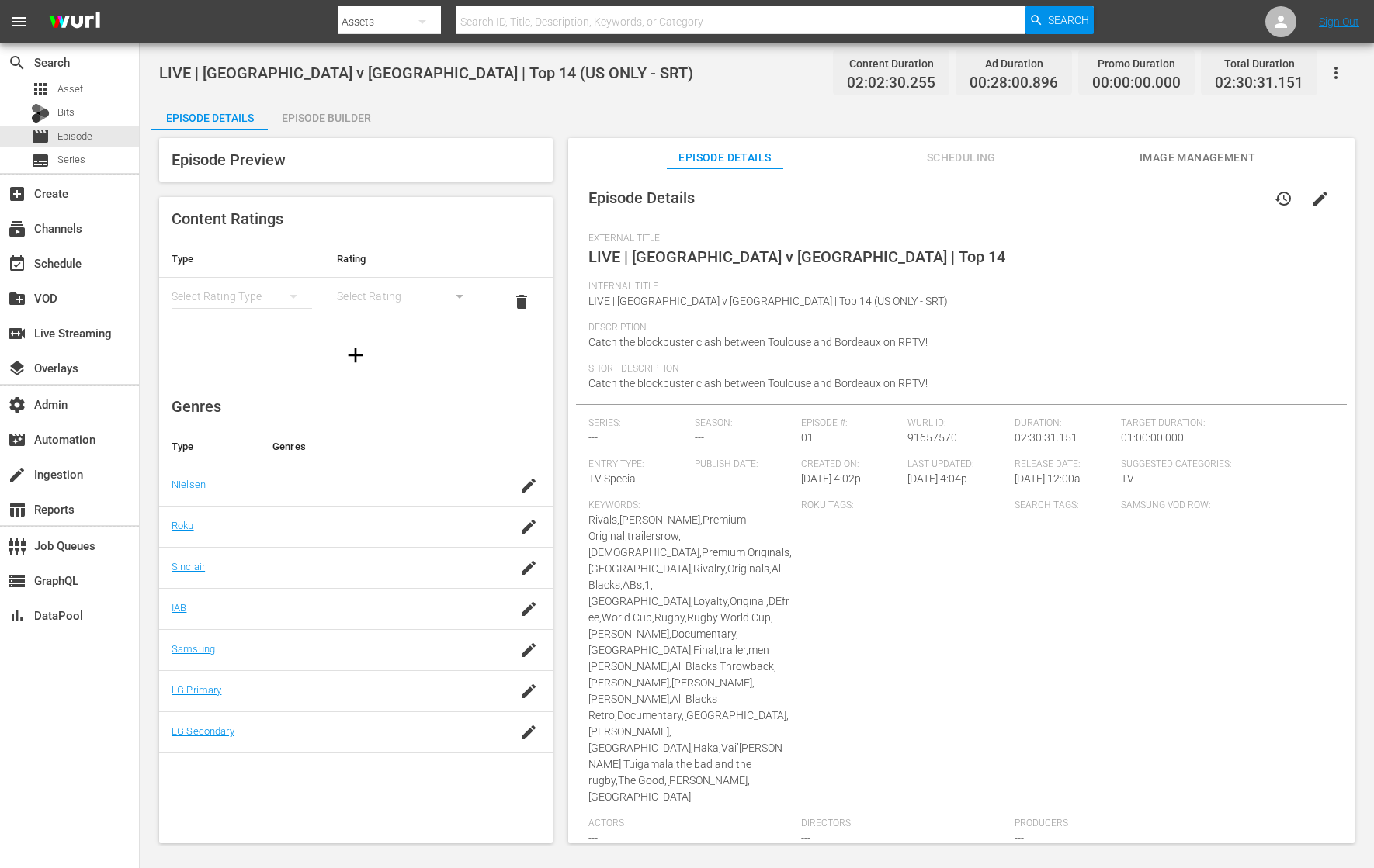
click at [1098, 72] on icon "button" at bounding box center [1336, 73] width 3 height 13
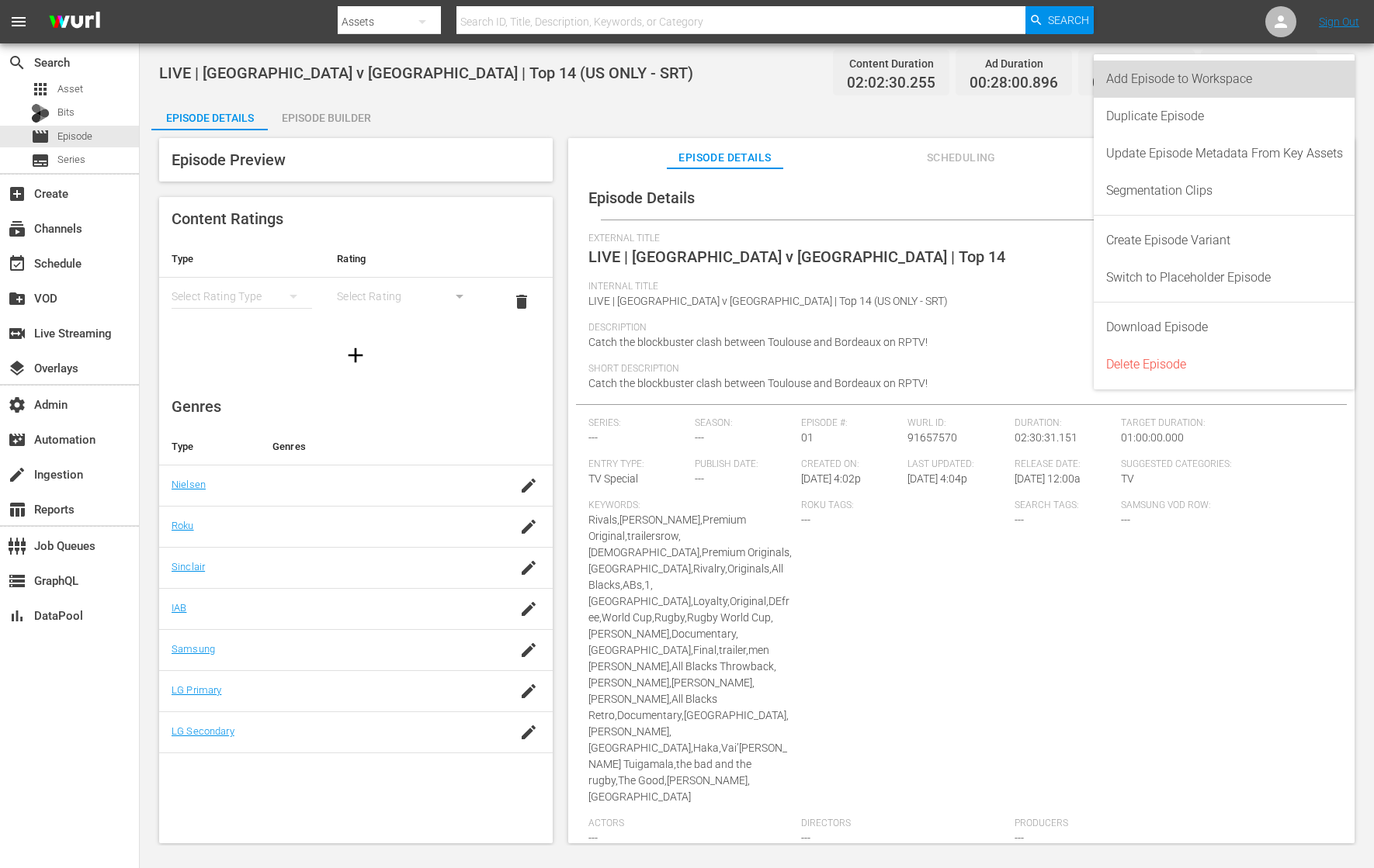
click at [1098, 72] on div "Add Episode to Workspace" at bounding box center [1224, 79] width 236 height 37
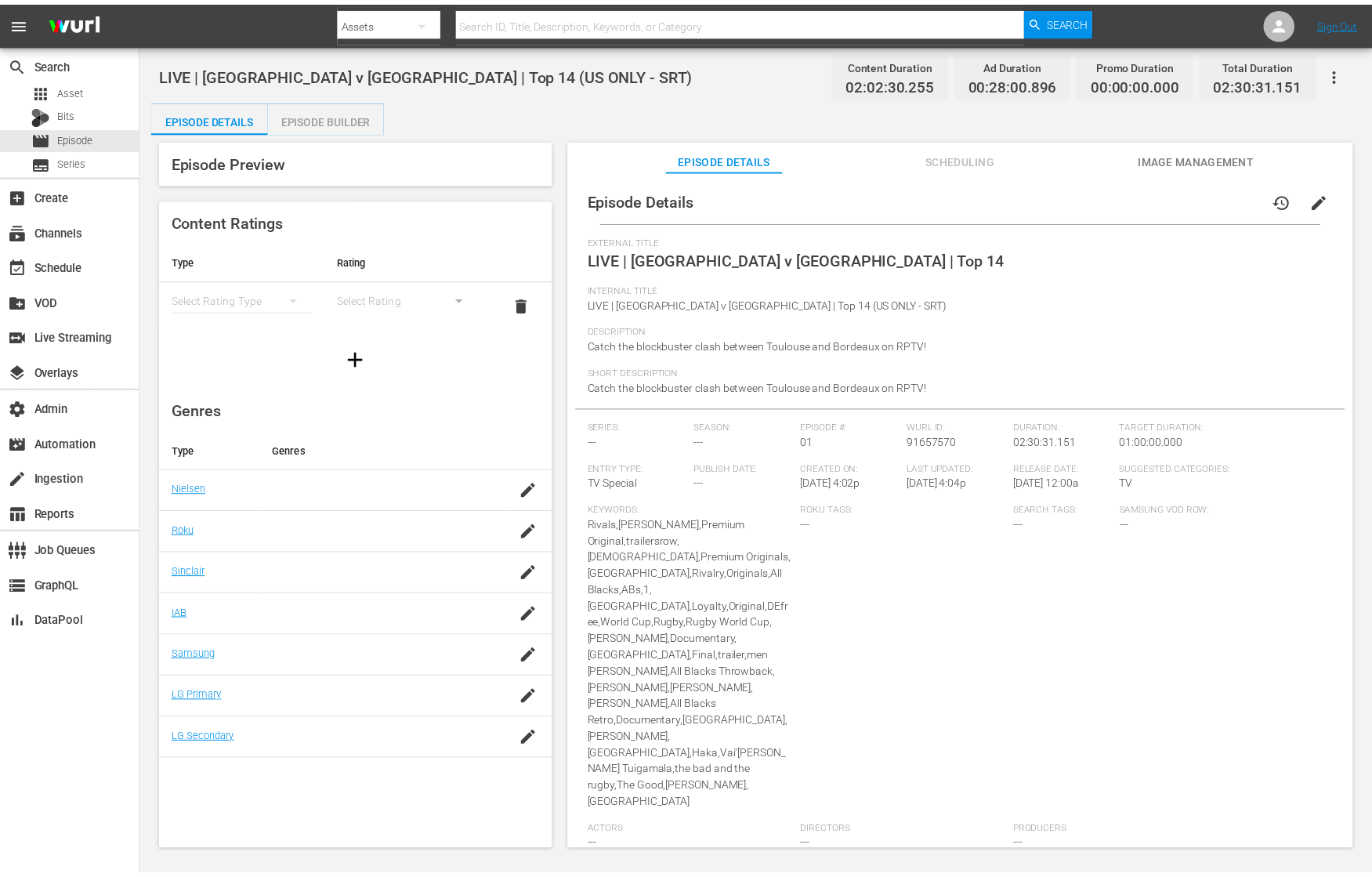
scroll to position [61, 0]
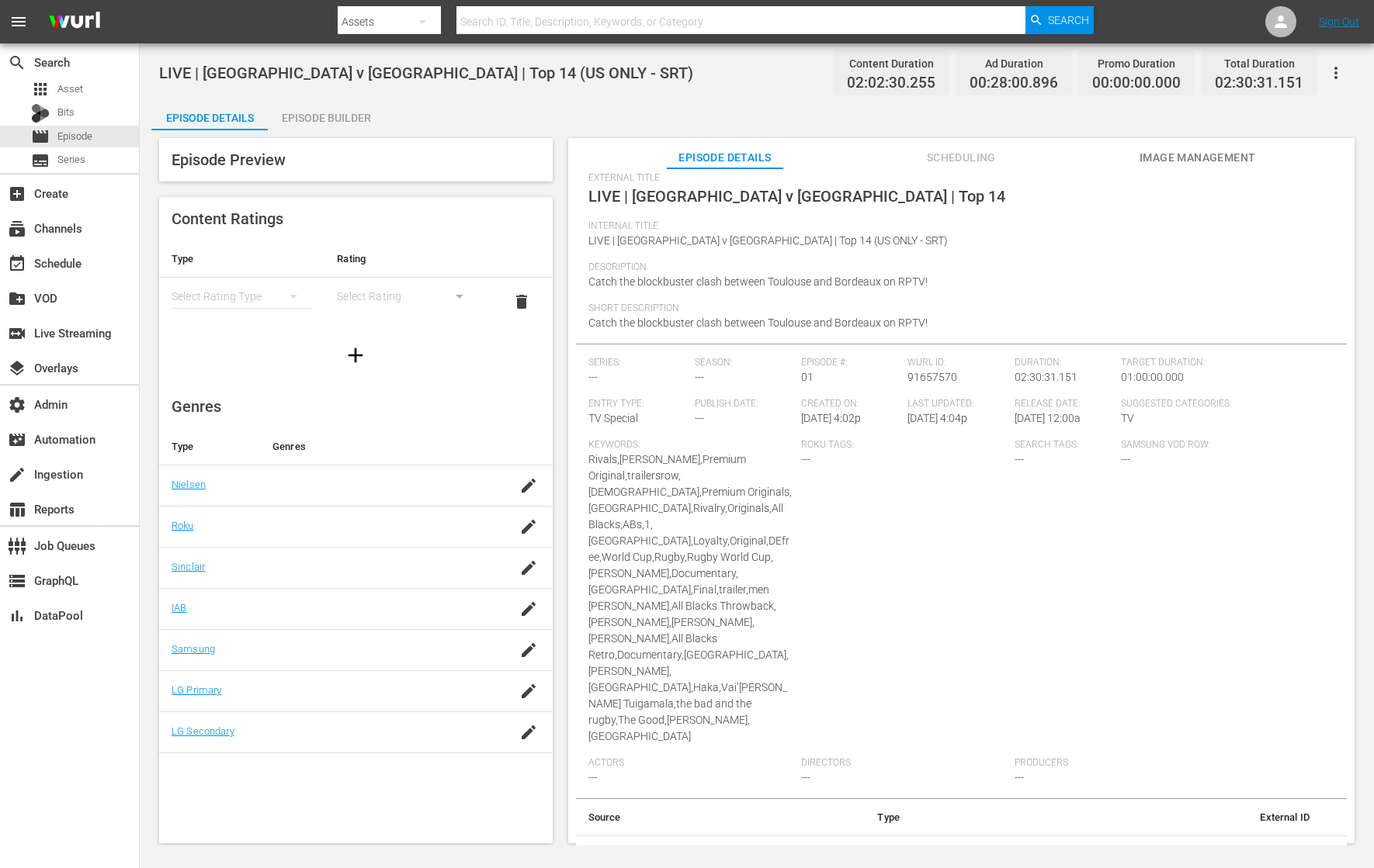
click at [342, 113] on div "Episode Builder" at bounding box center [325, 118] width 117 height 37
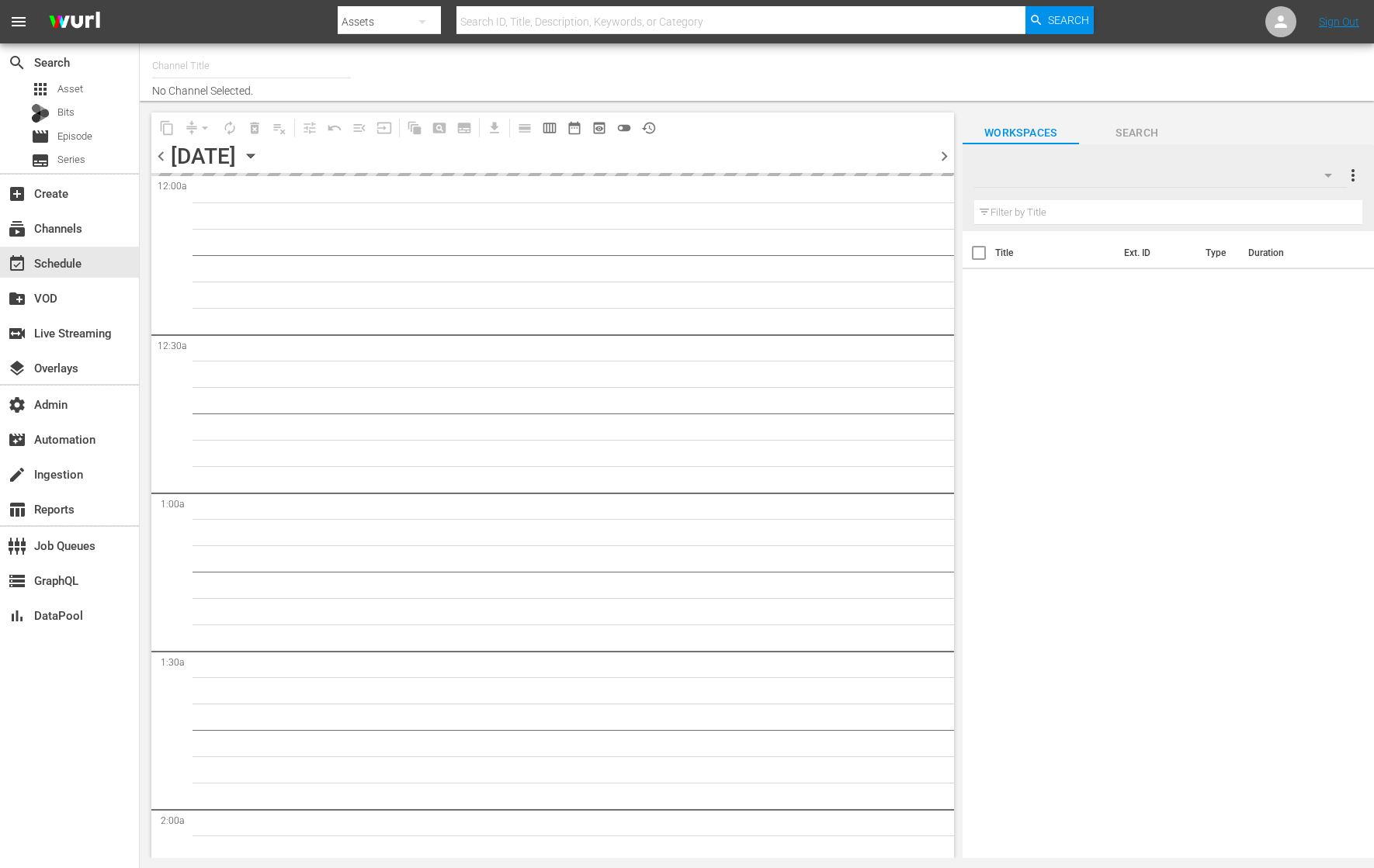
type input "RugbyPass TV (1872)"
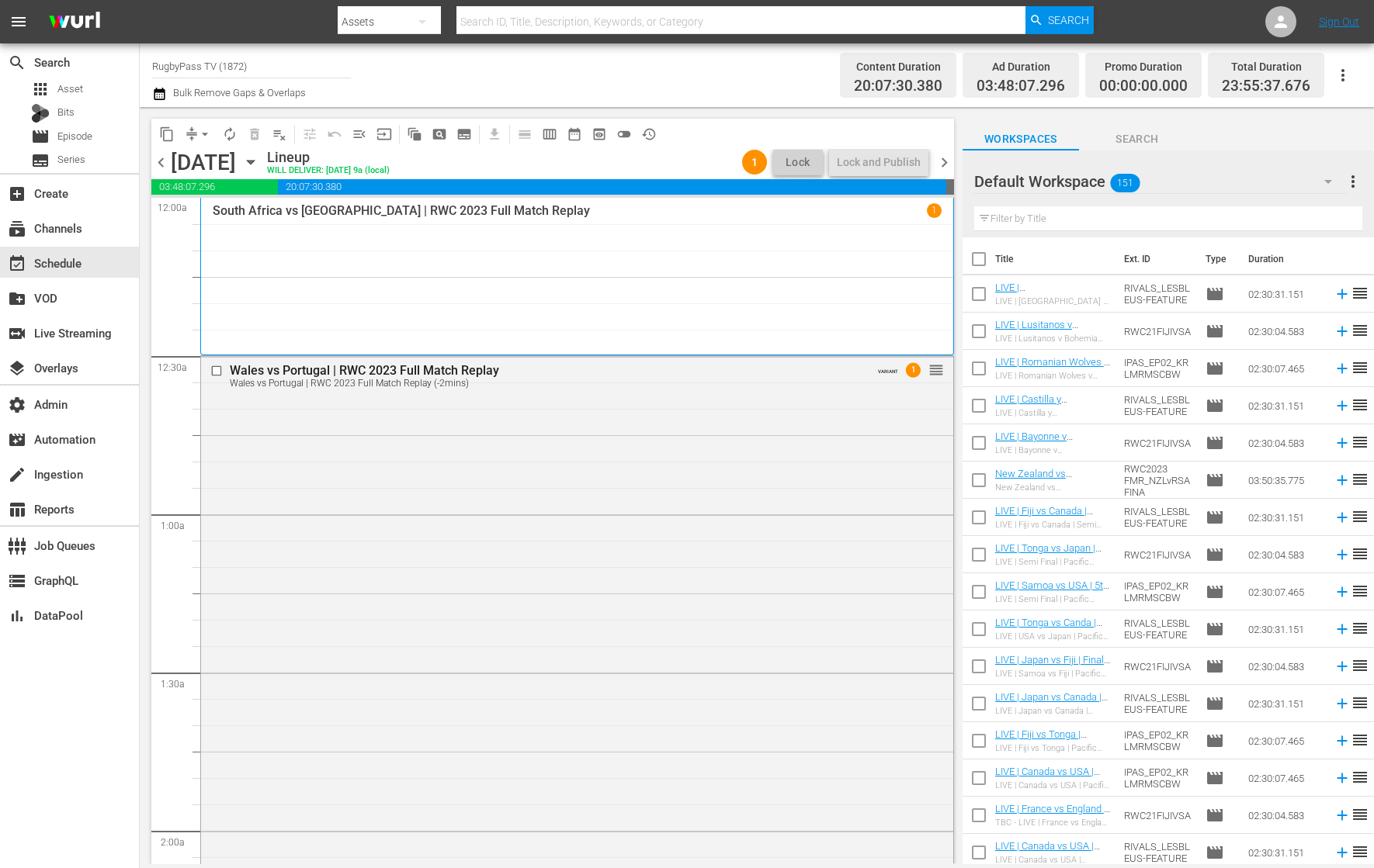
click at [1103, 295] on td "LIVE | Toulouse v Bordeaux | Top 14 (US ONLY - SRT) LIVE | Toulouse v Bordeaux …" at bounding box center [1056, 294] width 122 height 37
click at [625, 136] on span "toggle_off" at bounding box center [624, 134] width 16 height 16
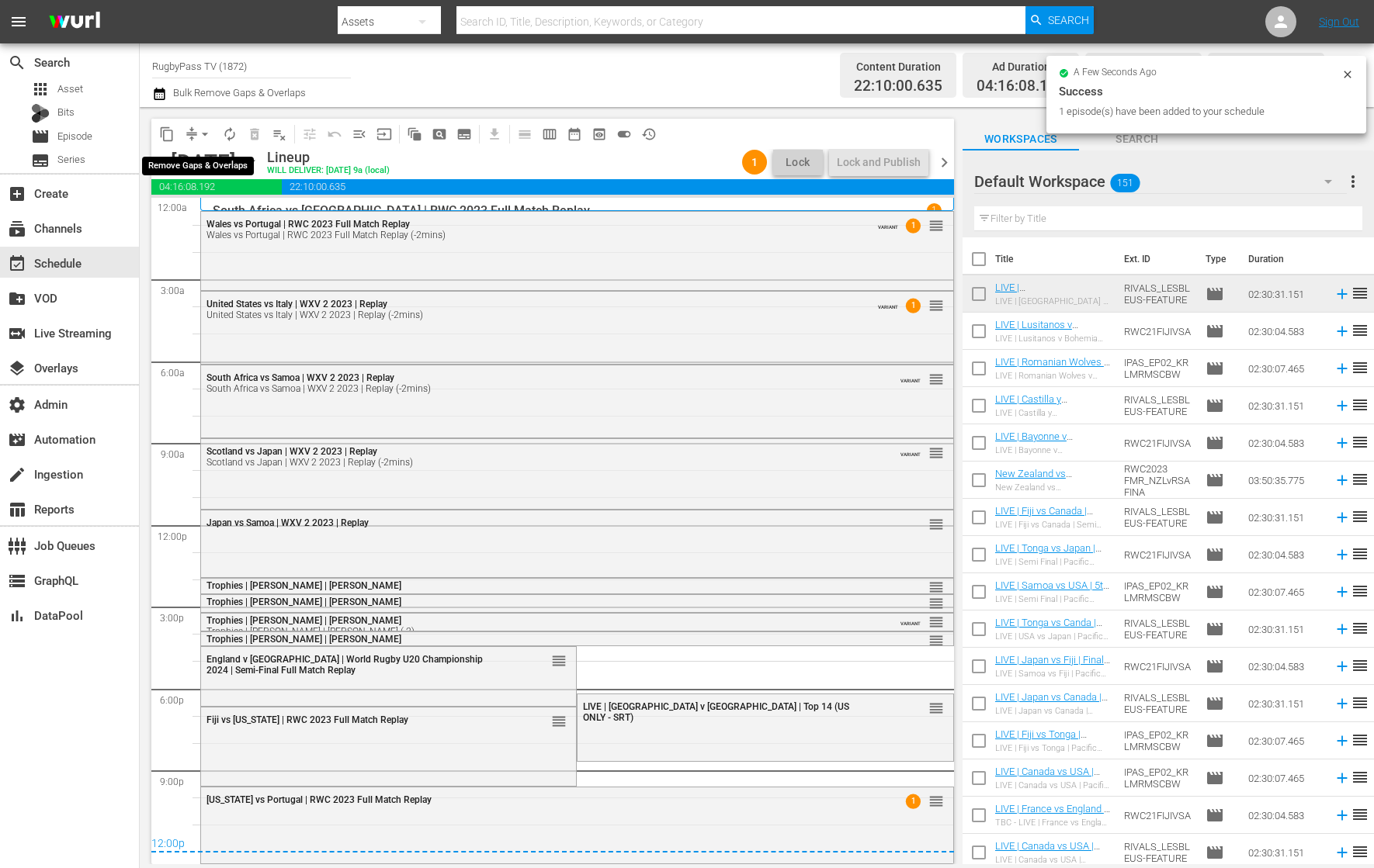
click at [194, 142] on span "compress" at bounding box center [191, 134] width 16 height 16
click at [190, 127] on span "compress" at bounding box center [191, 134] width 16 height 16
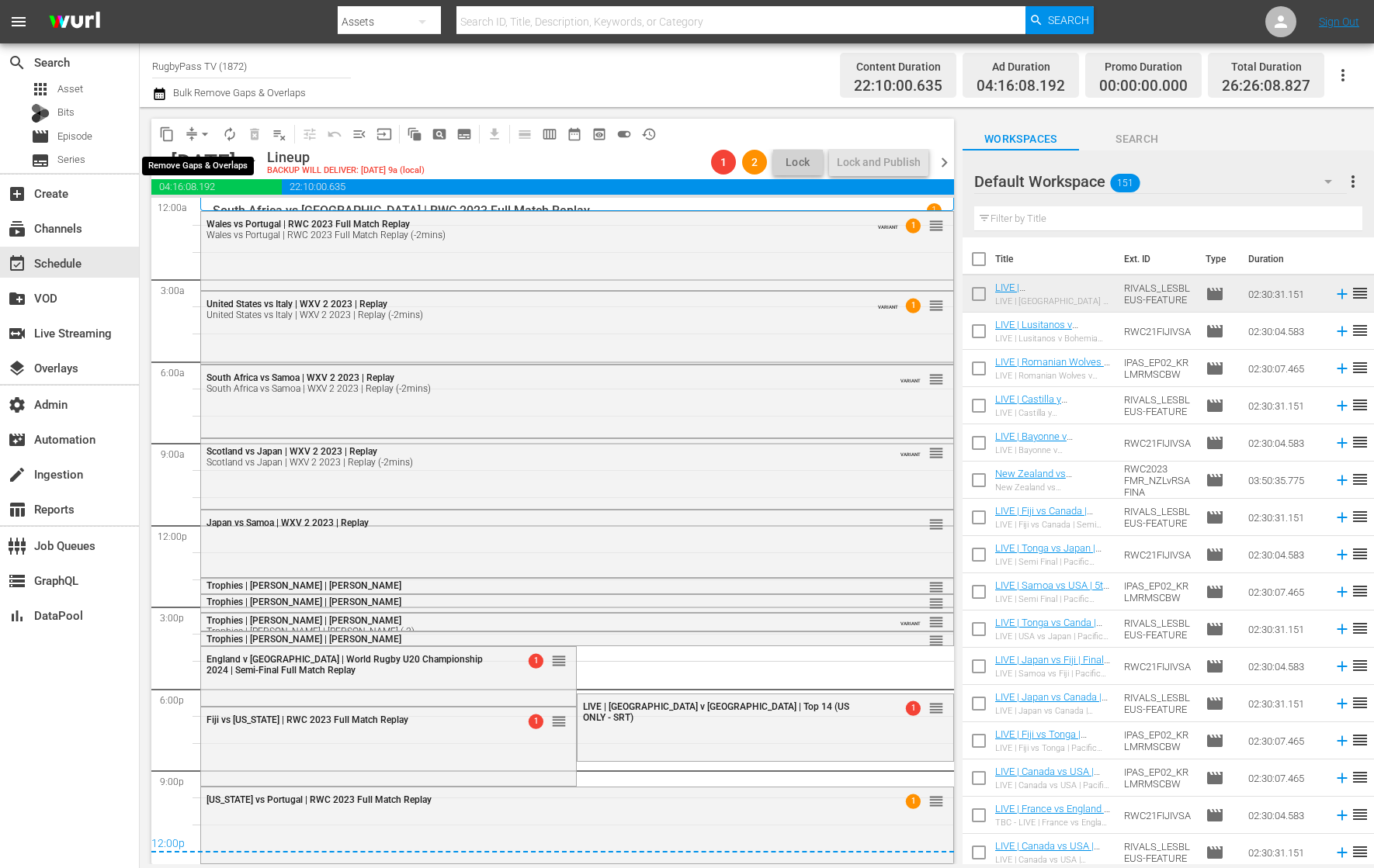
click at [195, 129] on button "arrow_drop_down" at bounding box center [205, 134] width 25 height 25
click at [262, 225] on li "Align to End of Previous Day" at bounding box center [205, 216] width 163 height 26
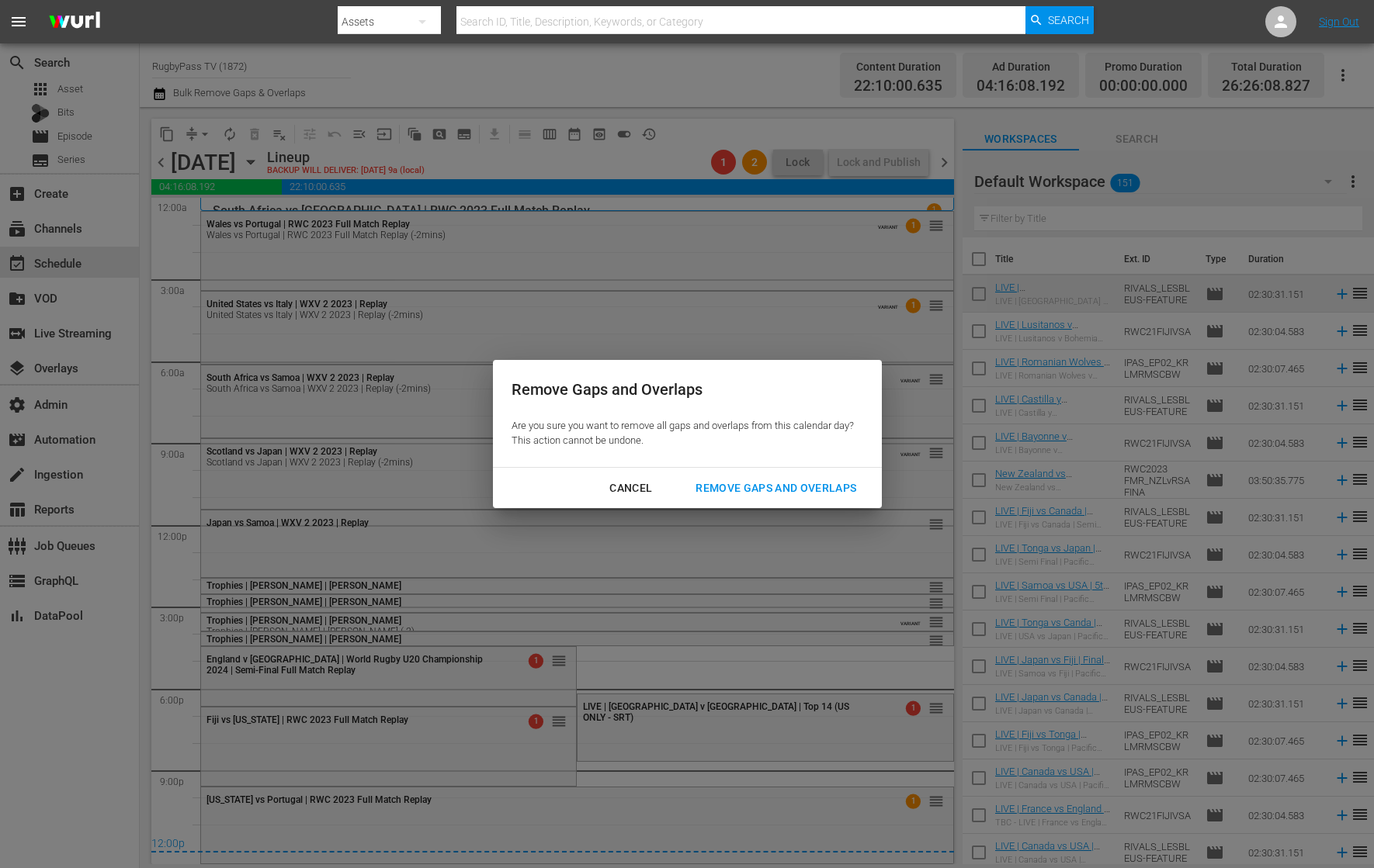
click at [743, 488] on div "Remove Gaps and Overlaps" at bounding box center [775, 488] width 185 height 19
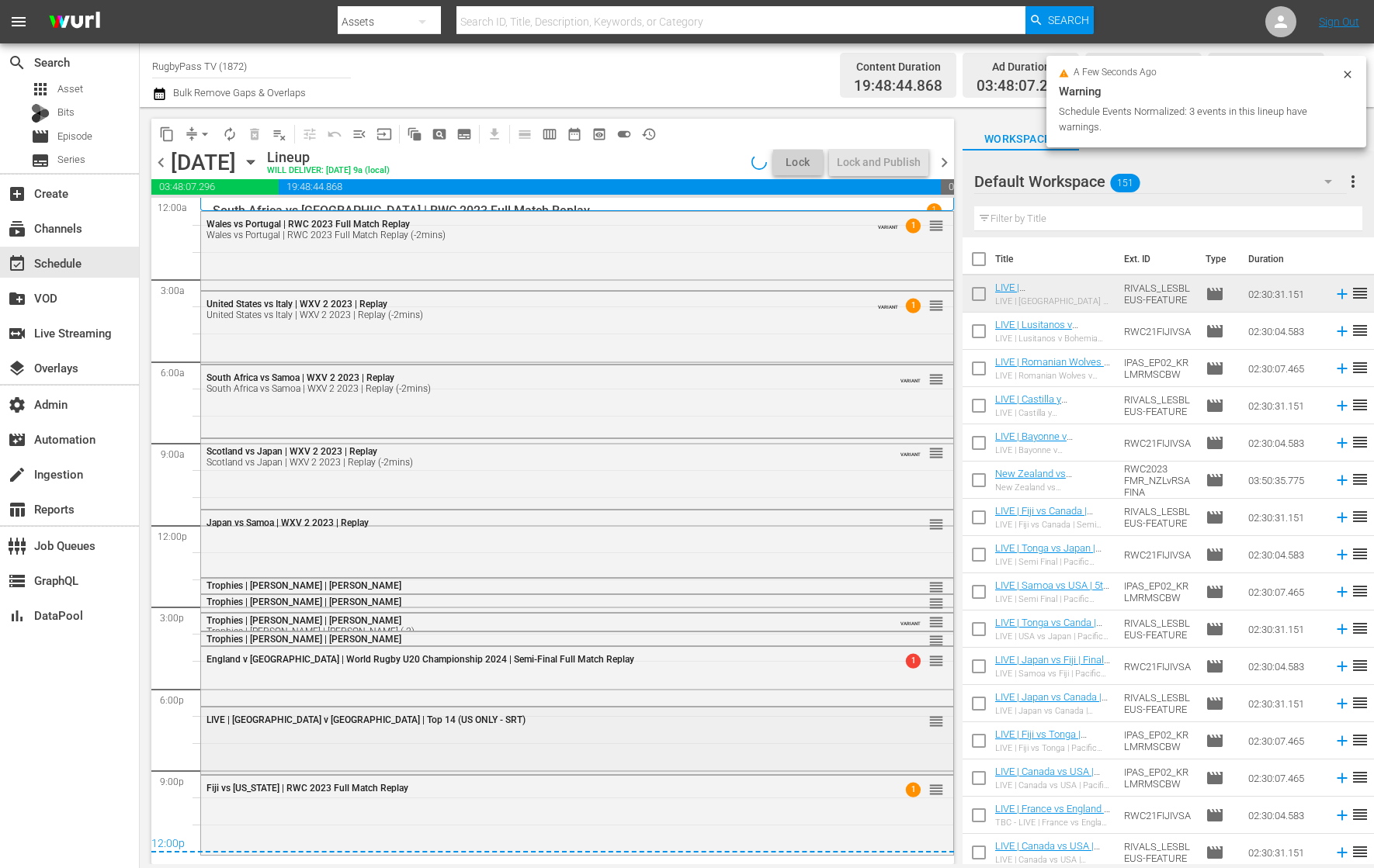
click at [407, 733] on div "LIVE | Toulouse v Bordeaux | Top 14 (US ONLY - SRT) reorder" at bounding box center [577, 720] width 752 height 26
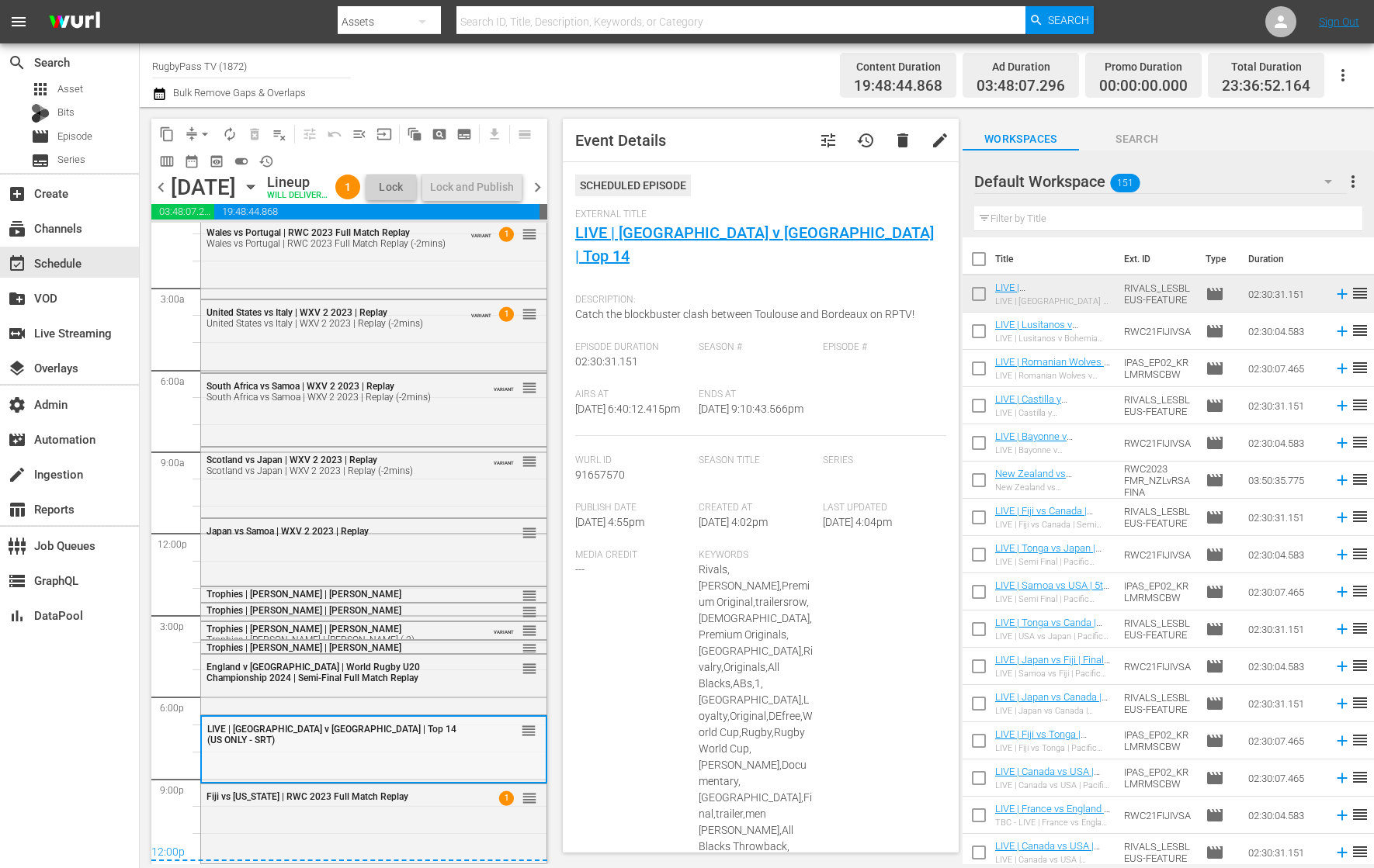
scroll to position [40, 0]
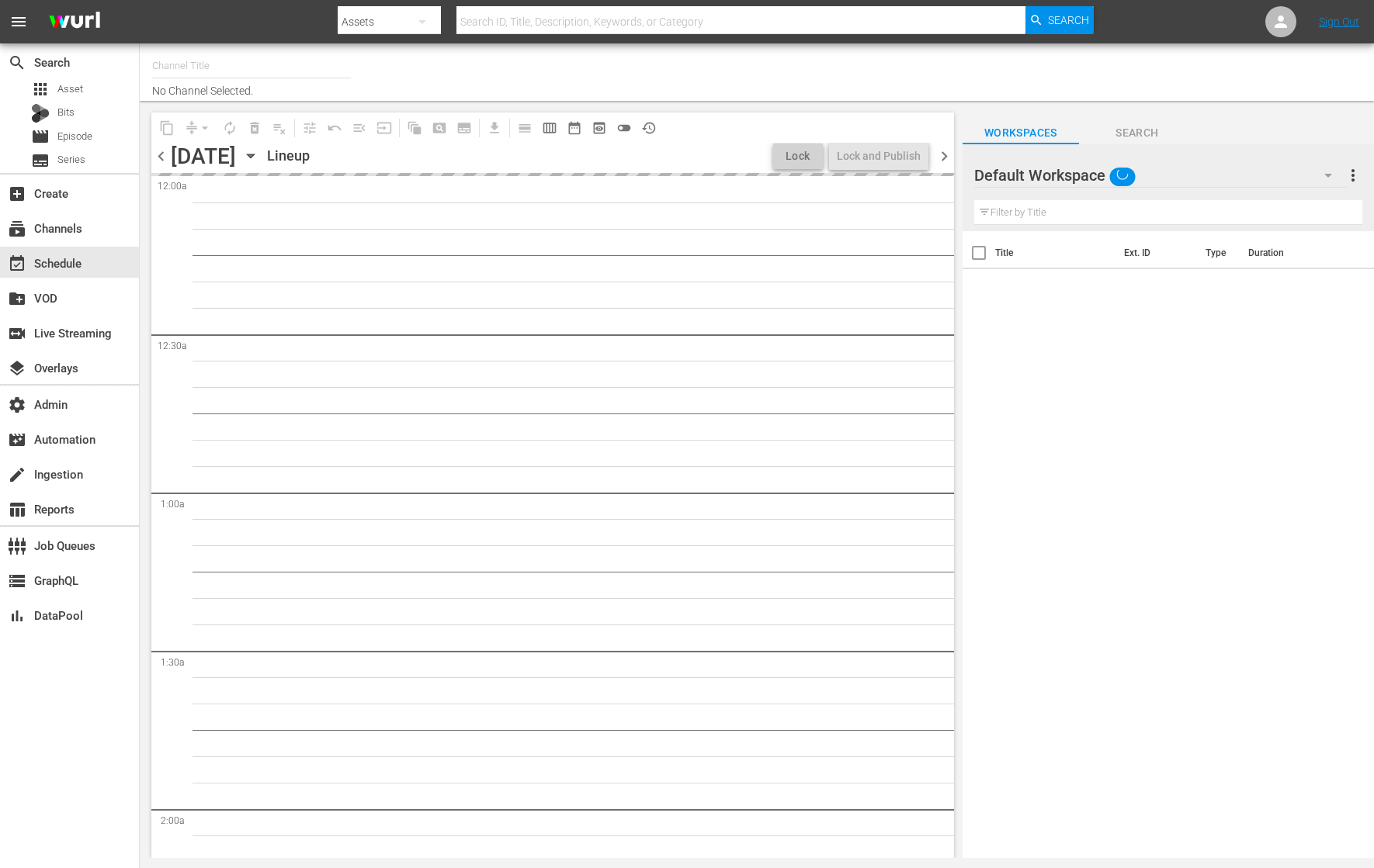
type input "RugbyPass TV (1872)"
